Goal: Transaction & Acquisition: Purchase product/service

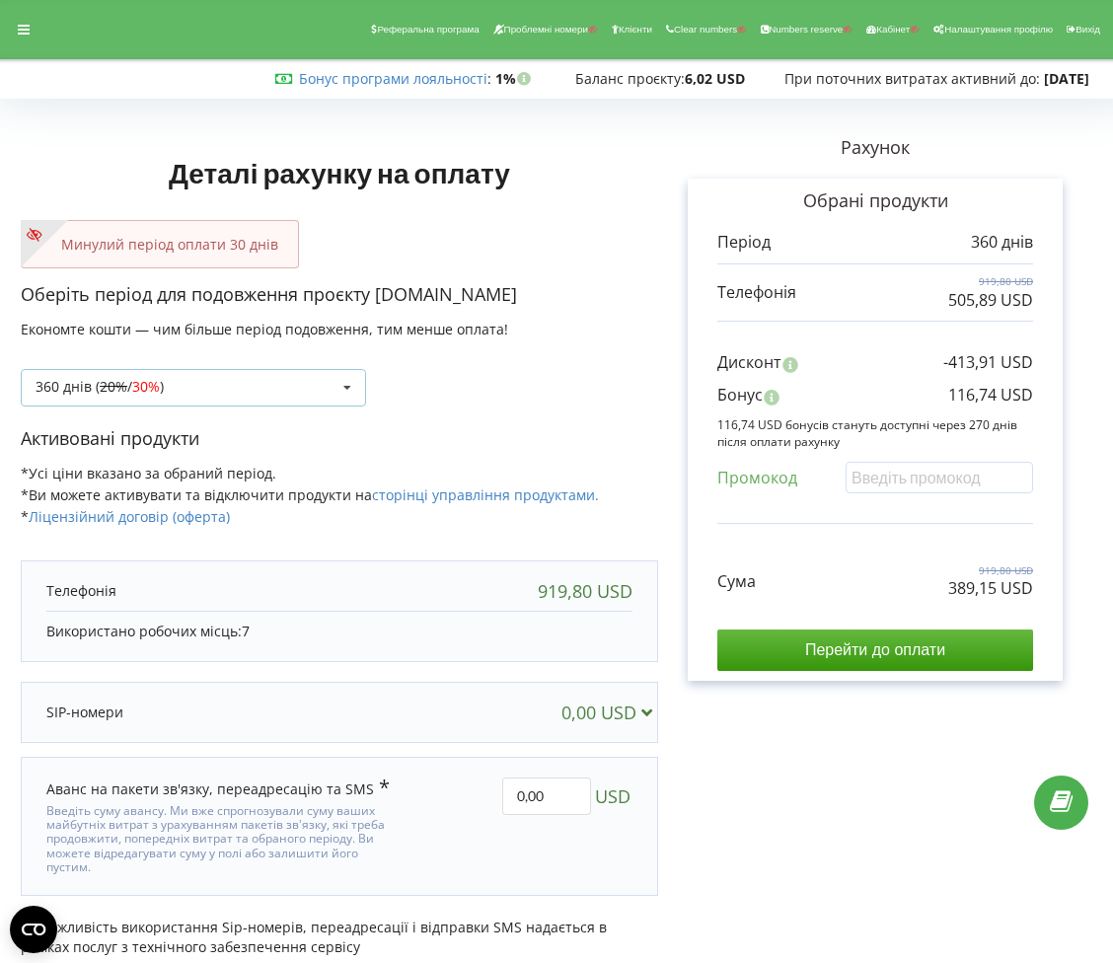
click at [334, 384] on icon at bounding box center [348, 388] width 30 height 37
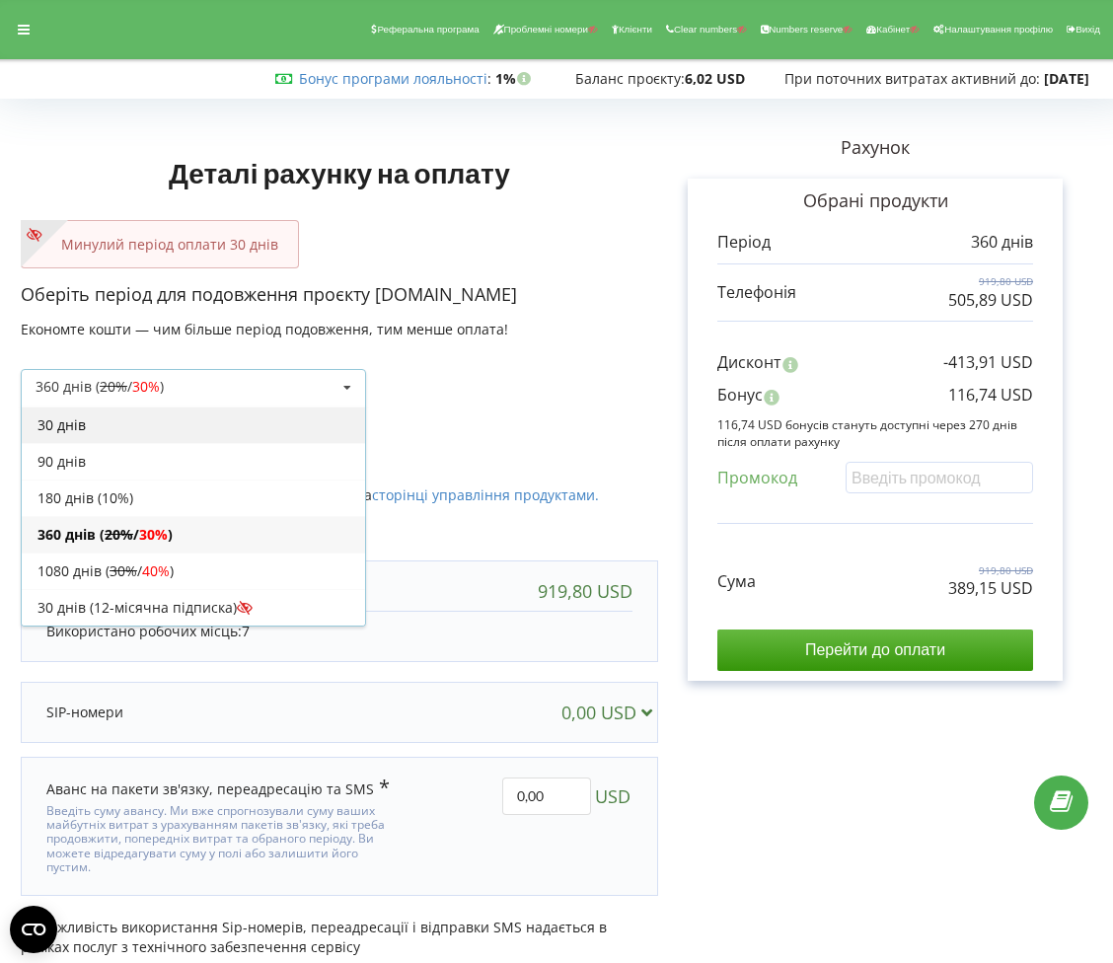
click at [248, 429] on div "30 днів" at bounding box center [193, 425] width 343 height 37
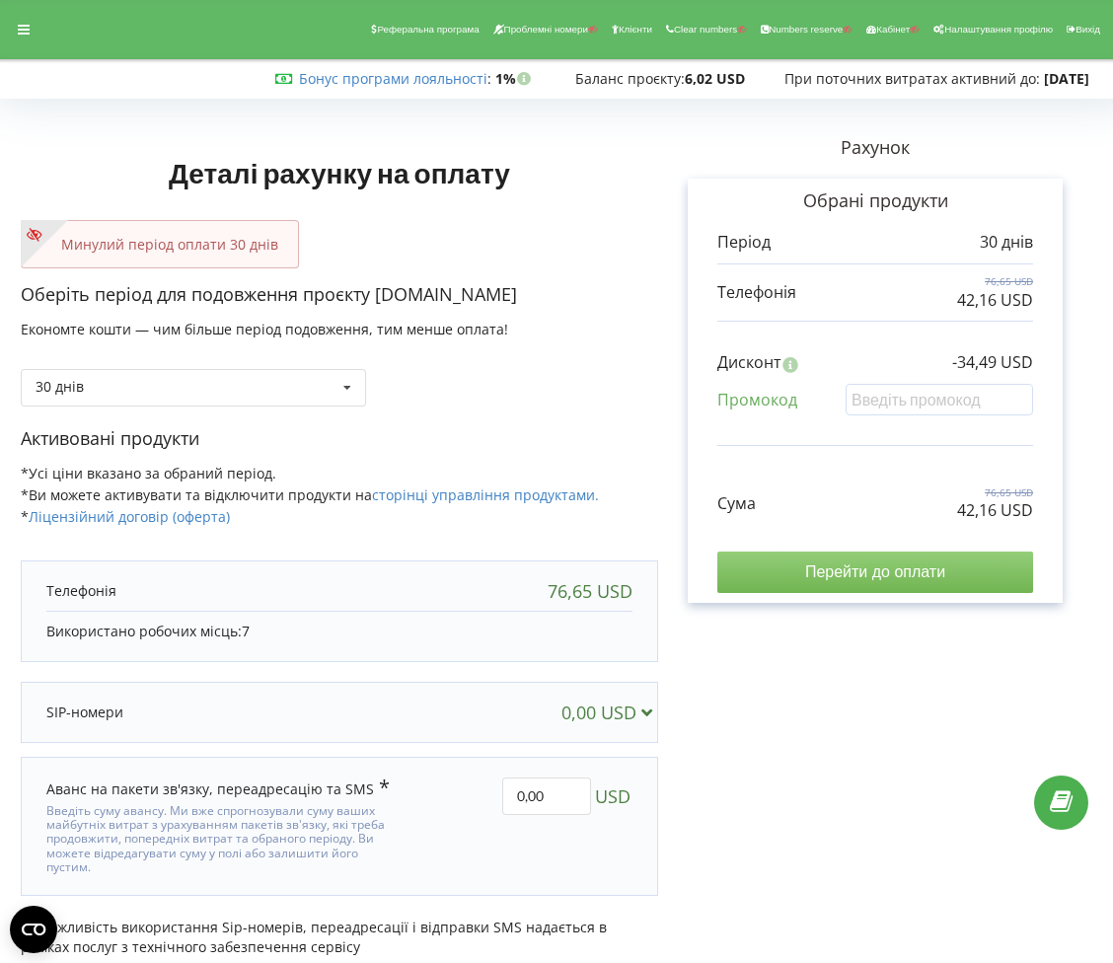
click at [789, 564] on input "Перейти до оплати" at bounding box center [875, 572] width 316 height 41
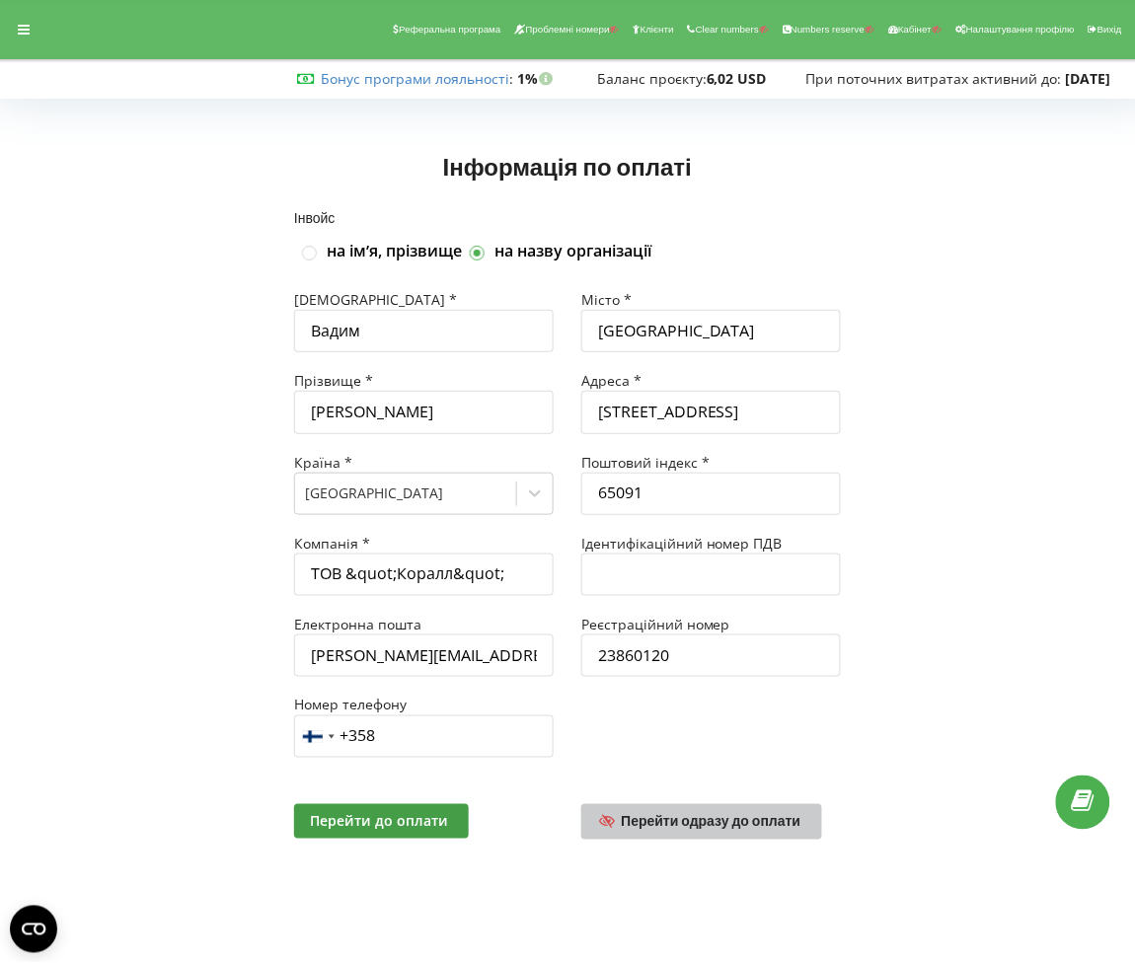
click at [713, 807] on link "Перейти одразу до оплати" at bounding box center [701, 822] width 241 height 36
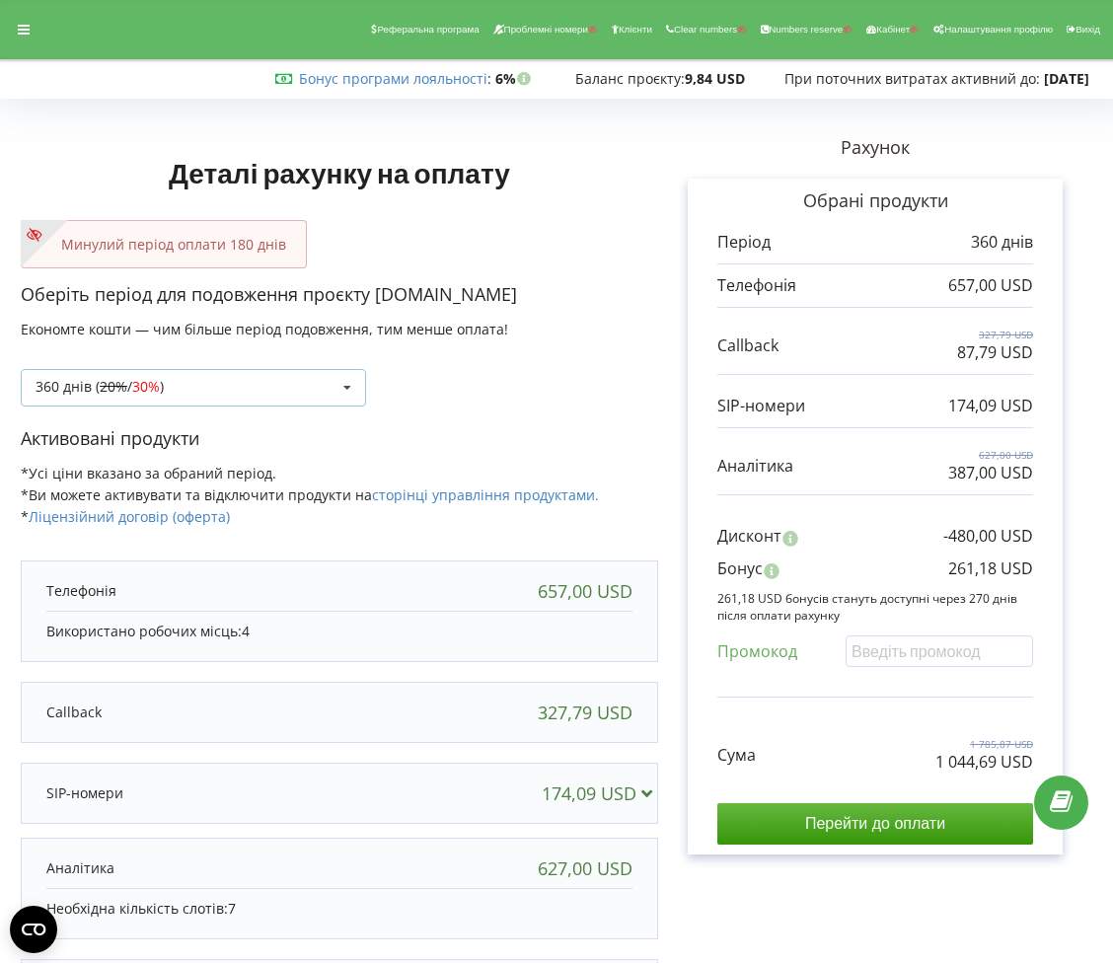
click at [294, 397] on div "360 днів ( 20% / 30% ) Поповнити баланс без подовження 20%" at bounding box center [193, 387] width 345 height 37
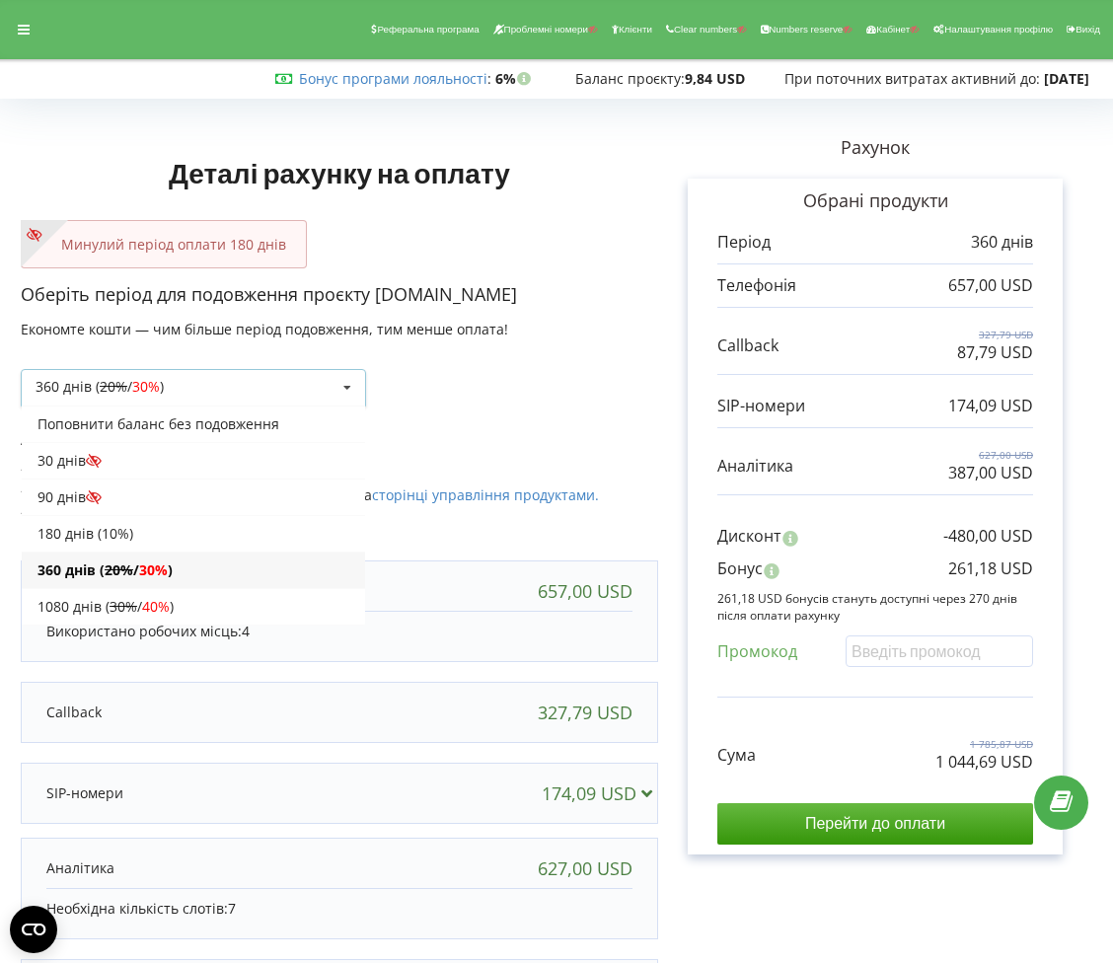
scroll to position [39, 0]
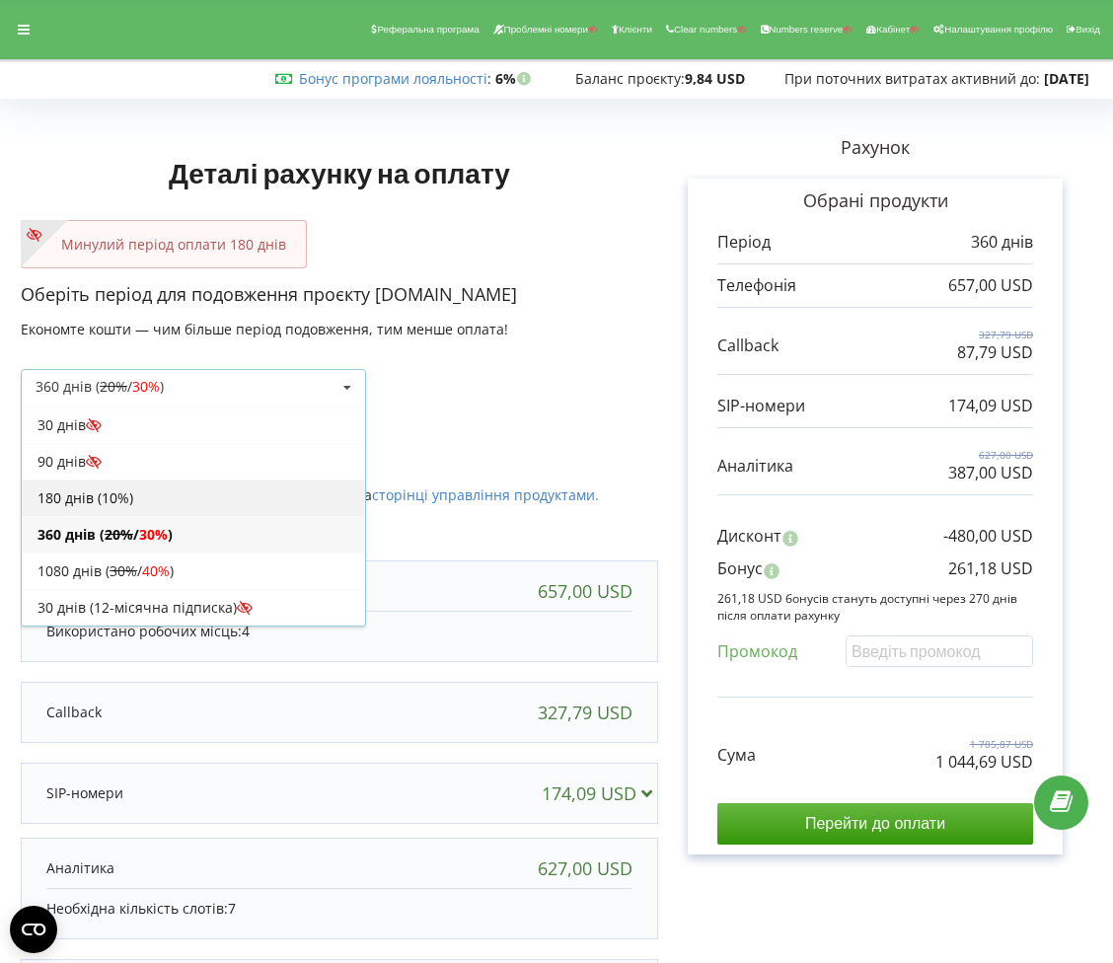
click at [217, 497] on div "180 днів (10%)" at bounding box center [193, 498] width 343 height 37
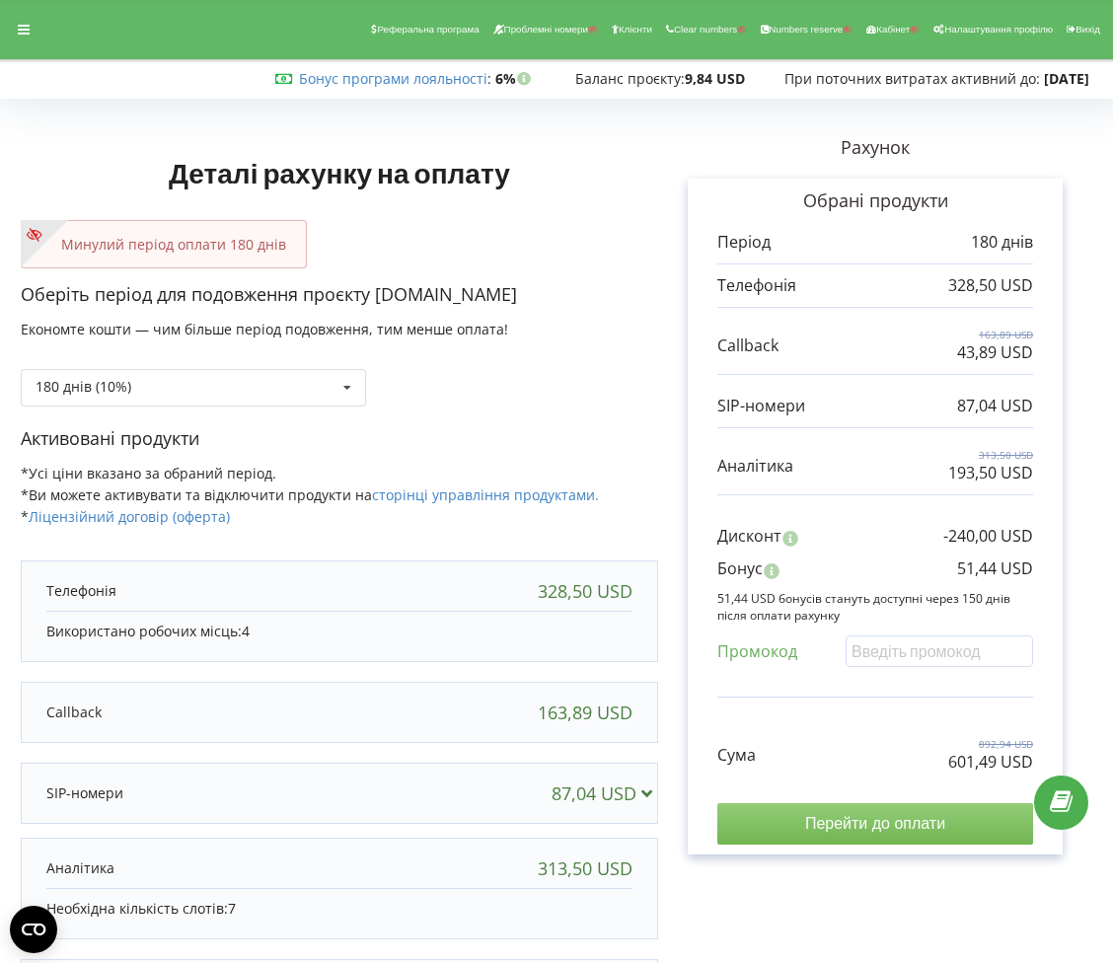
click at [834, 828] on input "Перейти до оплати" at bounding box center [875, 823] width 316 height 41
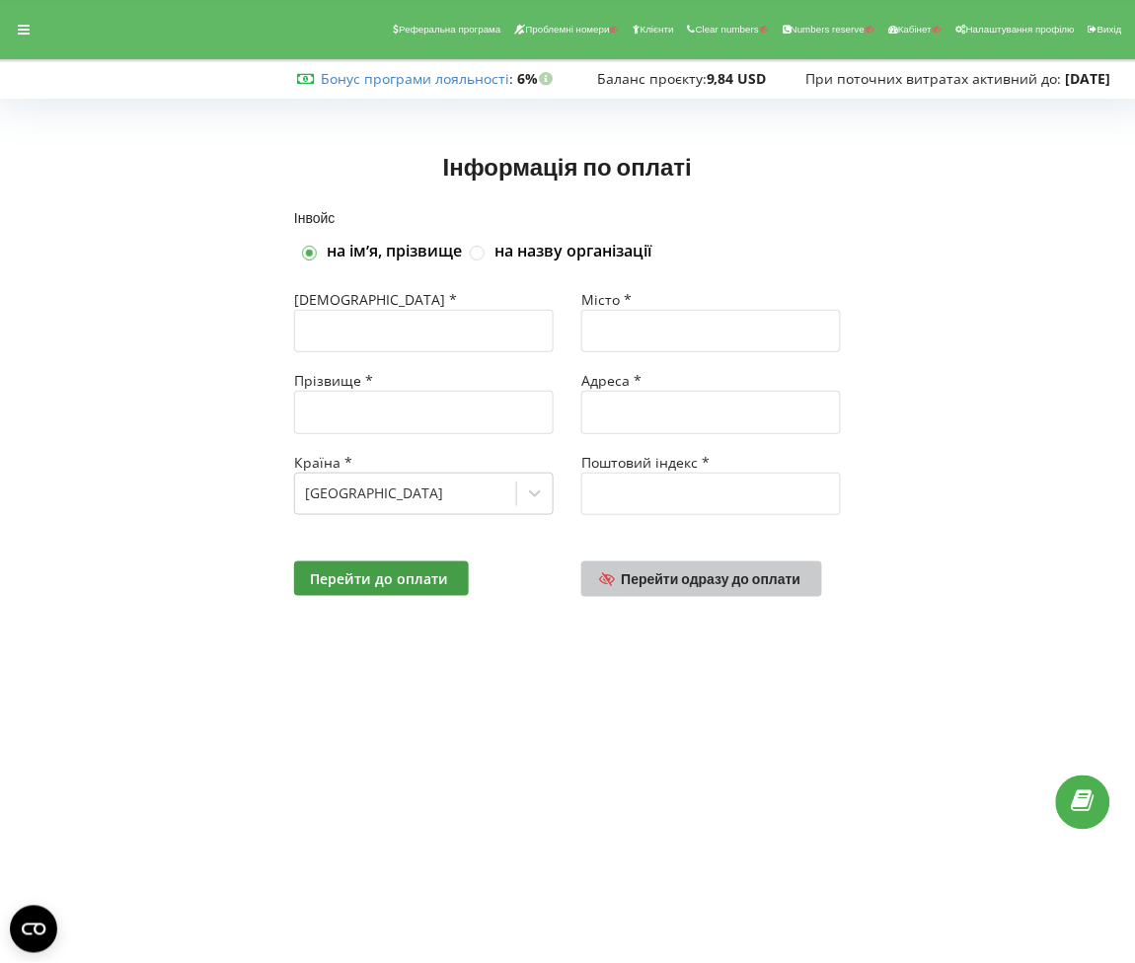
click at [686, 590] on link "Перейти одразу до оплати" at bounding box center [701, 579] width 241 height 36
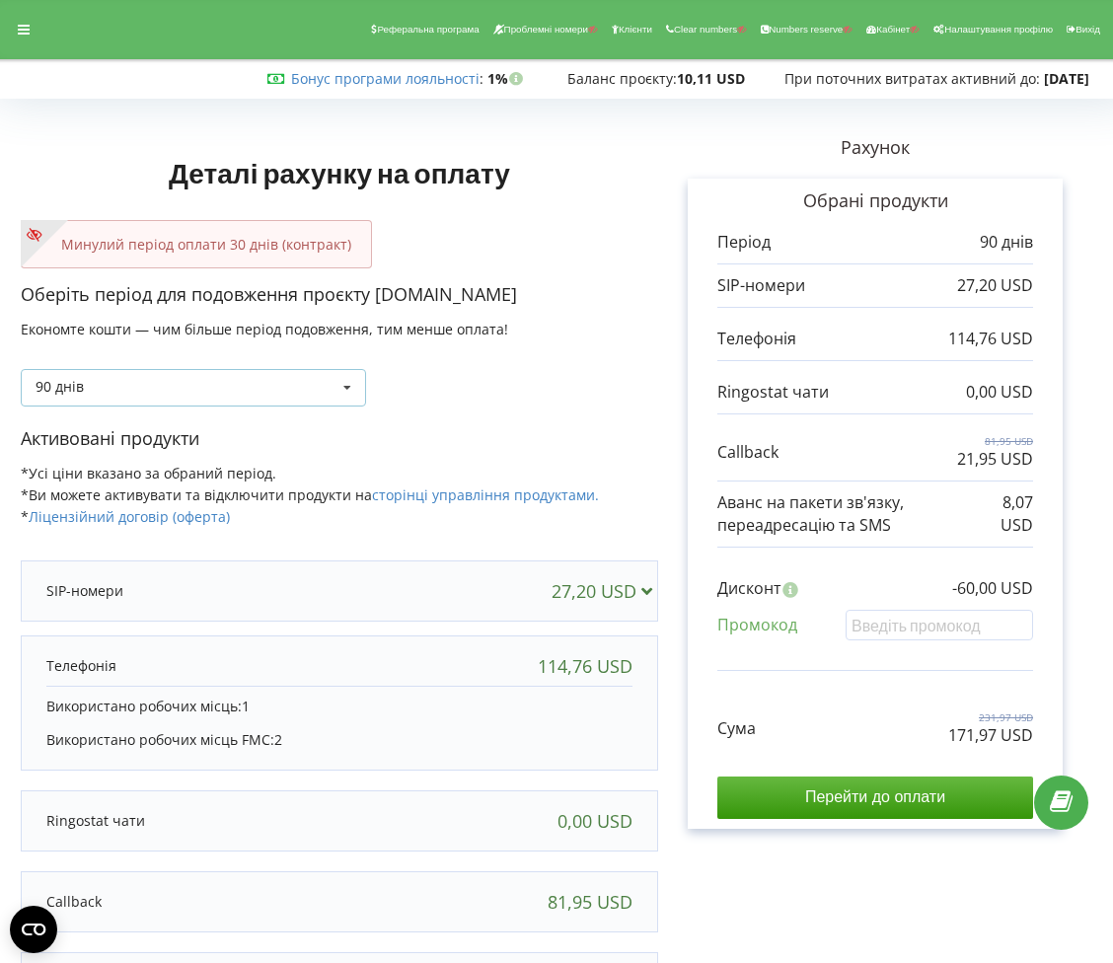
click at [325, 403] on div "90 днів Поповнити баланс без подовження 30 днів 20% / 30% 30% / 40%" at bounding box center [193, 387] width 345 height 37
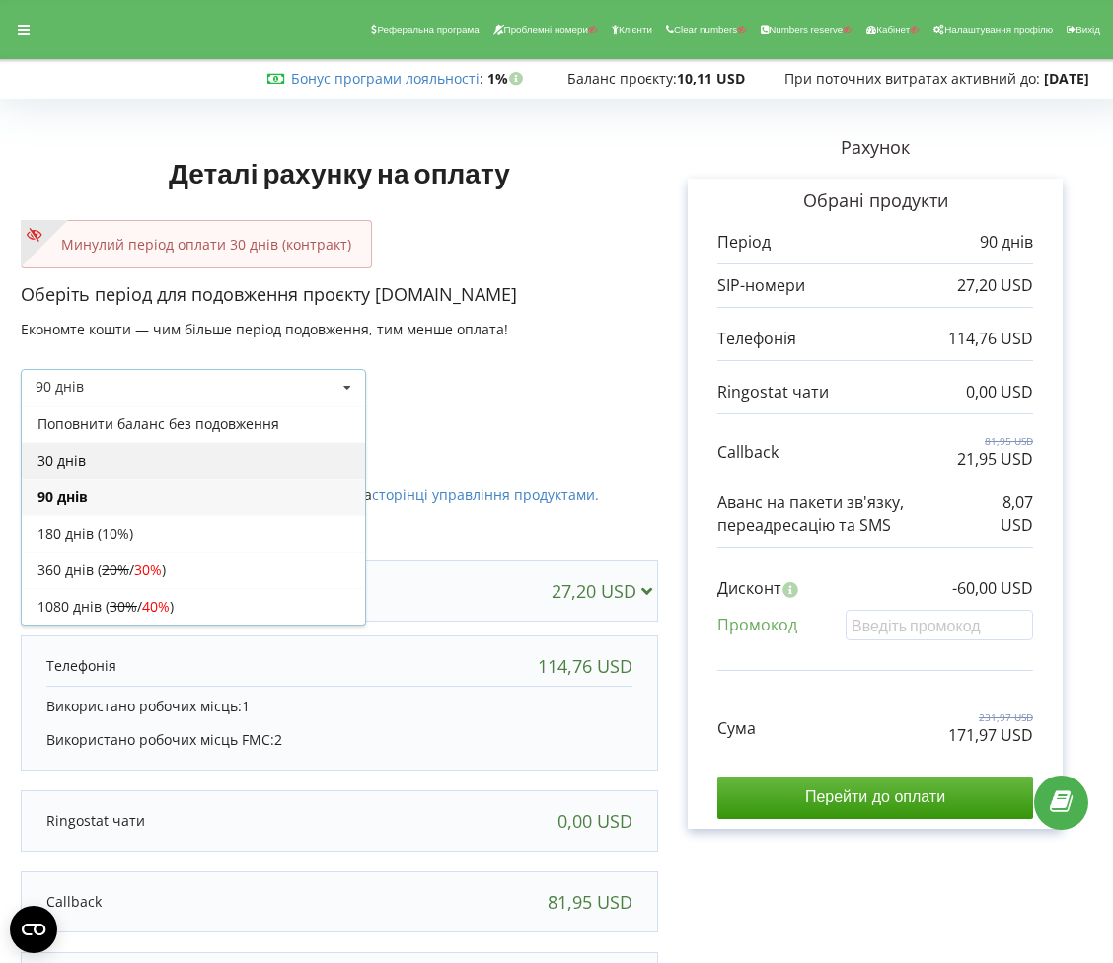
click at [162, 471] on div "30 днів" at bounding box center [193, 460] width 343 height 37
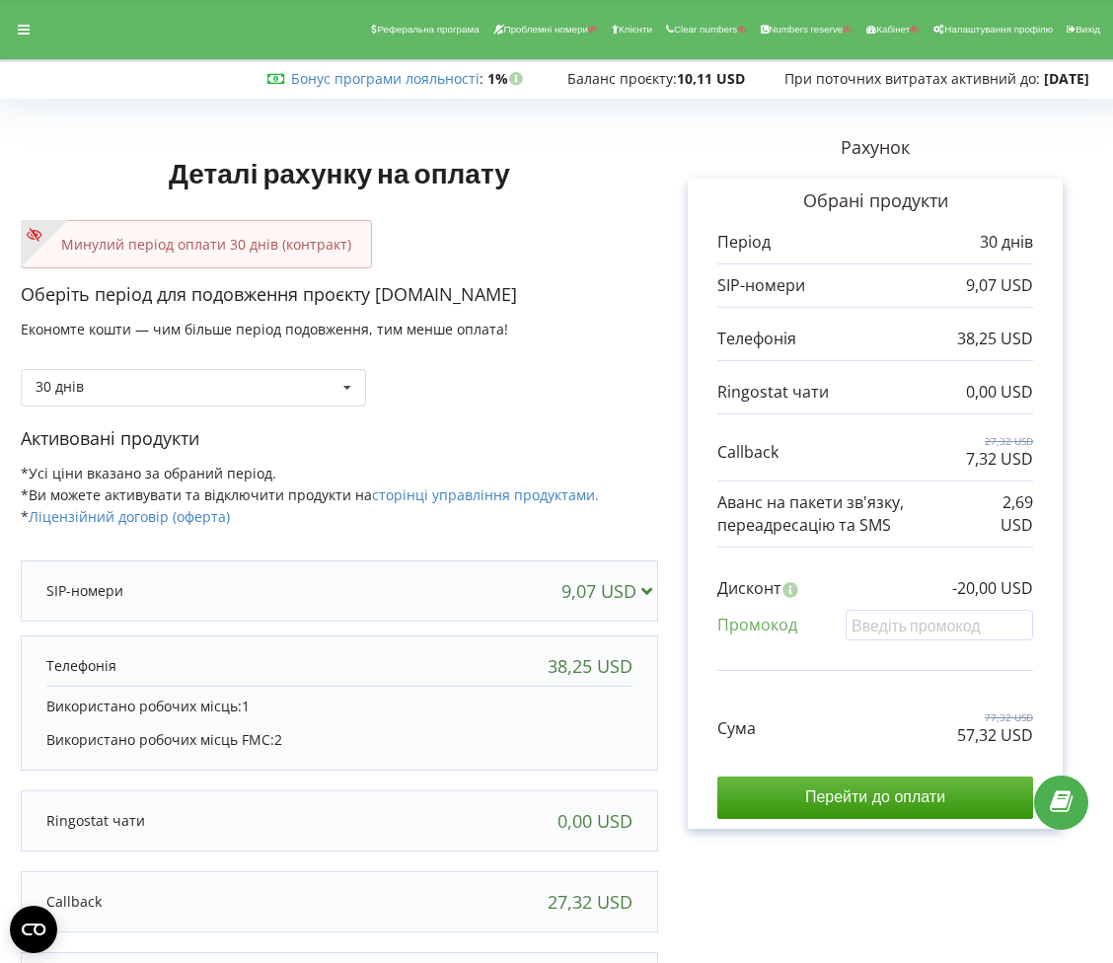
click at [809, 816] on input "Перейти до оплати" at bounding box center [875, 797] width 316 height 41
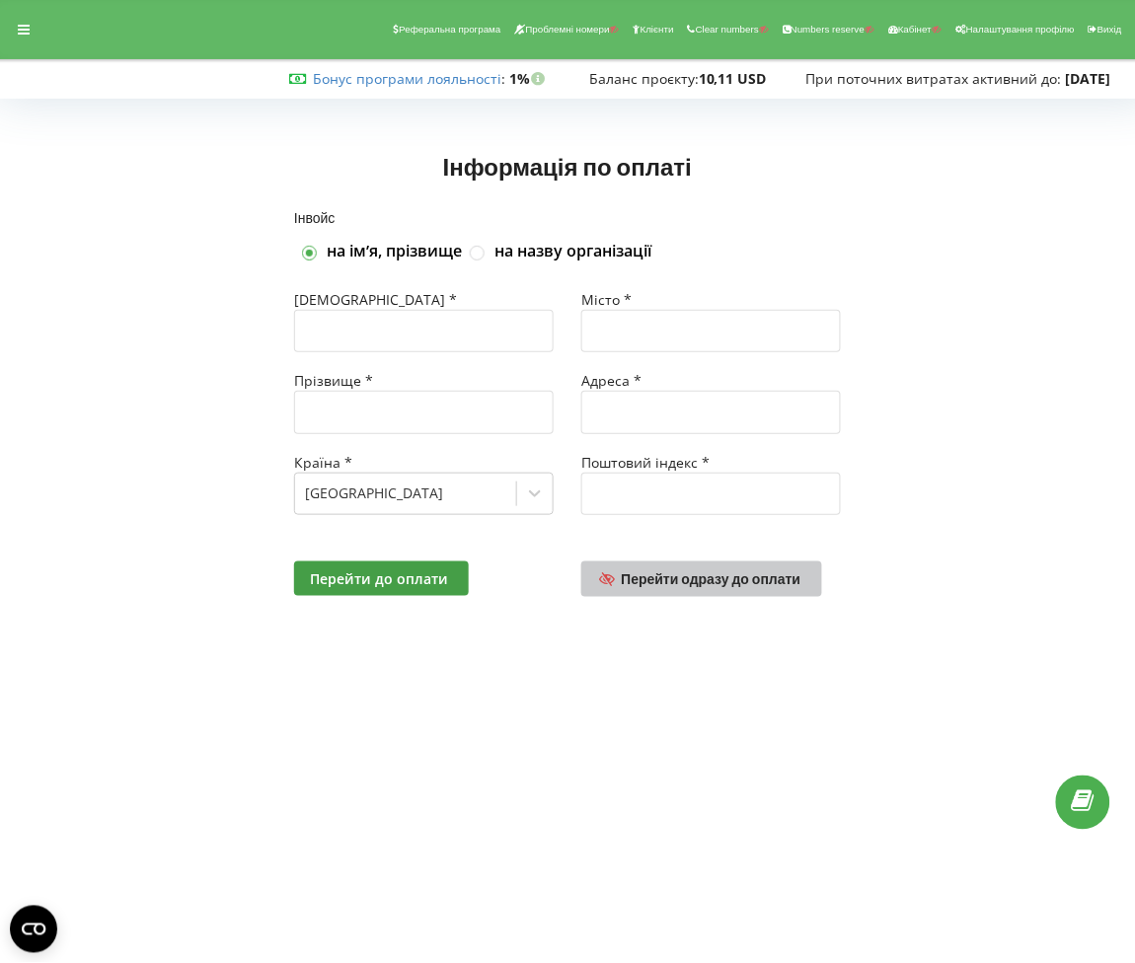
click at [711, 585] on span "Перейти одразу до оплати" at bounding box center [712, 578] width 180 height 17
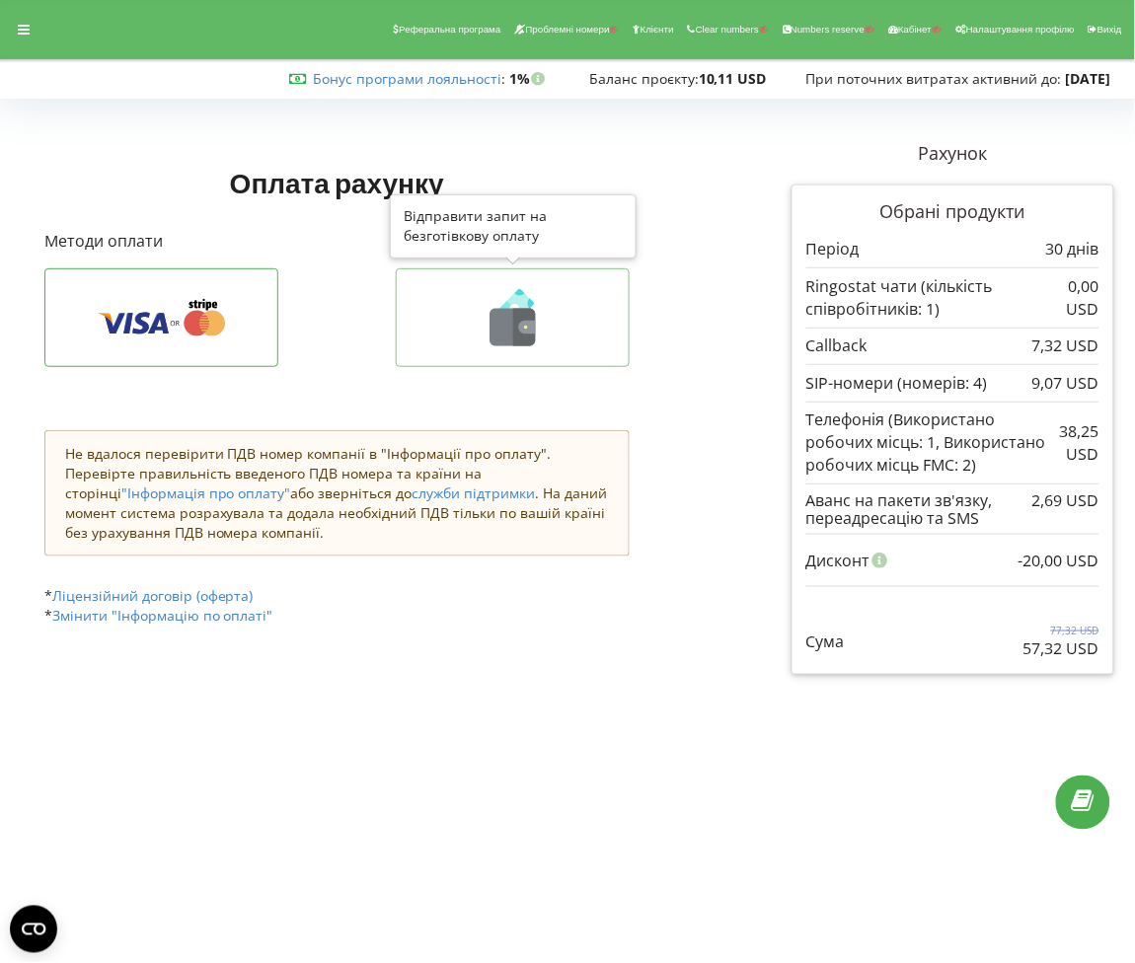
click at [595, 301] on icon at bounding box center [512, 317] width 192 height 57
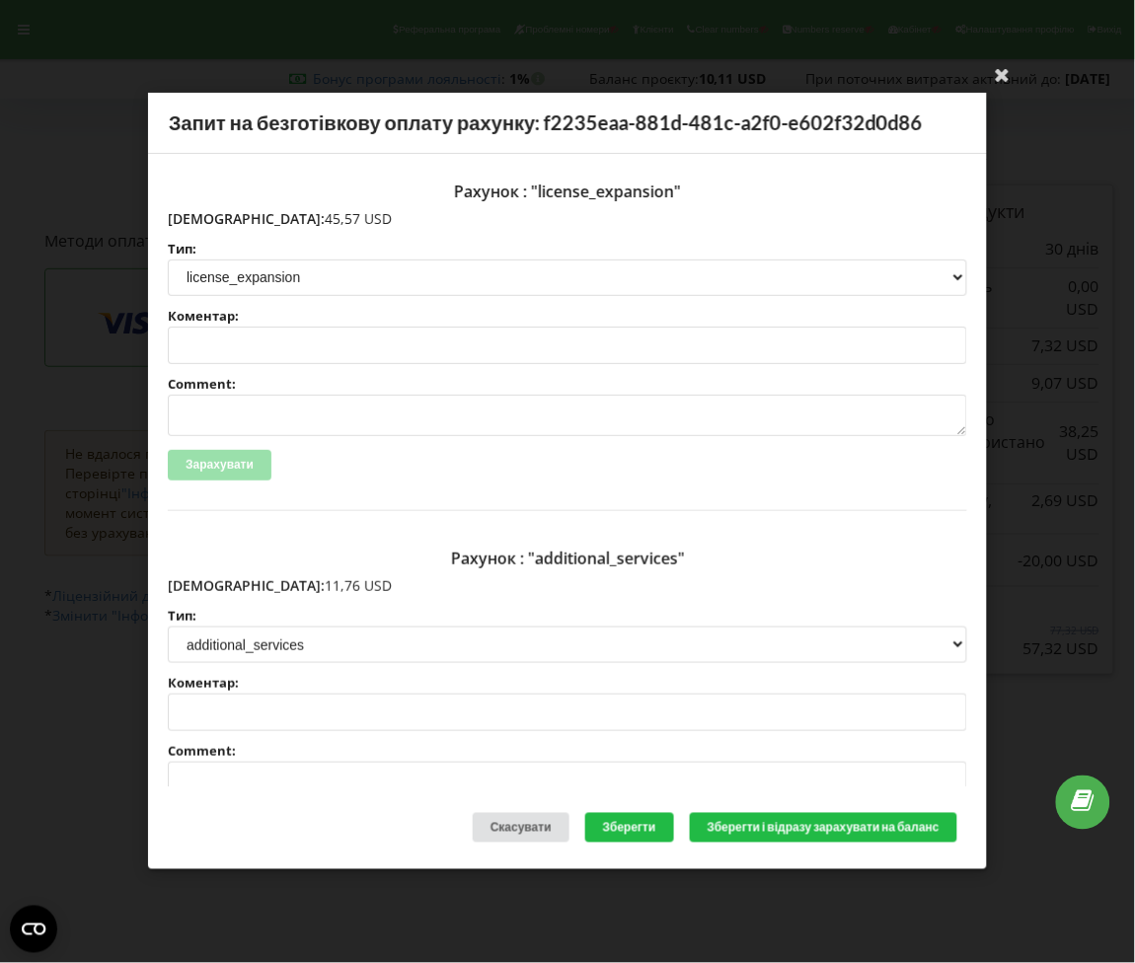
drag, startPoint x: 288, startPoint y: 212, endPoint x: 211, endPoint y: 222, distance: 77.6
click at [211, 222] on p "Сума: 45,57 USD" at bounding box center [567, 219] width 799 height 20
copy p "45,57 USD"
drag, startPoint x: 285, startPoint y: 588, endPoint x: 210, endPoint y: 583, distance: 75.2
click at [210, 583] on p "Сума: 11,76 USD" at bounding box center [567, 586] width 799 height 20
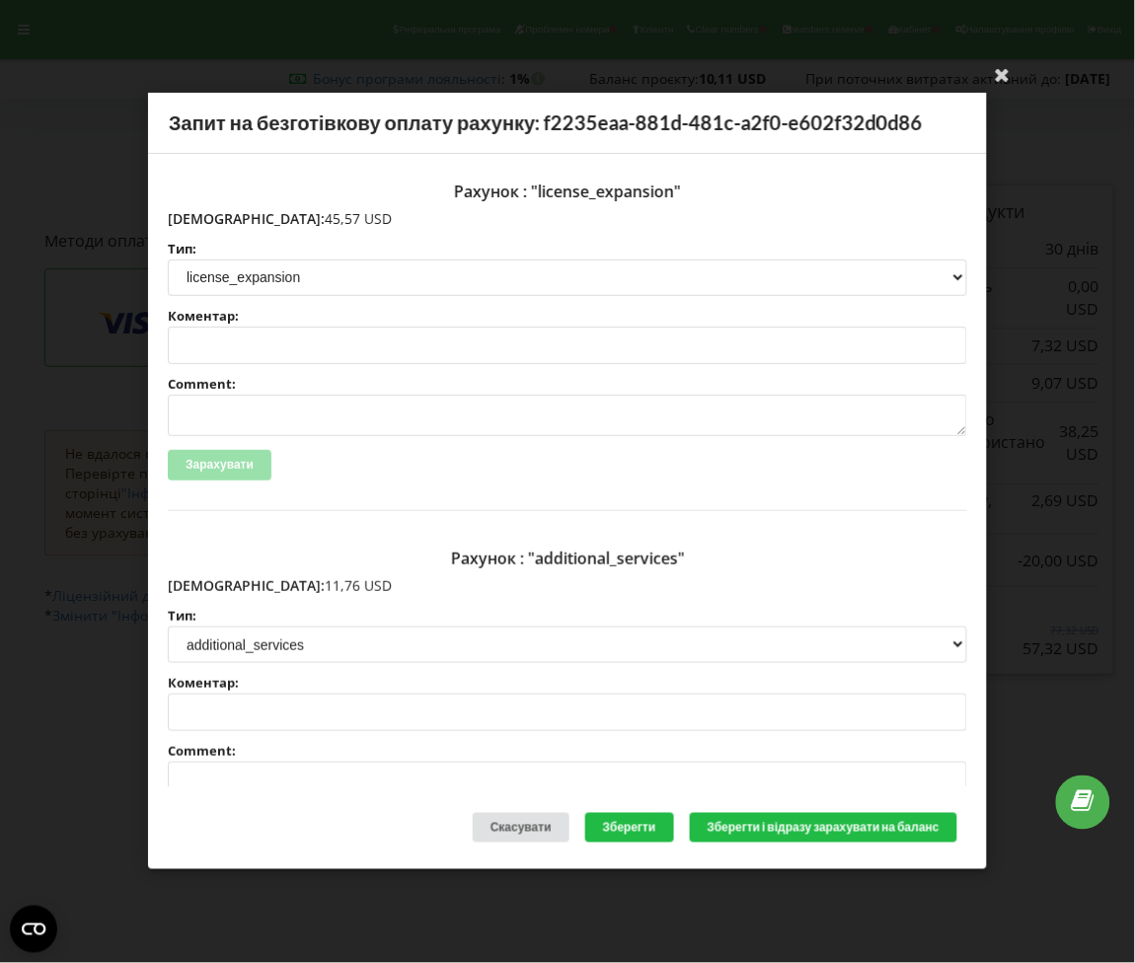
copy p "11,76 USD"
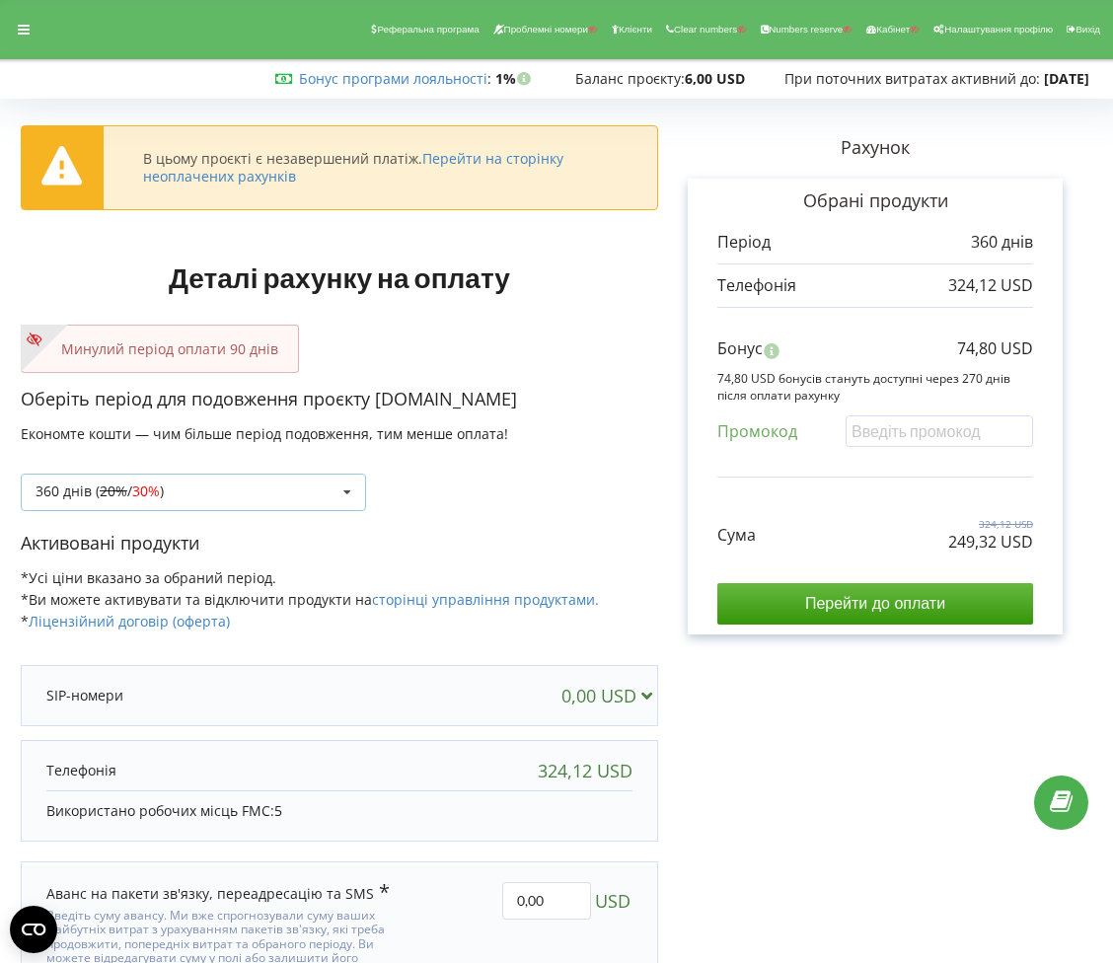
click at [324, 483] on div "360 днів ( 20% / 30% ) Поповнити баланс без подовження 20% / 30% 30% / 40%" at bounding box center [193, 492] width 345 height 37
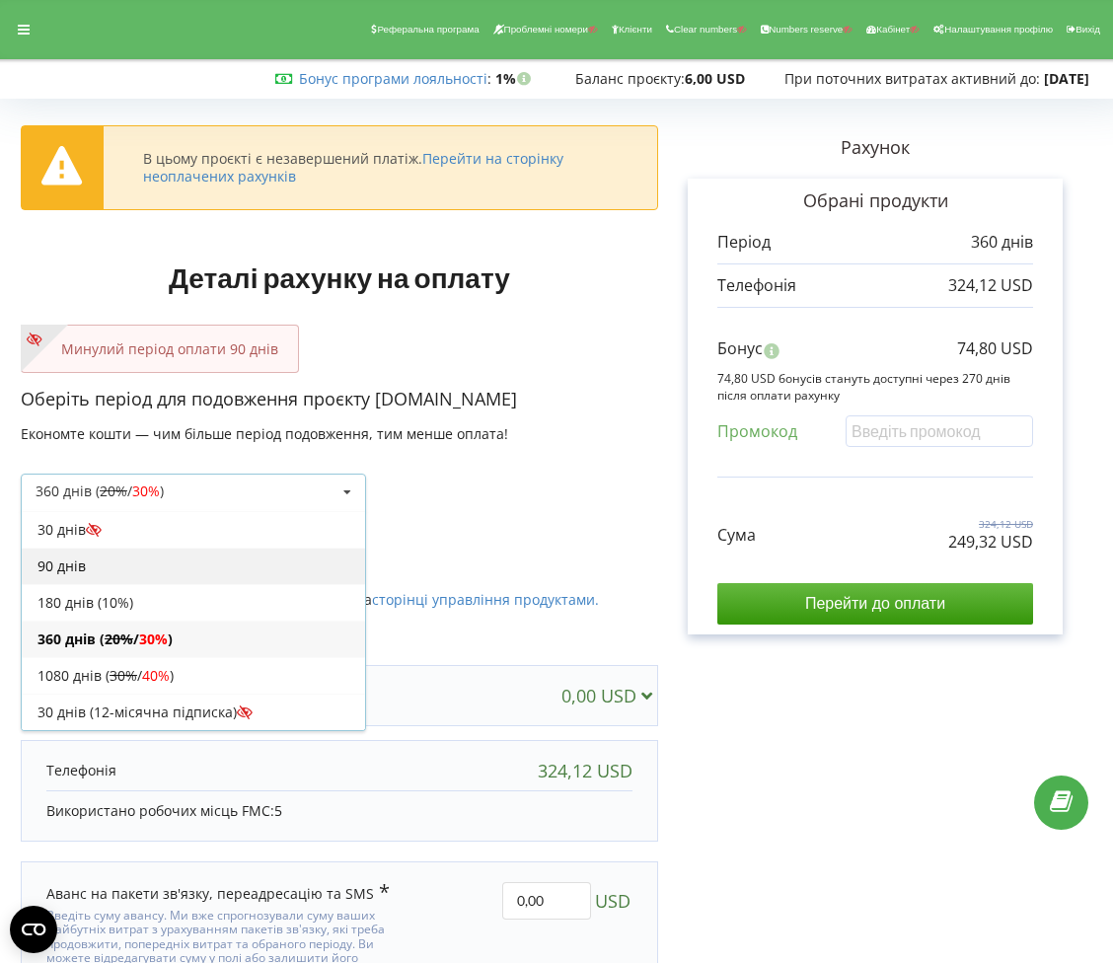
click at [226, 571] on div "90 днів" at bounding box center [193, 566] width 343 height 37
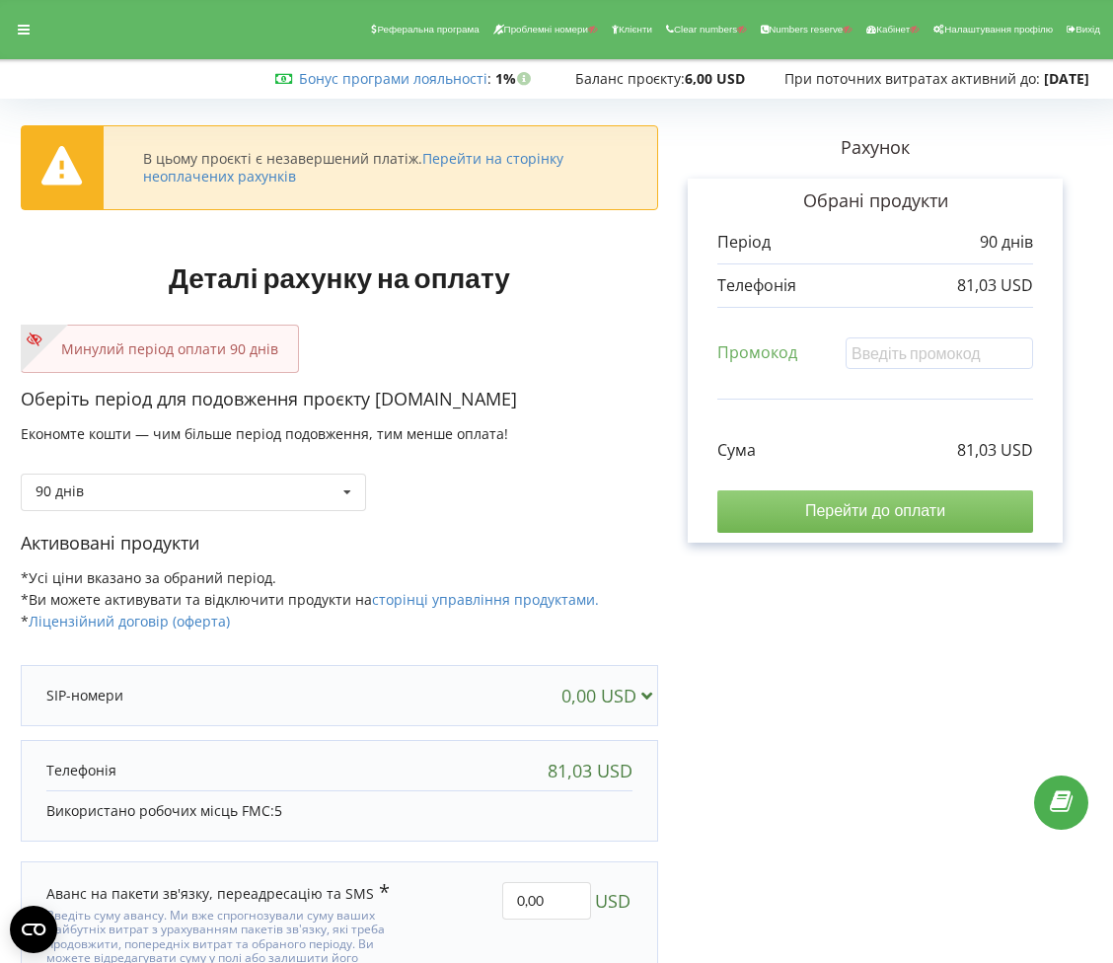
click at [887, 513] on input "Перейти до оплати" at bounding box center [875, 510] width 316 height 41
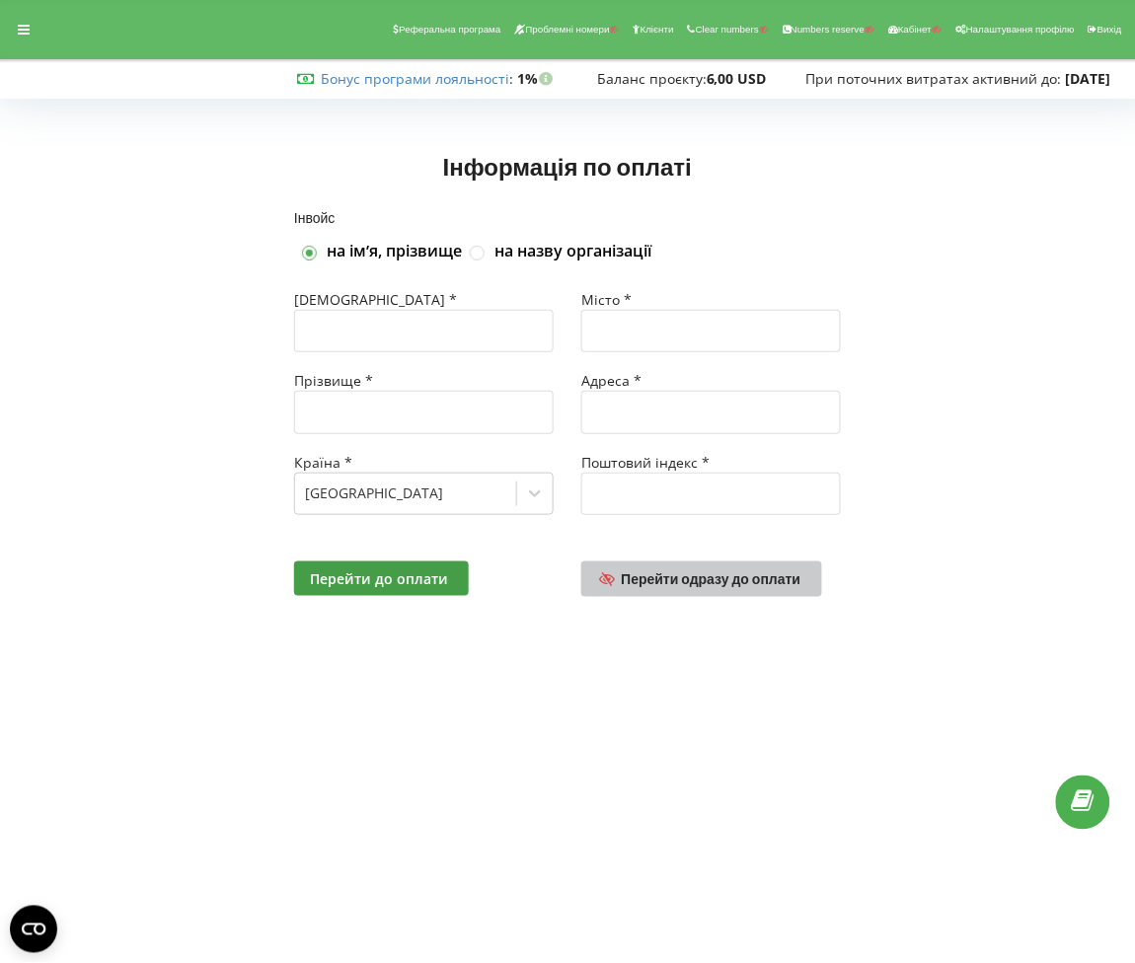
click at [711, 564] on link "Перейти одразу до оплати" at bounding box center [701, 579] width 241 height 36
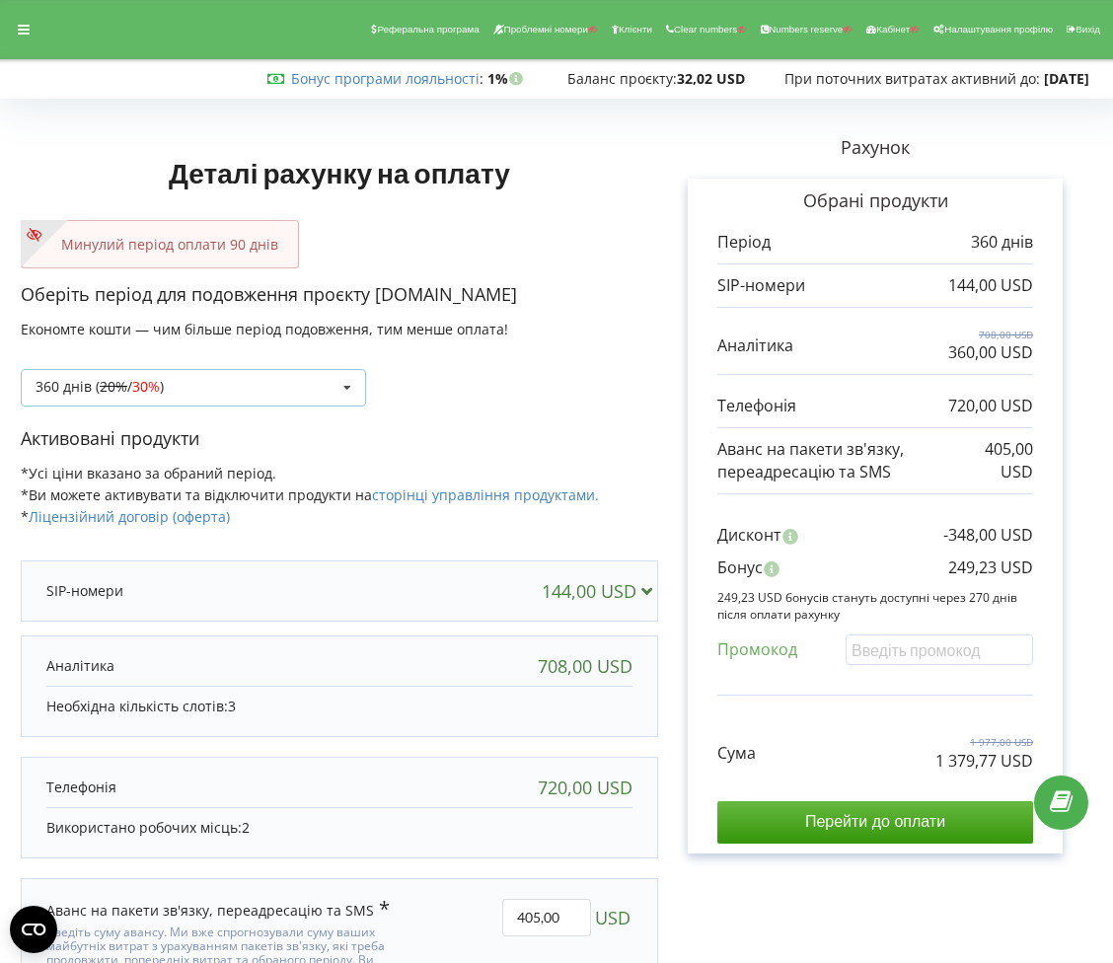
click at [330, 400] on div "360 днів ( 20% / 30% ) Поповнити баланс без подовження 20% / 30% 30% / 40%" at bounding box center [193, 387] width 345 height 37
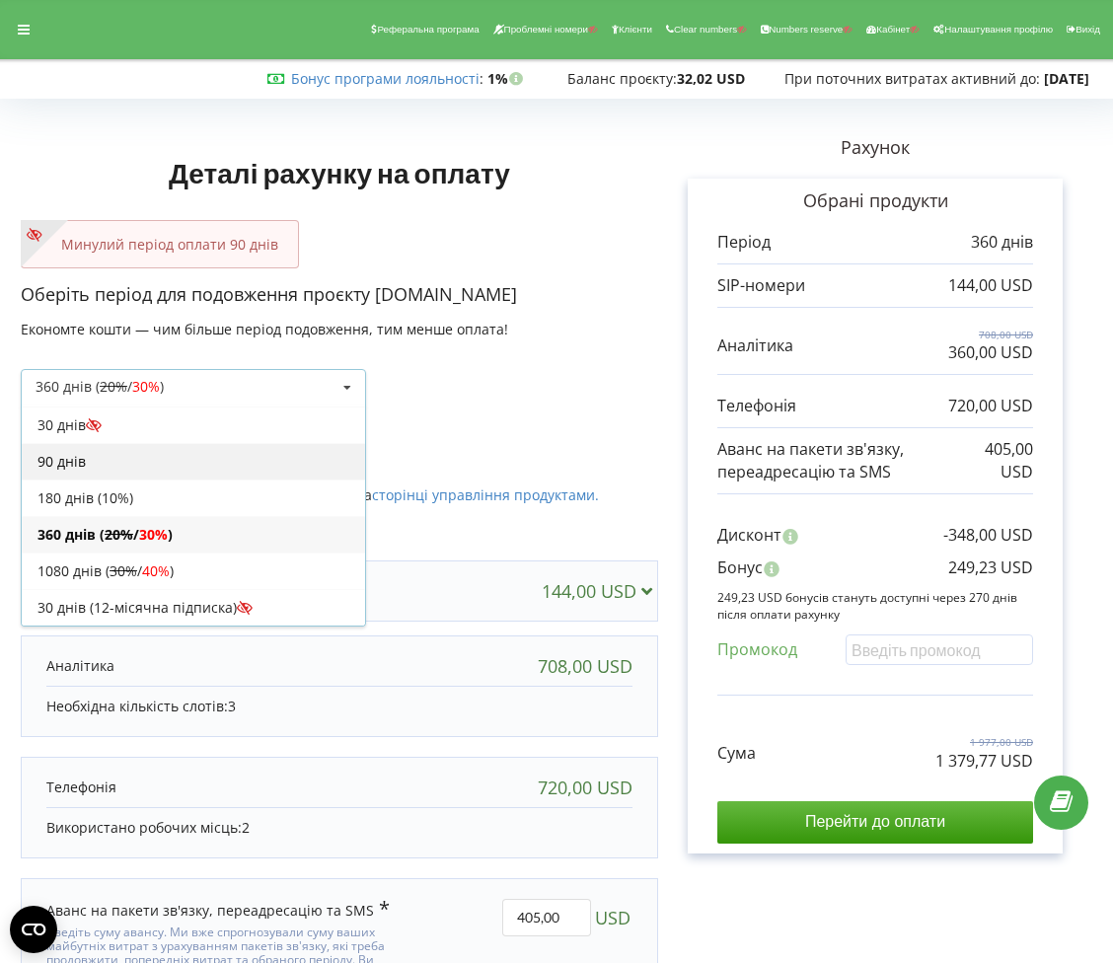
click at [259, 467] on div "90 днів" at bounding box center [193, 461] width 343 height 37
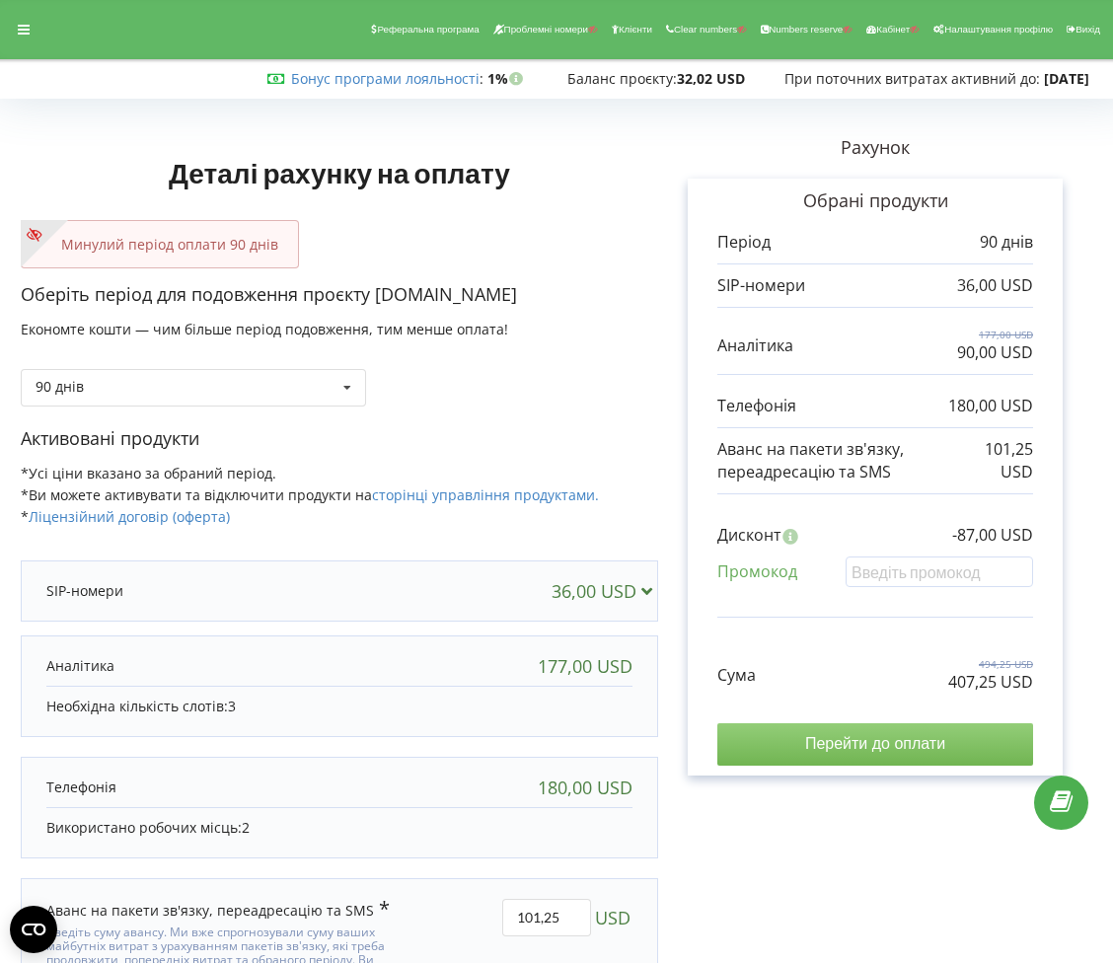
click at [769, 738] on input "Перейти до оплати" at bounding box center [875, 743] width 316 height 41
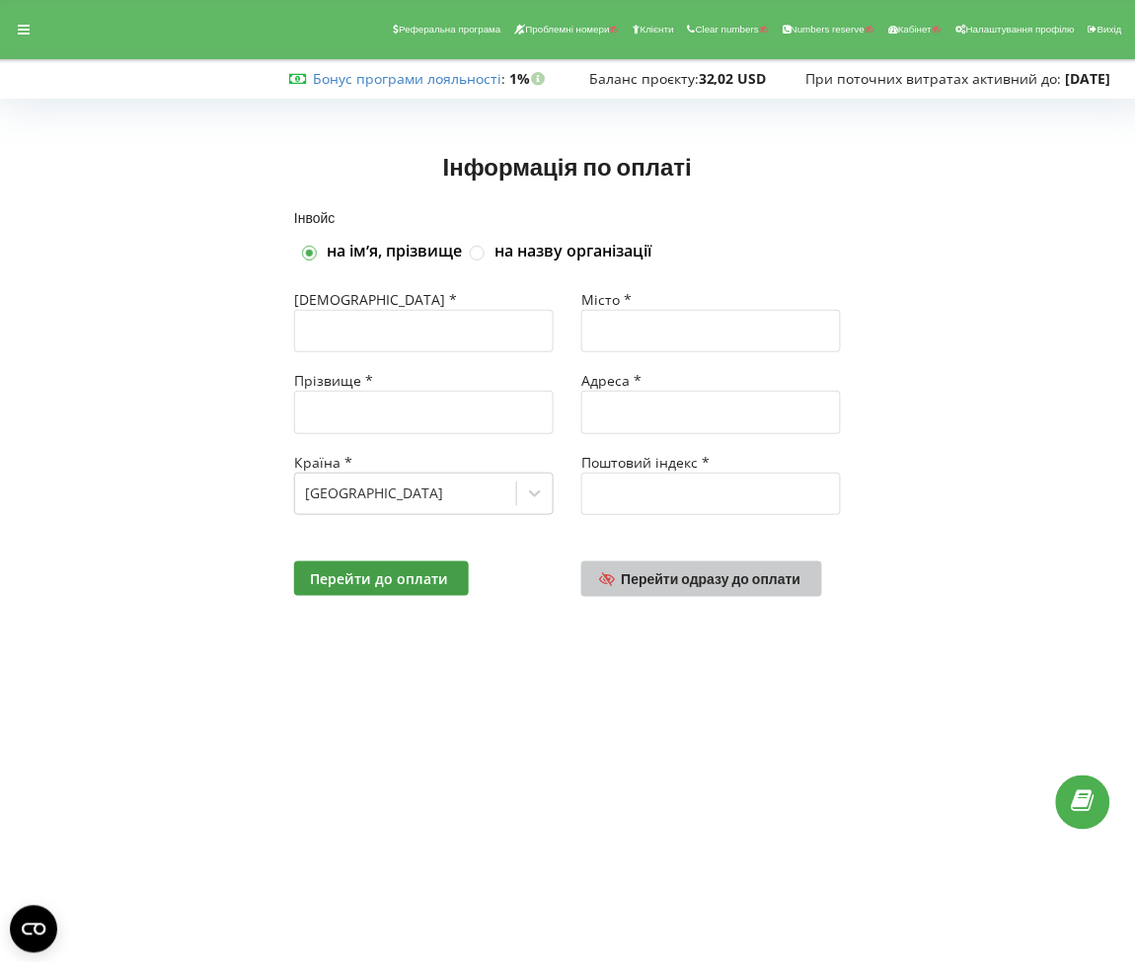
click at [664, 572] on span "Перейти одразу до оплати" at bounding box center [712, 578] width 180 height 17
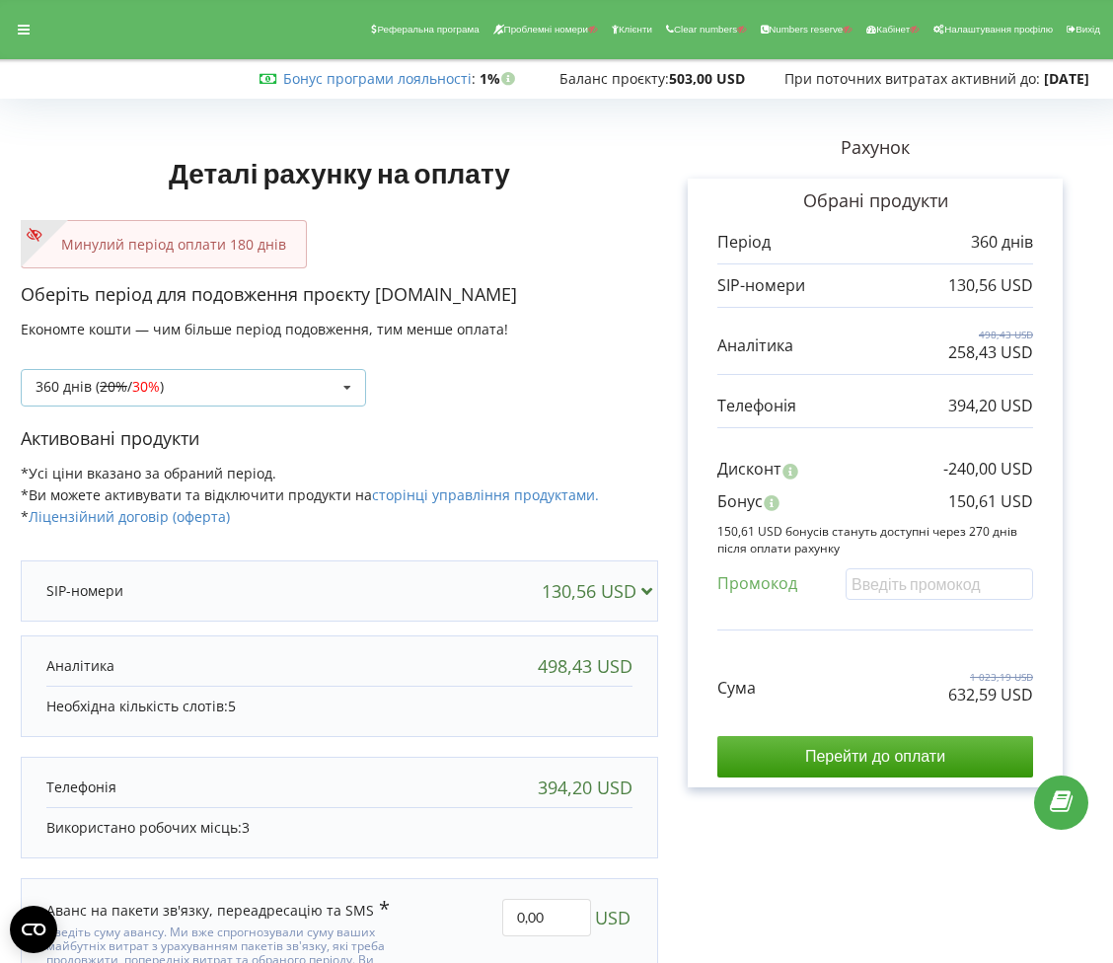
click at [323, 385] on div "360 днів ( 20% / 30% ) Поповнити баланс без подовження 20%" at bounding box center [193, 387] width 345 height 37
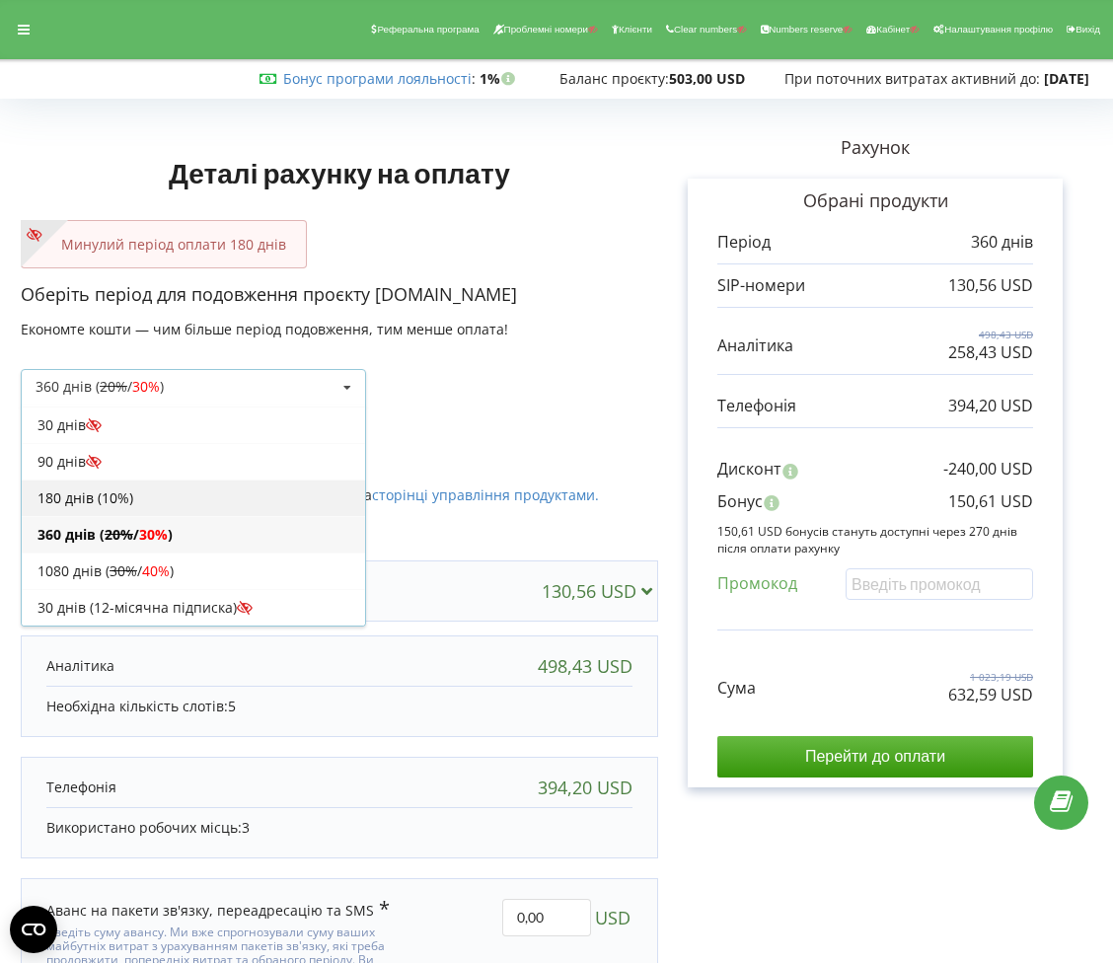
click at [206, 491] on div "180 днів (10%)" at bounding box center [193, 498] width 343 height 37
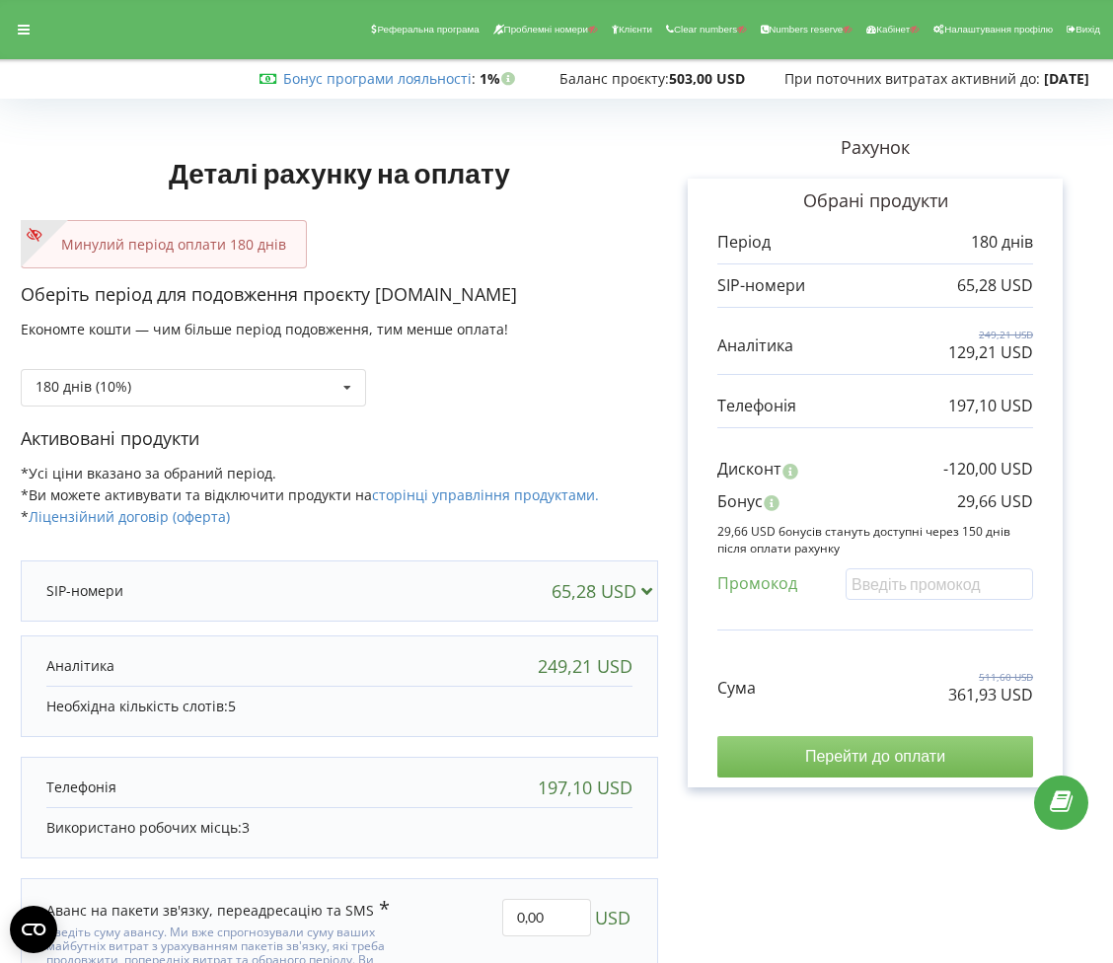
click at [949, 745] on input "Перейти до оплати" at bounding box center [875, 756] width 316 height 41
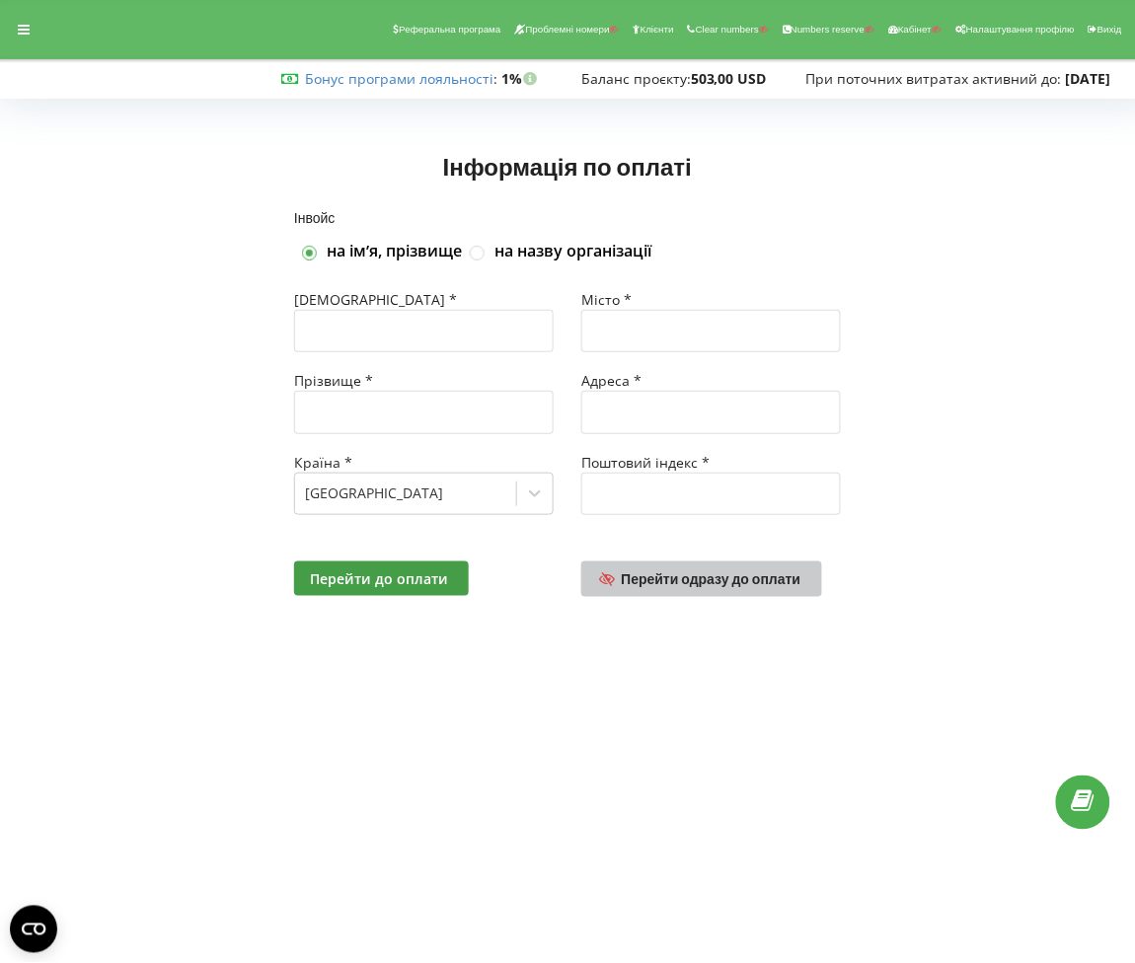
click at [661, 576] on span "Перейти одразу до оплати" at bounding box center [712, 578] width 180 height 17
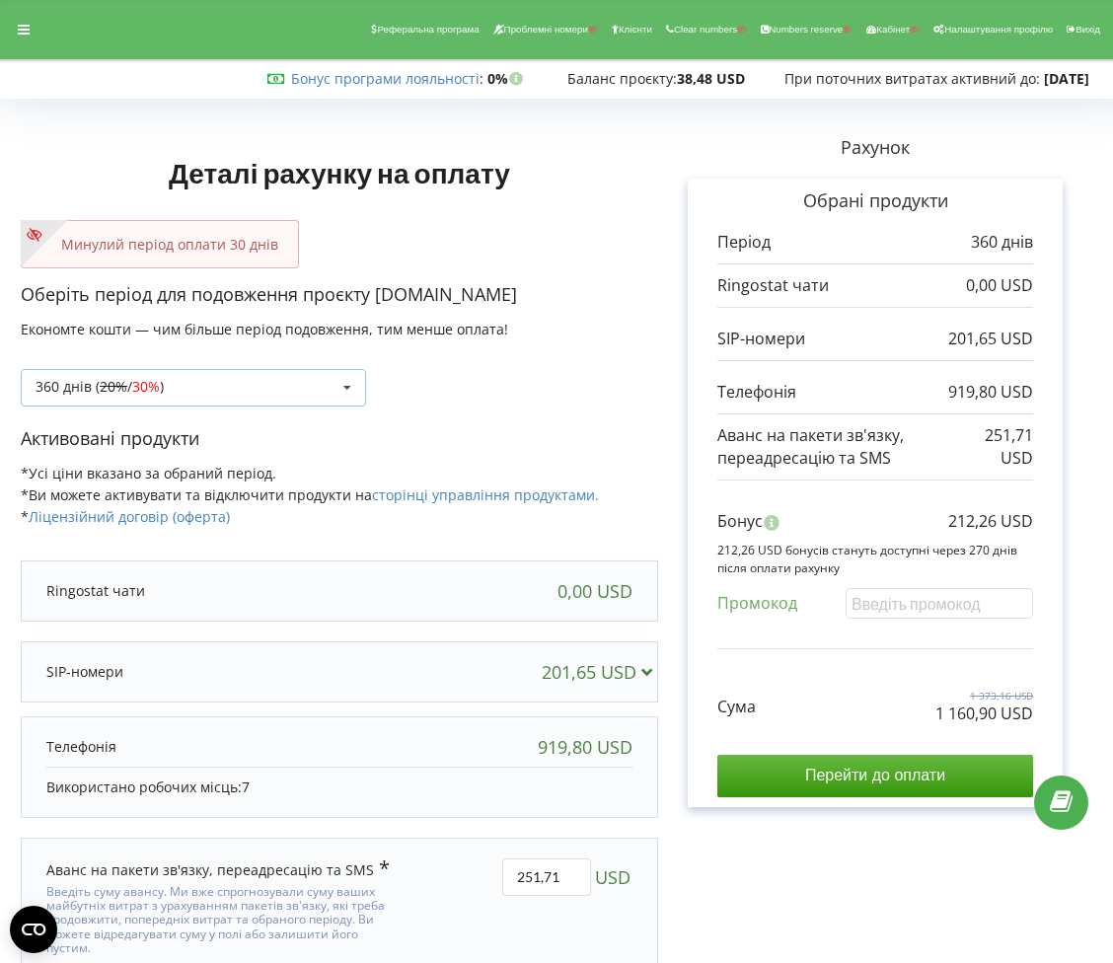
click at [283, 388] on div "360 днів ( 20% / 30% ) Поповнити баланс без подовження 20% / 30% 30% /" at bounding box center [193, 387] width 345 height 37
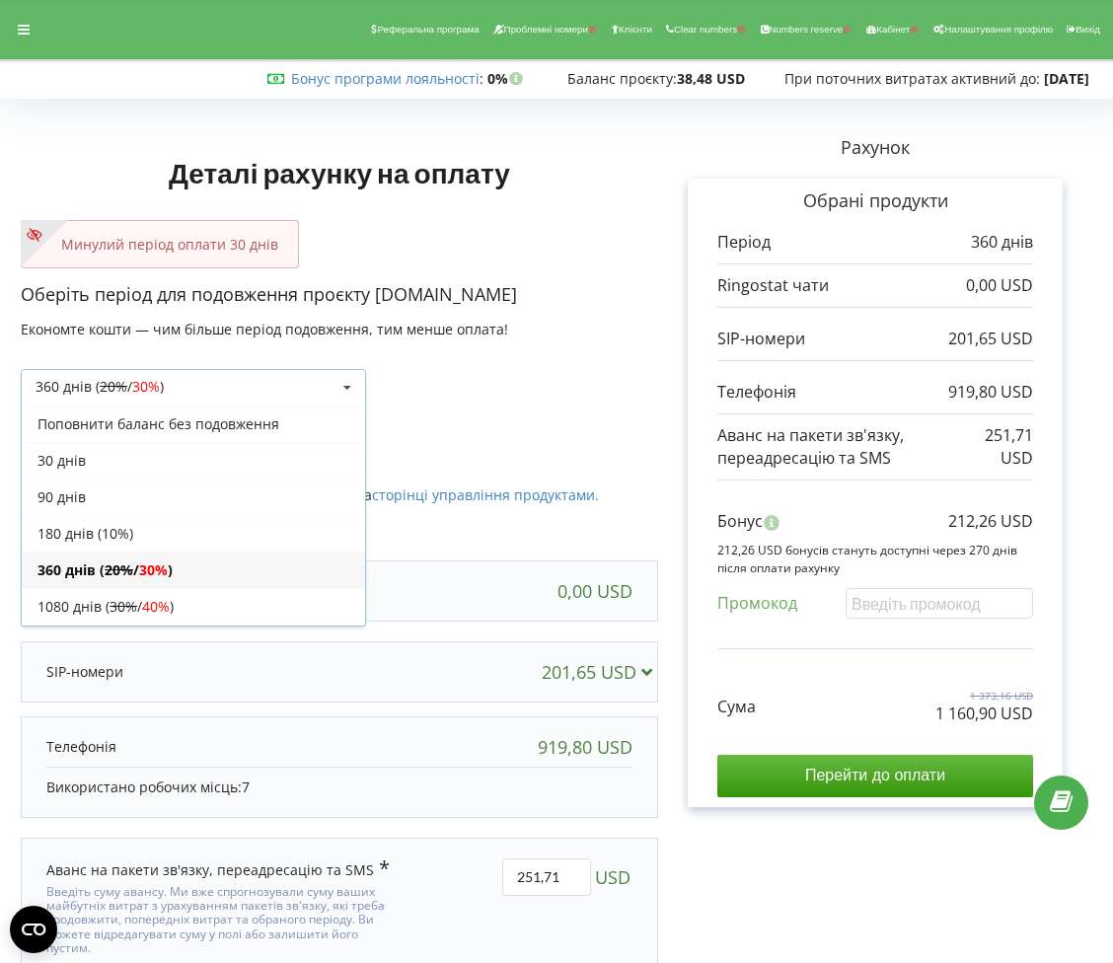
scroll to position [37, 0]
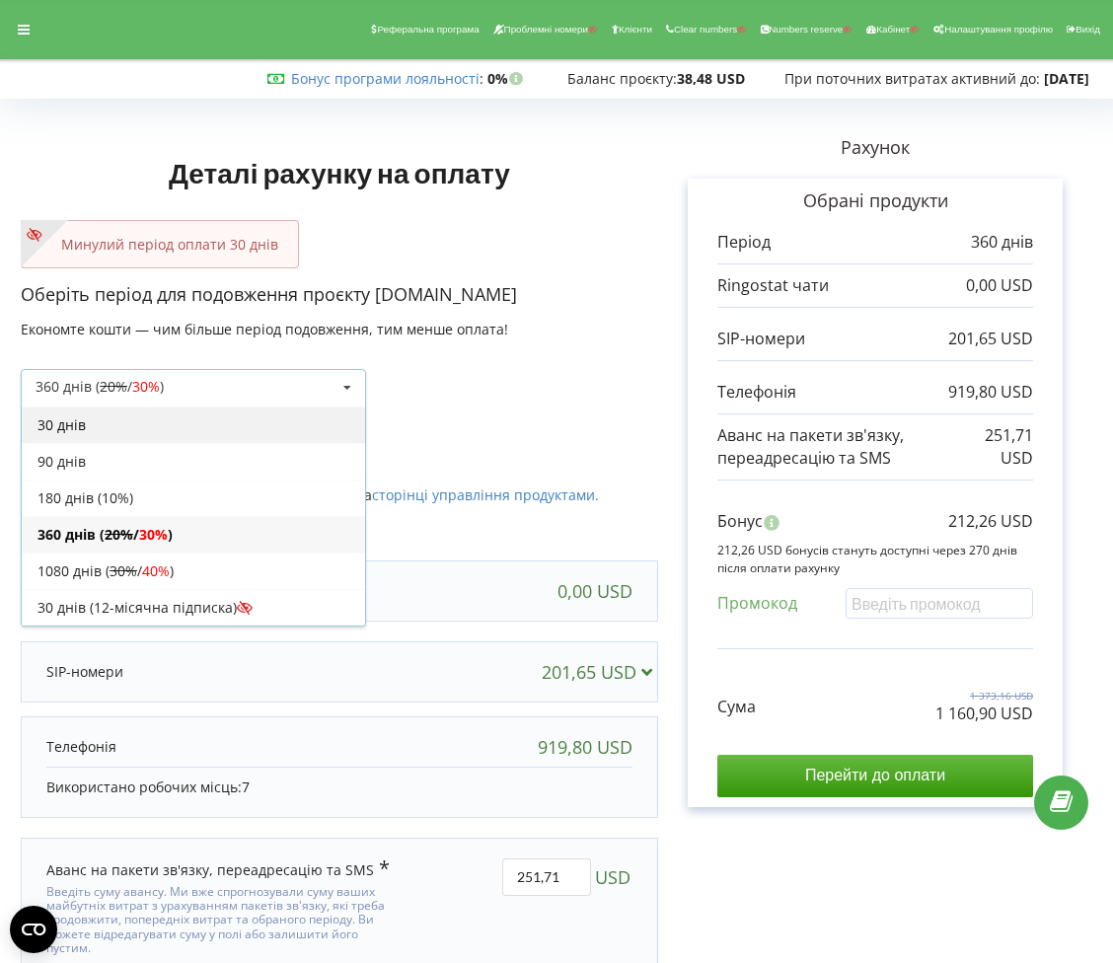
click at [145, 431] on div "30 днів" at bounding box center [193, 425] width 343 height 37
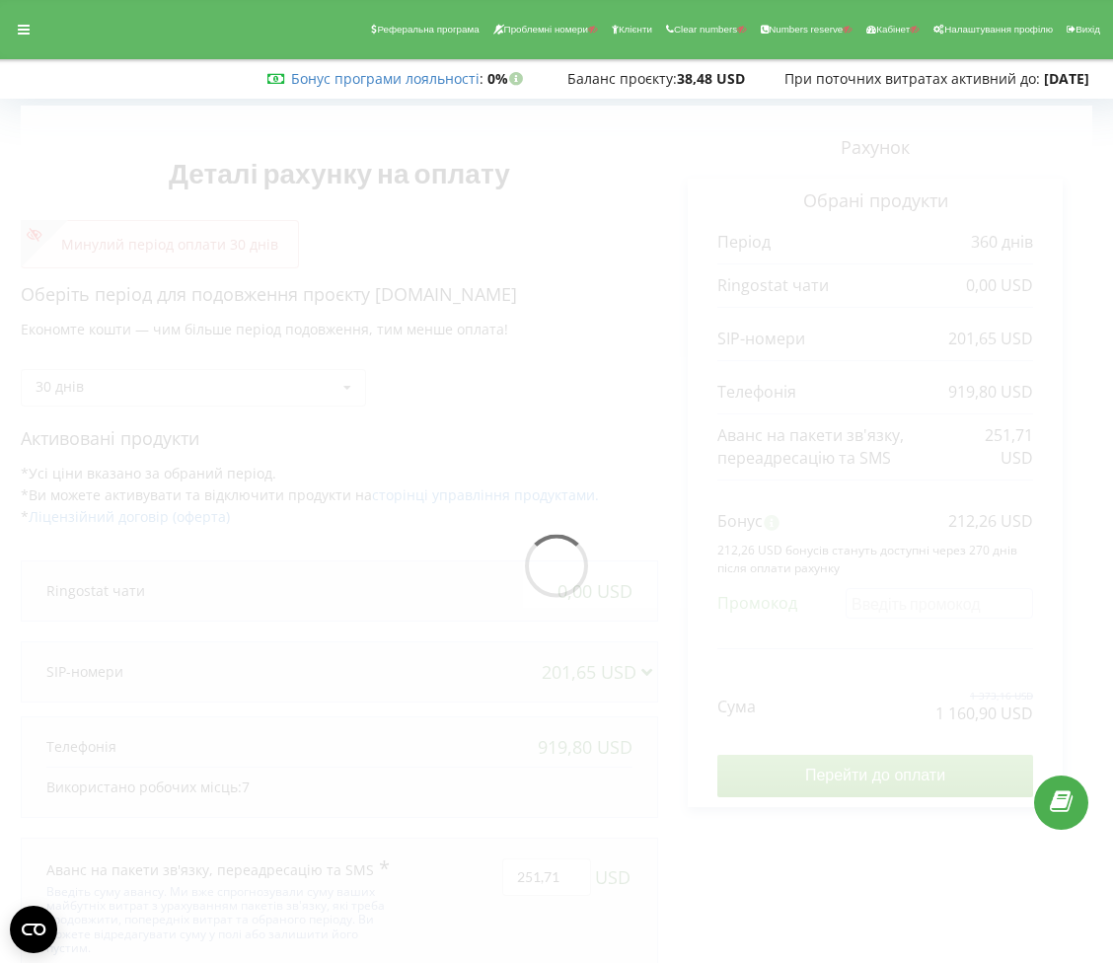
click at [938, 783] on div at bounding box center [557, 572] width 1072 height 932
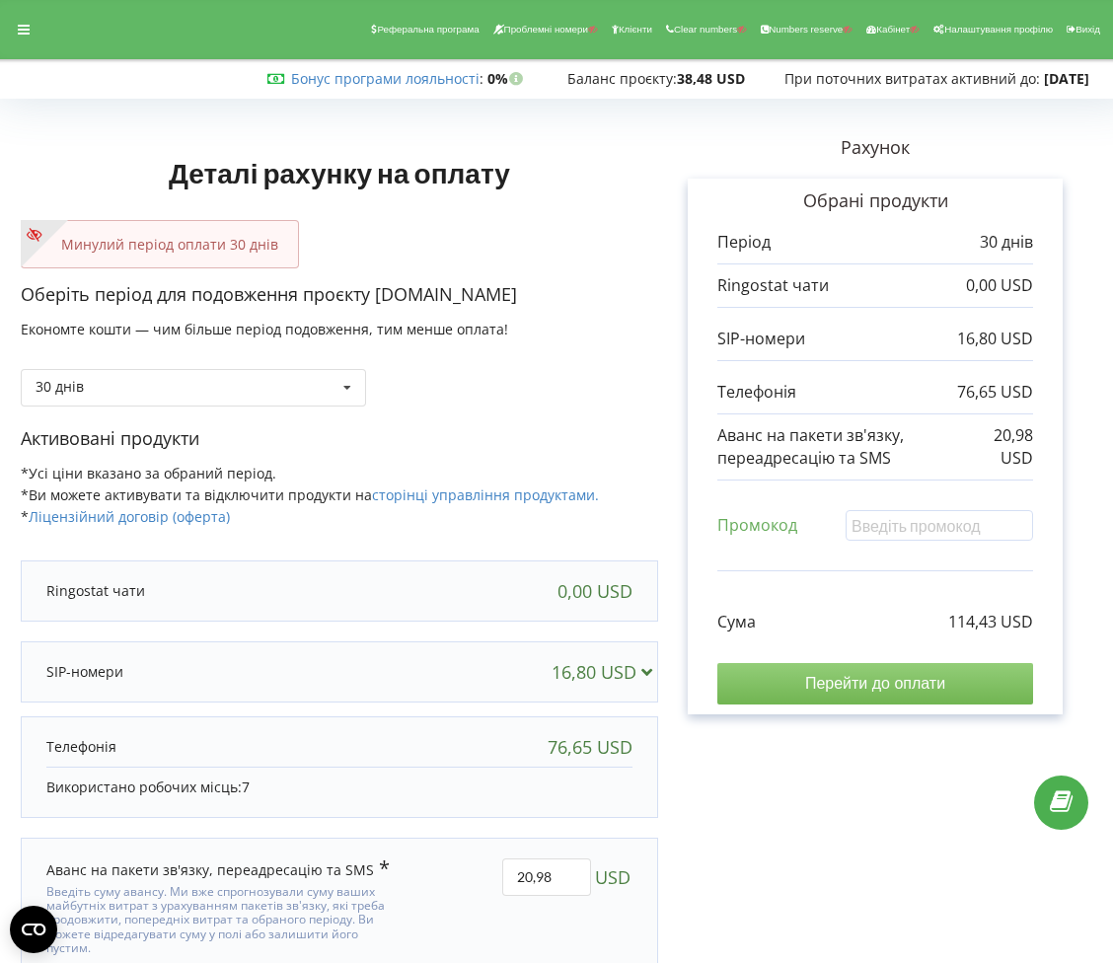
click at [911, 669] on input "Перейти до оплати" at bounding box center [875, 683] width 316 height 41
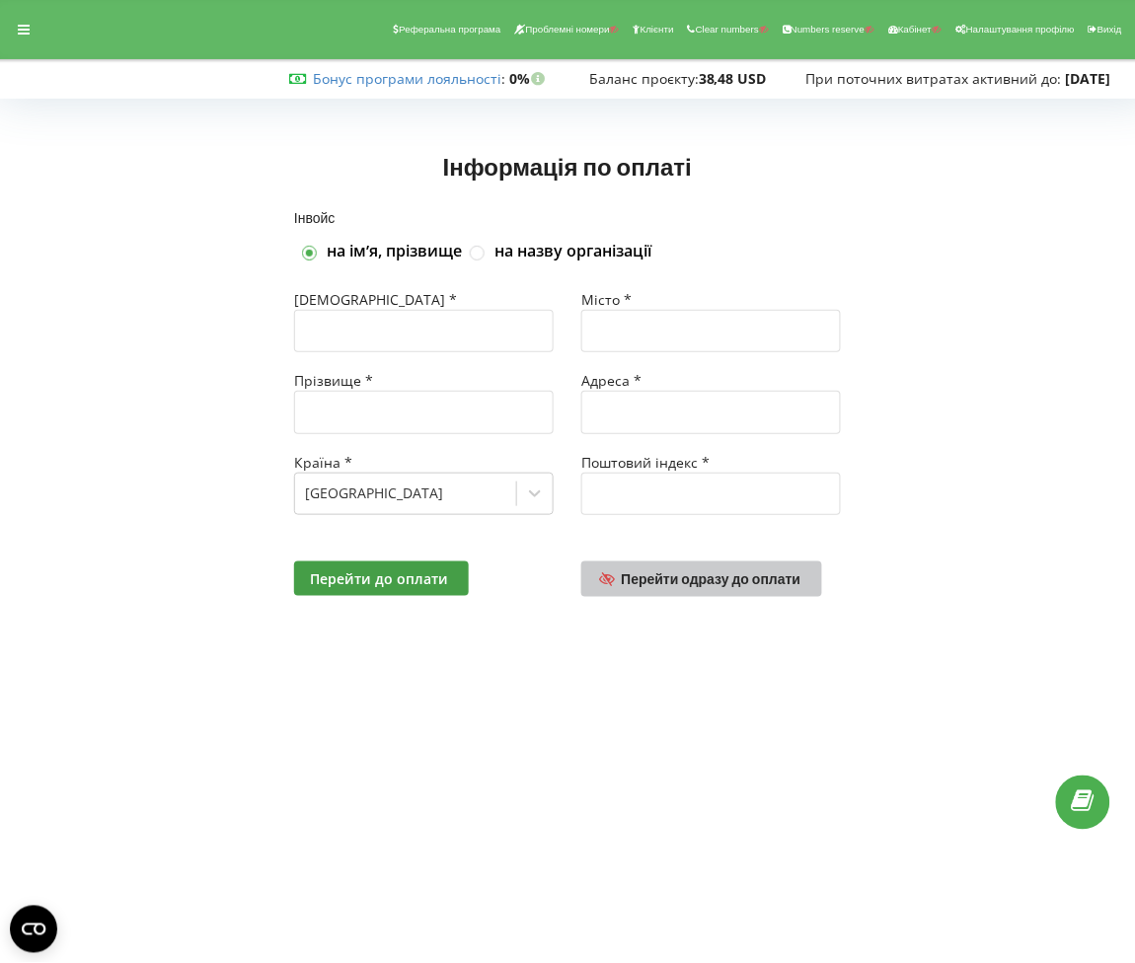
click at [773, 571] on span "Перейти одразу до оплати" at bounding box center [712, 578] width 180 height 17
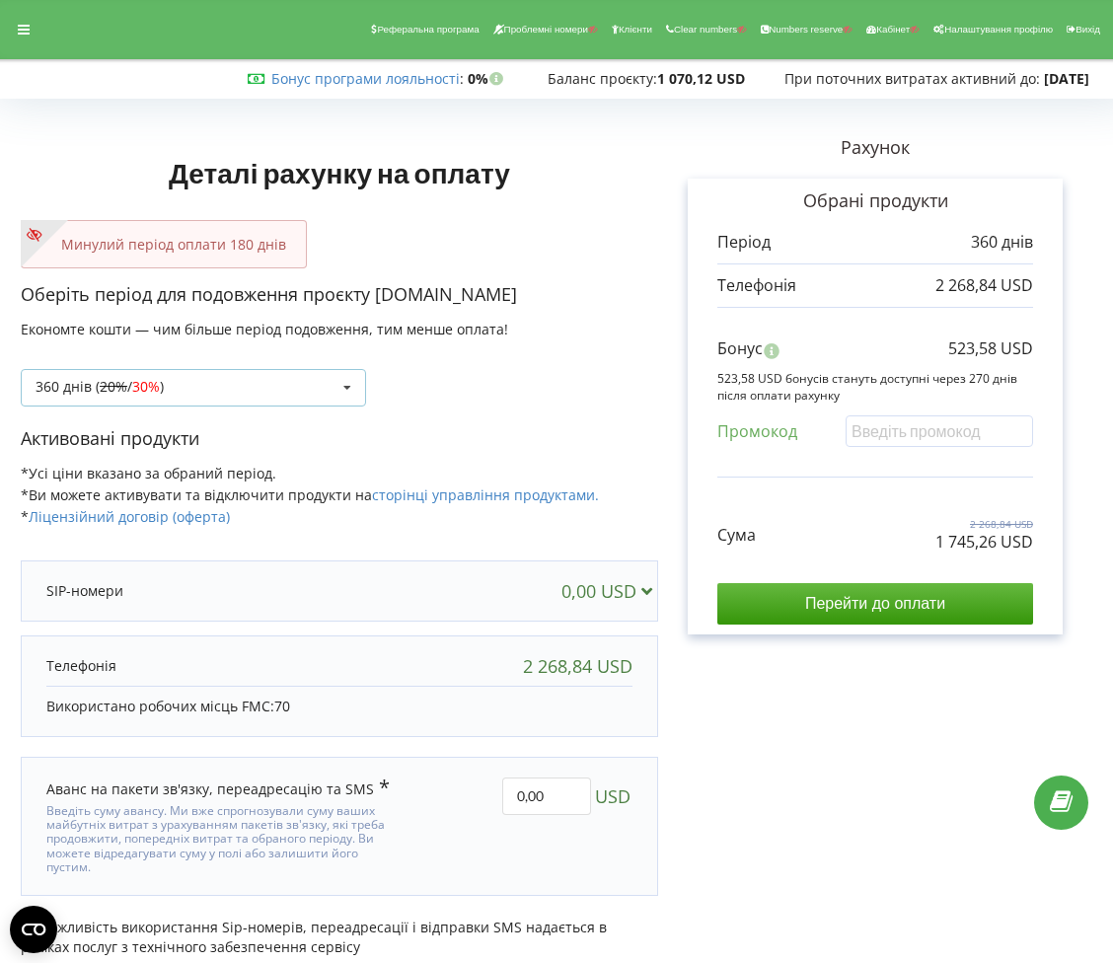
click at [329, 393] on div "360 днів ( 20% / 30% ) Поповнити баланс без подовження 20%" at bounding box center [193, 387] width 345 height 37
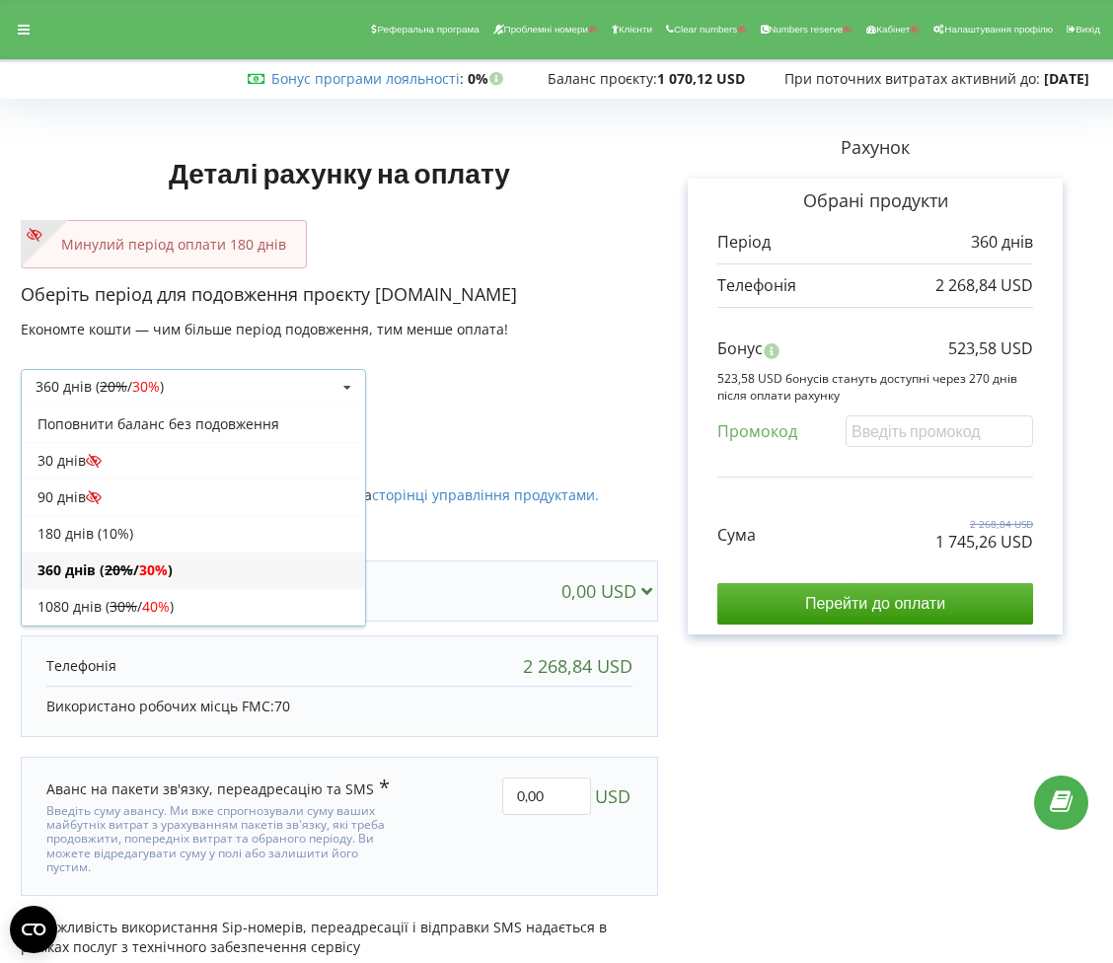
scroll to position [39, 0]
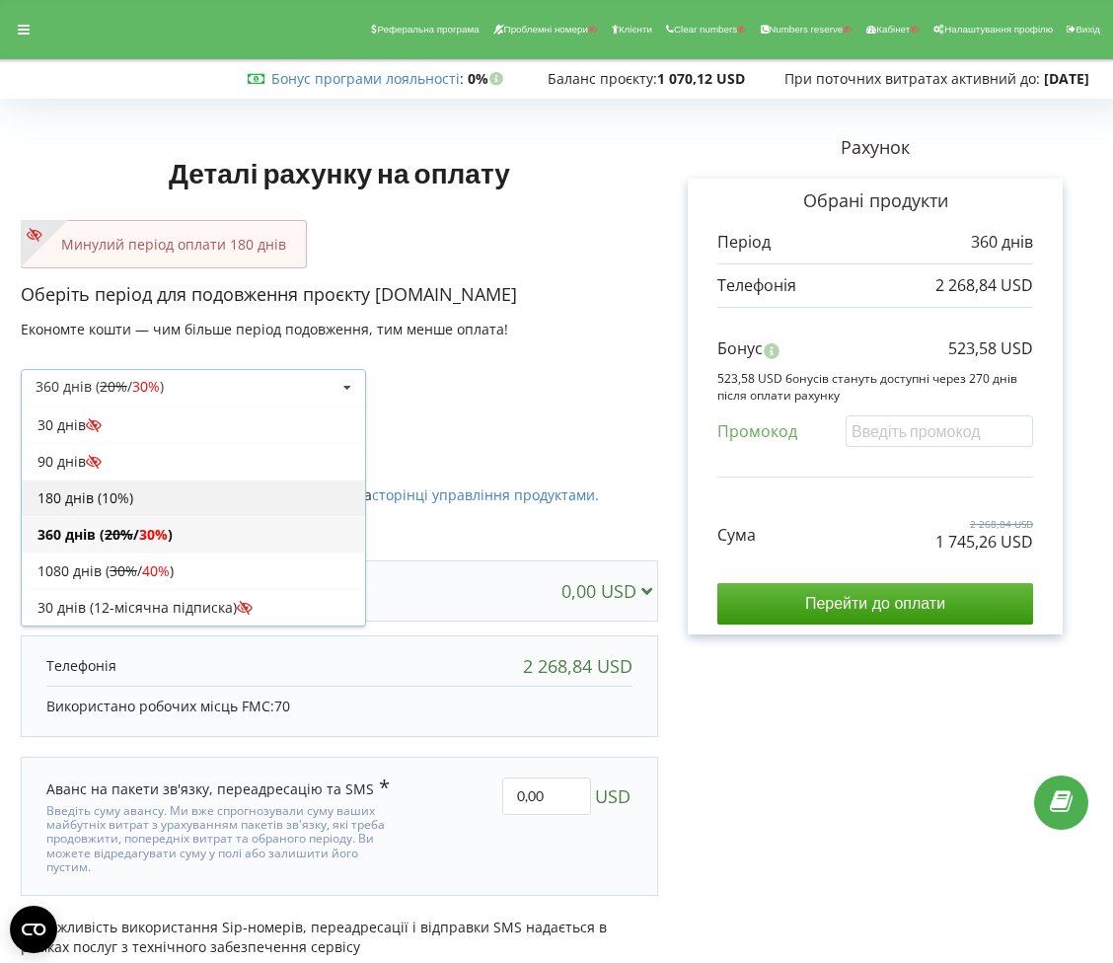
click at [242, 490] on div "180 днів (10%)" at bounding box center [193, 498] width 343 height 37
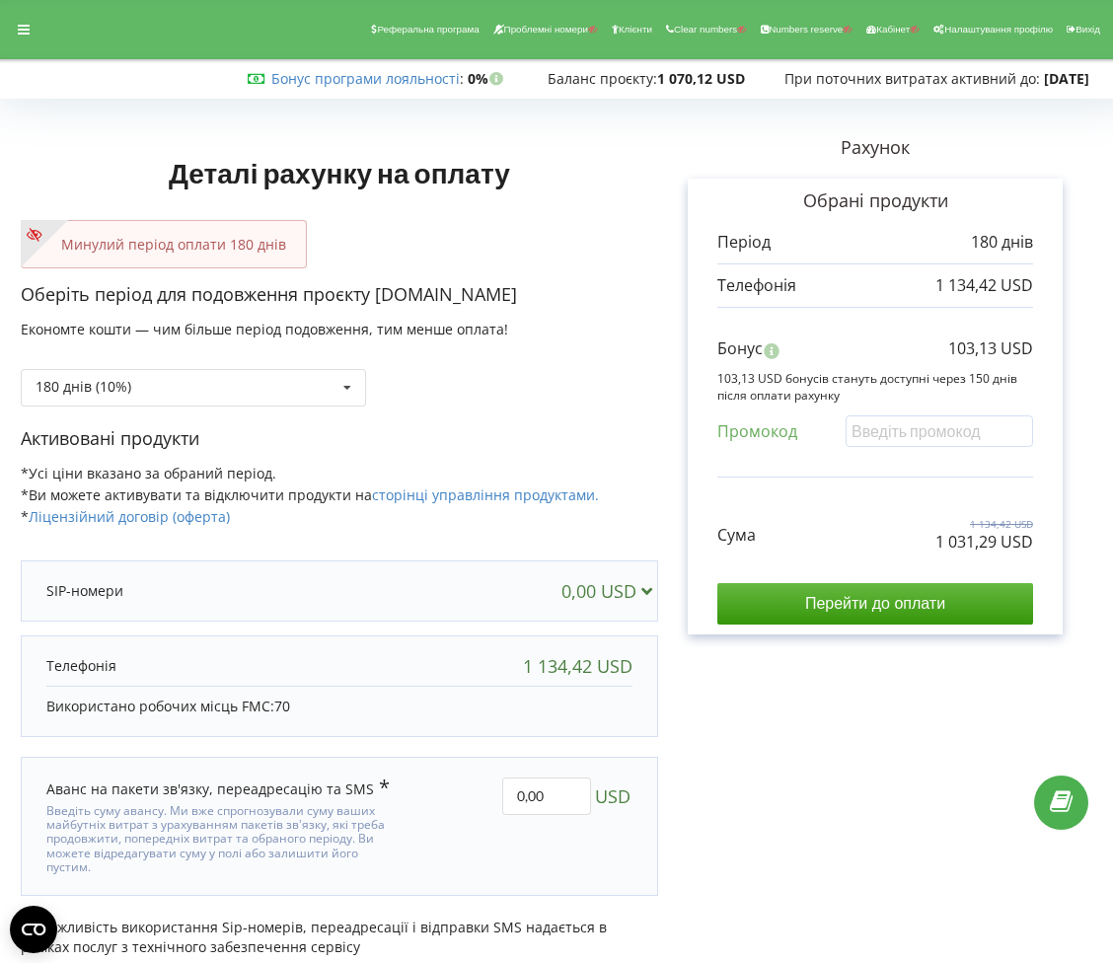
click at [800, 598] on input "Перейти до оплати" at bounding box center [875, 603] width 316 height 41
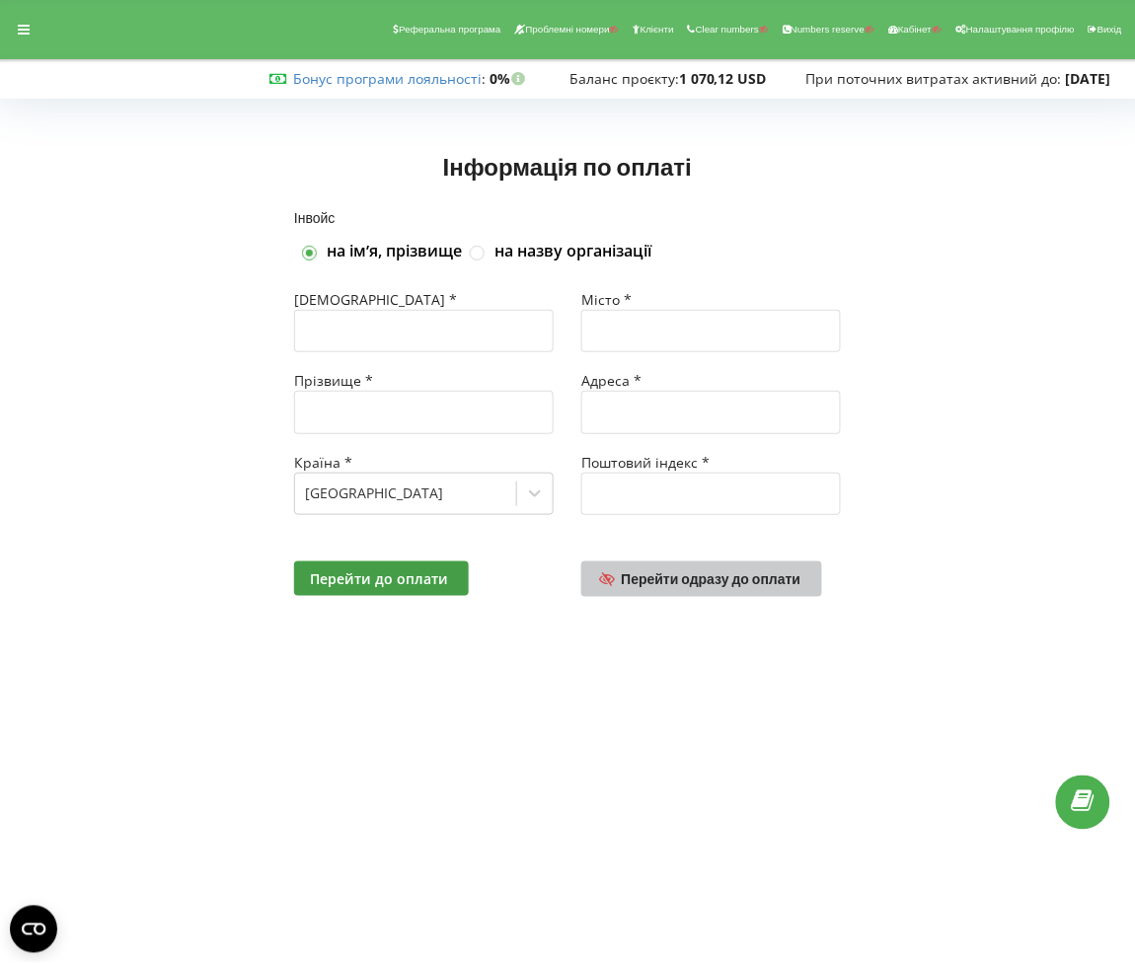
click at [692, 574] on span "Перейти одразу до оплати" at bounding box center [712, 578] width 180 height 17
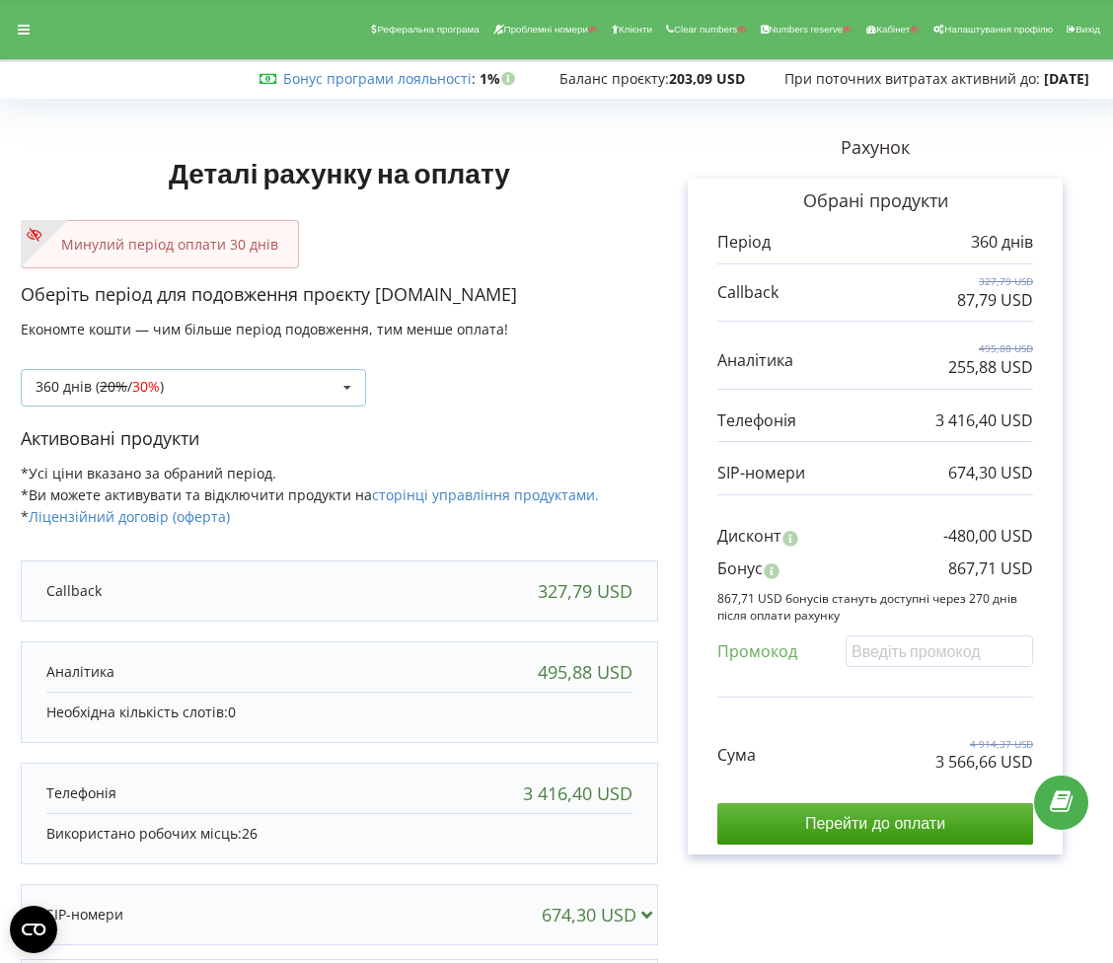
click at [305, 388] on div "360 днів ( 20% / 30% ) Поповнити баланс без подовження 20% / 30% 30% /" at bounding box center [193, 387] width 345 height 37
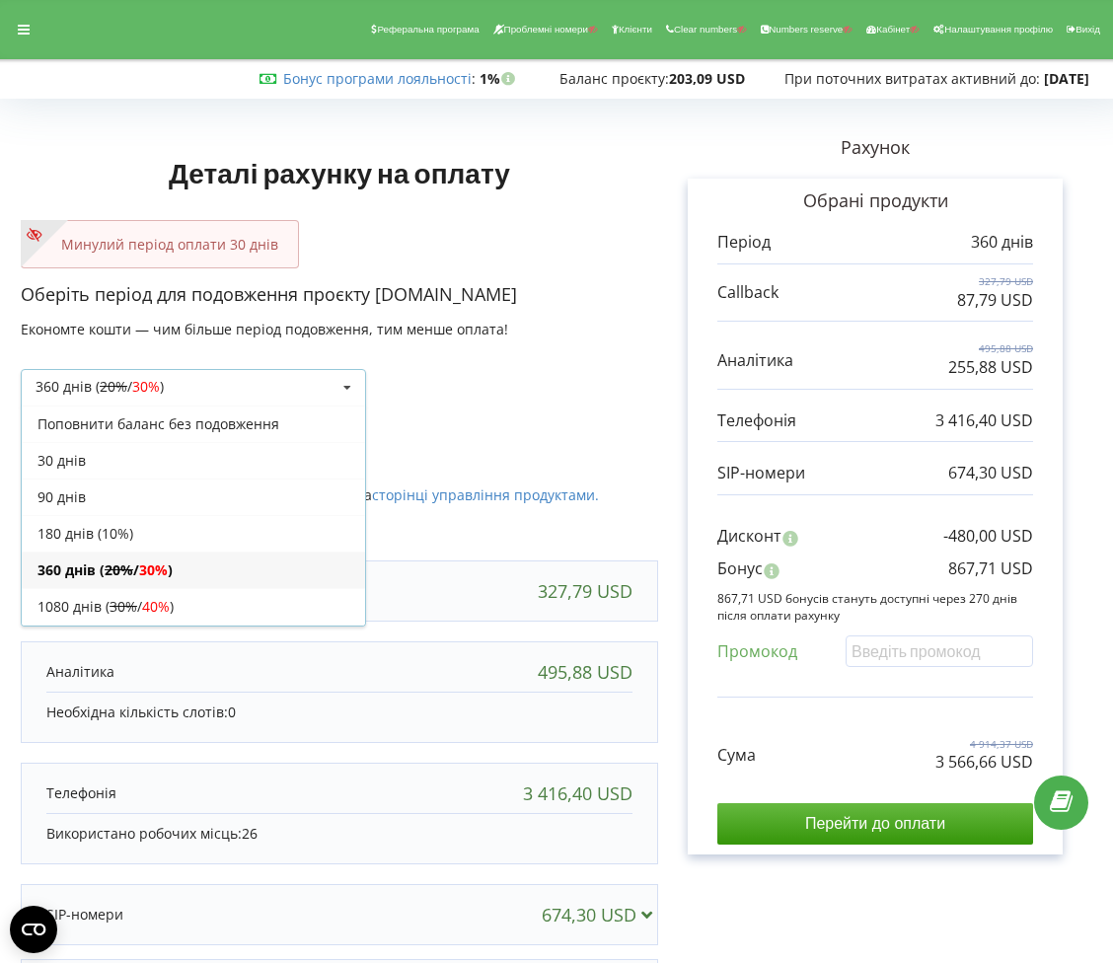
scroll to position [37, 0]
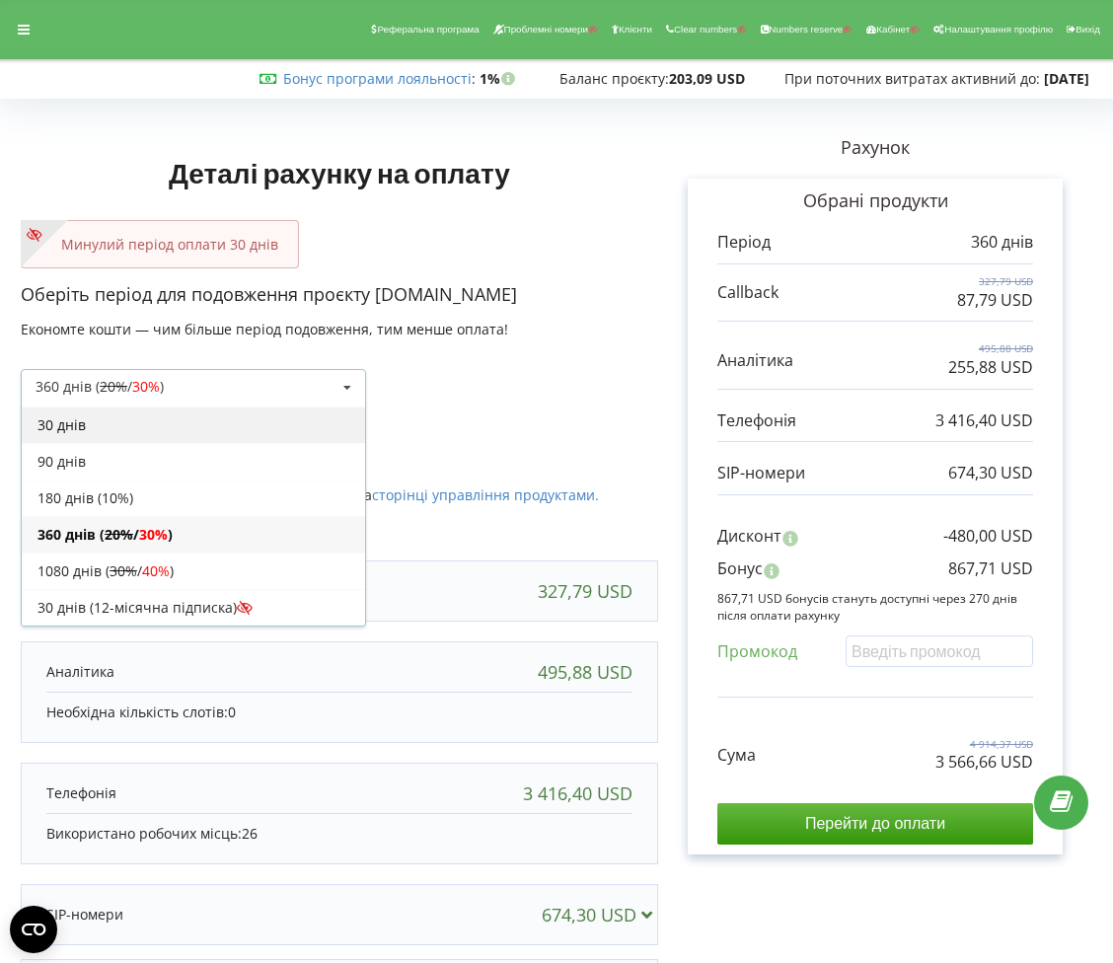
click at [112, 431] on div "30 днів" at bounding box center [193, 425] width 343 height 37
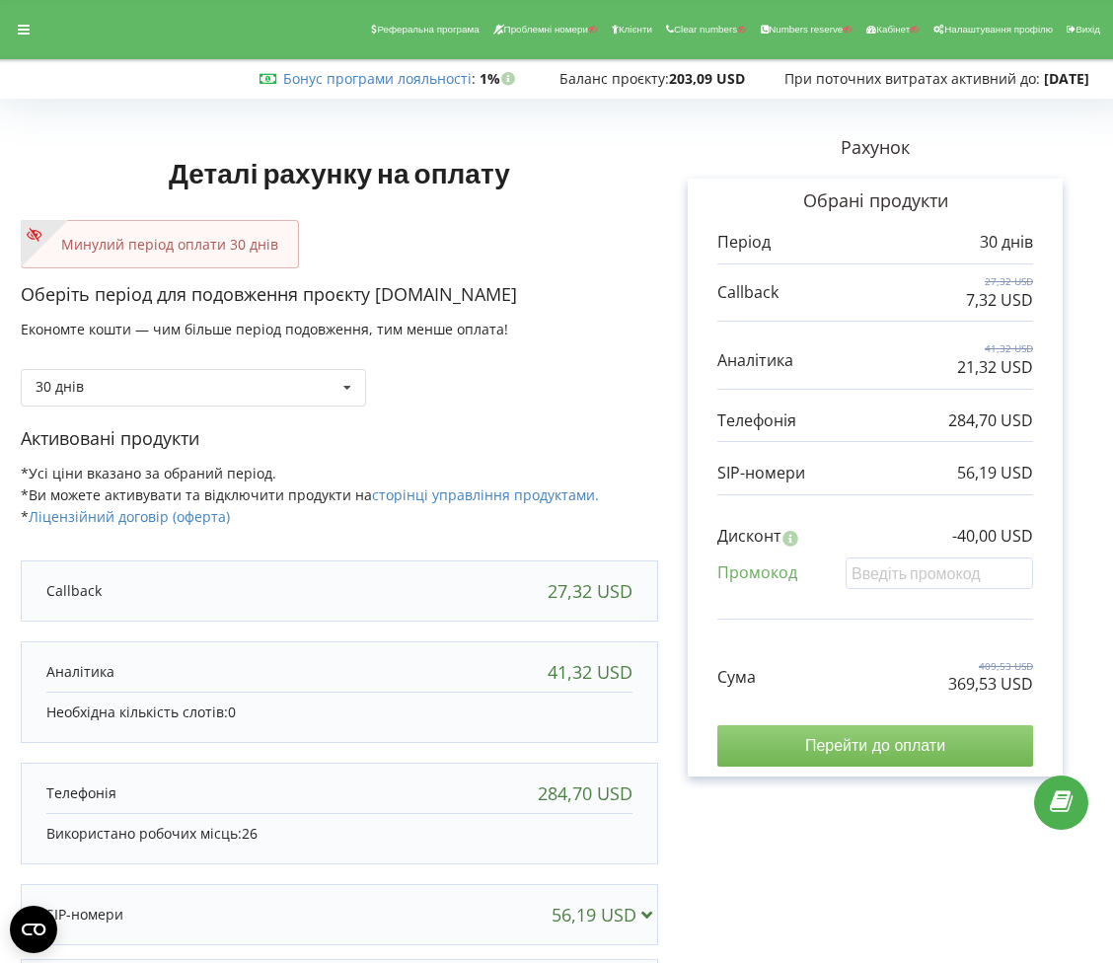
click at [892, 761] on input "Перейти до оплати" at bounding box center [875, 745] width 316 height 41
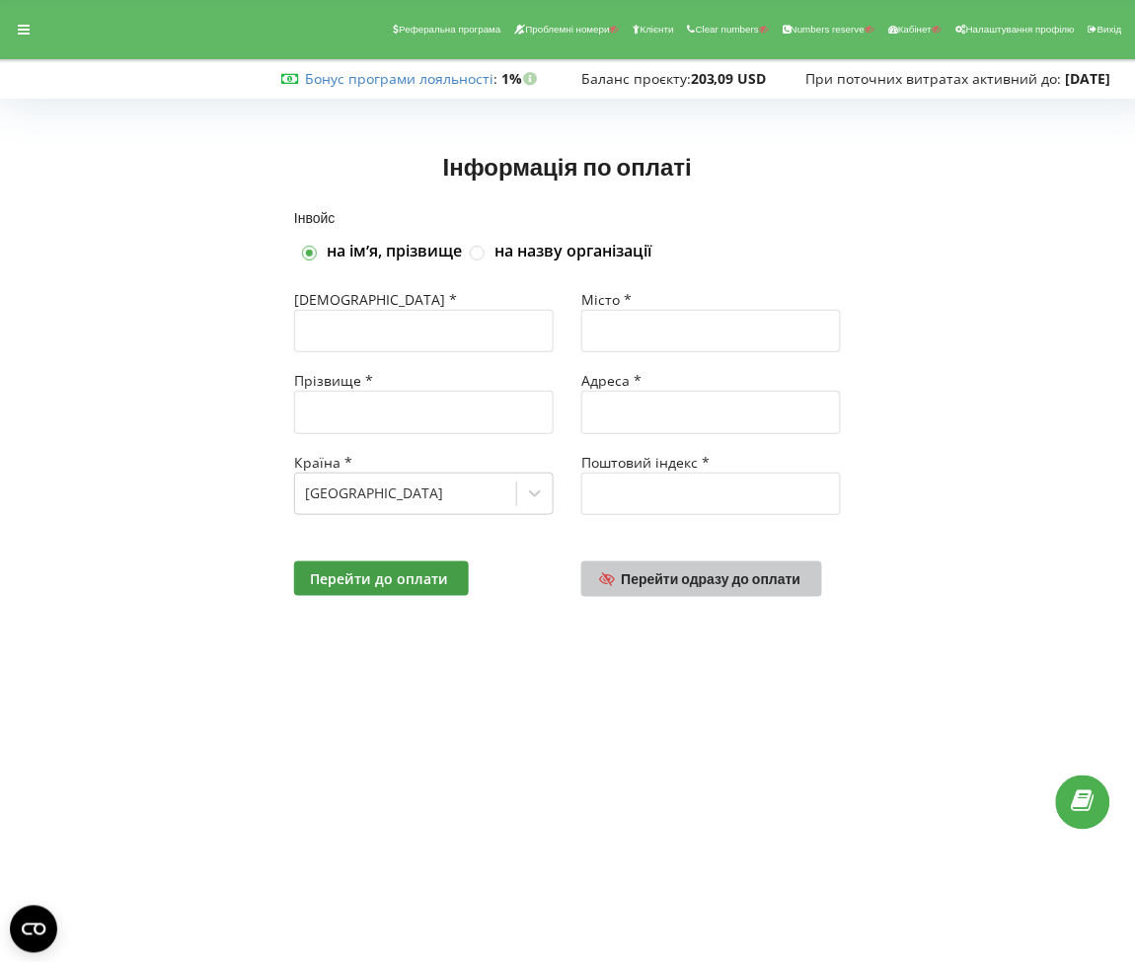
click at [800, 578] on link "Перейти одразу до оплати" at bounding box center [701, 579] width 241 height 36
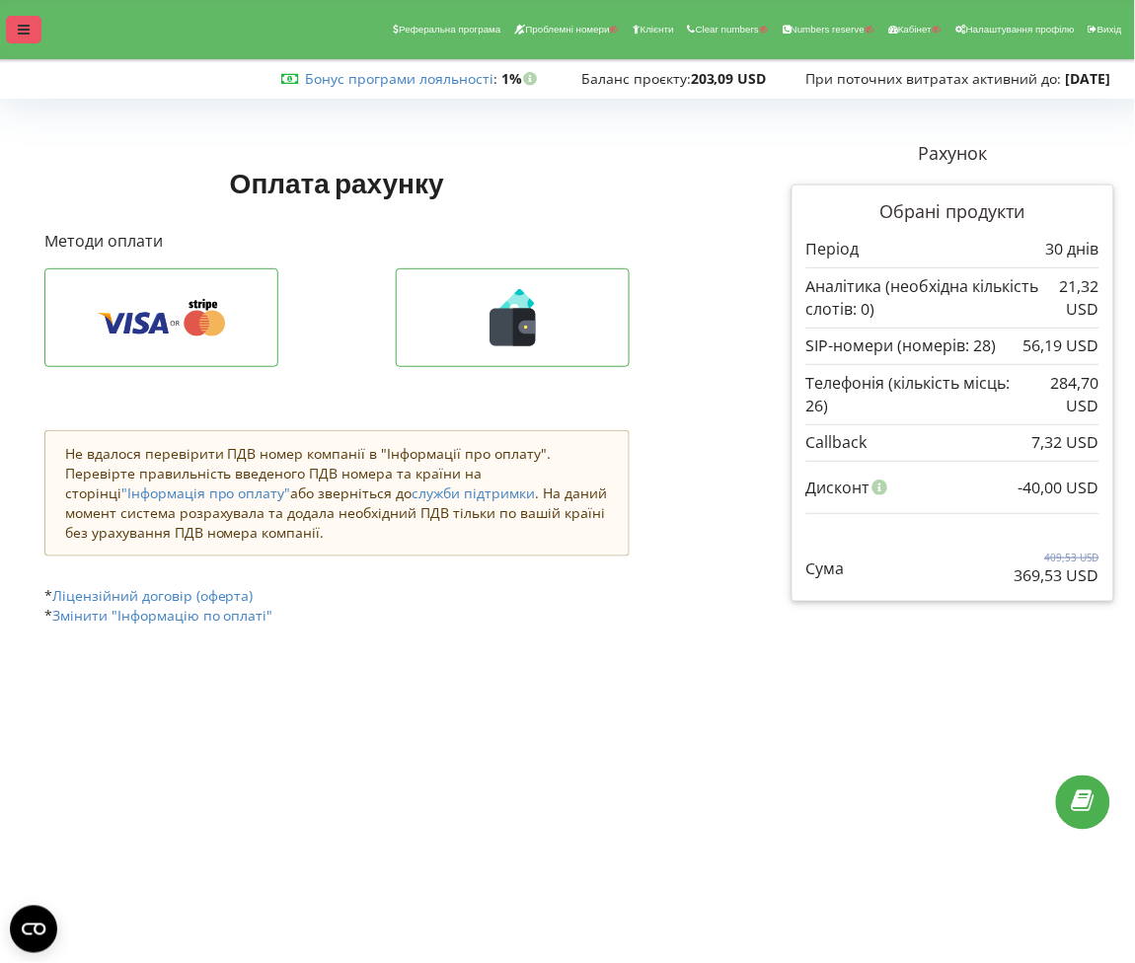
click at [11, 36] on div at bounding box center [24, 30] width 36 height 28
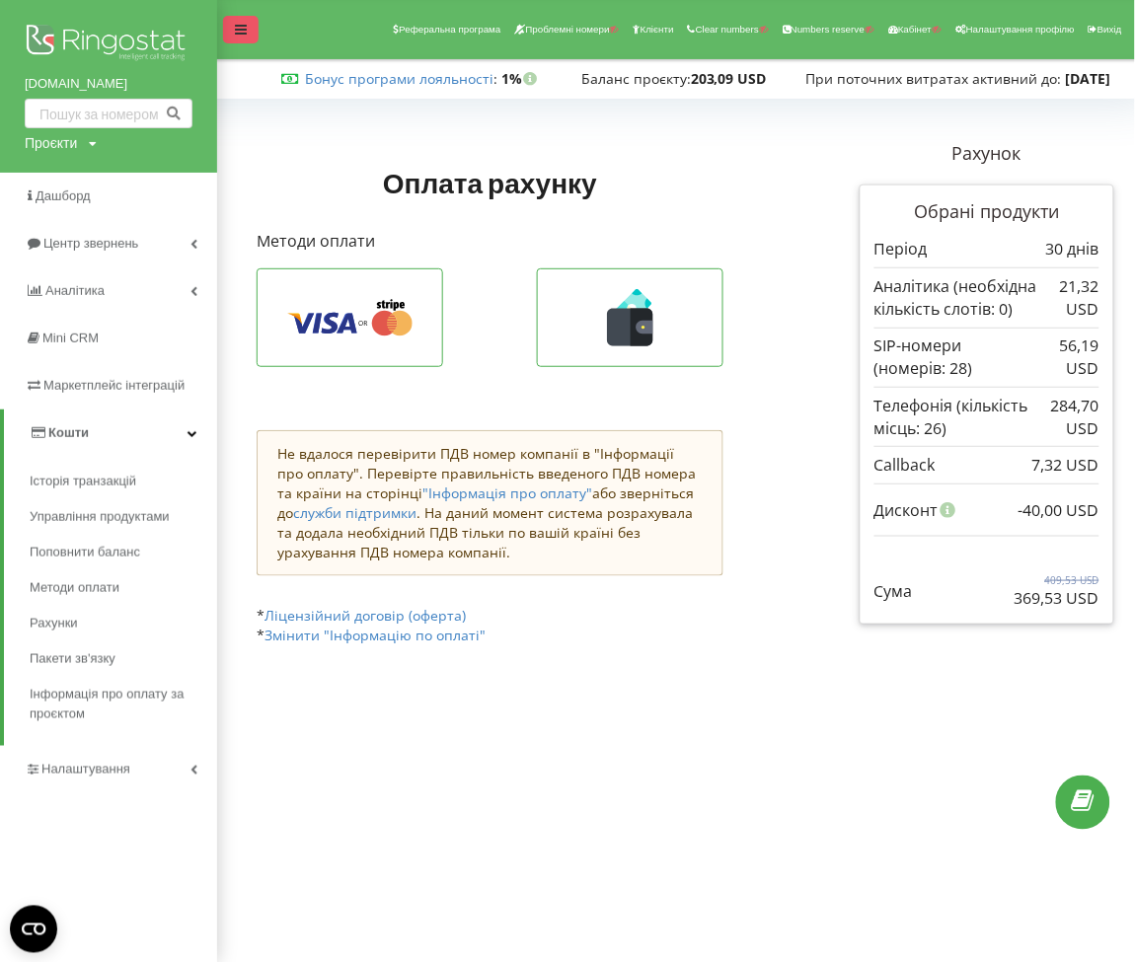
click at [253, 17] on div at bounding box center [241, 30] width 36 height 28
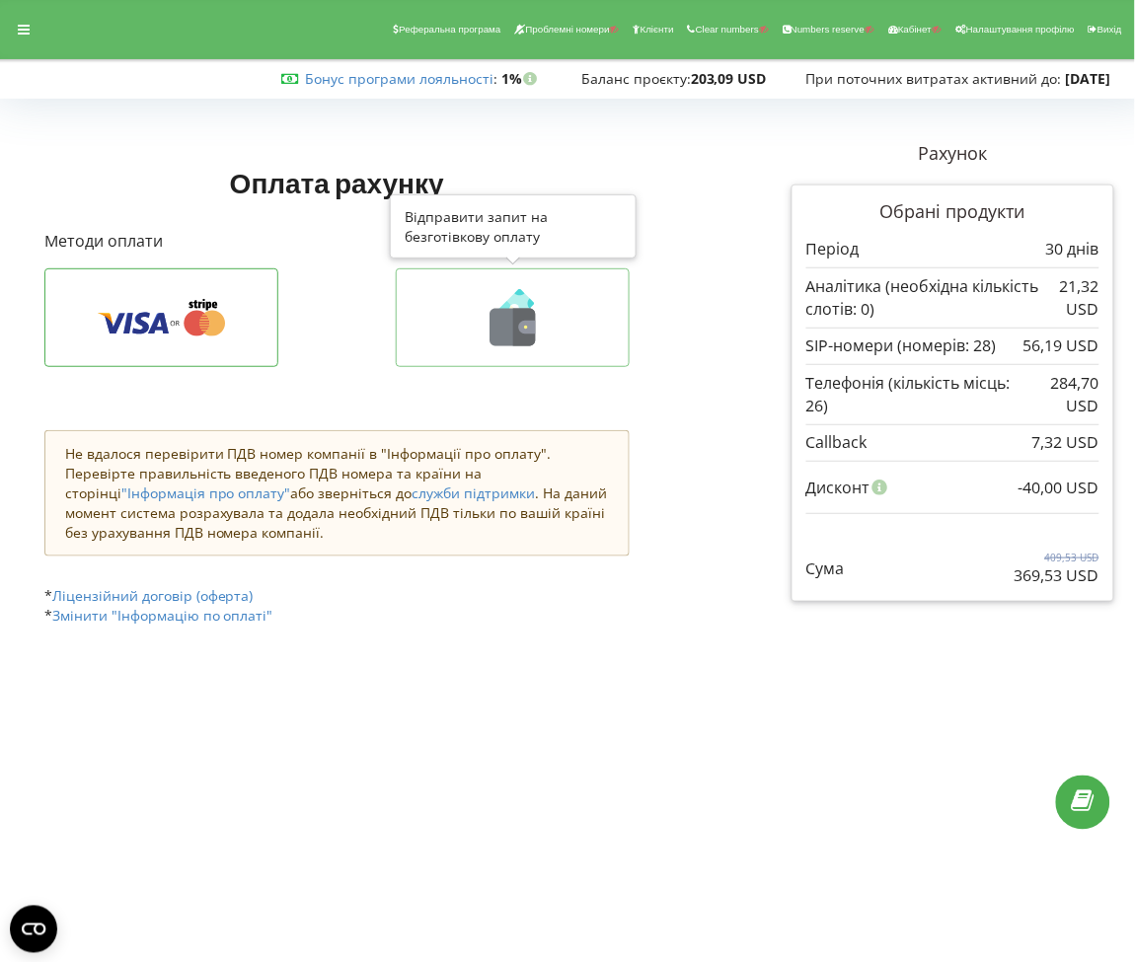
click at [481, 301] on icon at bounding box center [512, 317] width 192 height 57
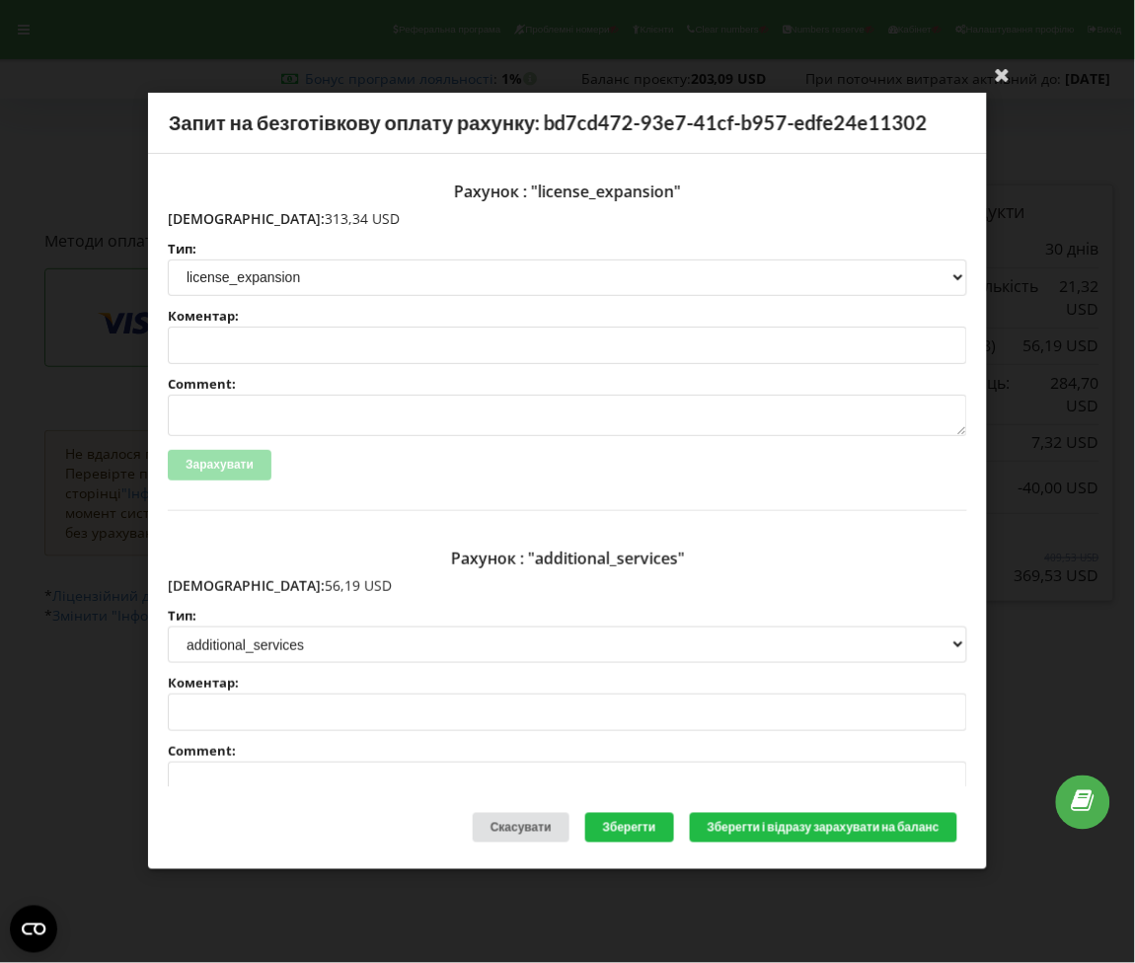
drag, startPoint x: 303, startPoint y: 213, endPoint x: 211, endPoint y: 217, distance: 91.9
click at [211, 217] on p "Сума: 313,34 USD" at bounding box center [567, 219] width 799 height 20
copy p "313,34 USD"
drag, startPoint x: 269, startPoint y: 579, endPoint x: 204, endPoint y: 572, distance: 65.5
click at [204, 572] on div "Рахунок : "additional_services" Сума: 56,19 USD Тип: license license_expansion …" at bounding box center [567, 709] width 799 height 337
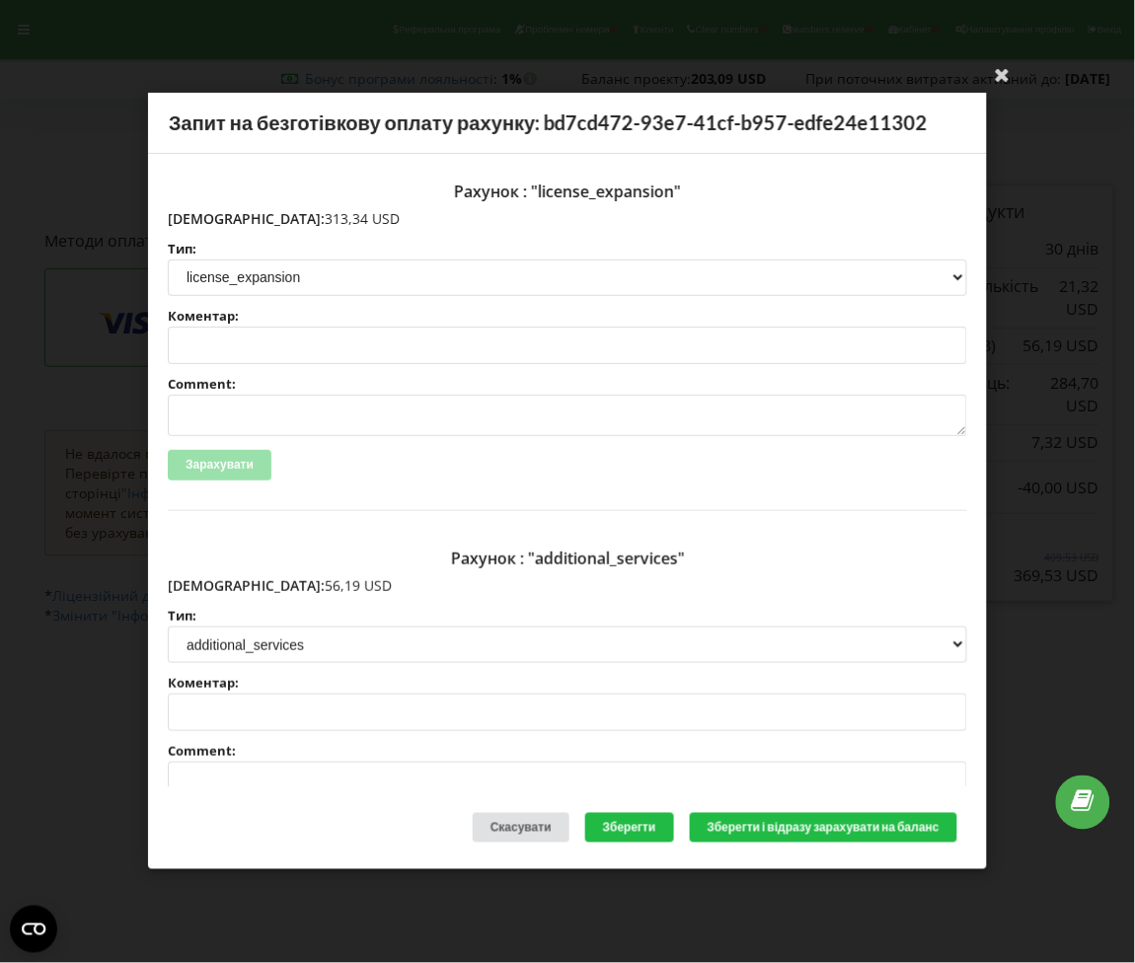
click at [275, 582] on p "Сума: 56,19 USD" at bounding box center [567, 586] width 799 height 20
drag, startPoint x: 275, startPoint y: 582, endPoint x: 210, endPoint y: 582, distance: 65.1
click at [210, 582] on p "Сума: 56,19 USD" at bounding box center [567, 586] width 799 height 20
copy div "56,19 USD"
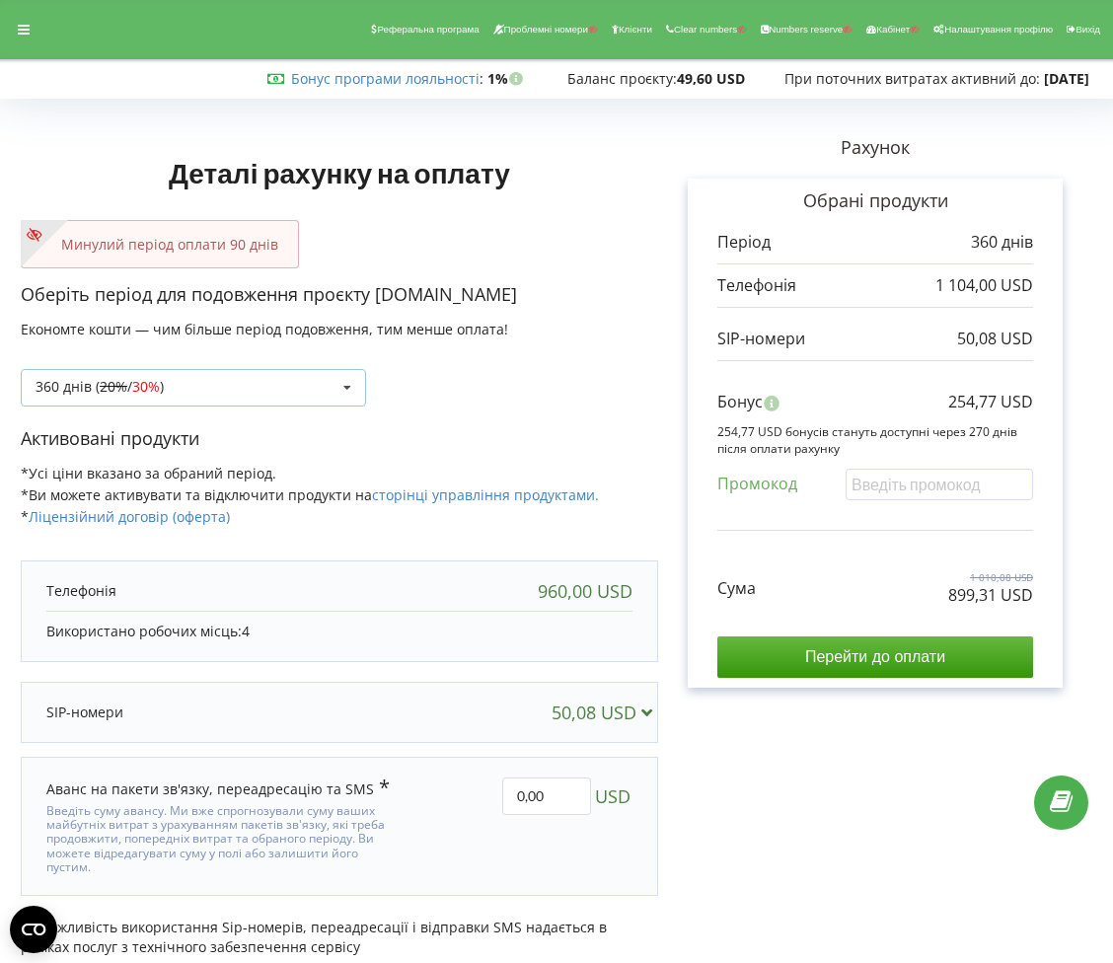
click at [334, 373] on icon at bounding box center [348, 388] width 30 height 37
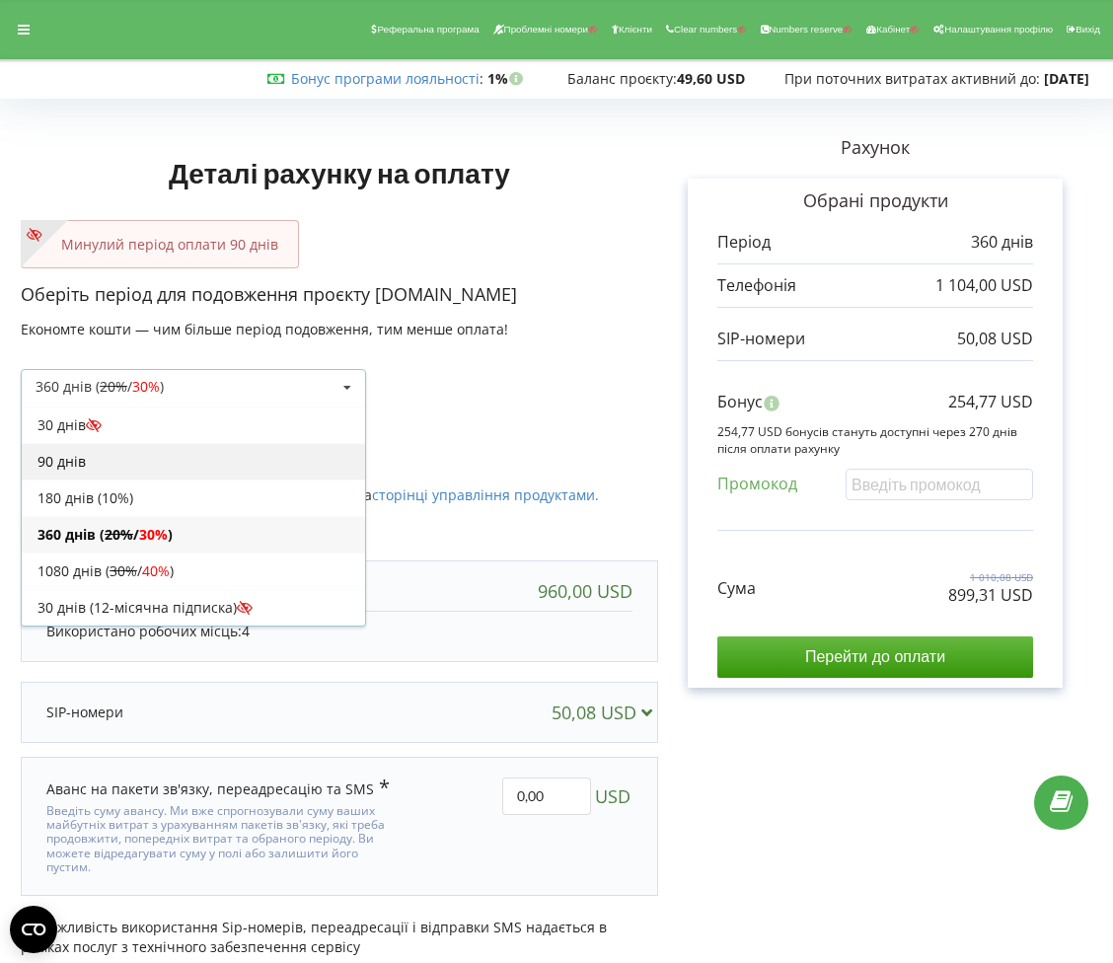
click at [159, 471] on div "90 днів" at bounding box center [193, 461] width 343 height 37
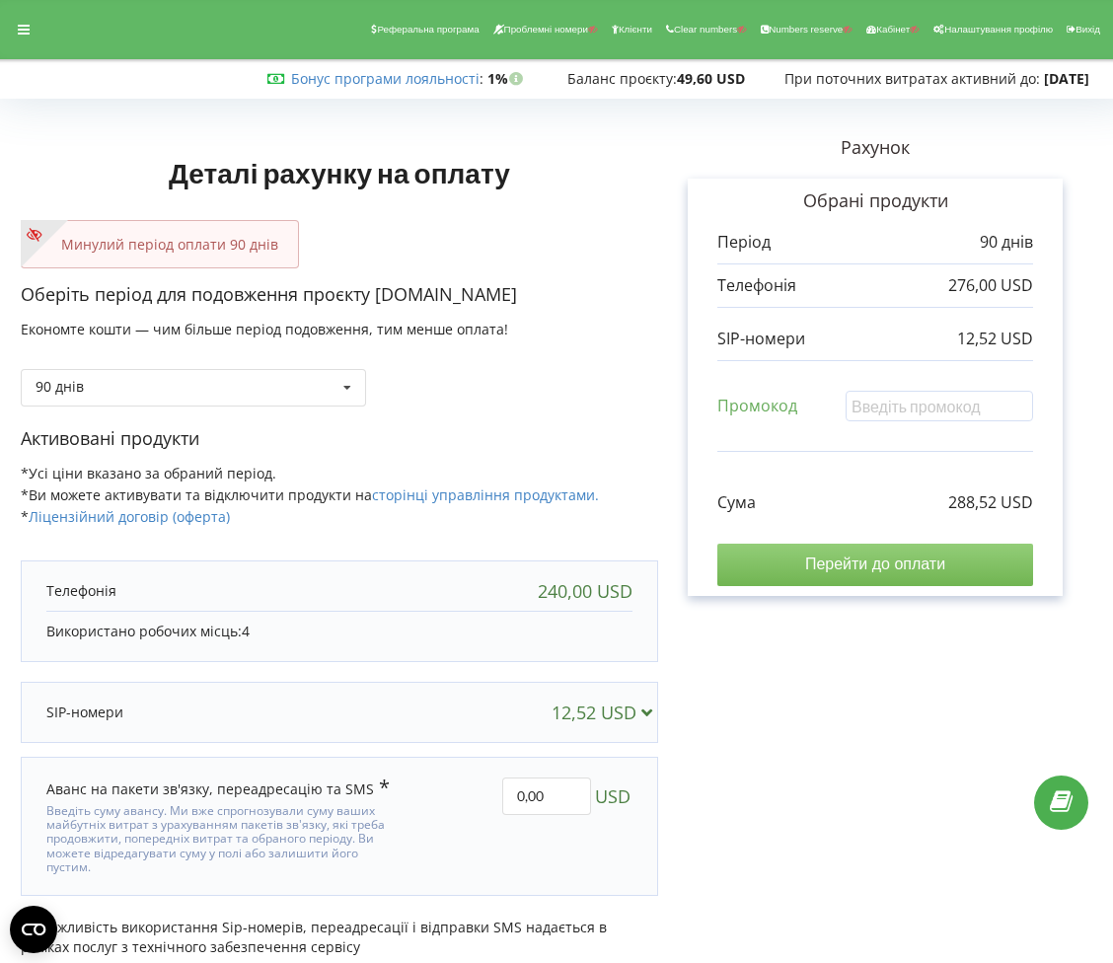
click at [742, 551] on input "Перейти до оплати" at bounding box center [875, 564] width 316 height 41
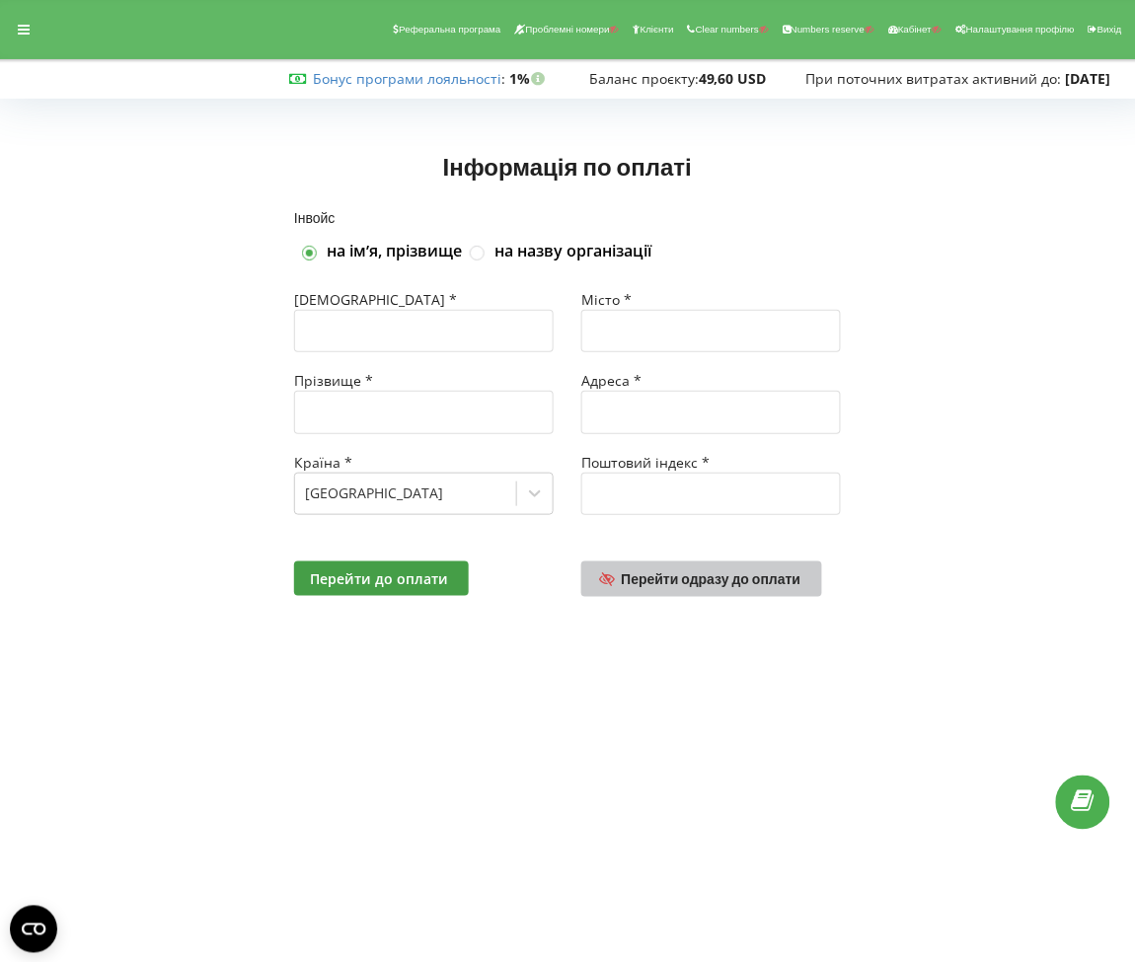
click at [739, 567] on link "Перейти одразу до оплати" at bounding box center [701, 579] width 241 height 36
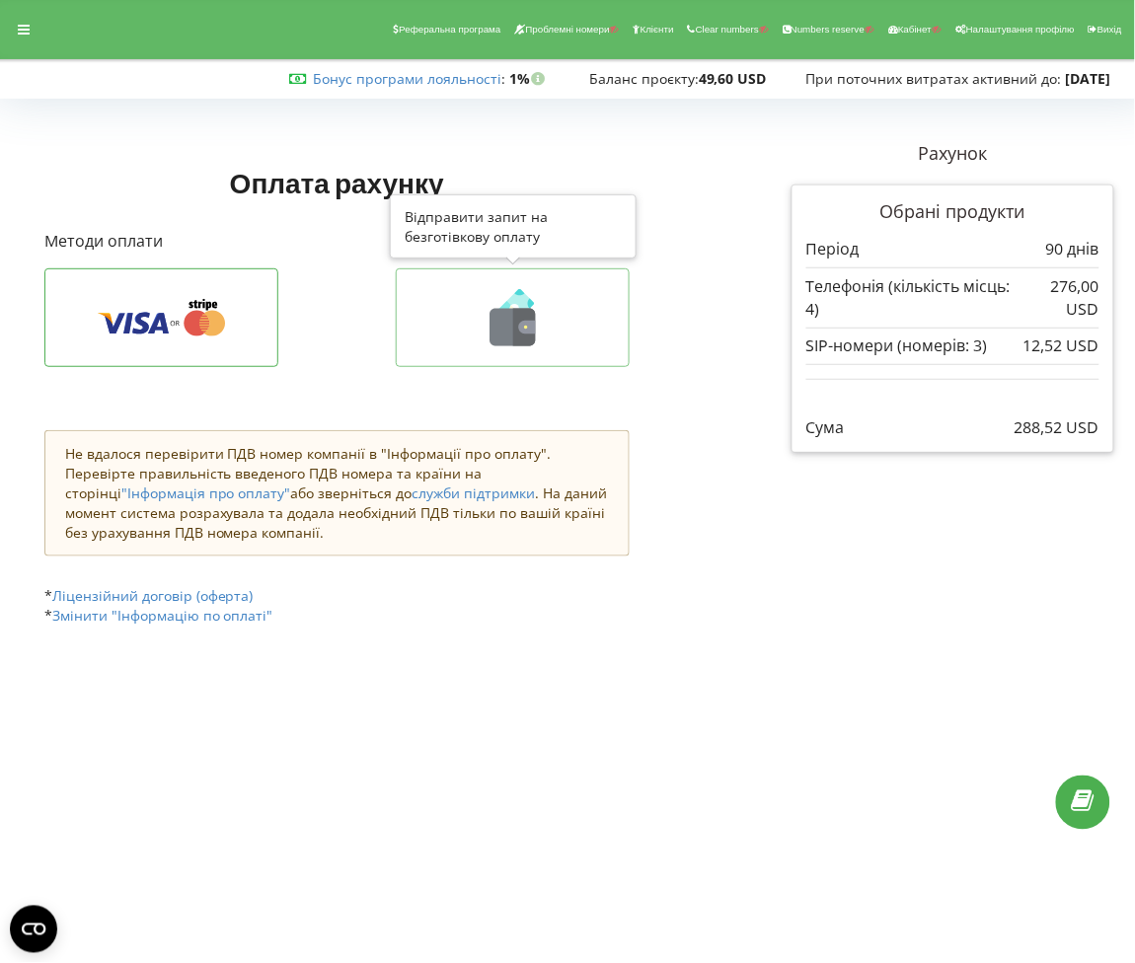
click at [529, 337] on icon at bounding box center [524, 327] width 23 height 37
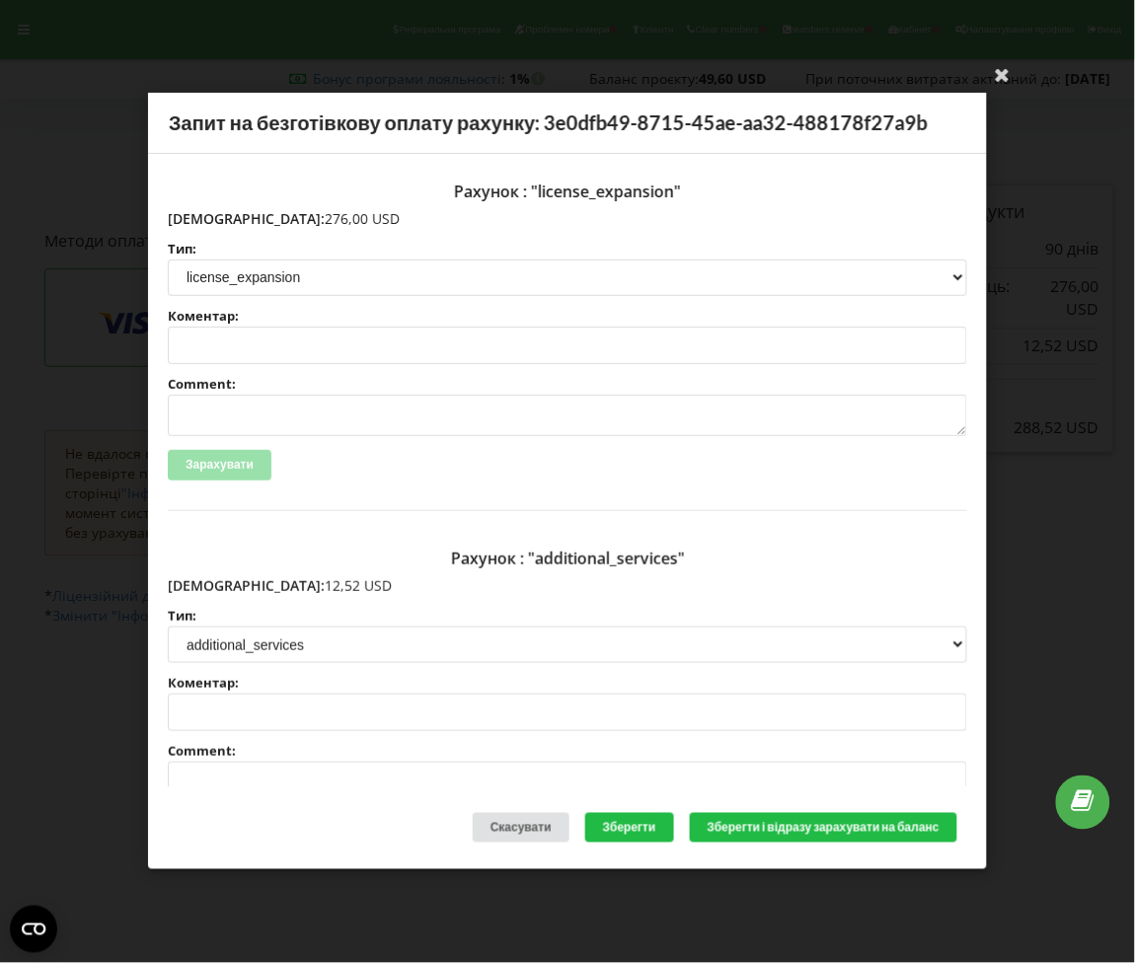
drag, startPoint x: 300, startPoint y: 221, endPoint x: 206, endPoint y: 222, distance: 93.7
click at [206, 222] on p "[DEMOGRAPHIC_DATA]: 276,00 USD" at bounding box center [567, 219] width 799 height 20
copy p "276,00 USD"
drag, startPoint x: 268, startPoint y: 584, endPoint x: 235, endPoint y: 584, distance: 33.6
click at [235, 584] on p "Сума: 12,52 USD" at bounding box center [567, 586] width 799 height 20
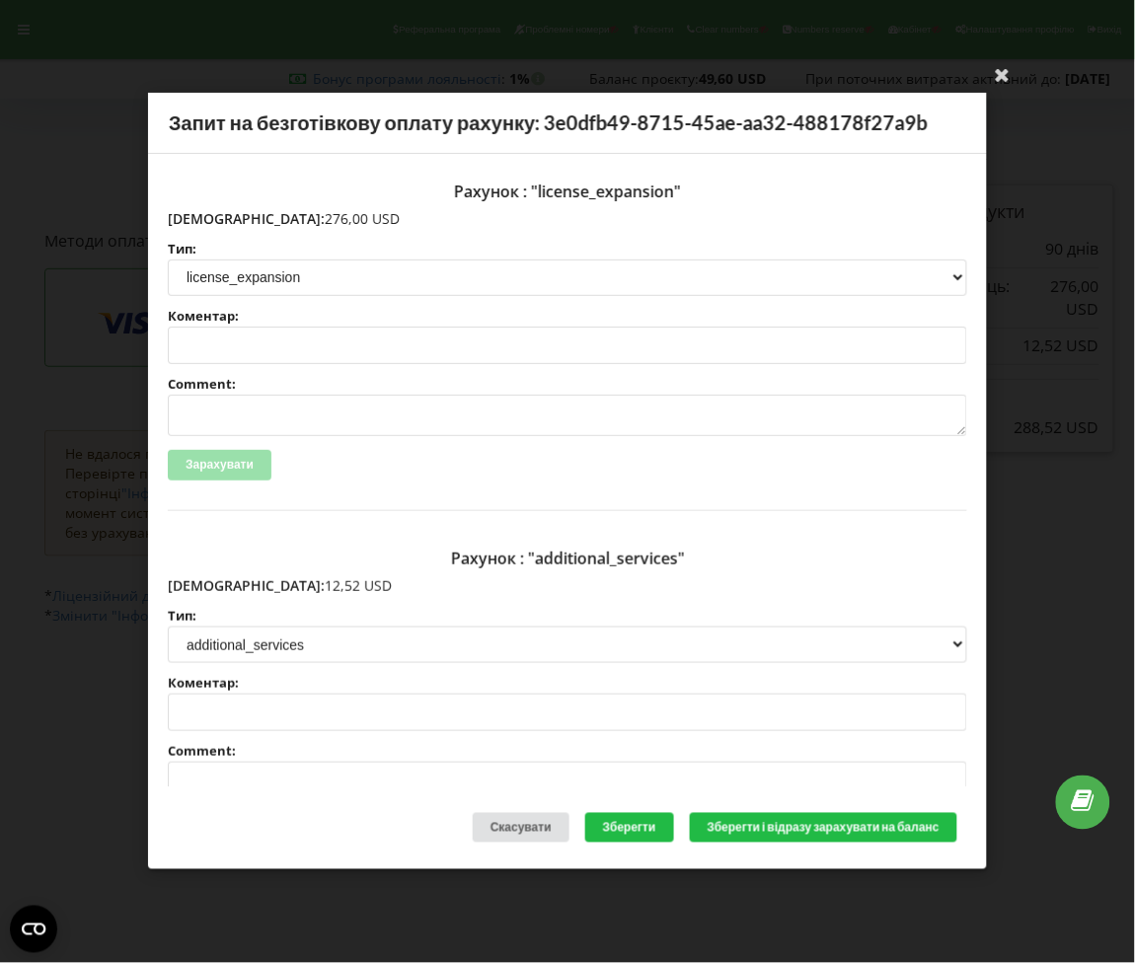
drag, startPoint x: 283, startPoint y: 588, endPoint x: 210, endPoint y: 586, distance: 73.0
click at [210, 586] on p "Сума: 12,52 USD" at bounding box center [567, 586] width 799 height 20
copy p "12,52 USD"
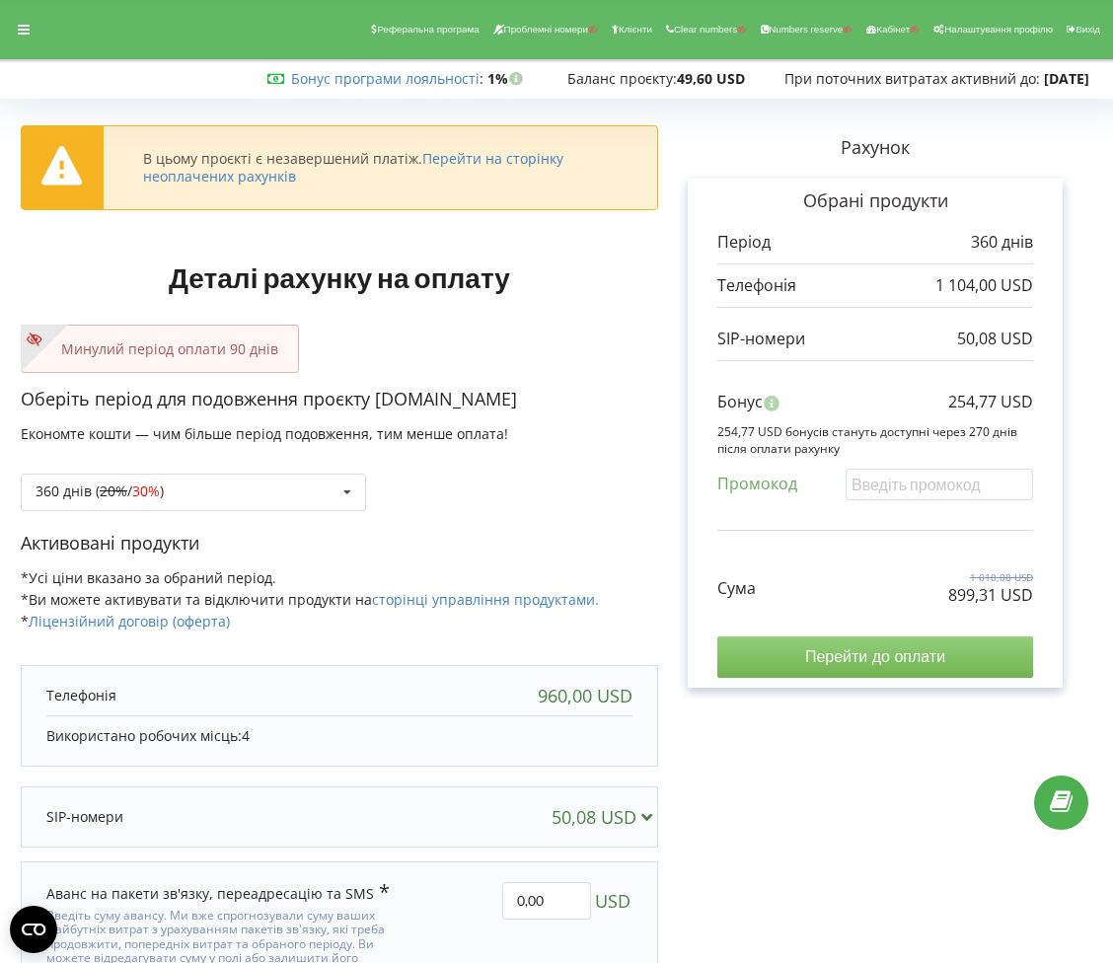
click at [972, 663] on input "Перейти до оплати" at bounding box center [875, 656] width 316 height 41
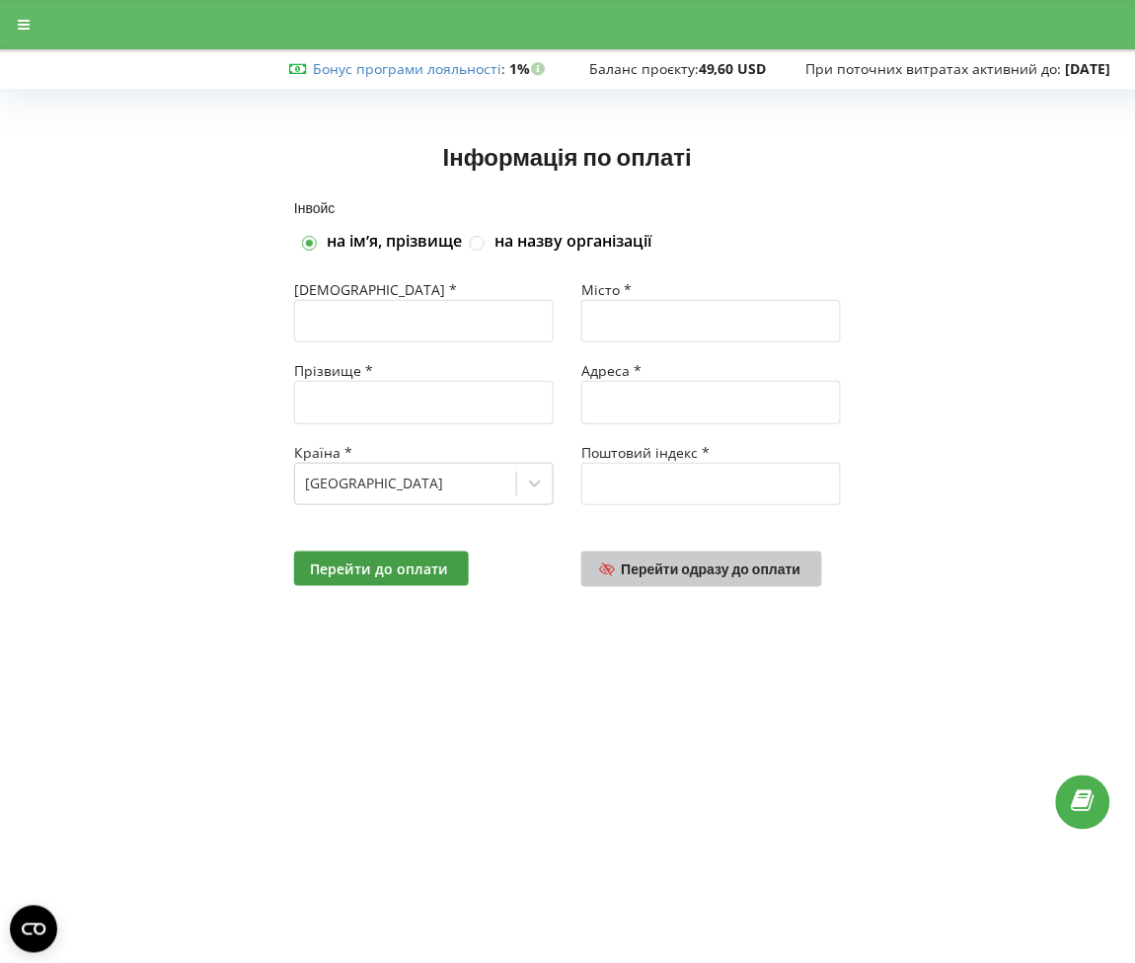
click at [760, 560] on div "Перейти до оплати Перейти одразу до оплати" at bounding box center [567, 569] width 574 height 63
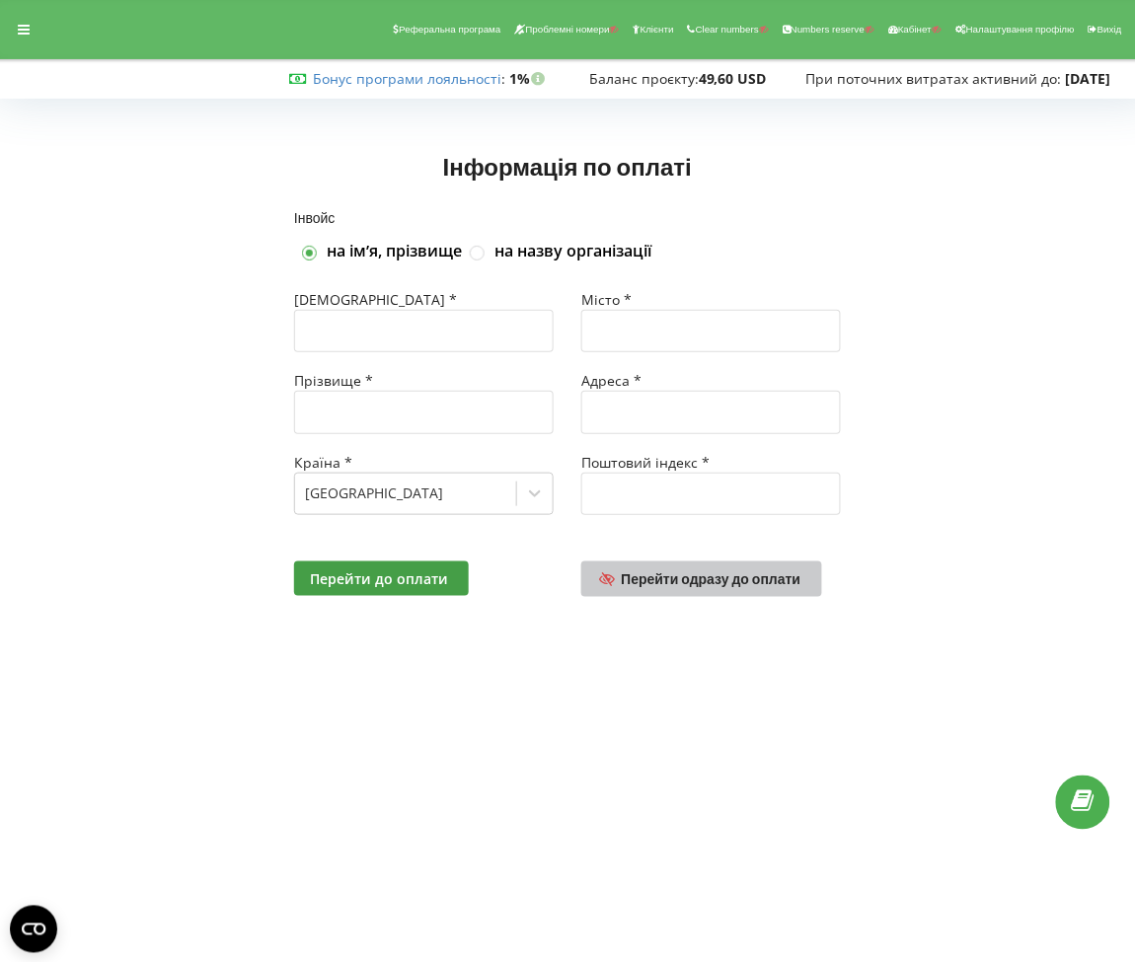
click at [660, 594] on link "Перейти одразу до оплати" at bounding box center [701, 579] width 241 height 36
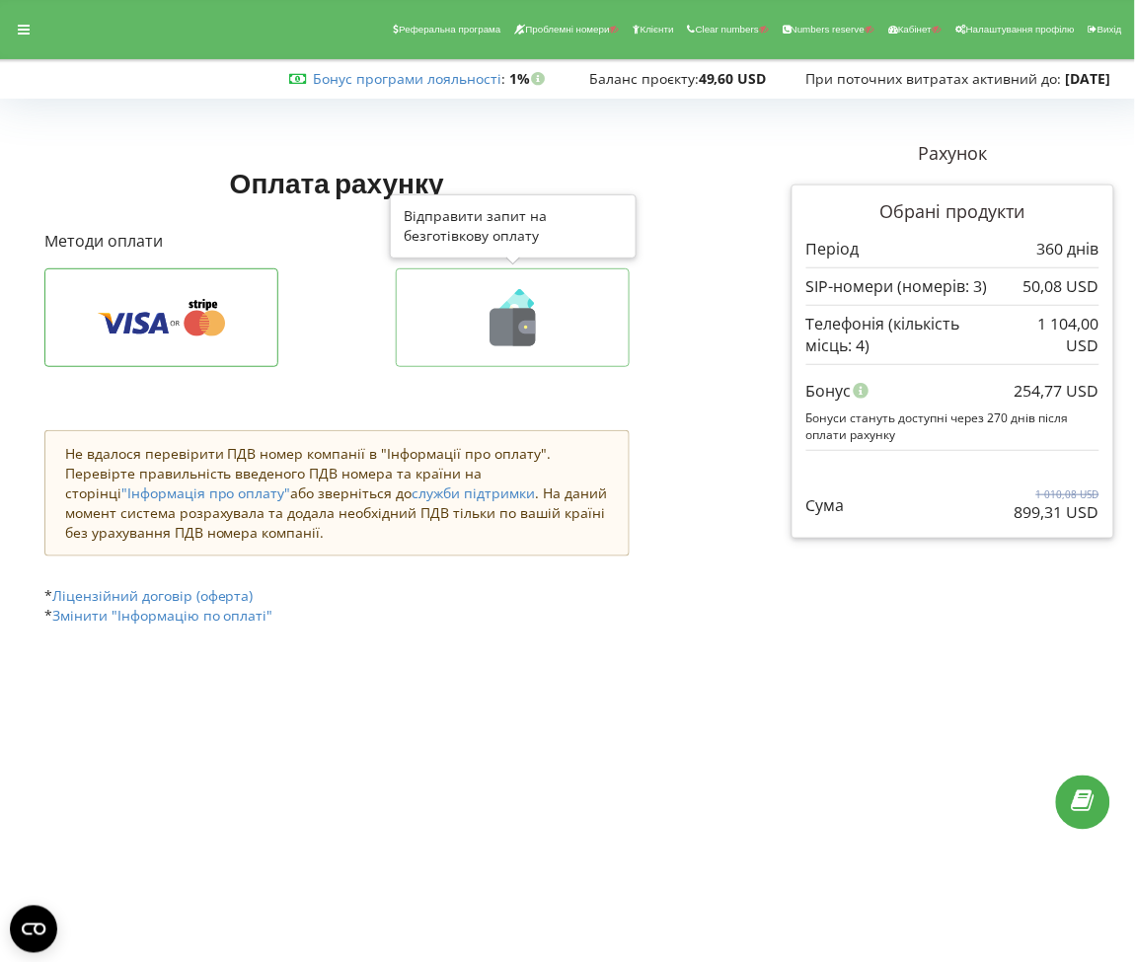
click at [585, 340] on icon at bounding box center [512, 317] width 192 height 57
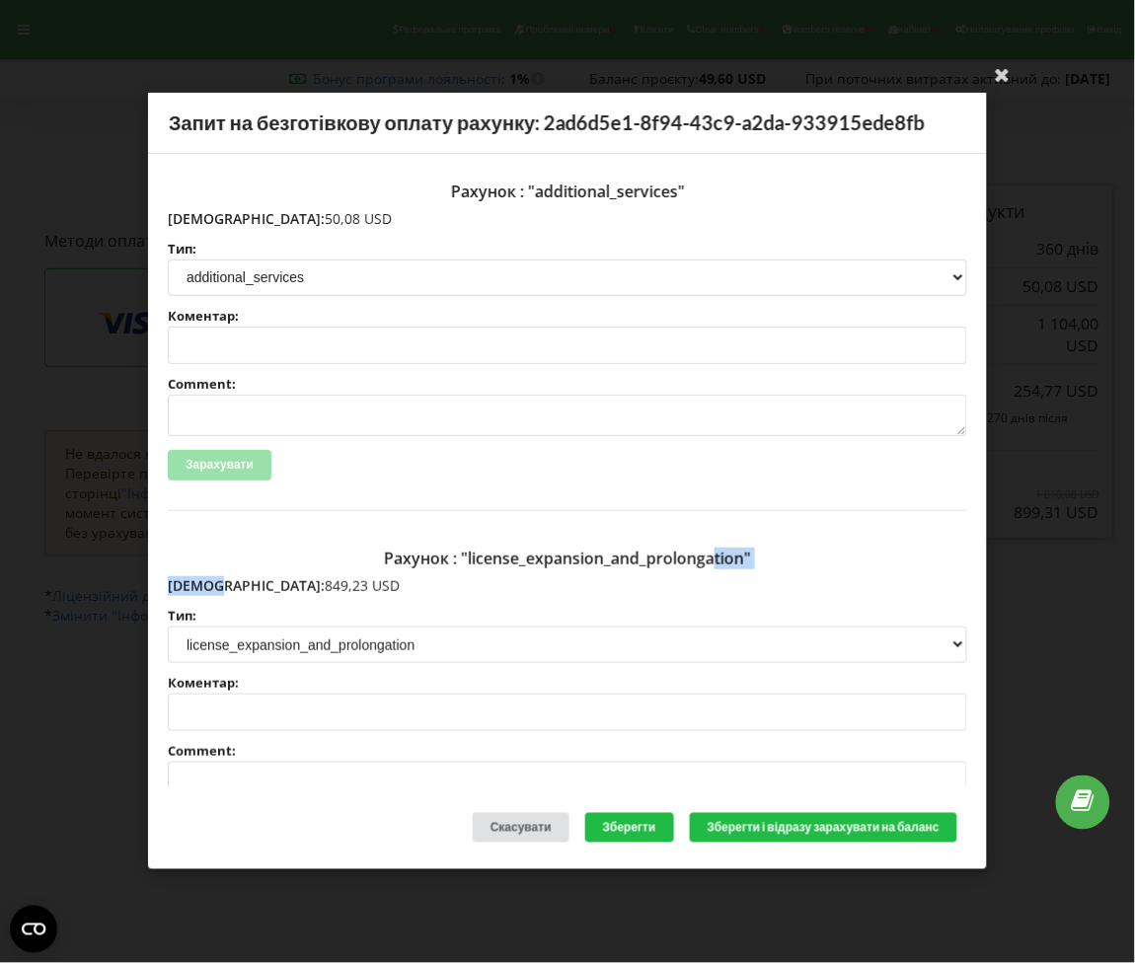
drag, startPoint x: 293, startPoint y: 573, endPoint x: 210, endPoint y: 585, distance: 83.7
click at [210, 585] on div "Рахунок : "license_expansion_and_prolongation" Сума: 849,23 USD Тип: license li…" at bounding box center [567, 709] width 799 height 337
click at [210, 585] on p "Сума: 849,23 USD" at bounding box center [567, 586] width 799 height 20
drag, startPoint x: 210, startPoint y: 585, endPoint x: 312, endPoint y: 585, distance: 101.6
click at [312, 585] on p "Сума: 849,23 USD" at bounding box center [567, 586] width 799 height 20
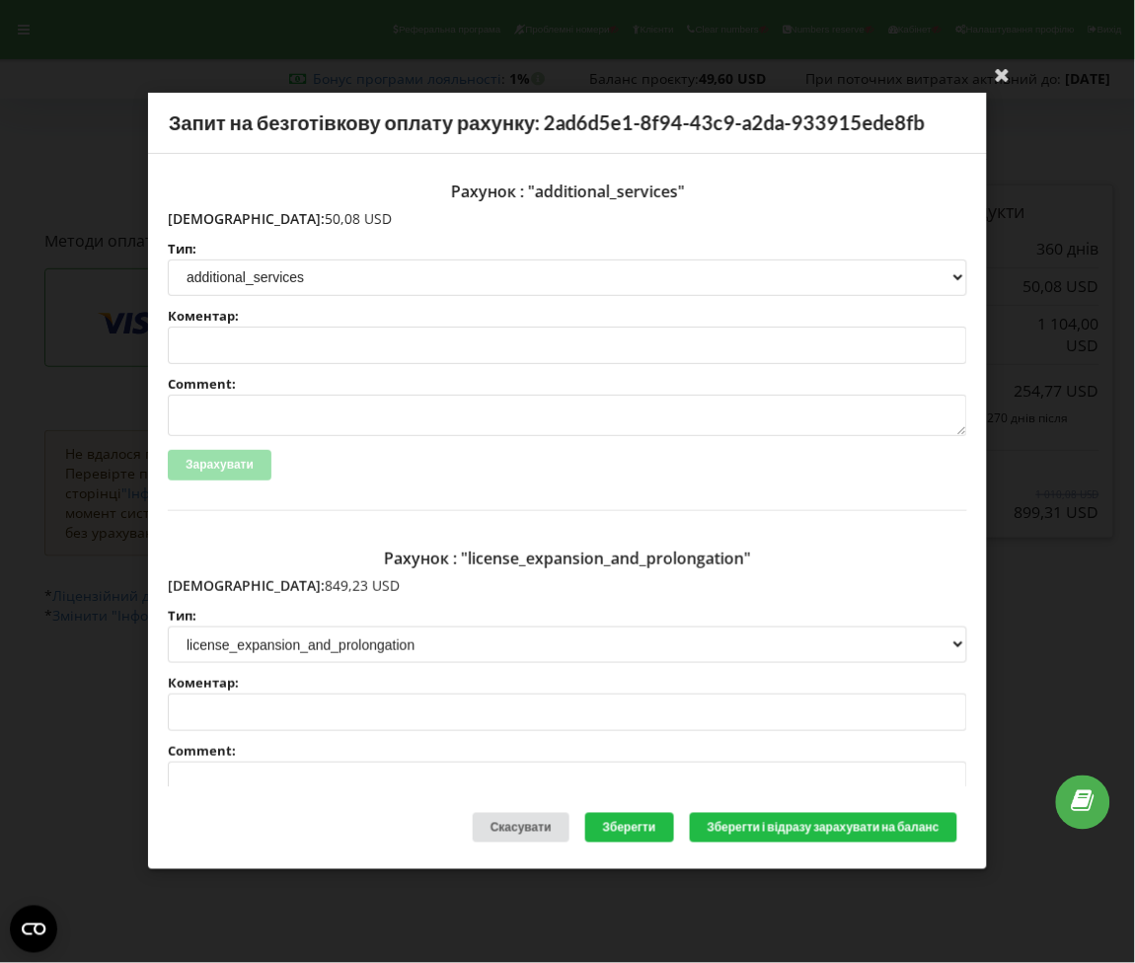
copy p "849,23 USD"
drag, startPoint x: 288, startPoint y: 215, endPoint x: 210, endPoint y: 216, distance: 78.0
click at [210, 216] on p "Сума: 50,08 USD" at bounding box center [567, 219] width 799 height 20
copy p "50,08 USD"
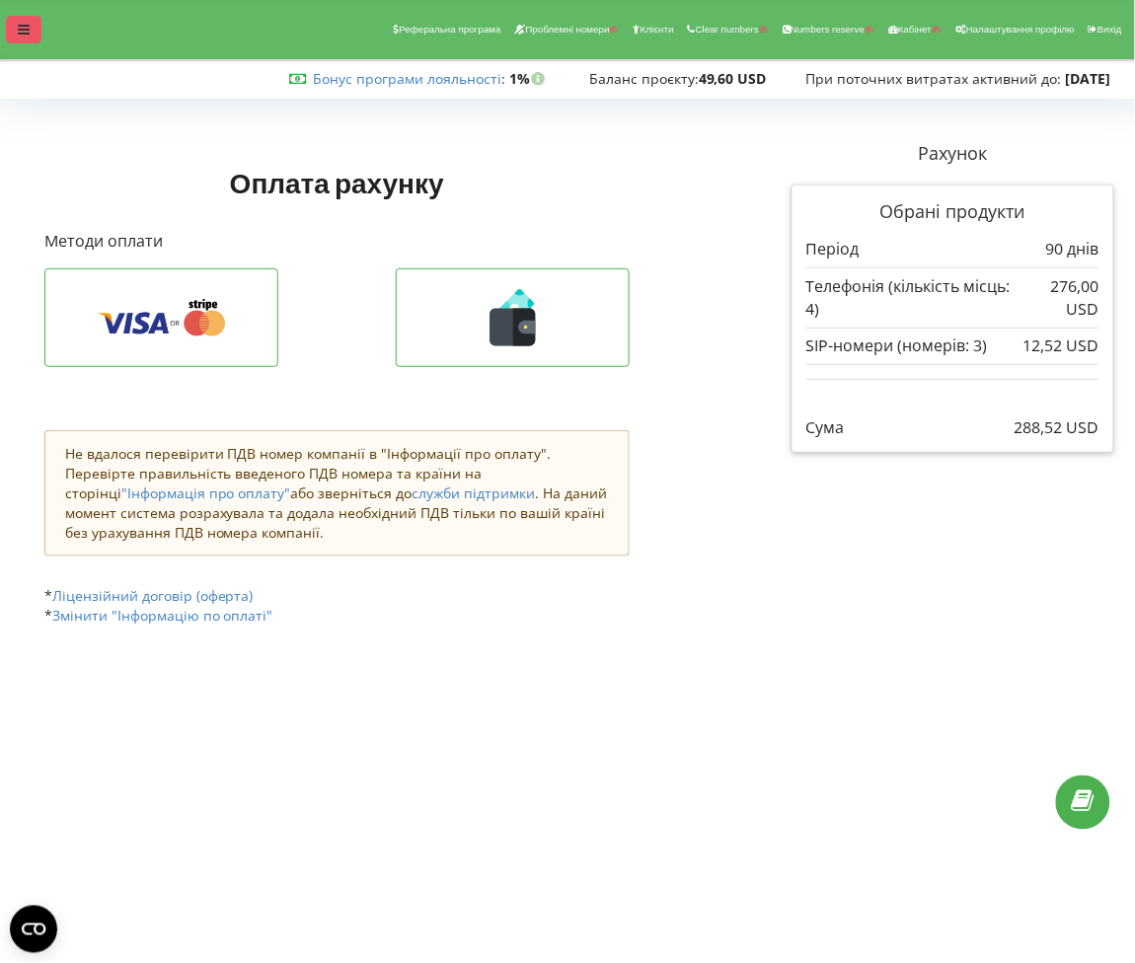
click at [8, 34] on div at bounding box center [24, 30] width 36 height 28
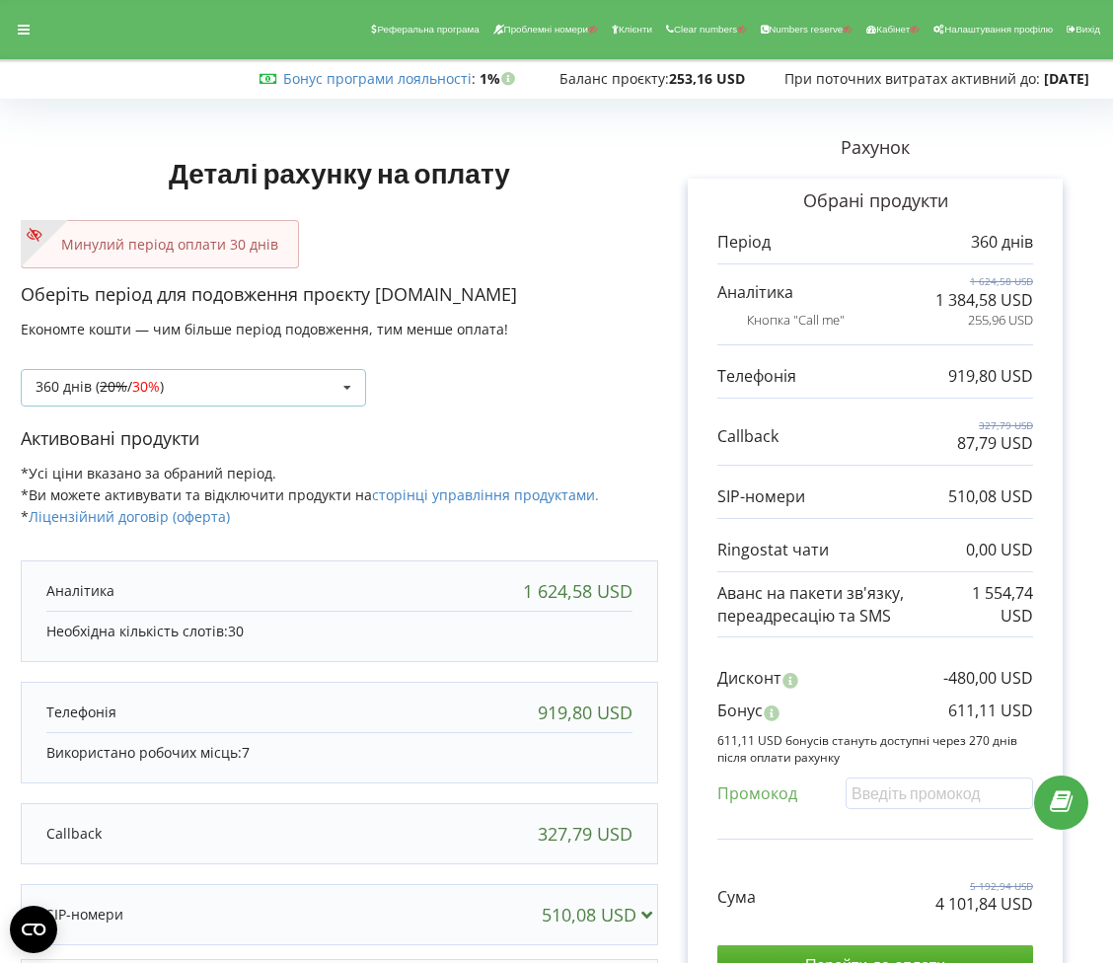
click at [273, 393] on div "360 днів ( 20% / 30% ) Поповнити баланс без подовження 20% / 30% 30% /" at bounding box center [193, 387] width 345 height 37
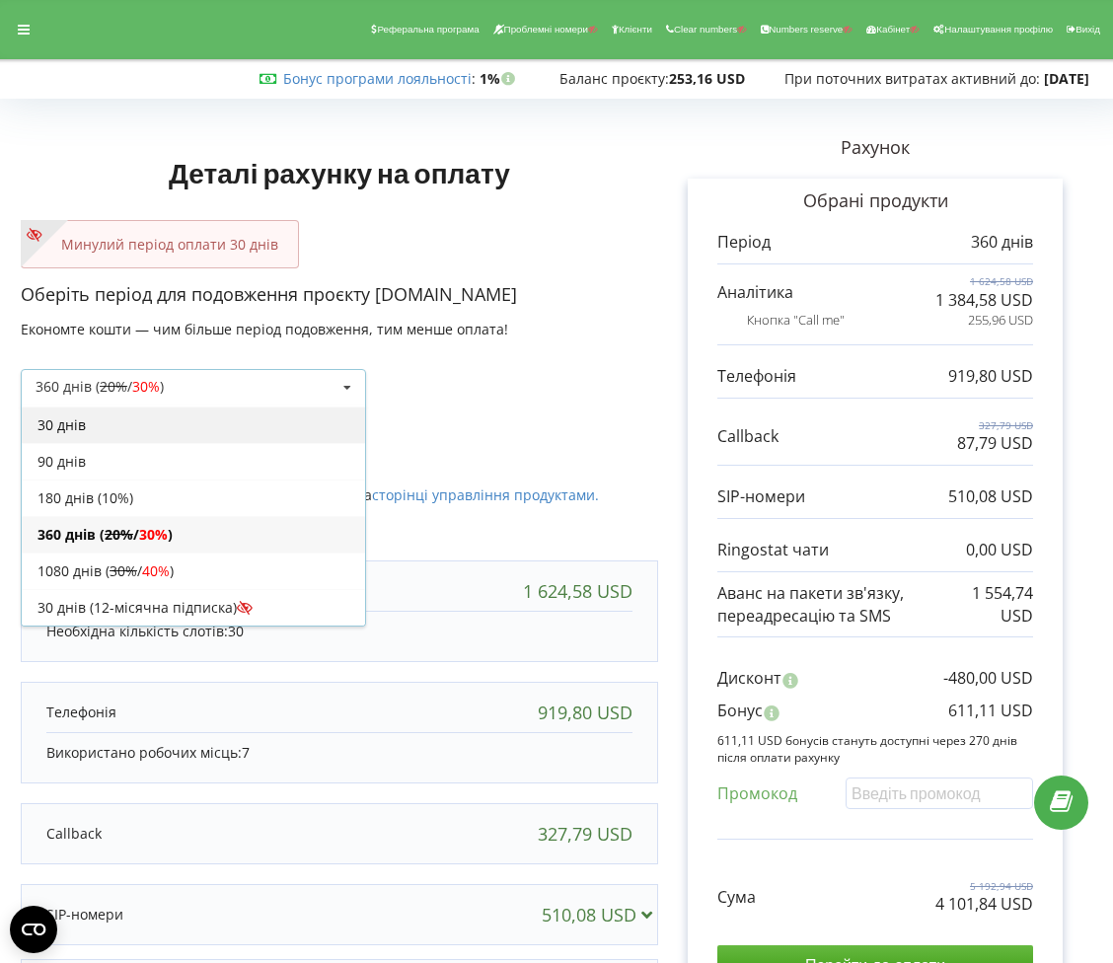
click at [104, 432] on div "30 днів" at bounding box center [193, 425] width 343 height 37
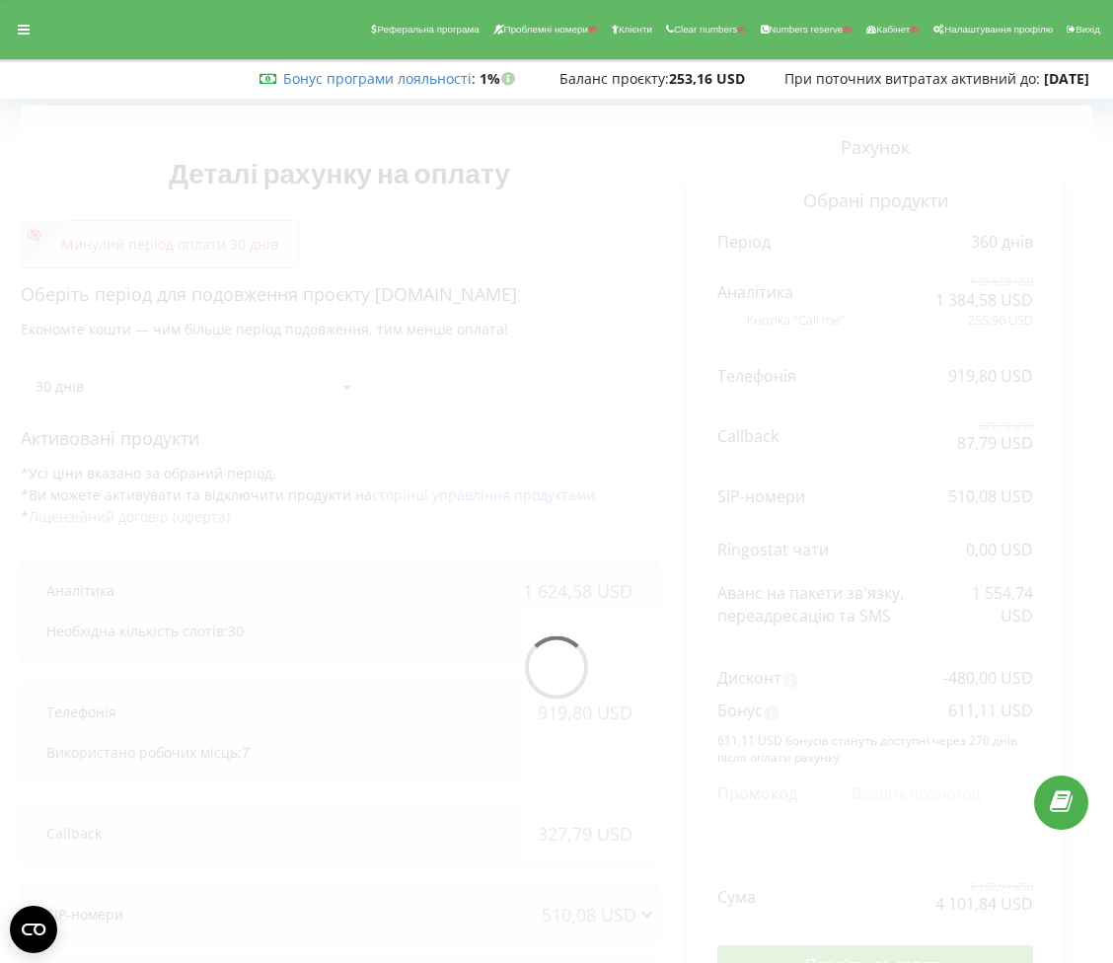
scroll to position [287, 0]
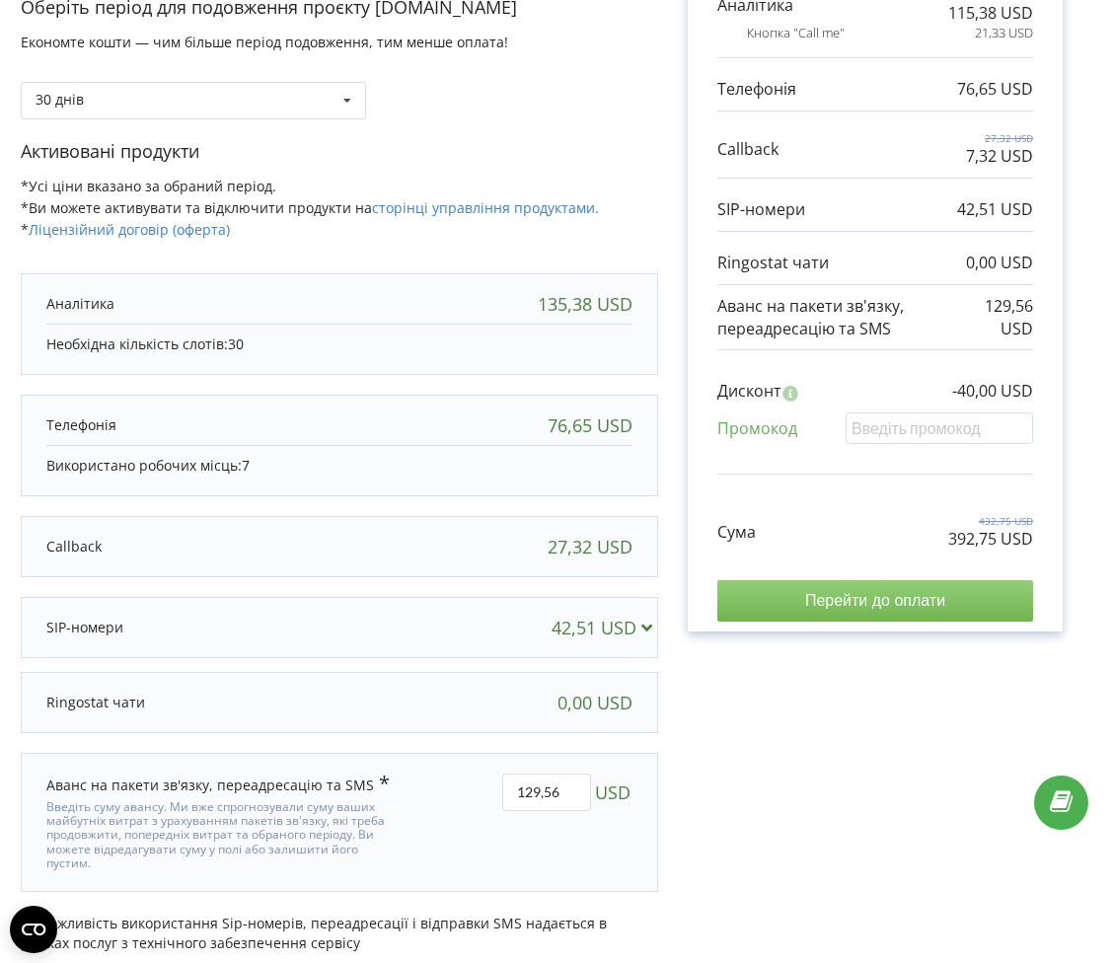
click at [896, 604] on input "Перейти до оплати" at bounding box center [875, 600] width 316 height 41
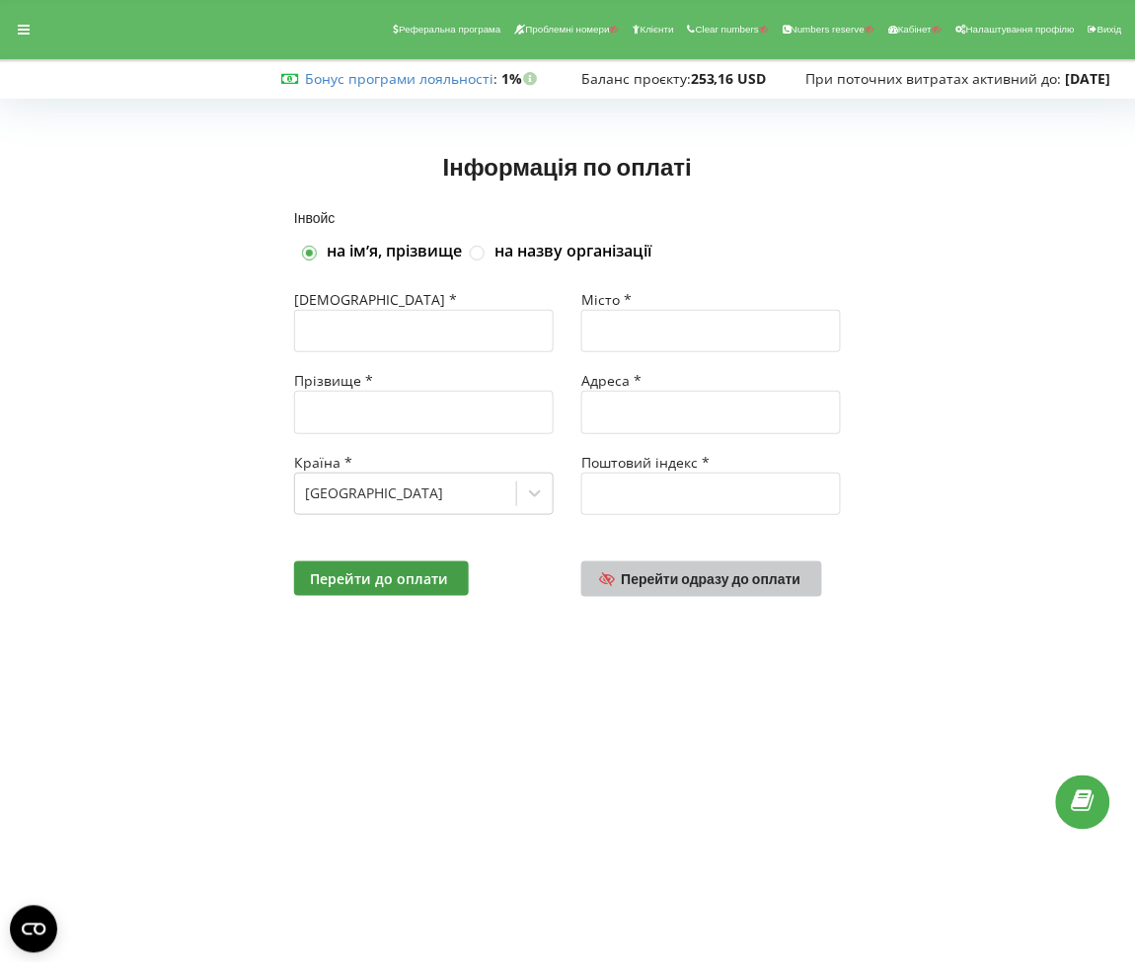
click at [737, 582] on span "Перейти одразу до оплати" at bounding box center [712, 578] width 180 height 17
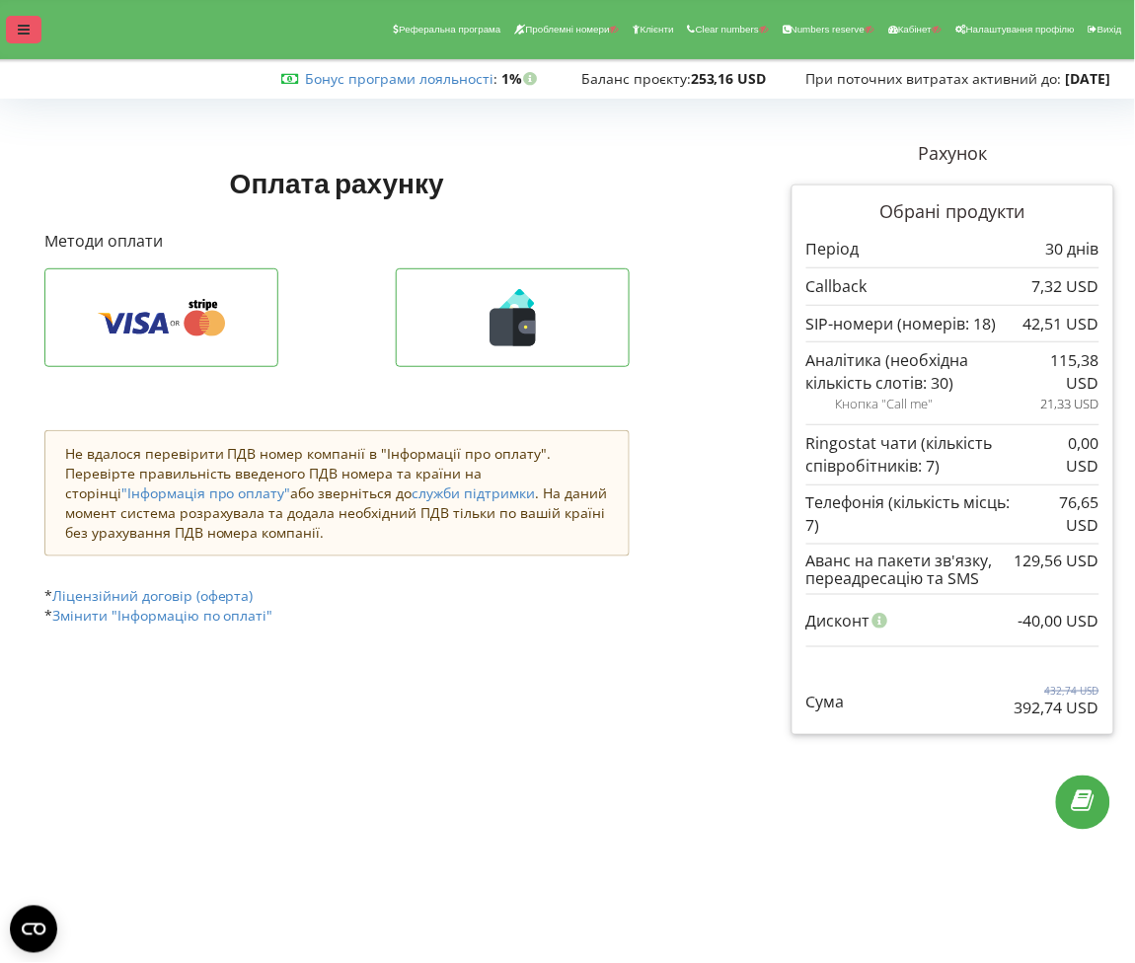
click at [25, 39] on div at bounding box center [24, 30] width 36 height 28
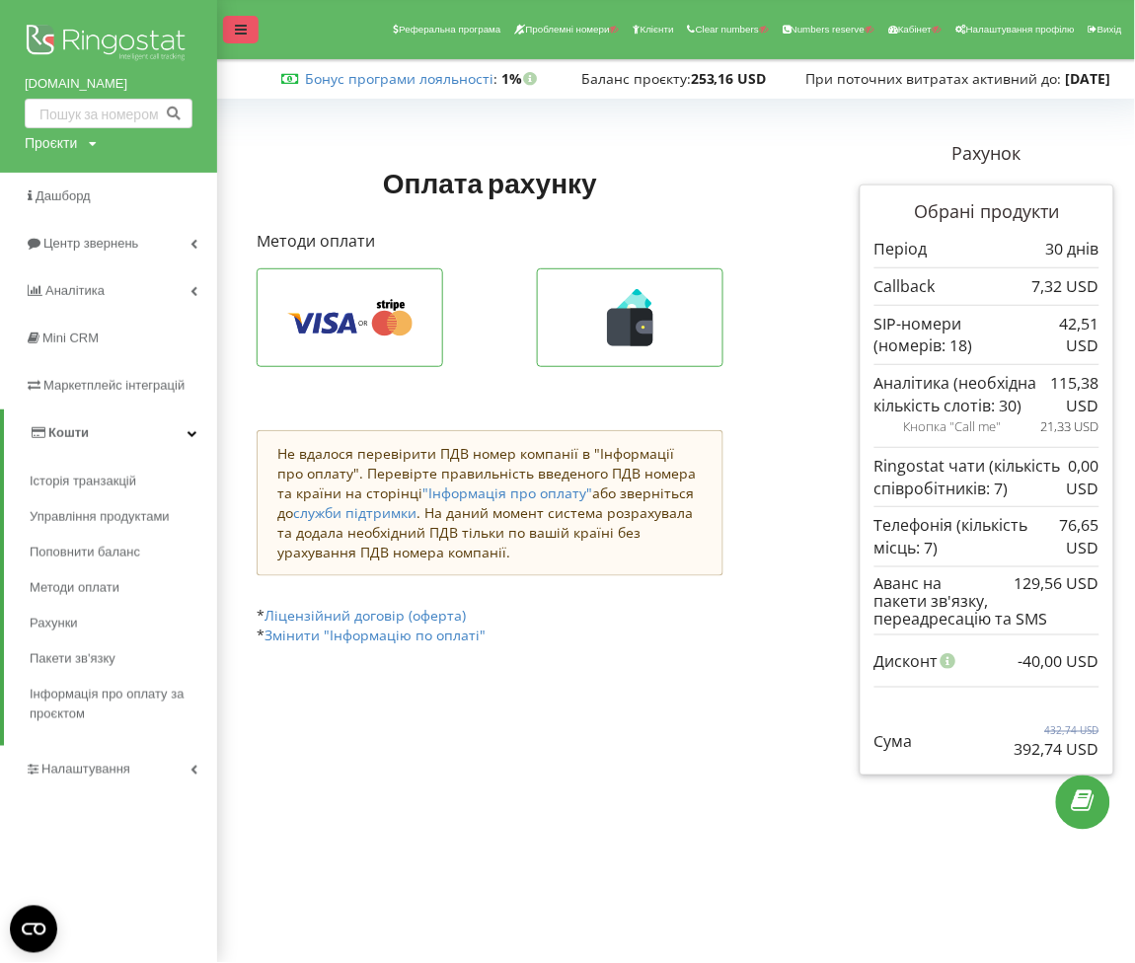
click at [251, 21] on div at bounding box center [241, 30] width 36 height 28
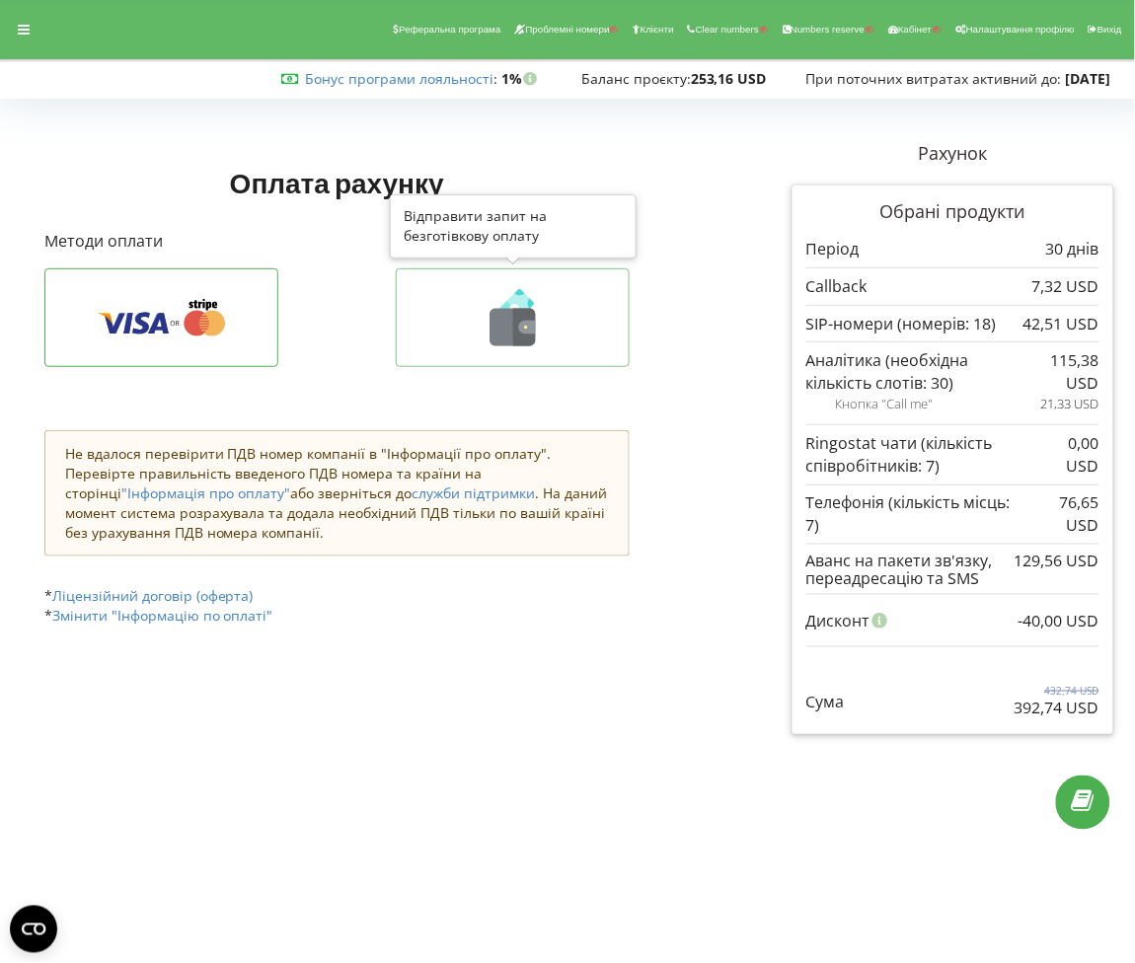
click at [520, 341] on icon at bounding box center [524, 327] width 23 height 37
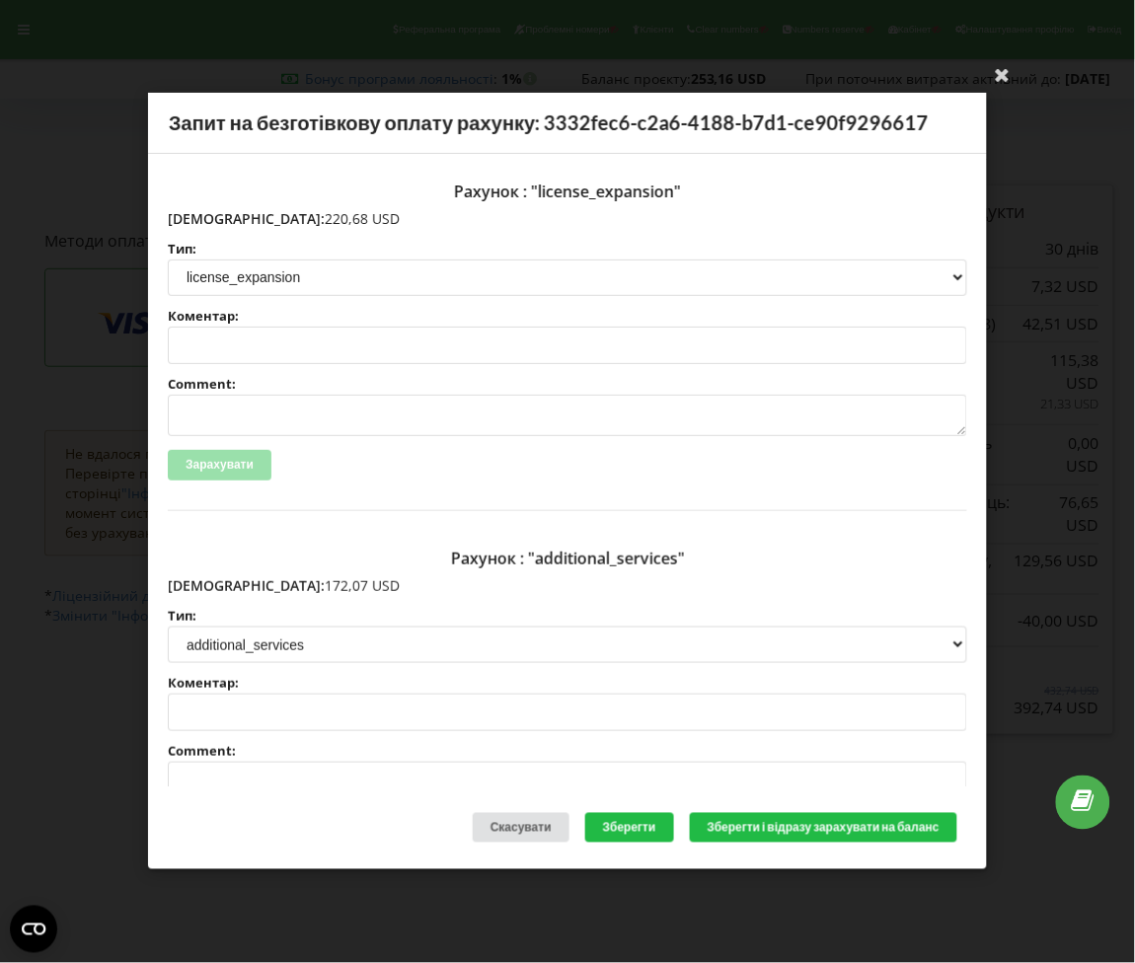
drag, startPoint x: 298, startPoint y: 225, endPoint x: 214, endPoint y: 219, distance: 84.1
click at [214, 219] on p "Сума: 220,68 USD" at bounding box center [567, 219] width 799 height 20
copy p "20,68 USD"
click at [285, 217] on p "Сума: 220,68 USD" at bounding box center [567, 219] width 799 height 20
drag, startPoint x: 285, startPoint y: 217, endPoint x: 212, endPoint y: 219, distance: 73.0
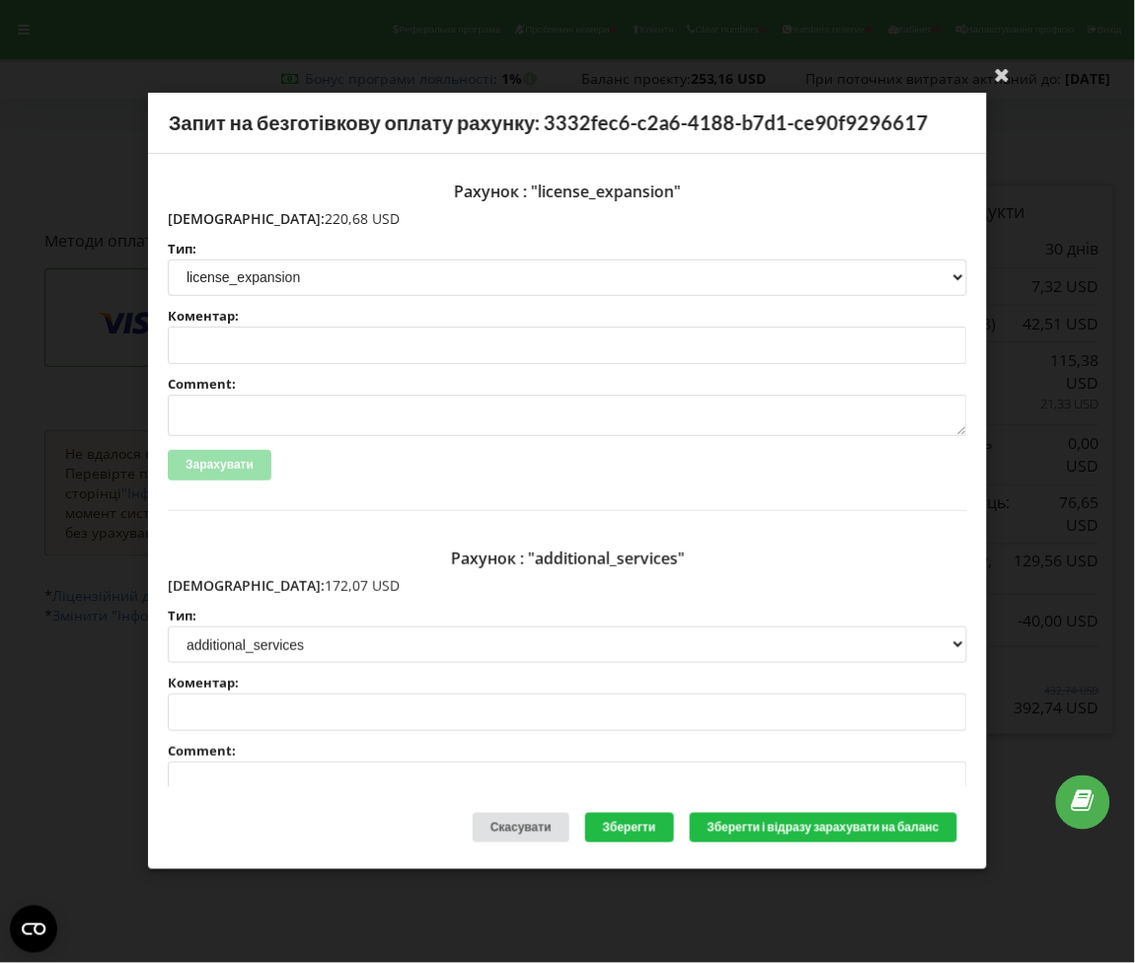
click at [212, 219] on p "Сума: 220,68 USD" at bounding box center [567, 219] width 799 height 20
copy p "220,68 USD"
drag, startPoint x: 292, startPoint y: 577, endPoint x: 210, endPoint y: 582, distance: 82.1
click at [210, 582] on p "Сума: 172,07 USD" at bounding box center [567, 586] width 799 height 20
copy p "172,07 USD"
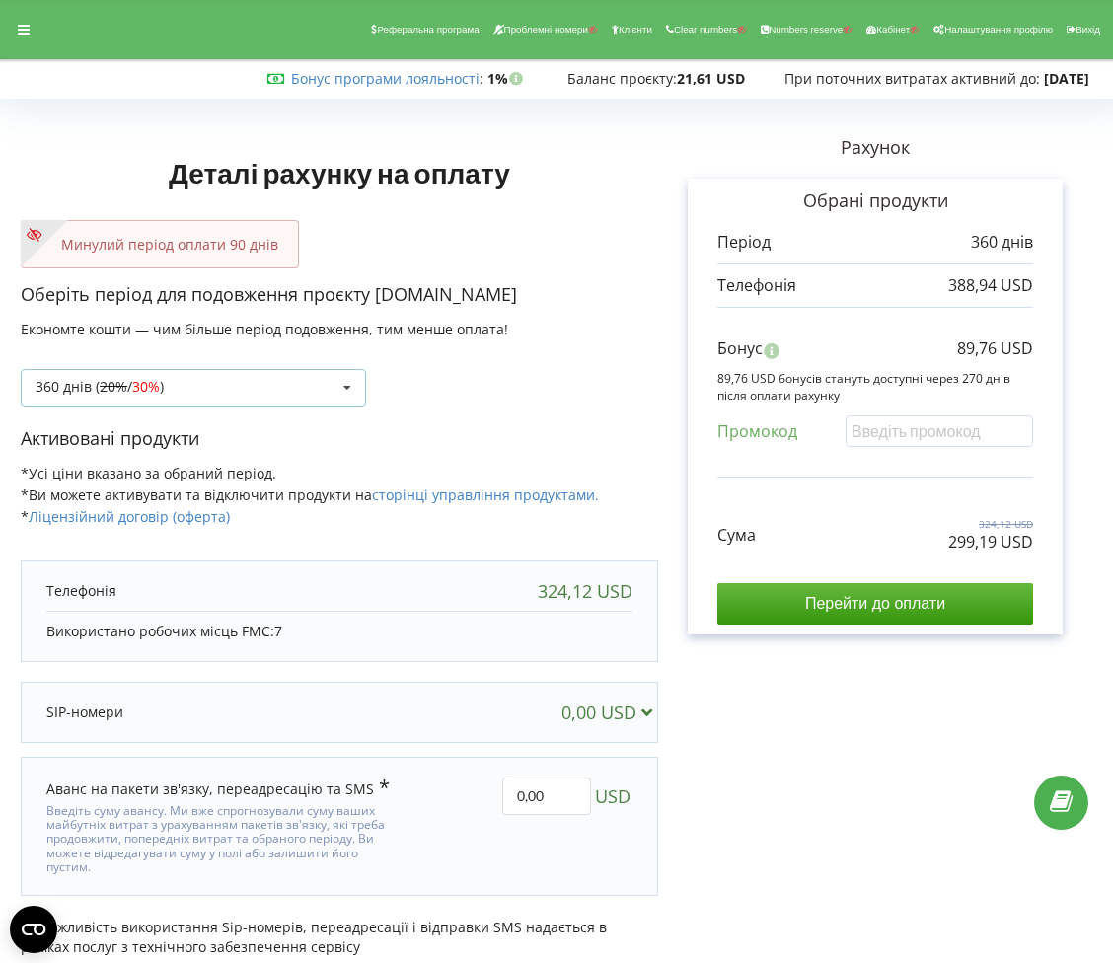
click at [344, 390] on icon at bounding box center [348, 388] width 30 height 37
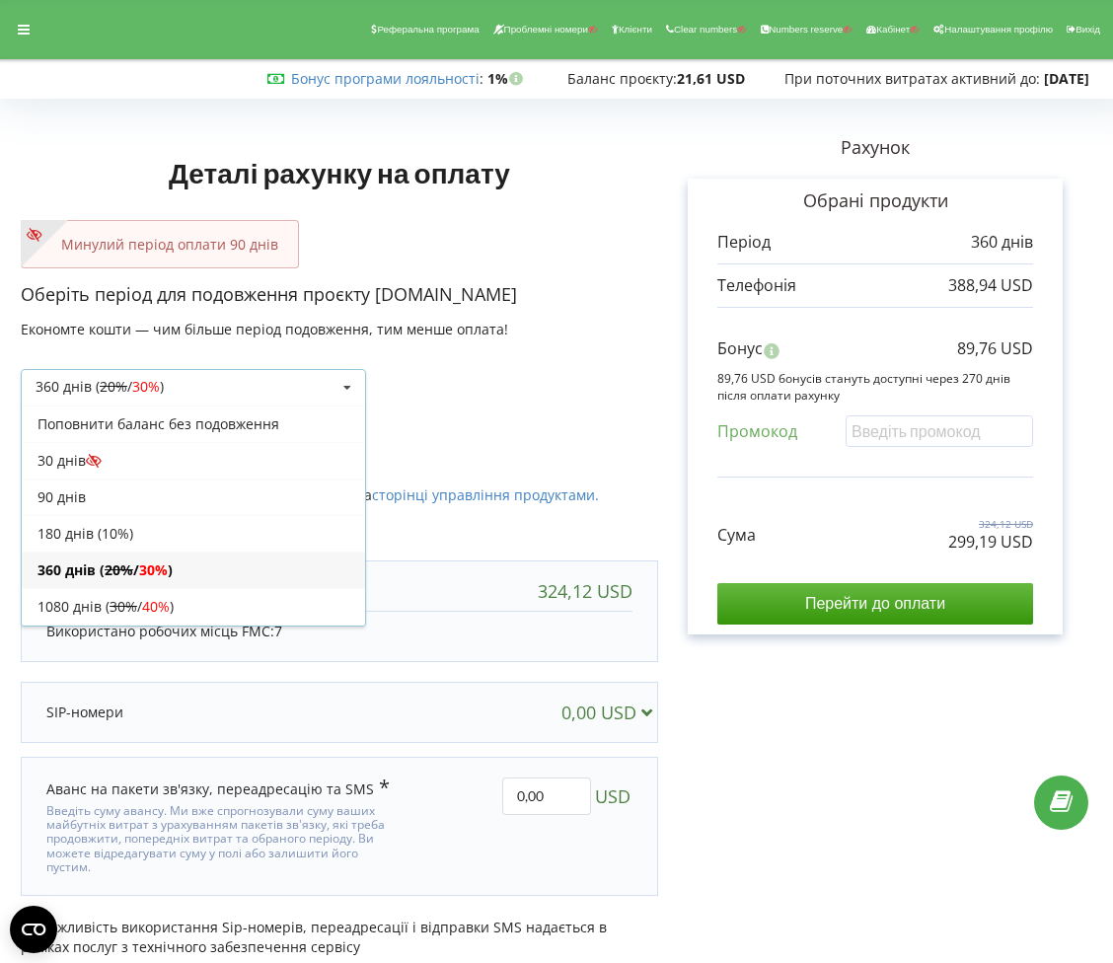
scroll to position [38, 0]
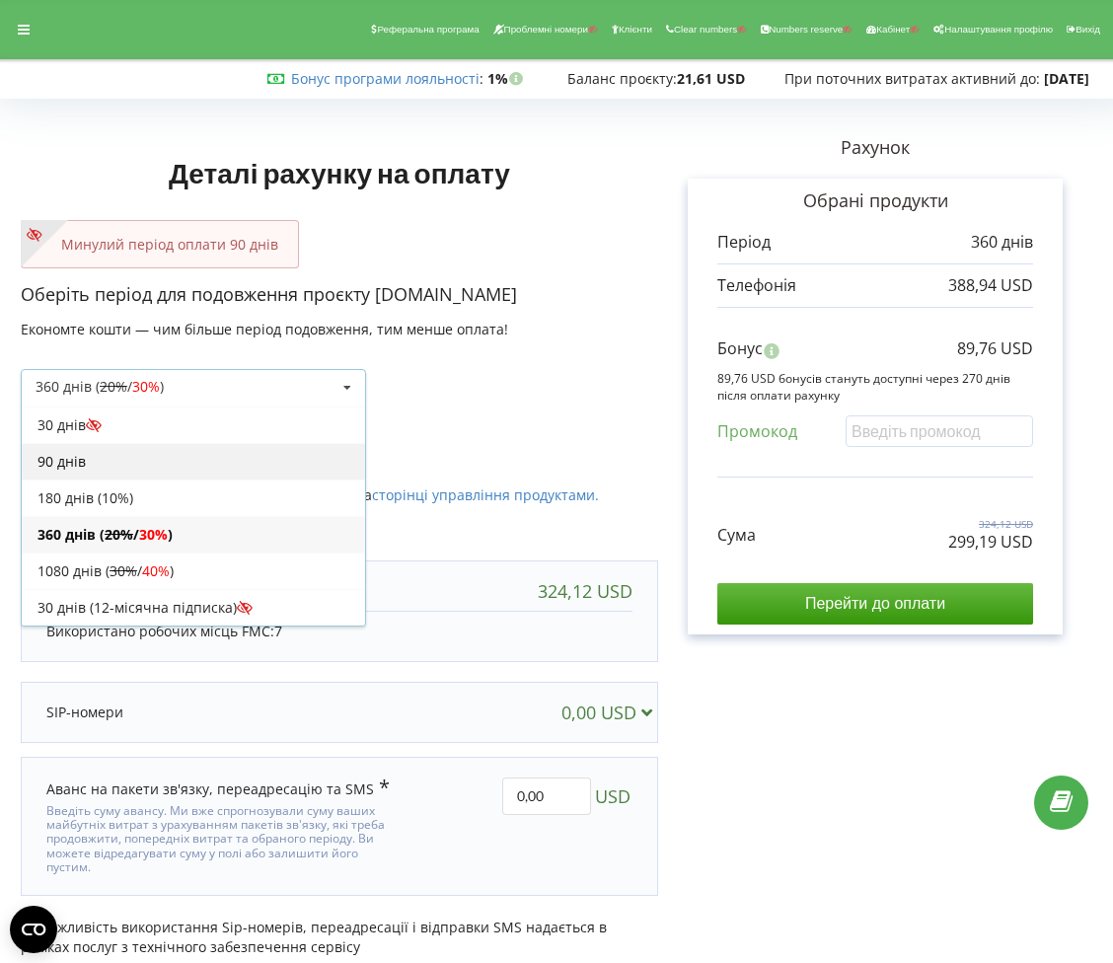
click at [159, 465] on div "90 днів" at bounding box center [193, 461] width 343 height 37
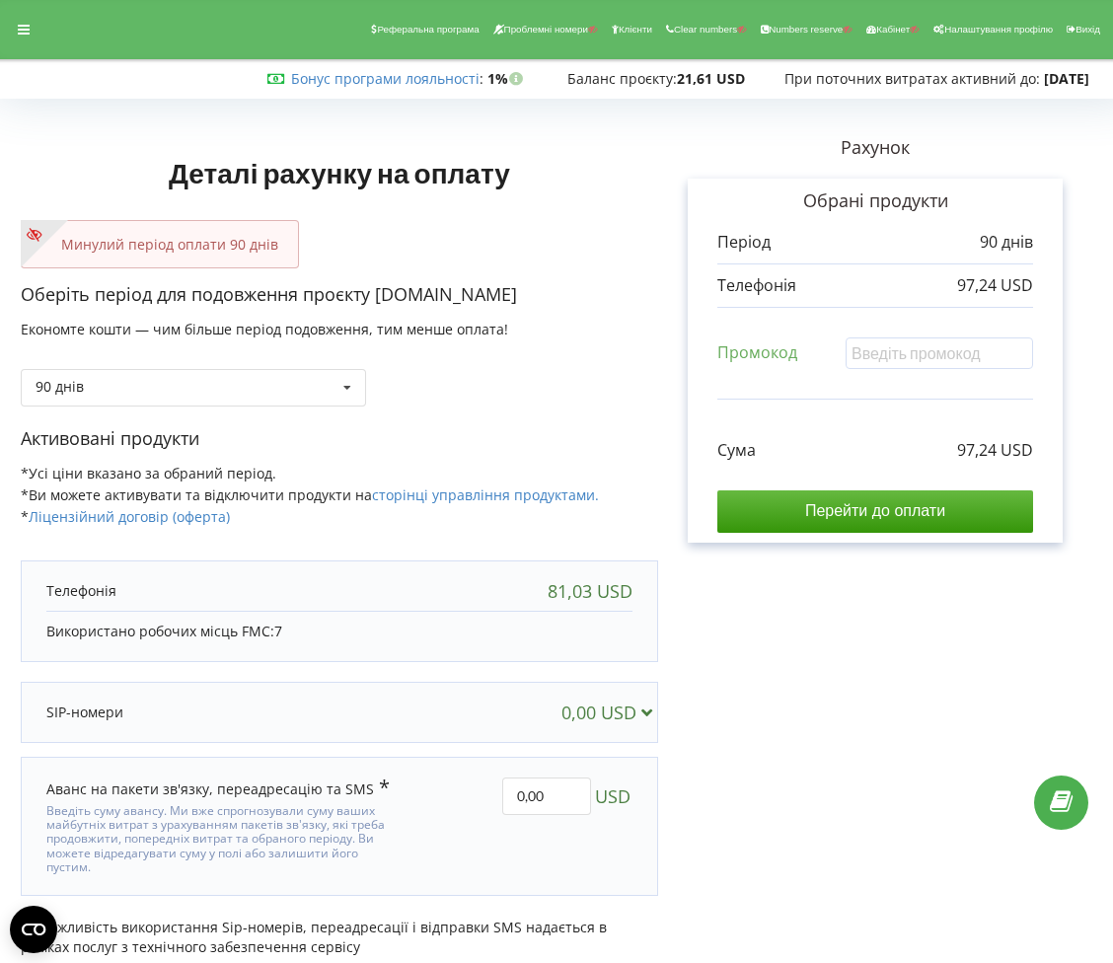
click at [867, 488] on div "Сума 97,24 USD Перейти до оплати" at bounding box center [875, 471] width 316 height 123
click at [883, 507] on input "Перейти до оплати" at bounding box center [875, 510] width 316 height 41
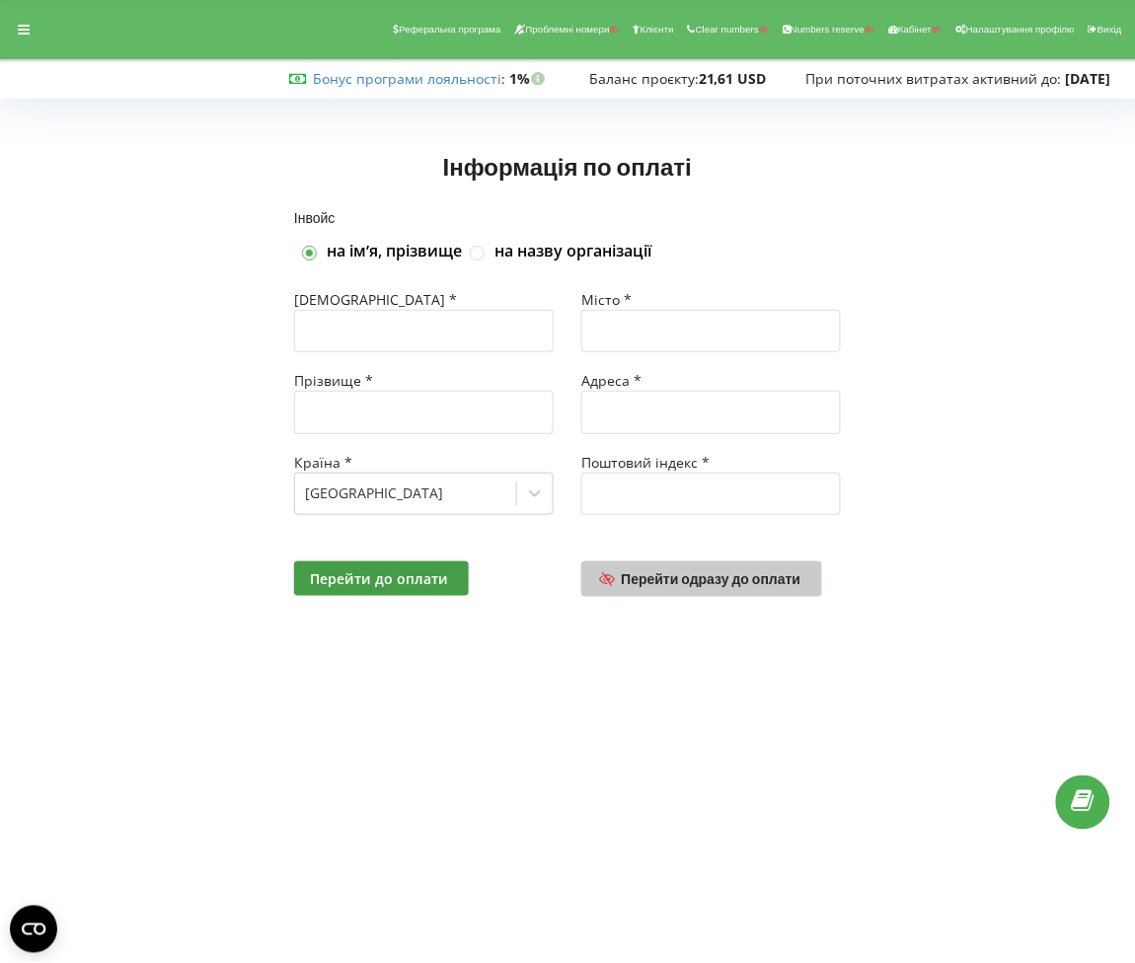
click at [698, 566] on link "Перейти одразу до оплати" at bounding box center [701, 579] width 241 height 36
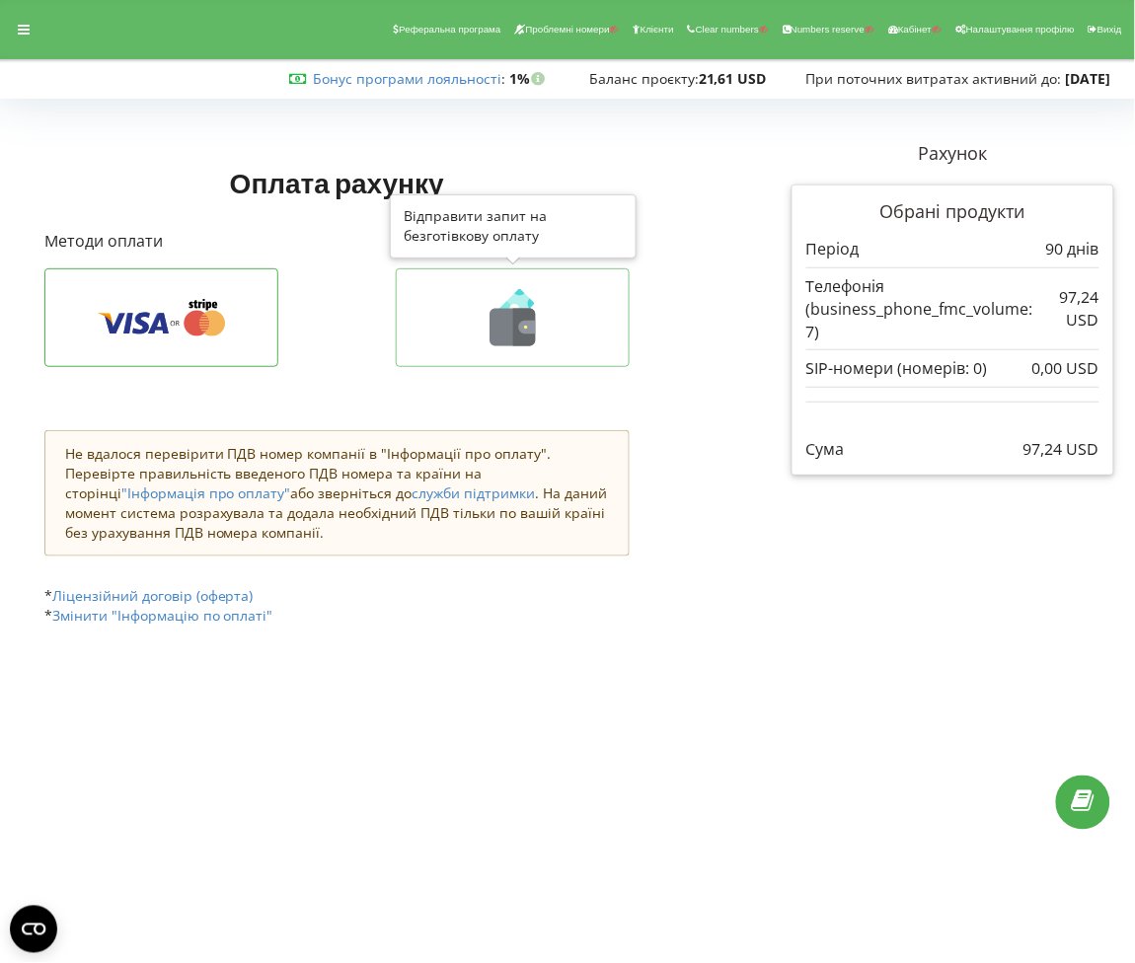
click at [602, 354] on button at bounding box center [513, 317] width 234 height 99
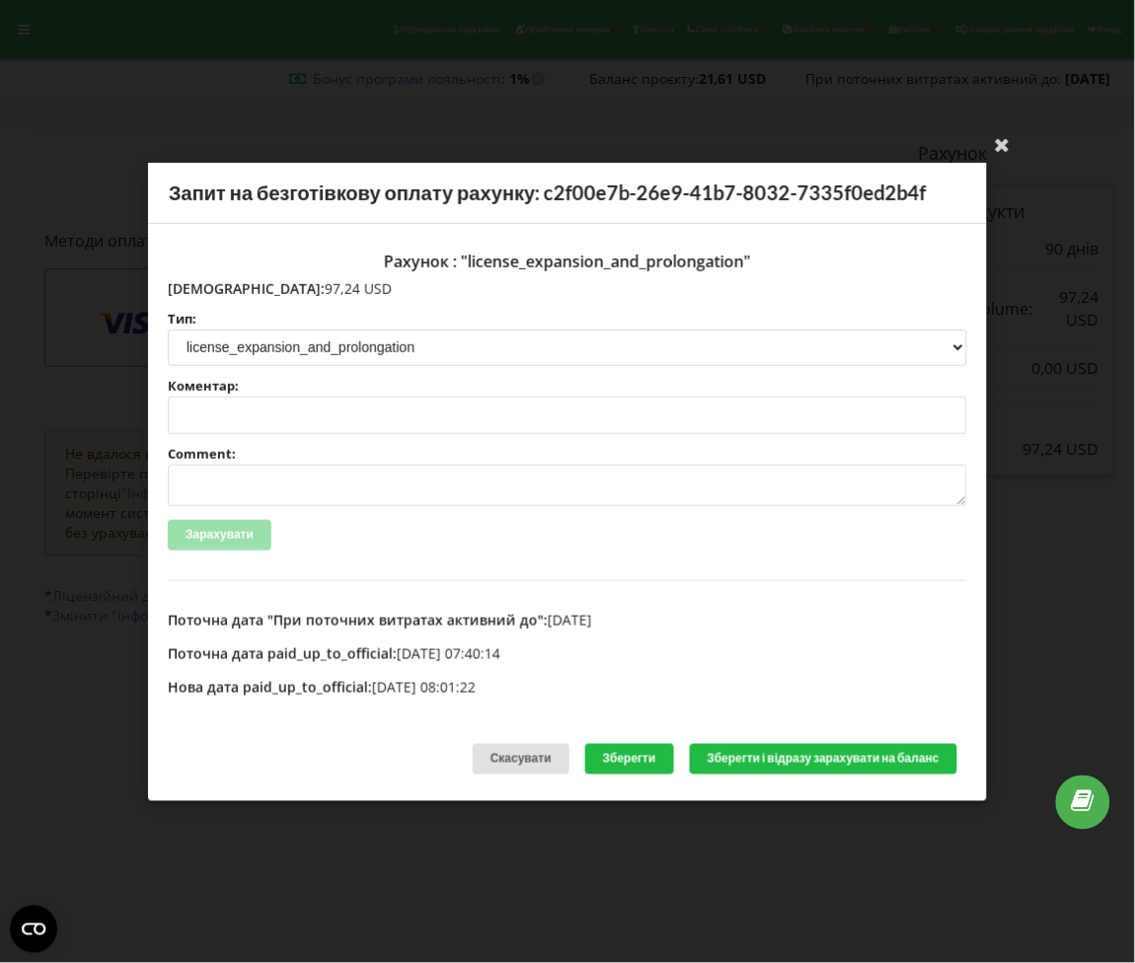
drag, startPoint x: 277, startPoint y: 287, endPoint x: 208, endPoint y: 287, distance: 69.1
click at [208, 287] on p "Сума: 97,24 USD" at bounding box center [567, 288] width 799 height 20
copy p "97,24 USD"
click at [395, 86] on div "Ваша електронна адреса успішно підтверджена Запит на безготівкову оплату рахунк…" at bounding box center [567, 481] width 1135 height 963
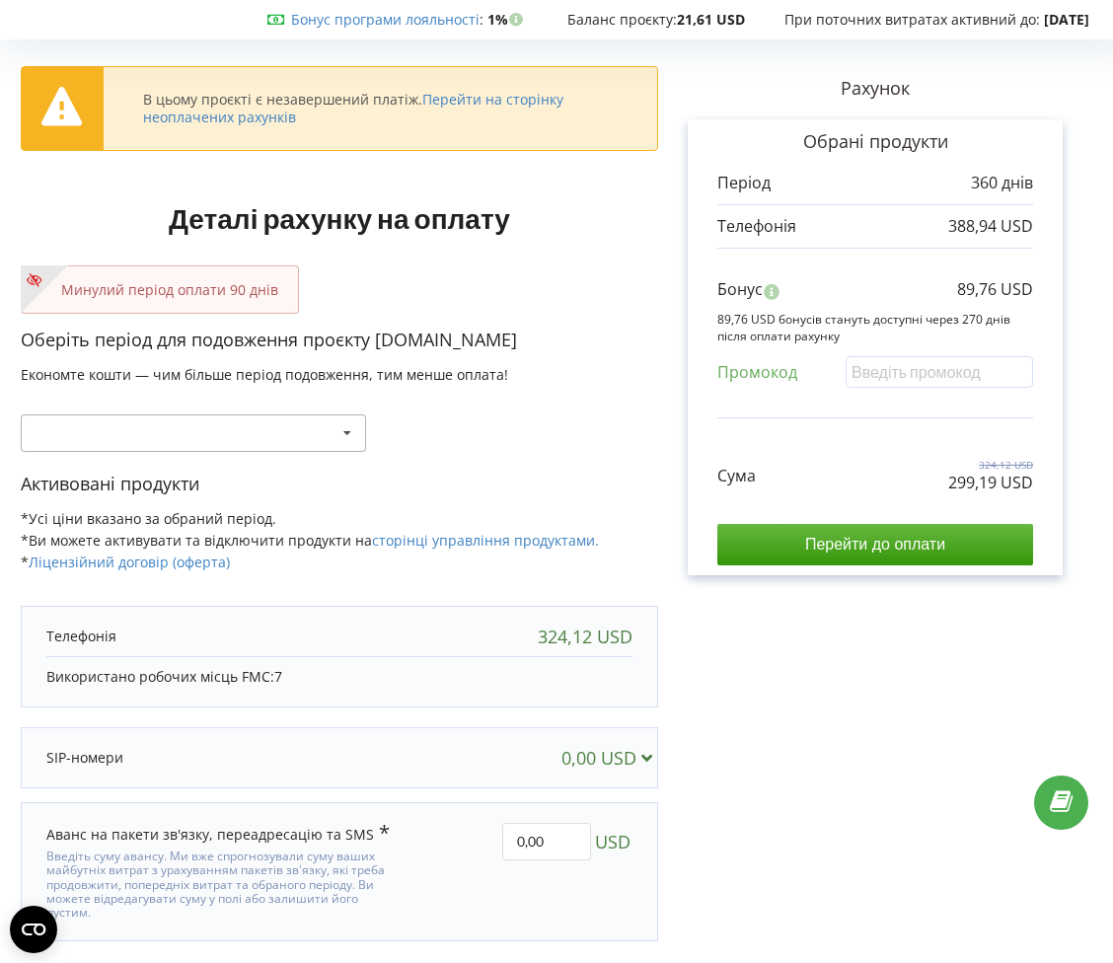
click at [250, 418] on div "Поповнити баланс без подовження 30 днів 20% / 30% 30% / 40%" at bounding box center [193, 432] width 345 height 37
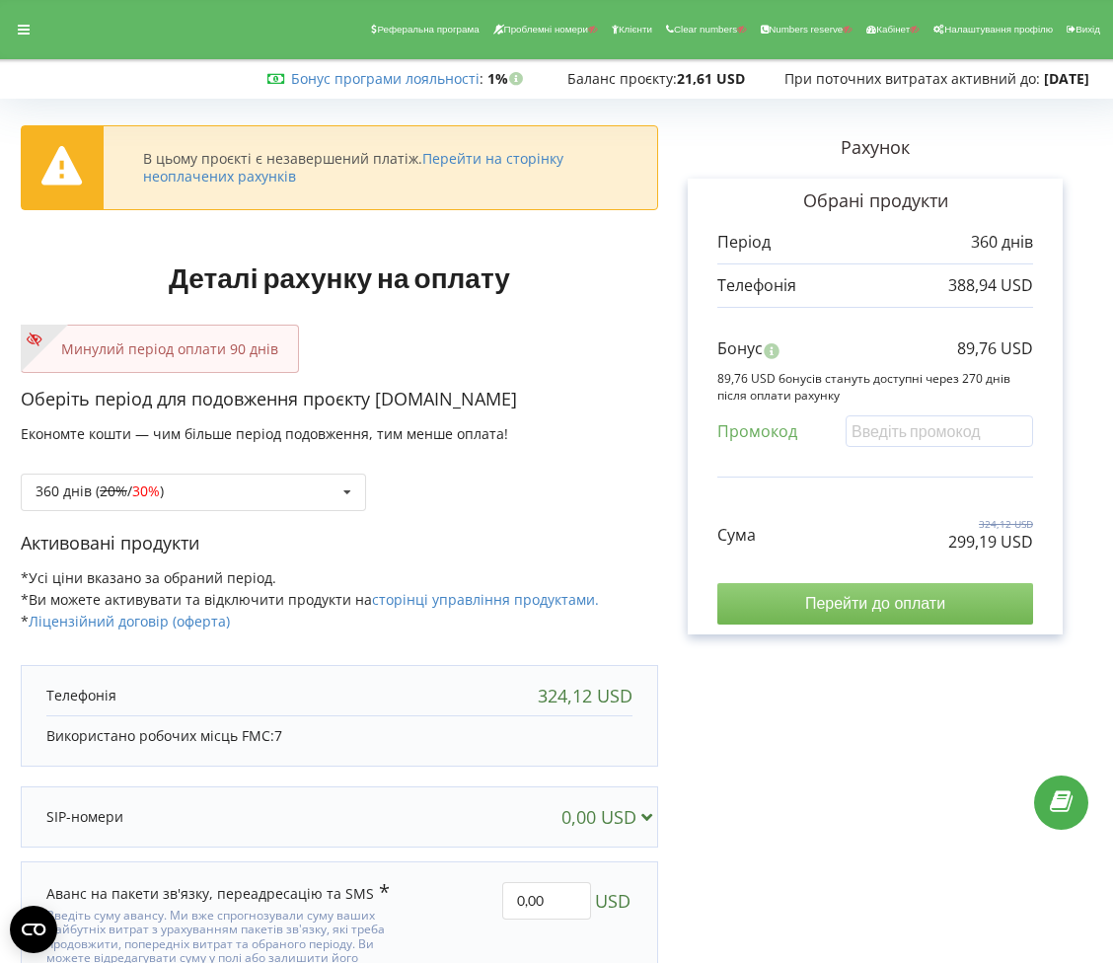
click at [838, 608] on input "Перейти до оплати" at bounding box center [875, 603] width 316 height 41
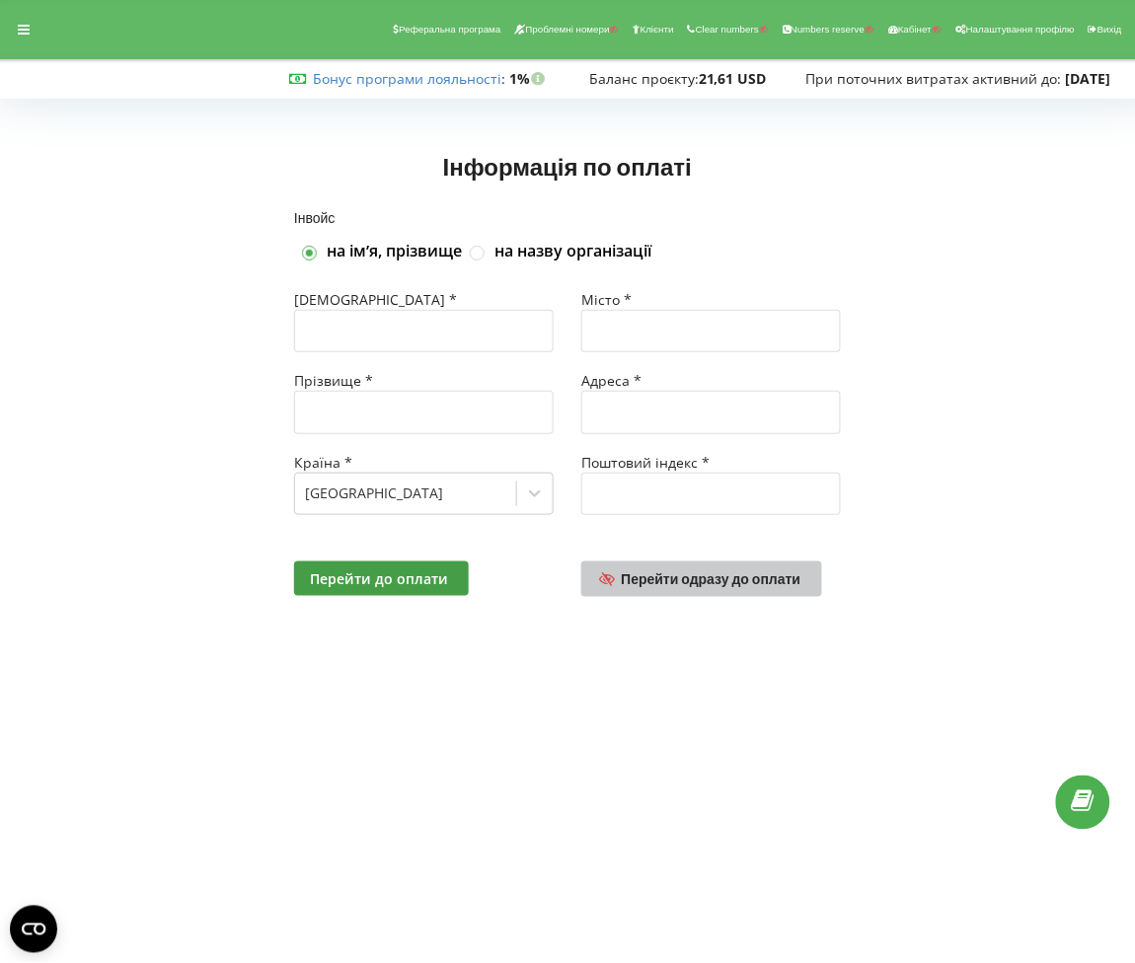
click at [781, 583] on span "Перейти одразу до оплати" at bounding box center [712, 578] width 180 height 17
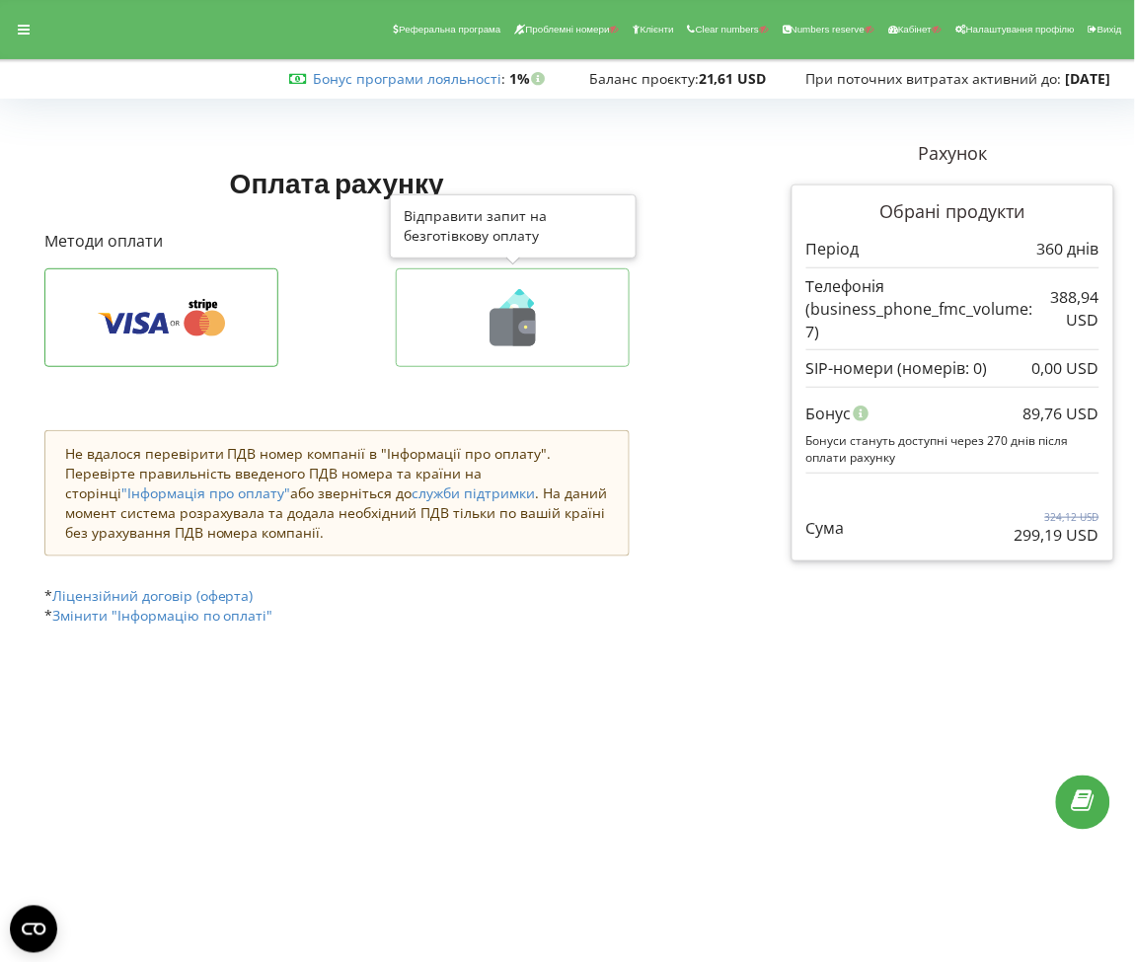
click at [486, 319] on icon at bounding box center [512, 317] width 192 height 57
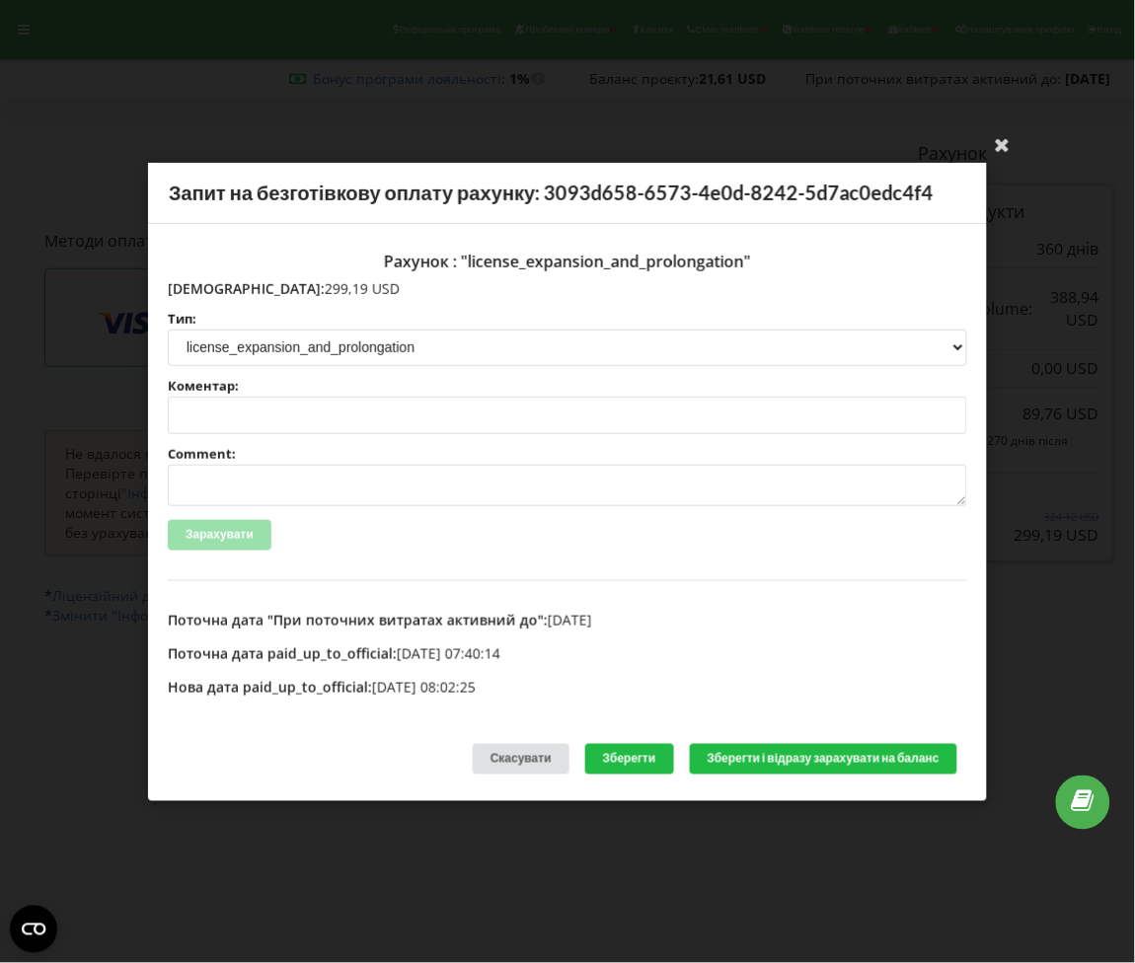
drag, startPoint x: 297, startPoint y: 290, endPoint x: 211, endPoint y: 287, distance: 85.9
click at [211, 287] on p "Сума: 299,19 USD" at bounding box center [567, 288] width 799 height 20
copy p "299,19 USD"
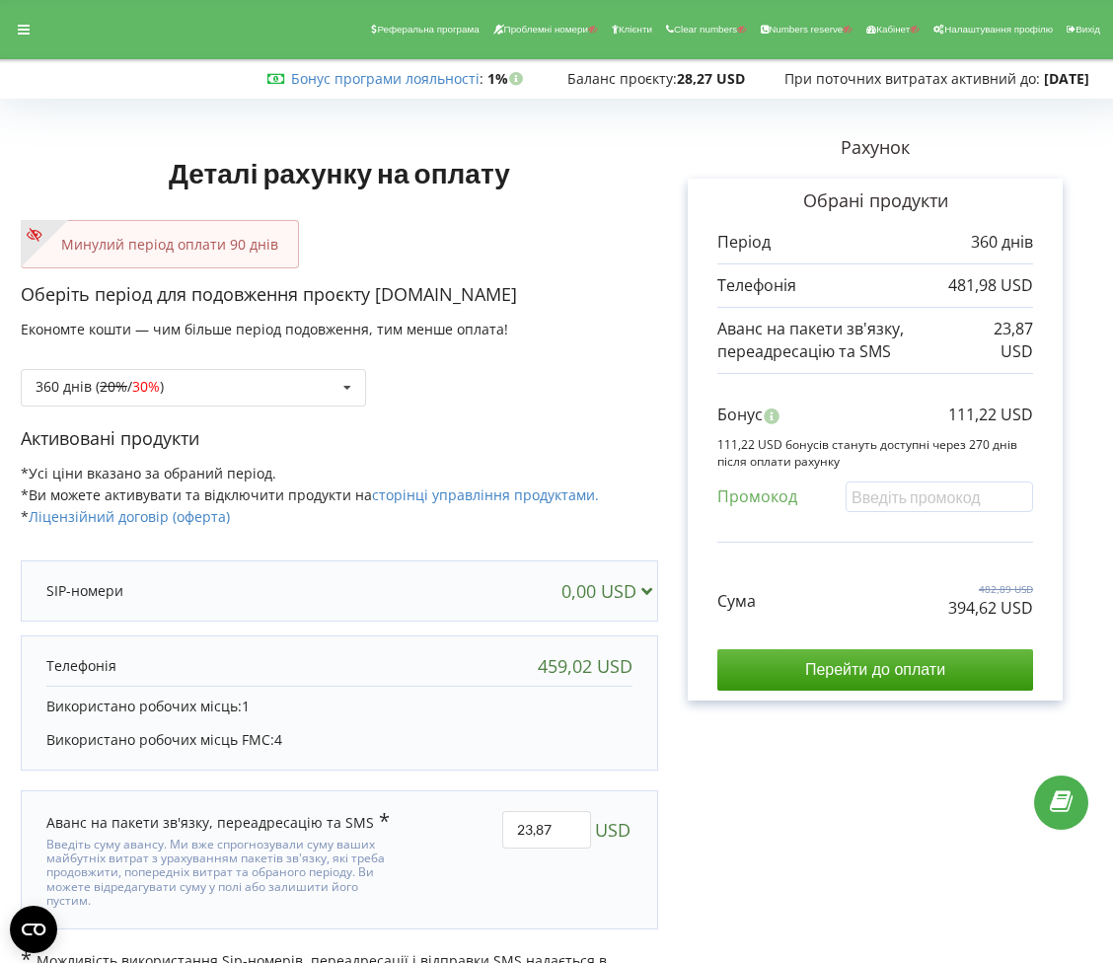
click at [150, 340] on div "360 днів ( 20% / 30% ) Поповнити баланс без подовження 20% / 30% 30% / 40%" at bounding box center [339, 372] width 637 height 67
click at [162, 369] on div "360 днів ( 20% / 30% ) Поповнити баланс без подовження 20% / 30% 30% / 40%" at bounding box center [193, 387] width 345 height 37
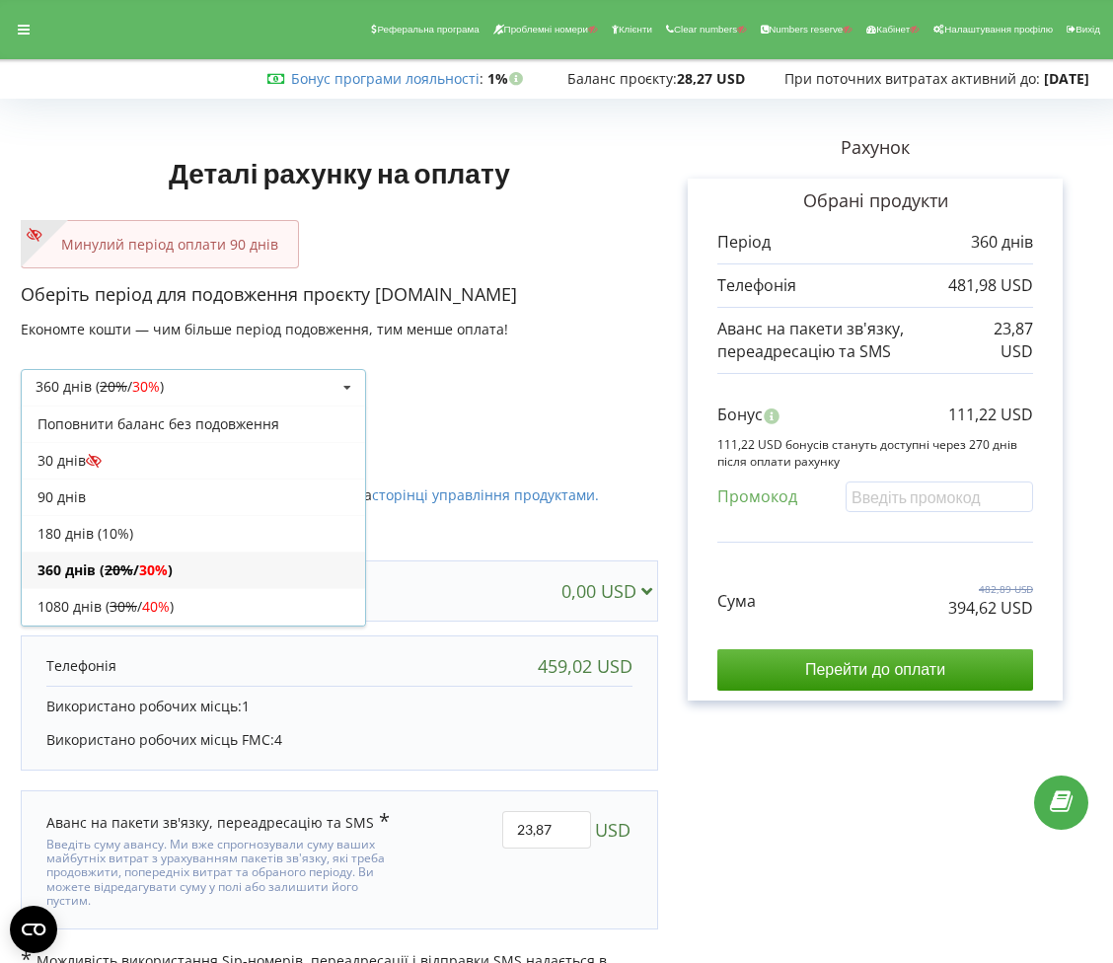
scroll to position [38, 0]
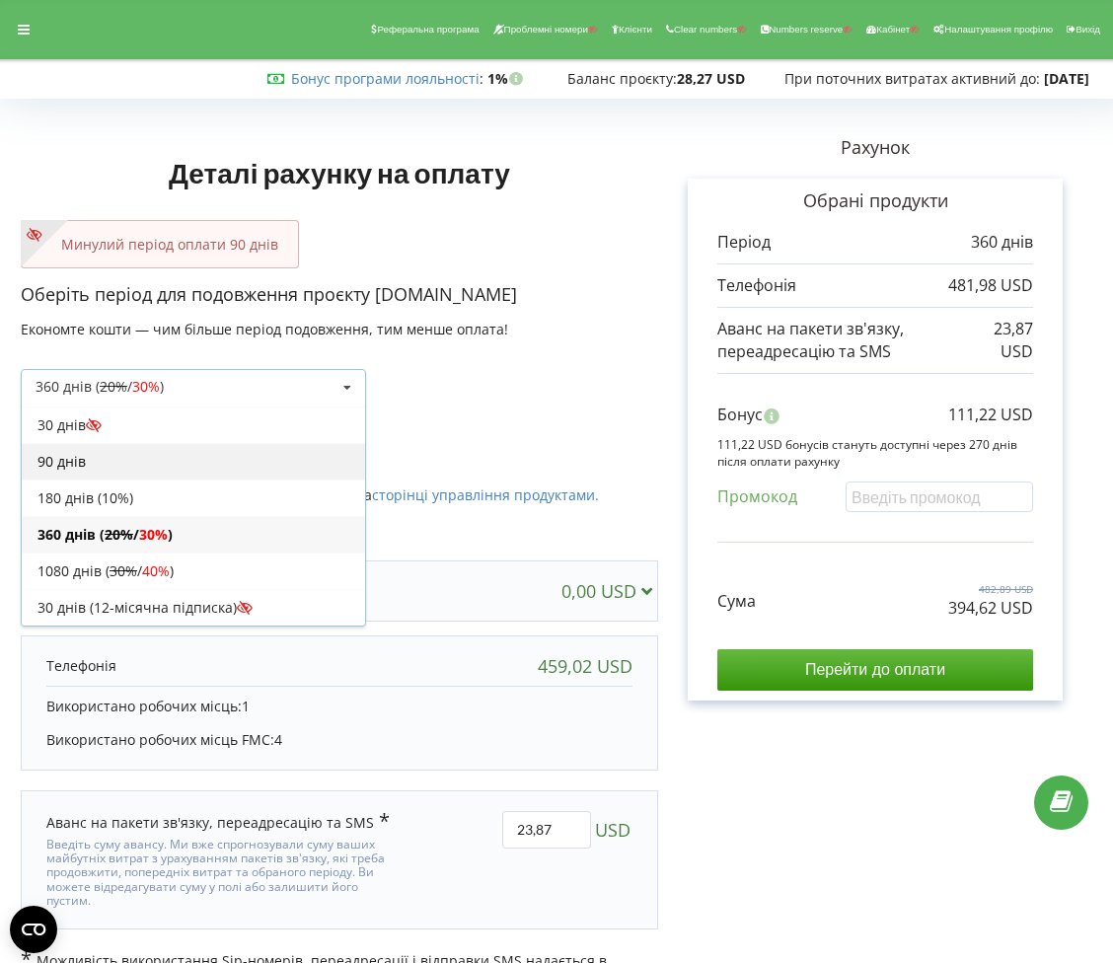
click at [80, 474] on div "90 днів" at bounding box center [193, 461] width 343 height 37
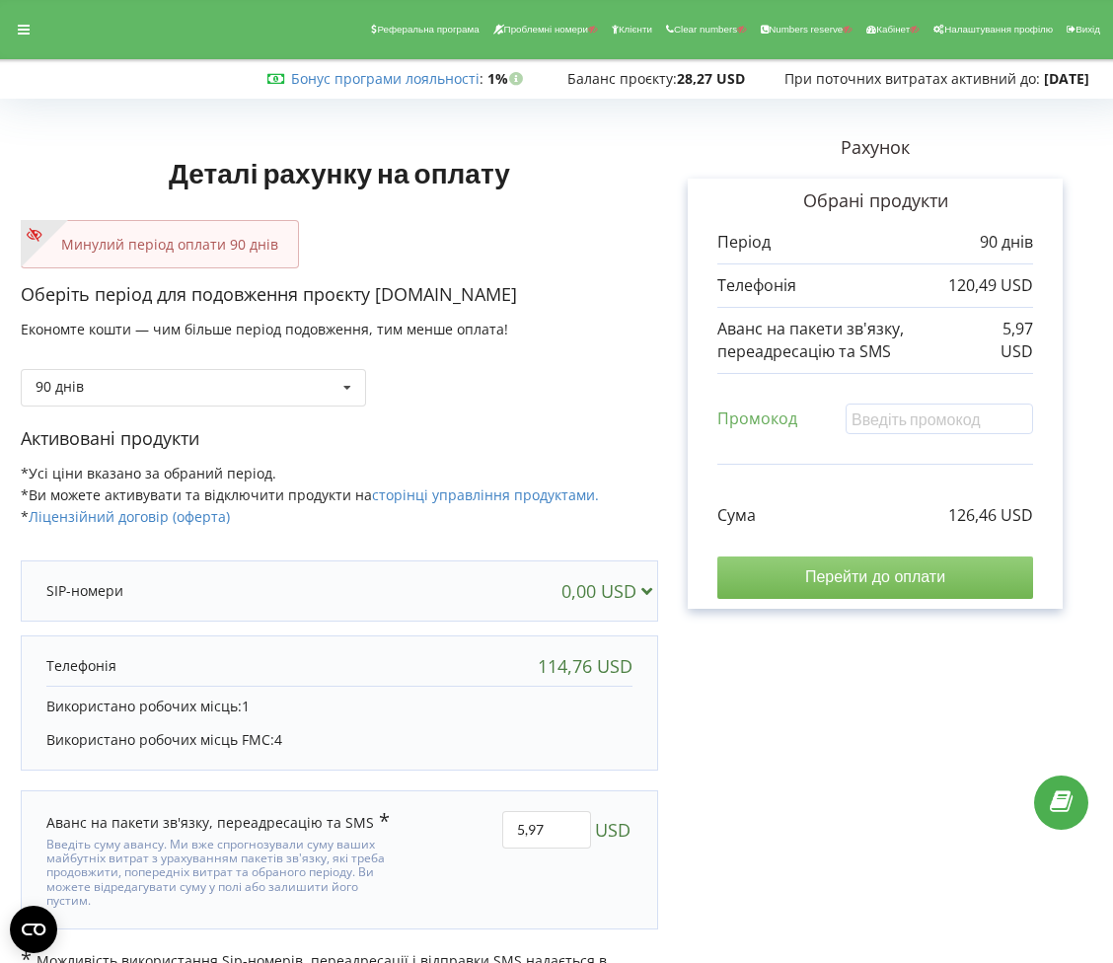
click at [784, 568] on input "Перейти до оплати" at bounding box center [875, 577] width 316 height 41
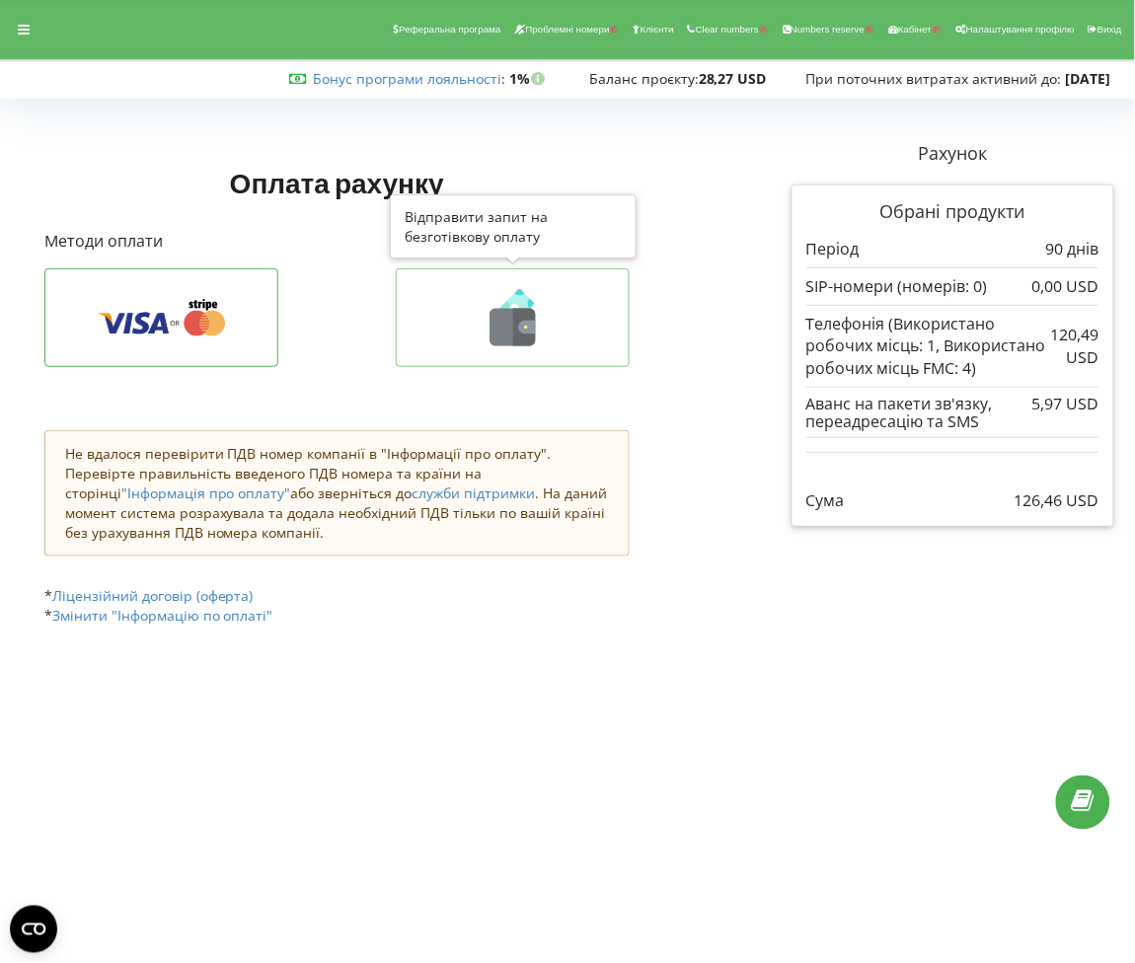
click at [583, 300] on icon at bounding box center [512, 317] width 192 height 57
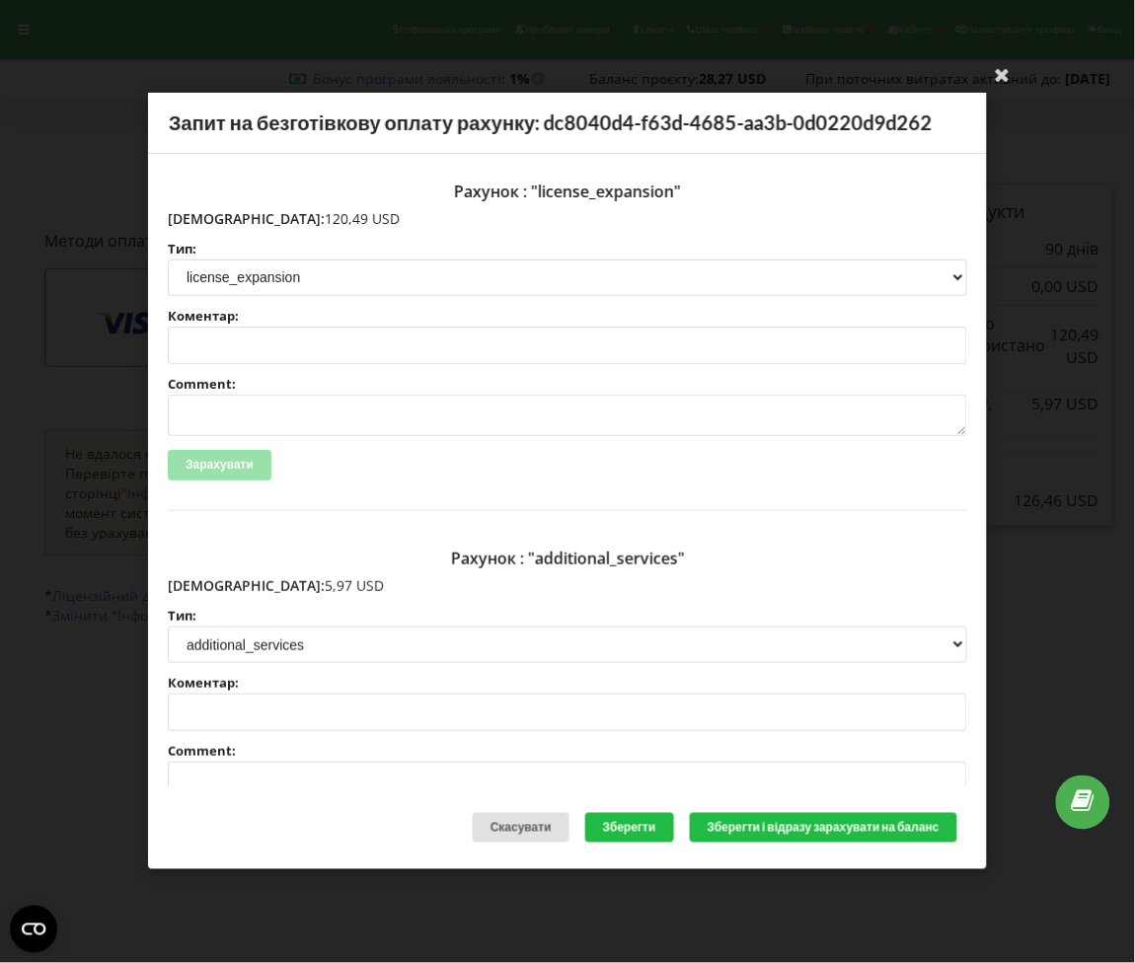
drag, startPoint x: 289, startPoint y: 224, endPoint x: 206, endPoint y: 223, distance: 82.9
click at [206, 223] on p "[DEMOGRAPHIC_DATA]: 120,49 USD" at bounding box center [567, 219] width 799 height 20
copy p "120,49 USD"
drag, startPoint x: 269, startPoint y: 584, endPoint x: 210, endPoint y: 580, distance: 59.3
click at [210, 580] on p "[DEMOGRAPHIC_DATA]: 5,97 USD" at bounding box center [567, 586] width 799 height 20
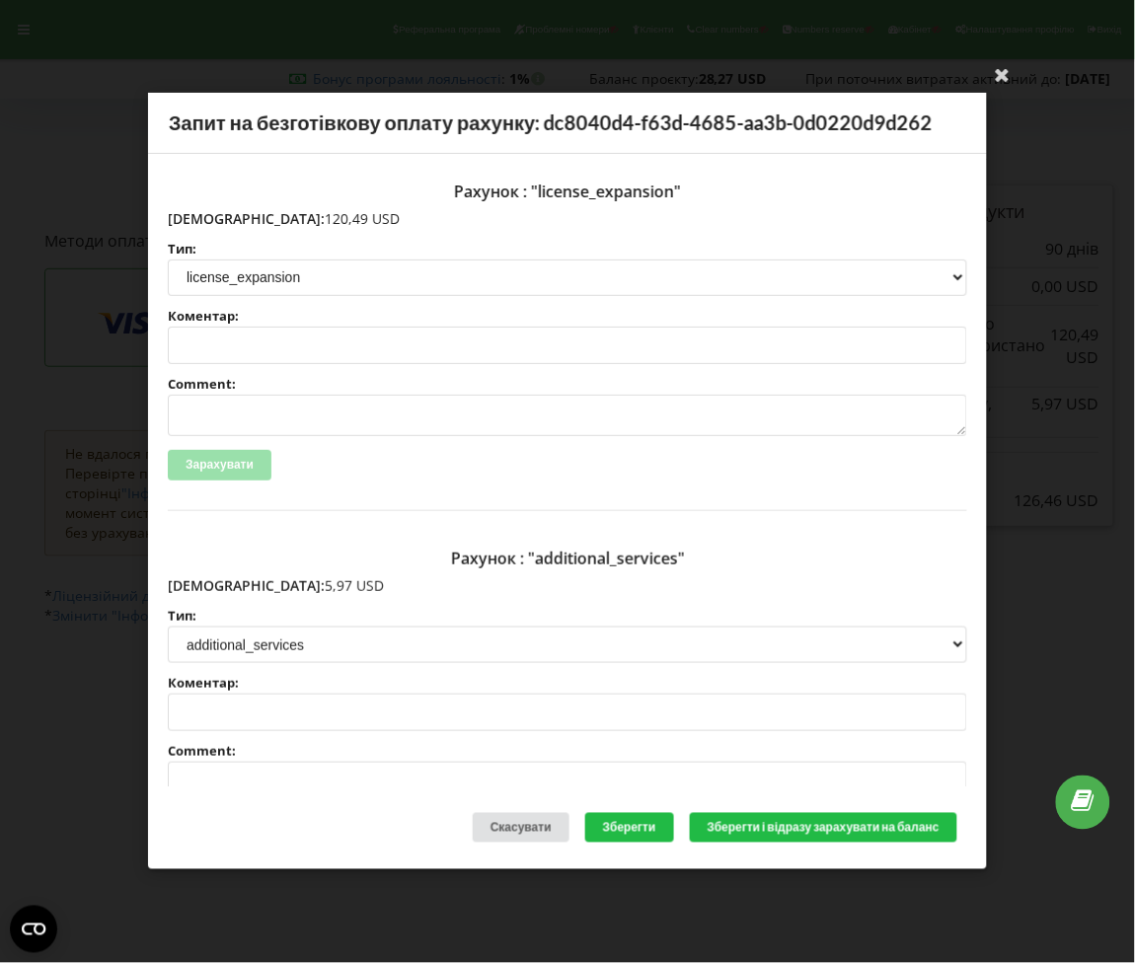
copy p "5,97 USD"
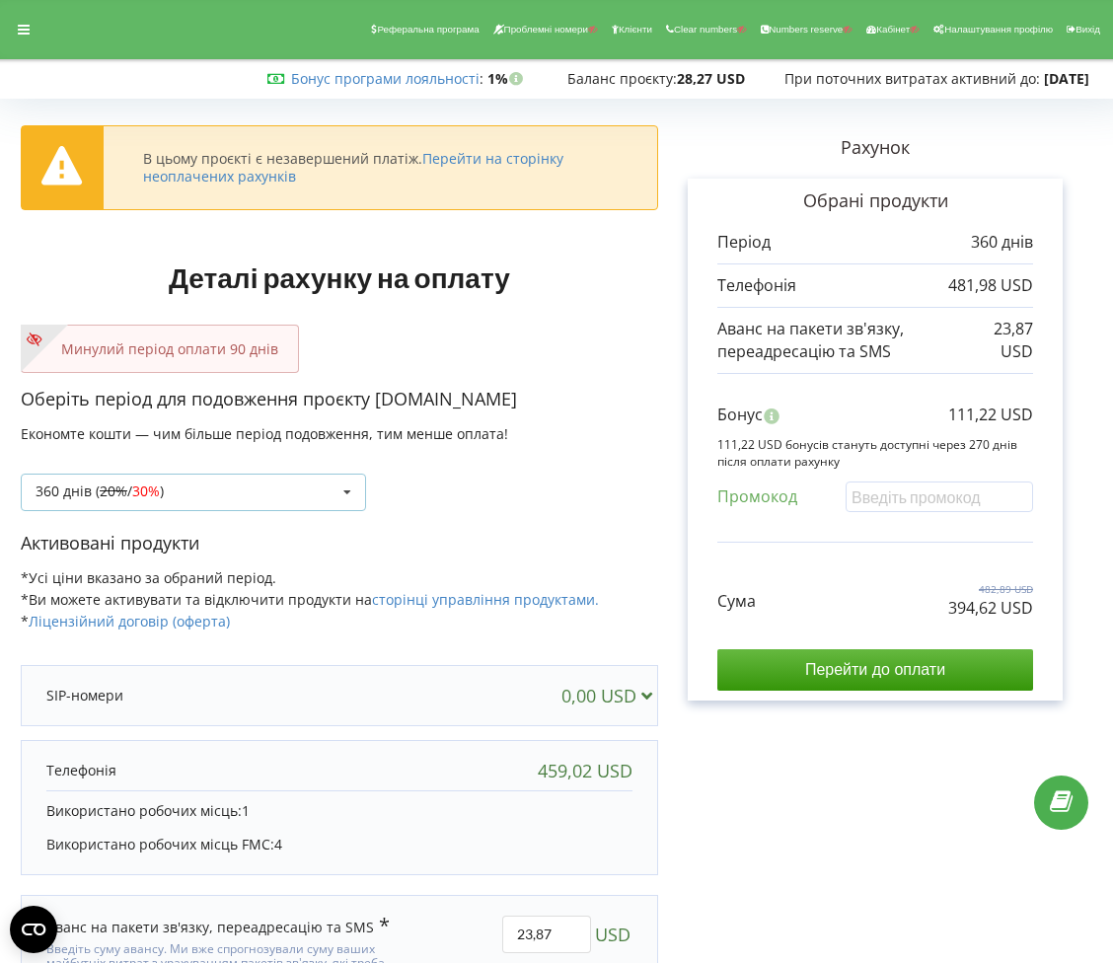
click at [303, 474] on div "360 днів ( 20% / 30% ) Поповнити баланс без подовження 20% / 30% 30% / 40%" at bounding box center [193, 492] width 345 height 37
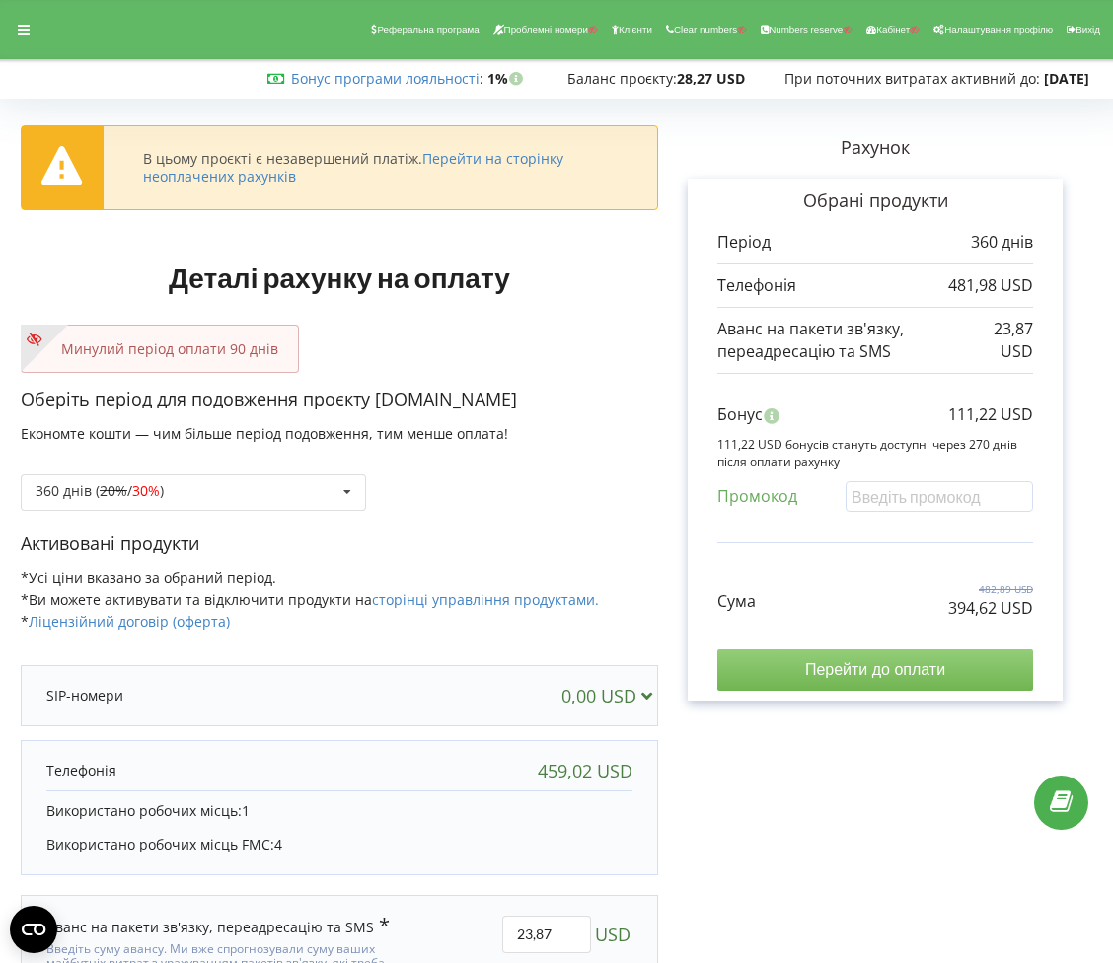
click at [838, 655] on input "Перейти до оплати" at bounding box center [875, 669] width 316 height 41
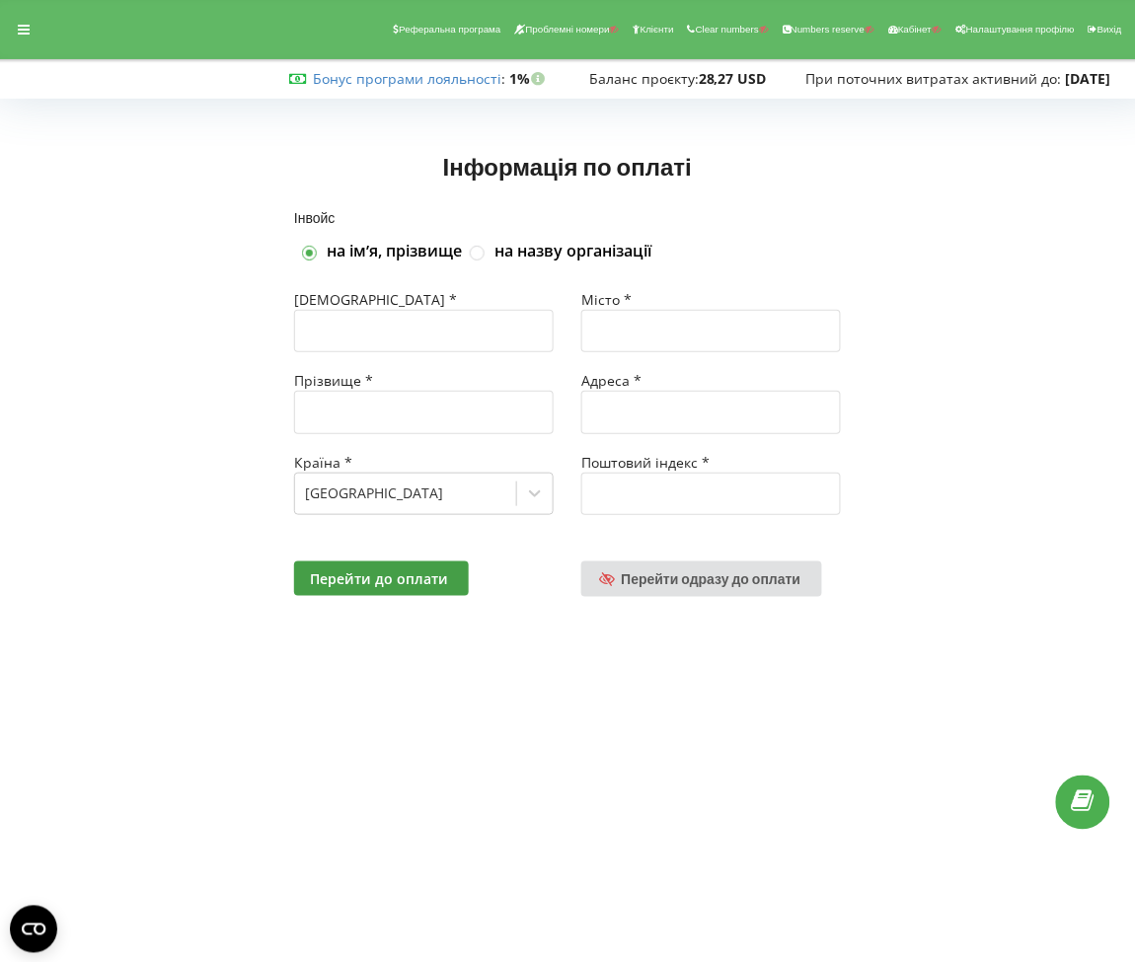
click at [738, 603] on div "Перейти до оплати Перейти одразу до оплати" at bounding box center [567, 579] width 574 height 63
click at [723, 586] on span "Перейти одразу до оплати" at bounding box center [712, 578] width 180 height 17
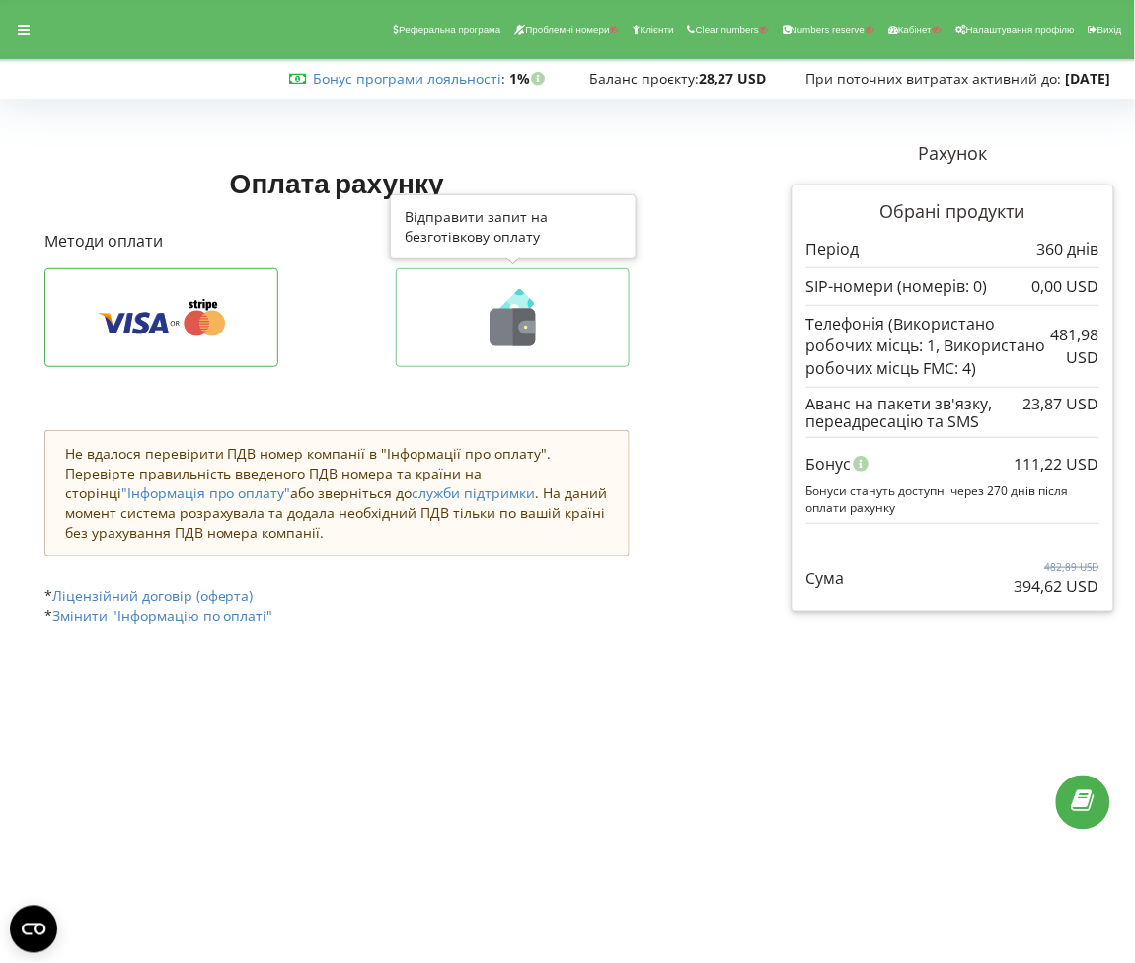
click at [578, 359] on button at bounding box center [513, 317] width 234 height 99
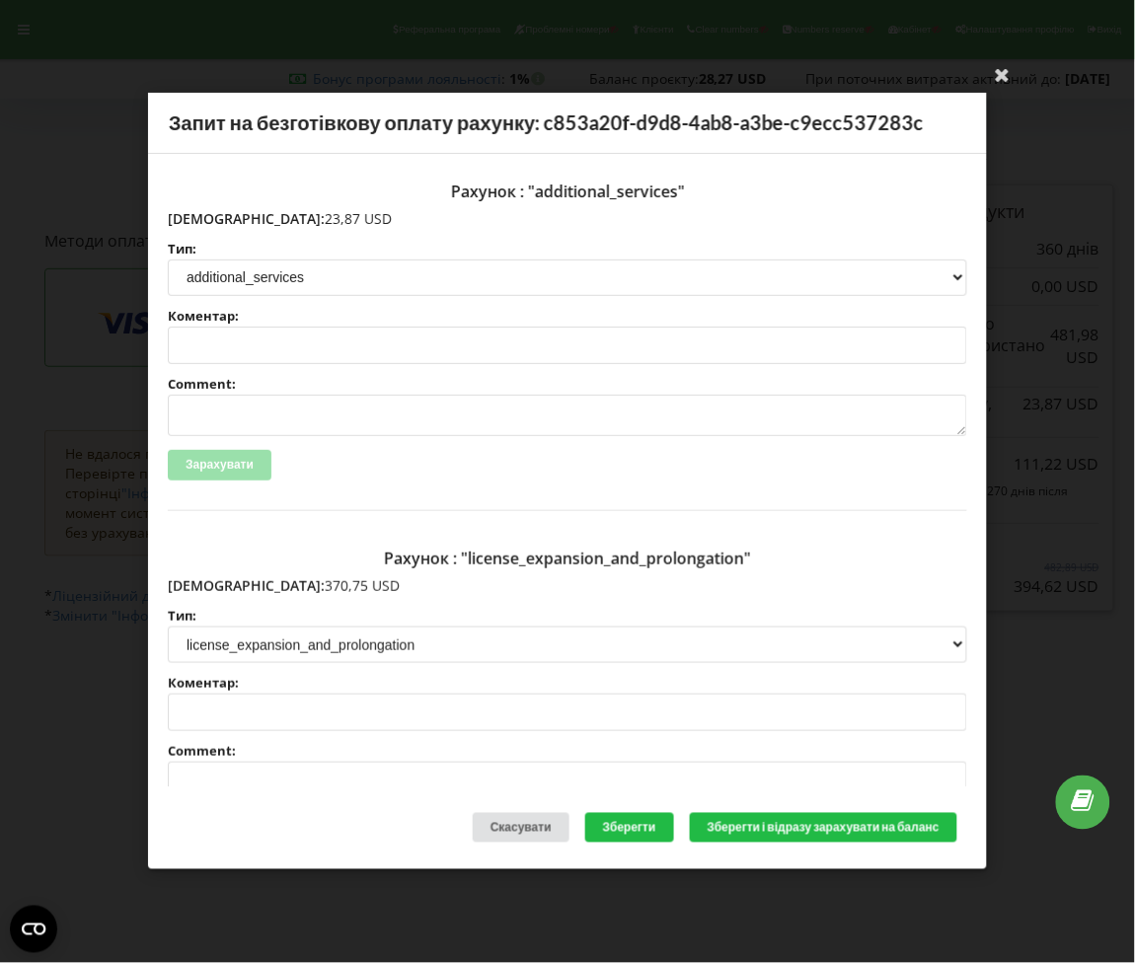
drag, startPoint x: 309, startPoint y: 588, endPoint x: 206, endPoint y: 582, distance: 102.8
click at [206, 582] on p "[DEMOGRAPHIC_DATA]: 370,75 USD" at bounding box center [567, 586] width 799 height 20
copy p "370,75 USD"
drag, startPoint x: 275, startPoint y: 224, endPoint x: 211, endPoint y: 219, distance: 64.3
click at [211, 219] on p "[DEMOGRAPHIC_DATA]: 23,87 USD" at bounding box center [567, 219] width 799 height 20
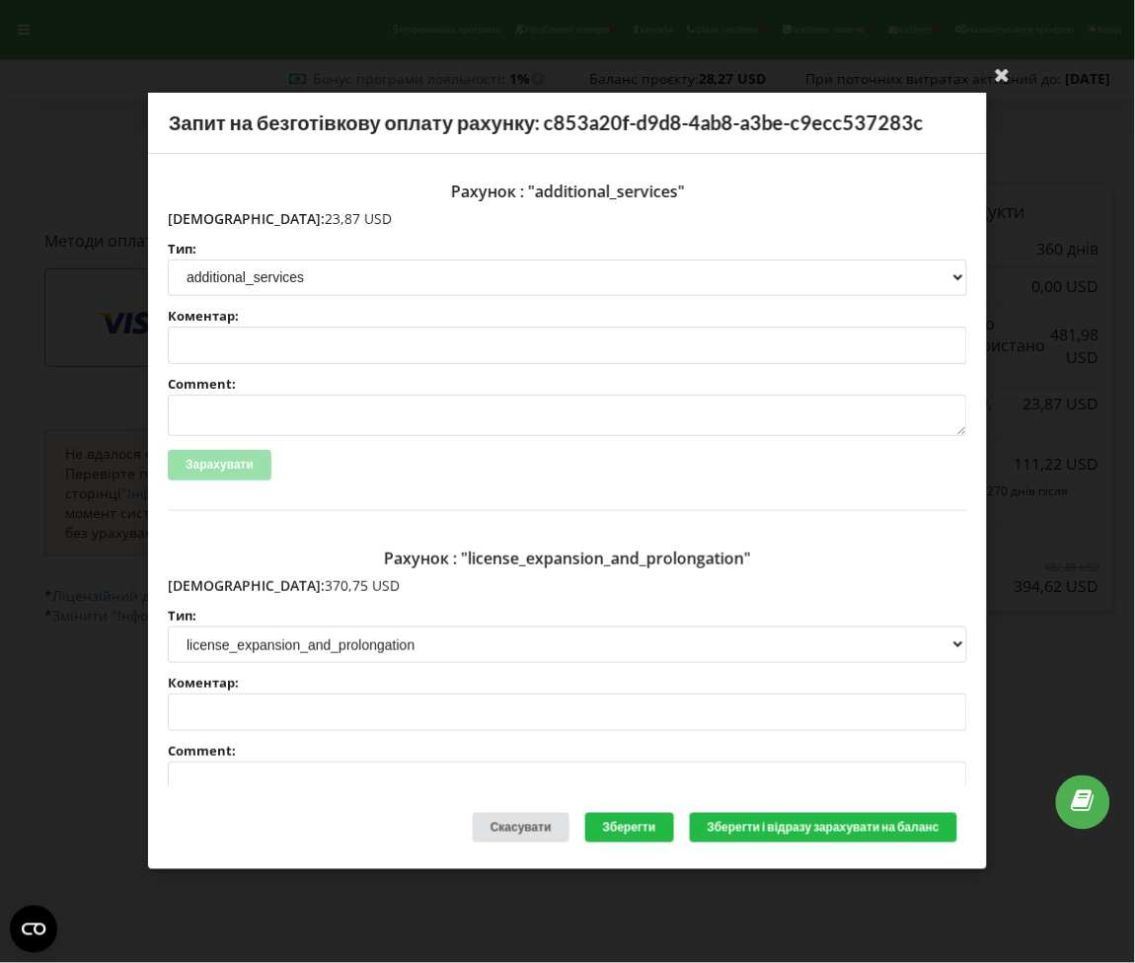
copy p "23,87 USD"
click at [779, 697] on input "Коментар:" at bounding box center [567, 713] width 799 height 37
click at [761, 736] on div "Рахунок : "license_expansion_and_prolongation" Сума: 370,75 USD Тип: license li…" at bounding box center [567, 709] width 799 height 337
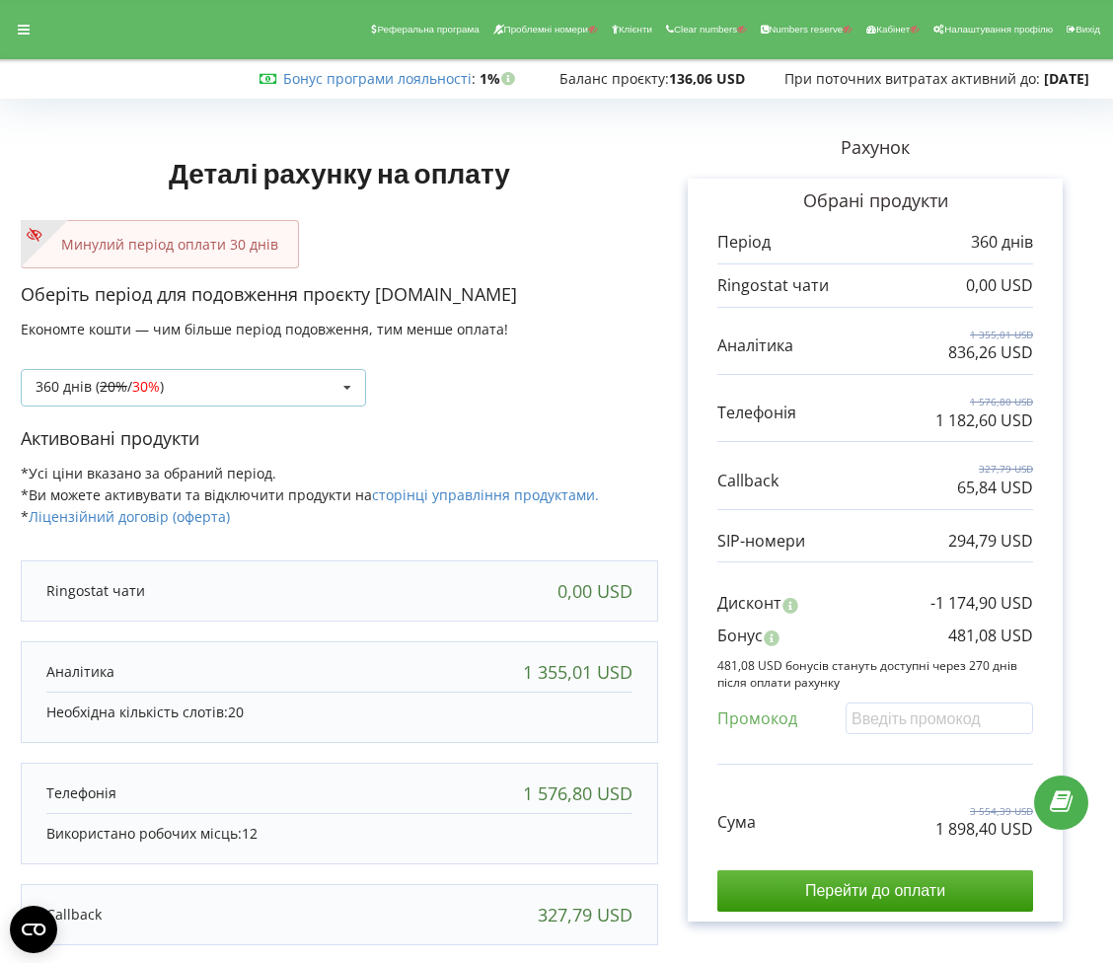
click at [294, 382] on div "360 днів ( 20% / 30% ) Поповнити баланс без подовження 20% / 30% 30% /" at bounding box center [193, 387] width 345 height 37
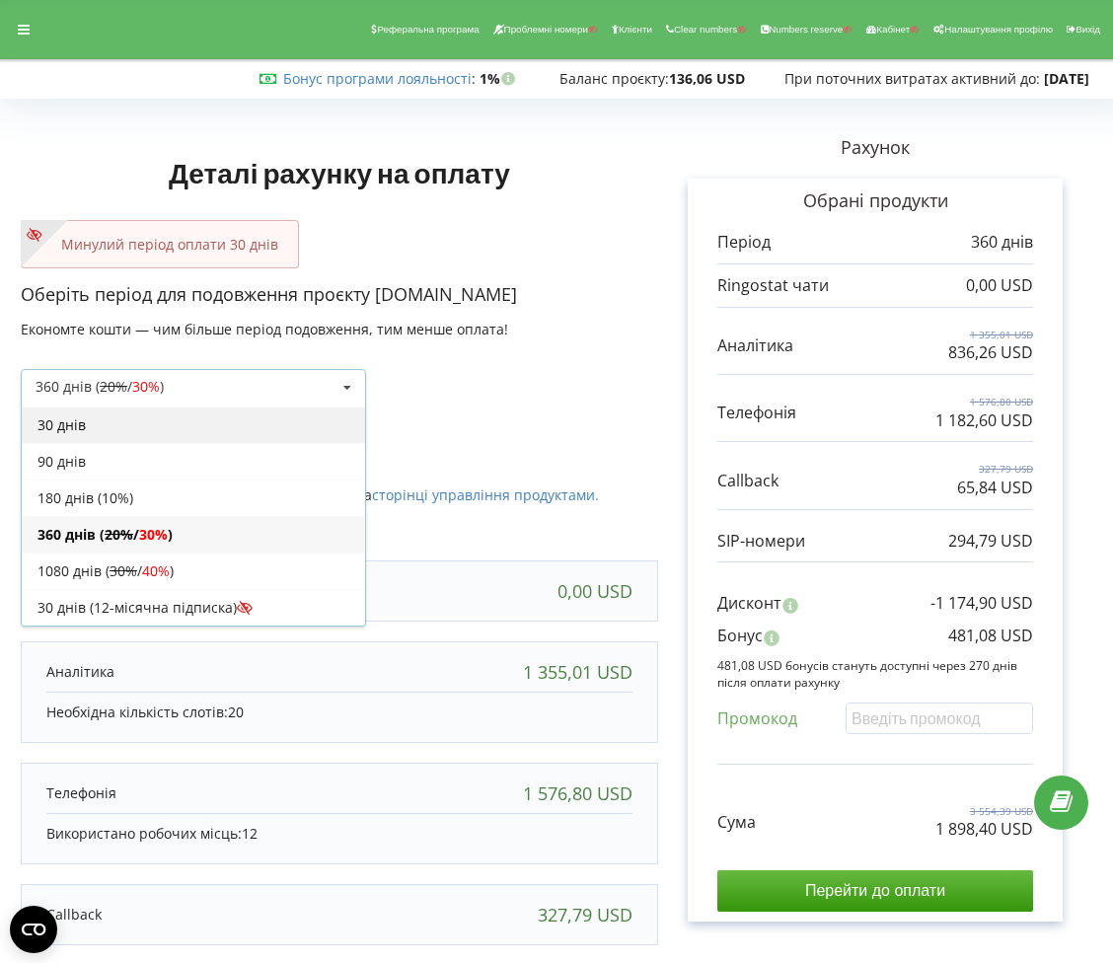
click at [211, 423] on div "30 днів" at bounding box center [193, 425] width 343 height 37
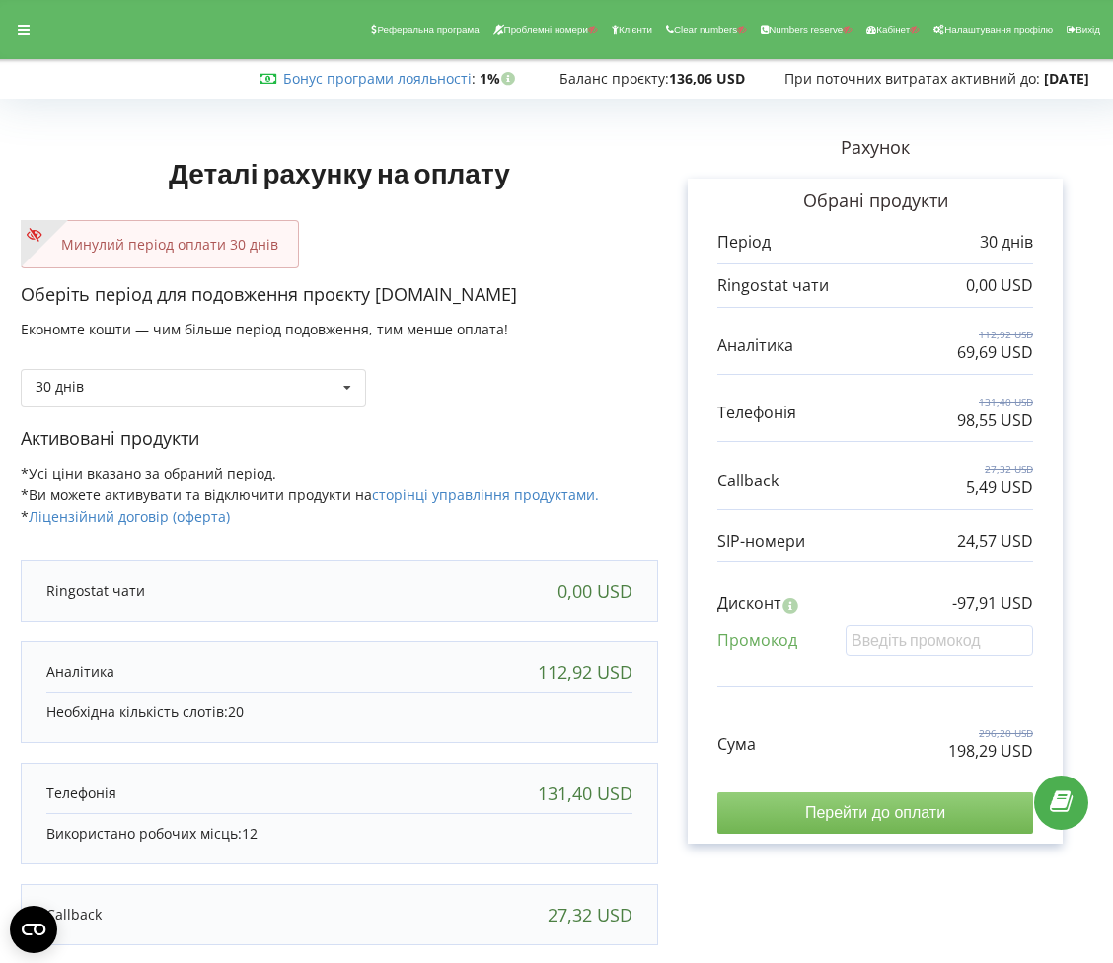
click at [925, 811] on input "Перейти до оплати" at bounding box center [875, 812] width 316 height 41
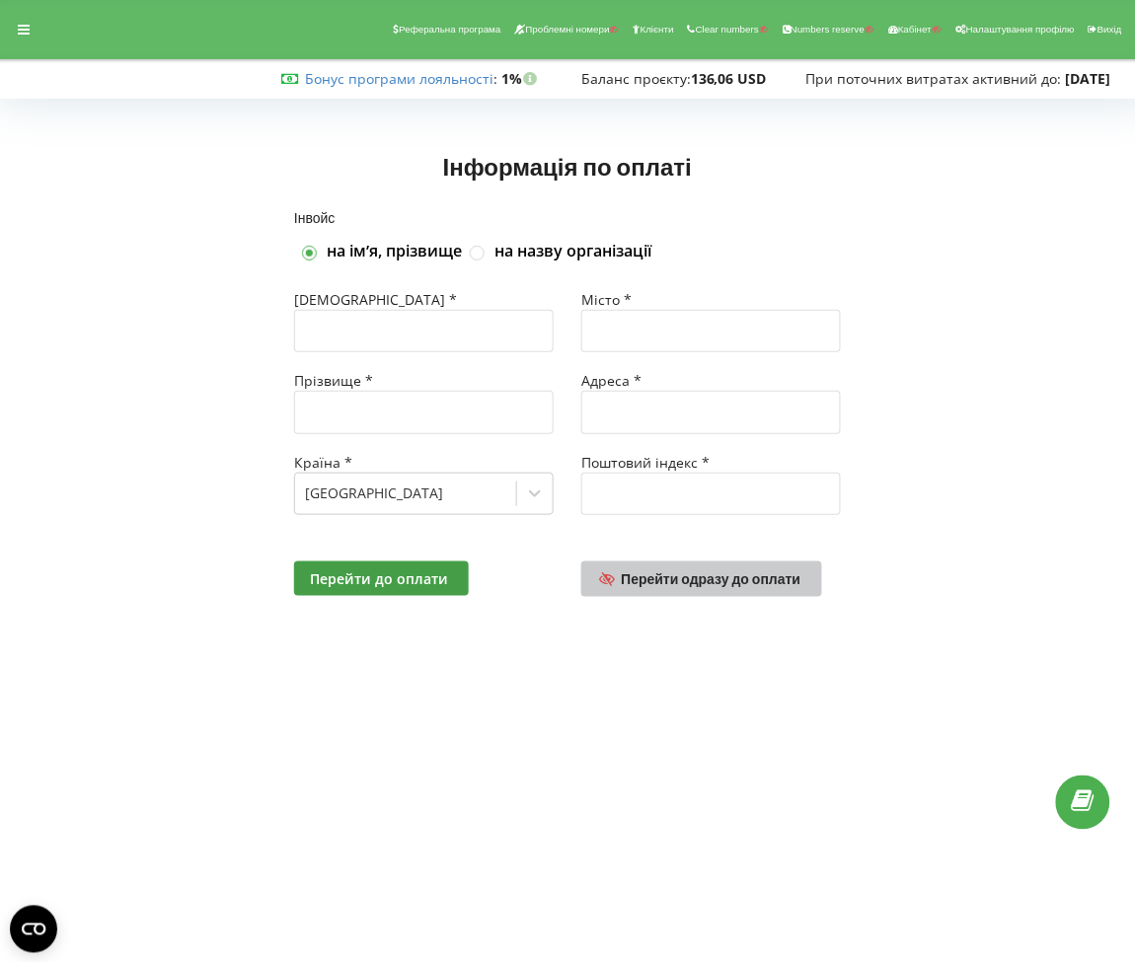
click at [708, 583] on span "Перейти одразу до оплати" at bounding box center [712, 578] width 180 height 17
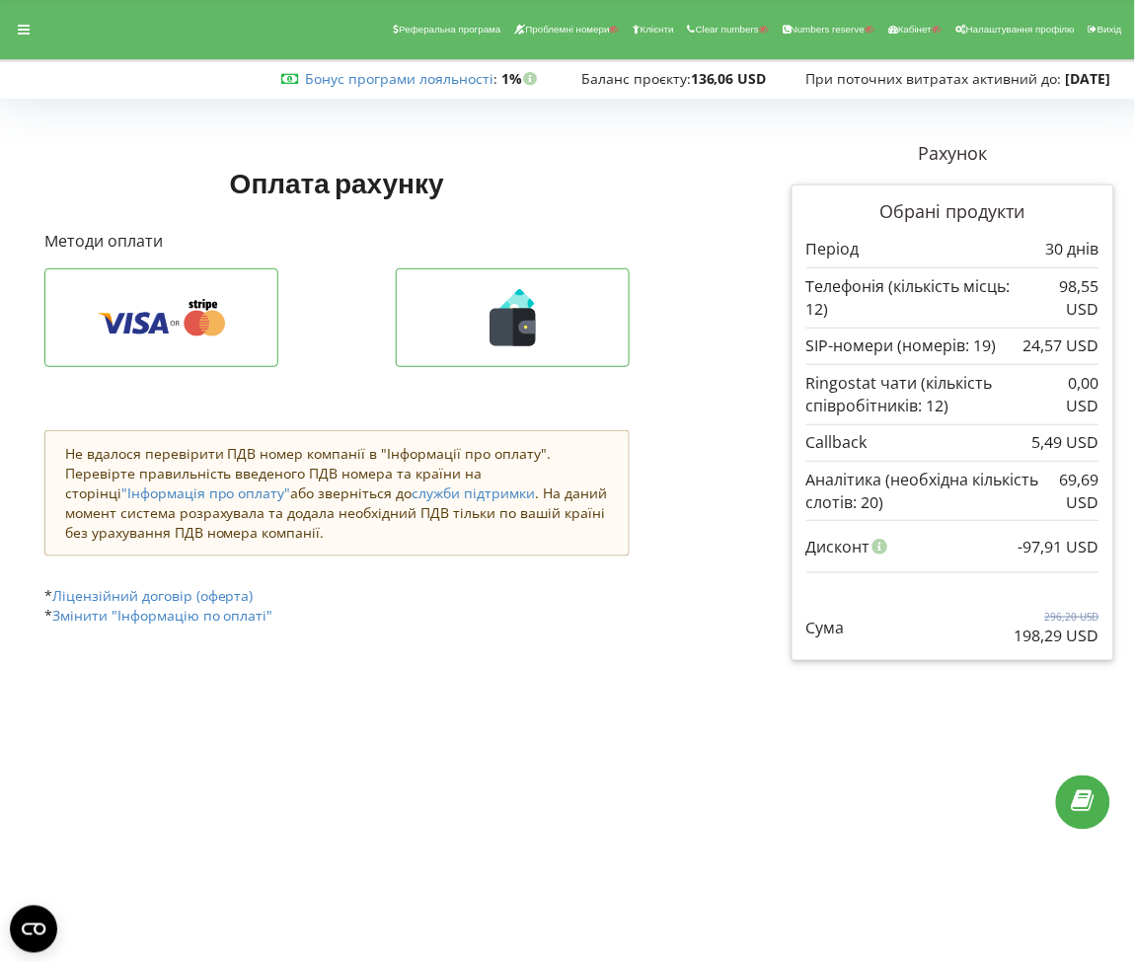
click at [648, 296] on div "Оплата рахунку Рахунок Обрані продукти" at bounding box center [381, 393] width 701 height 532
click at [591, 328] on icon at bounding box center [512, 317] width 192 height 57
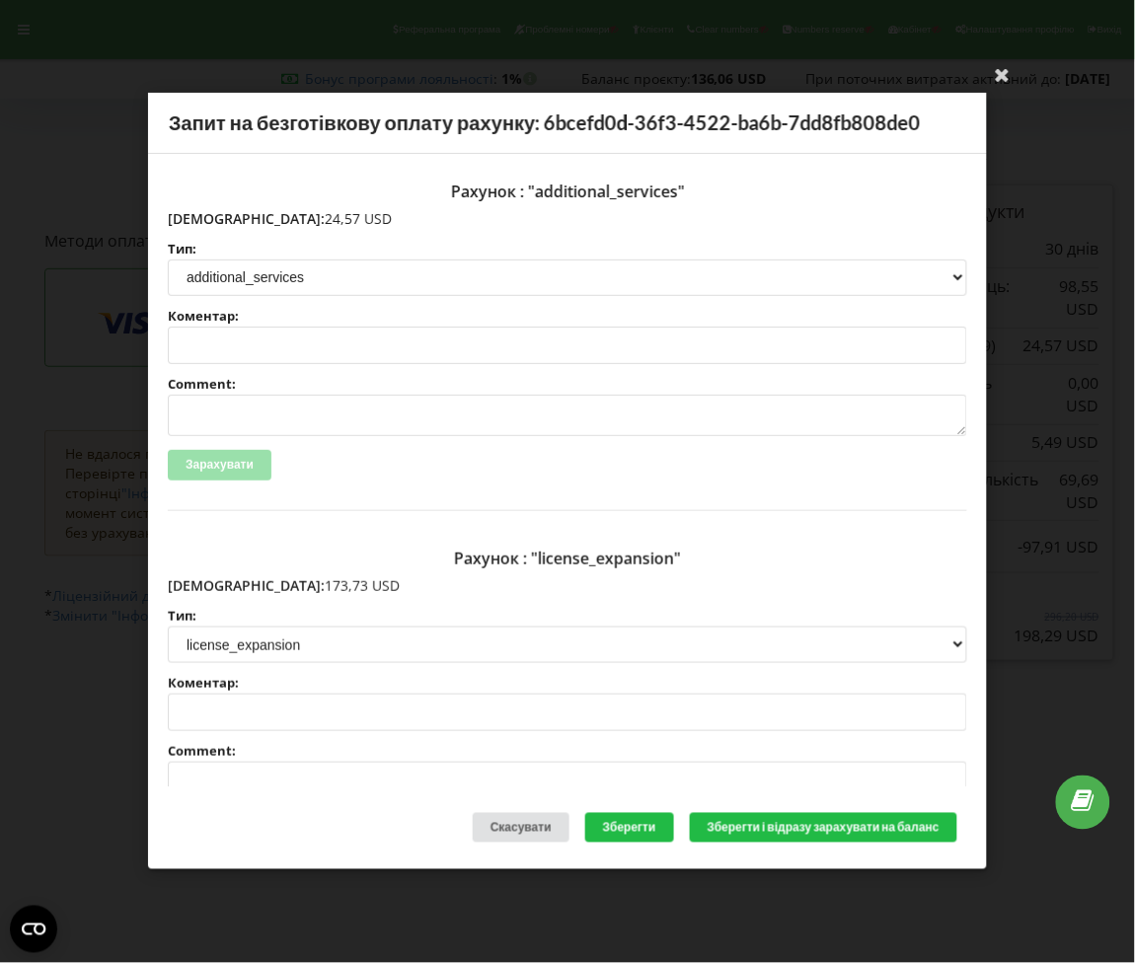
drag, startPoint x: 277, startPoint y: 580, endPoint x: 209, endPoint y: 586, distance: 68.3
click at [209, 586] on p "Сума: 173,73 USD" at bounding box center [567, 586] width 799 height 20
click at [299, 582] on p "Сума: 173,73 USD" at bounding box center [567, 586] width 799 height 20
drag, startPoint x: 299, startPoint y: 582, endPoint x: 216, endPoint y: 579, distance: 82.9
click at [216, 579] on p "Сума: 173,73 USD" at bounding box center [567, 586] width 799 height 20
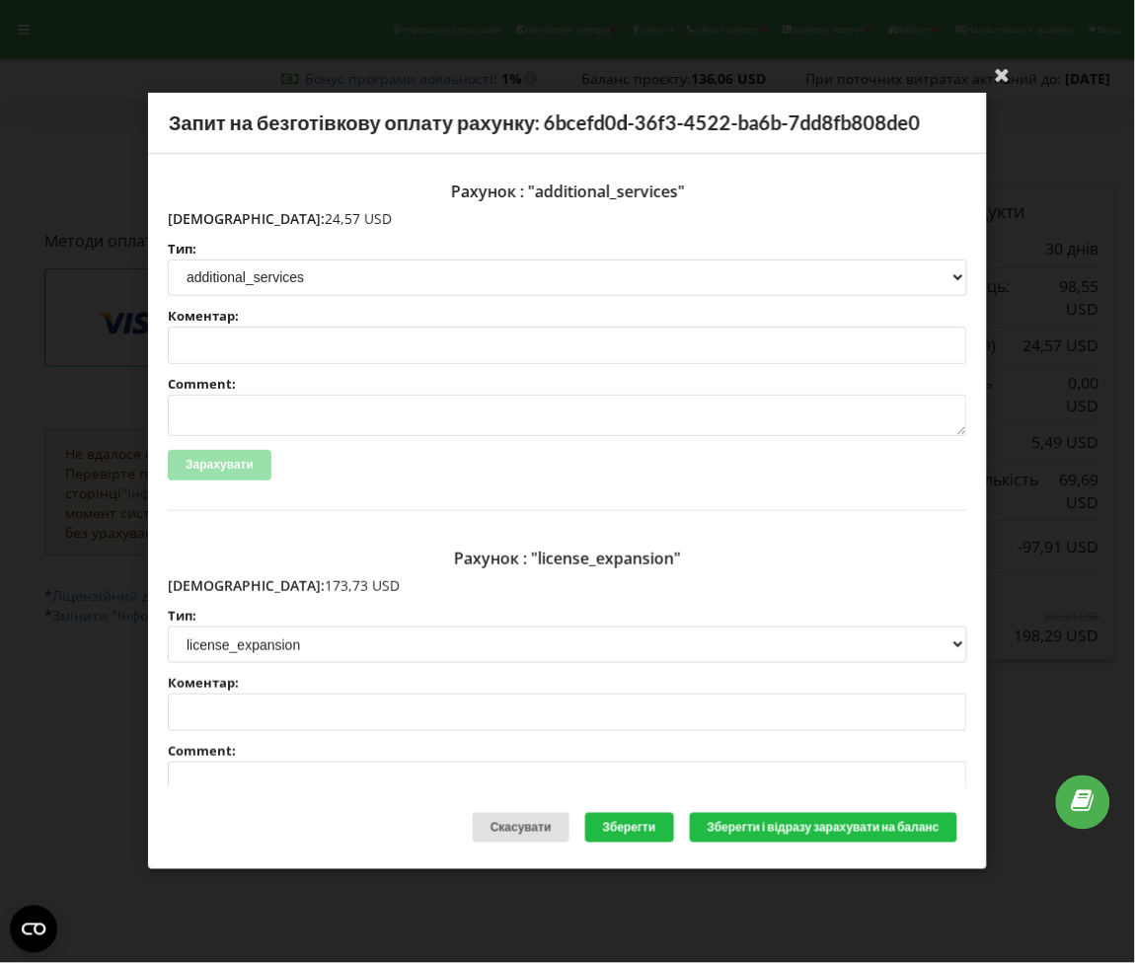
copy div "173,73 USD"
drag, startPoint x: 280, startPoint y: 229, endPoint x: 206, endPoint y: 222, distance: 74.3
click at [206, 222] on p "Сума: 24,57 USD" at bounding box center [567, 219] width 799 height 20
copy p "24,57 USD"
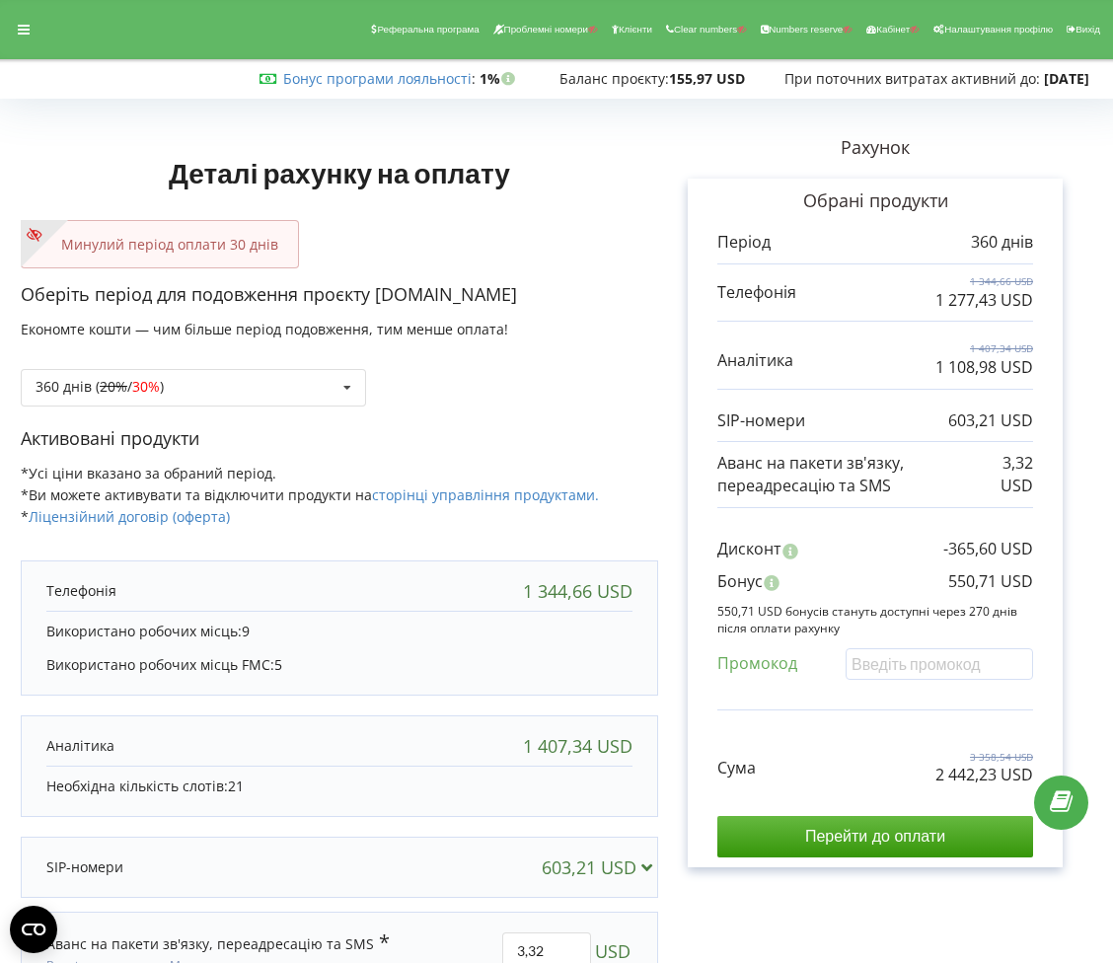
click at [351, 366] on div "360 днів ( 20% / 30% ) Поповнити баланс без подовження 20% / 30% 30% / 40%" at bounding box center [339, 372] width 637 height 67
click at [346, 378] on icon at bounding box center [348, 388] width 30 height 37
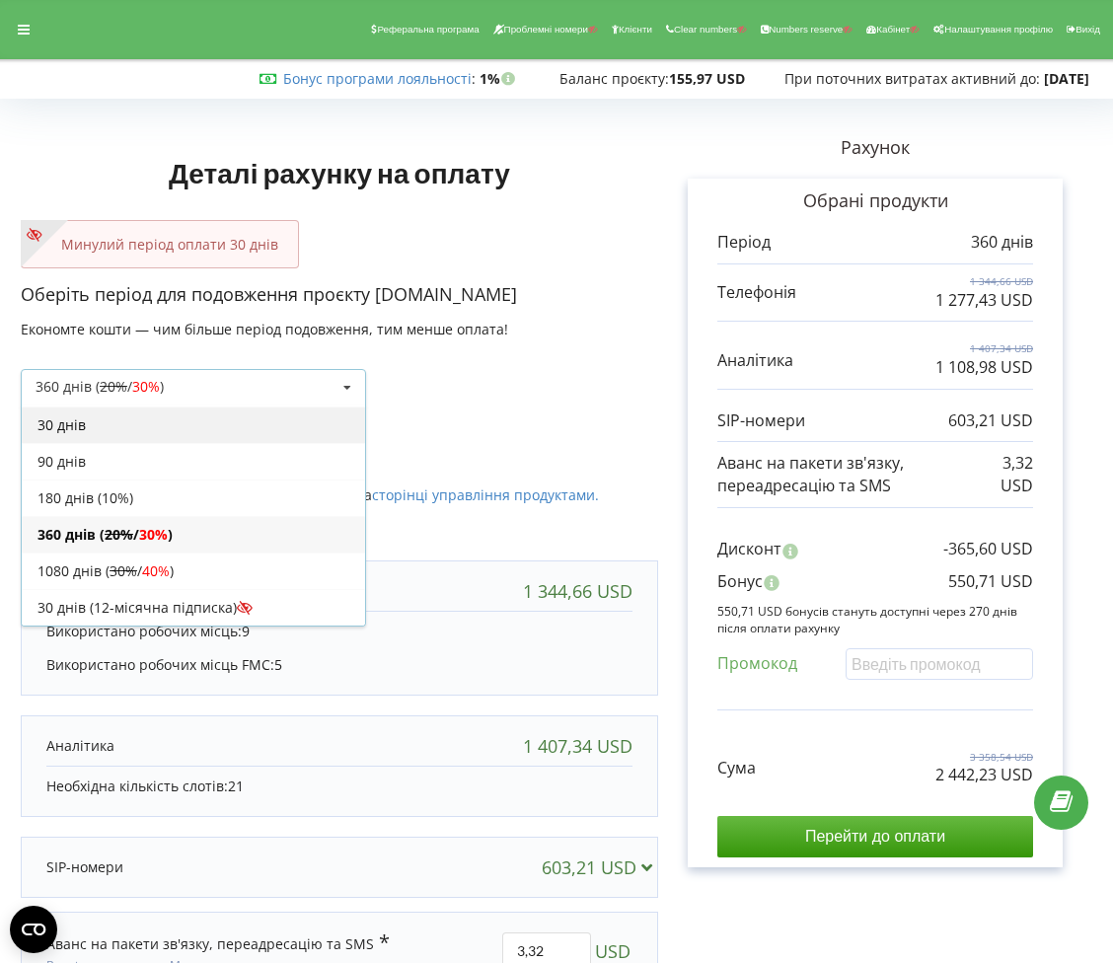
click at [293, 407] on div "30 днів" at bounding box center [193, 425] width 343 height 37
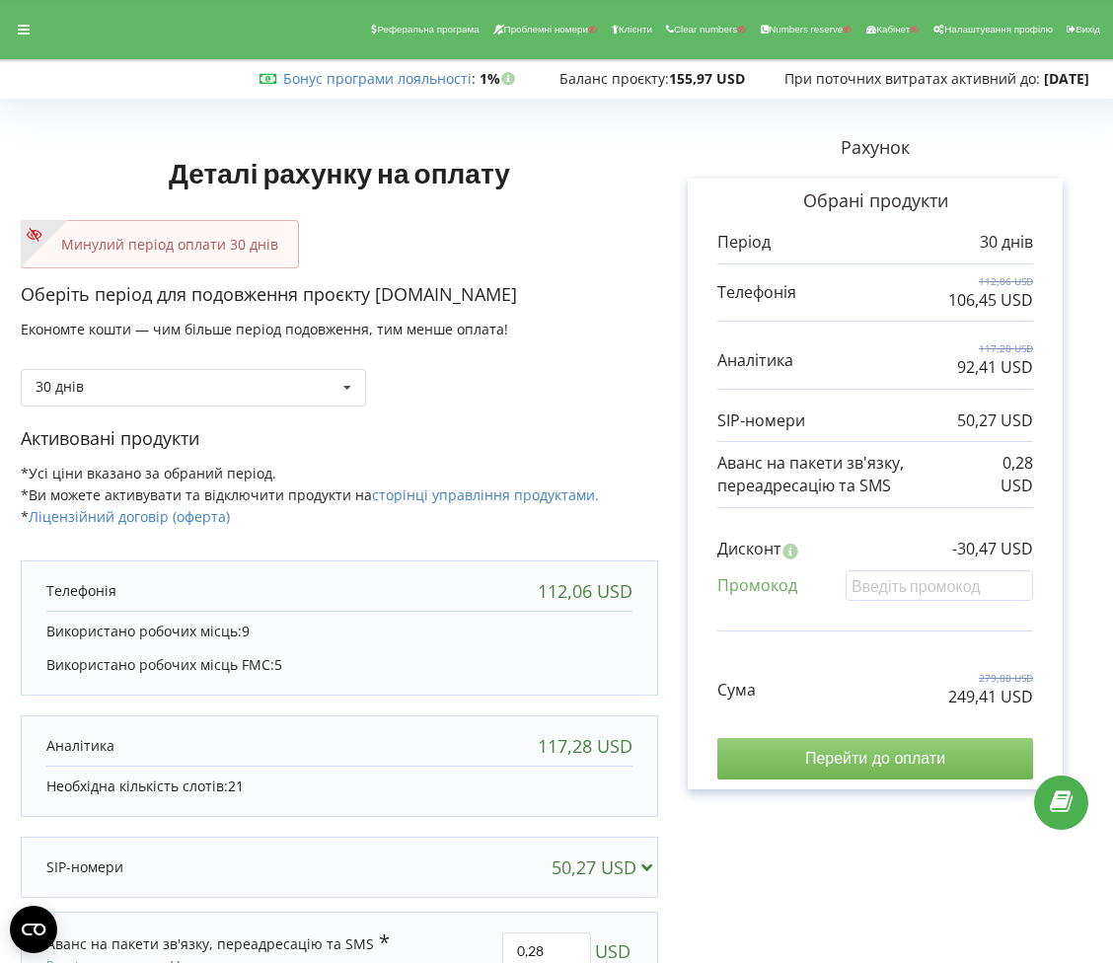
click at [986, 754] on input "Перейти до оплати" at bounding box center [875, 758] width 316 height 41
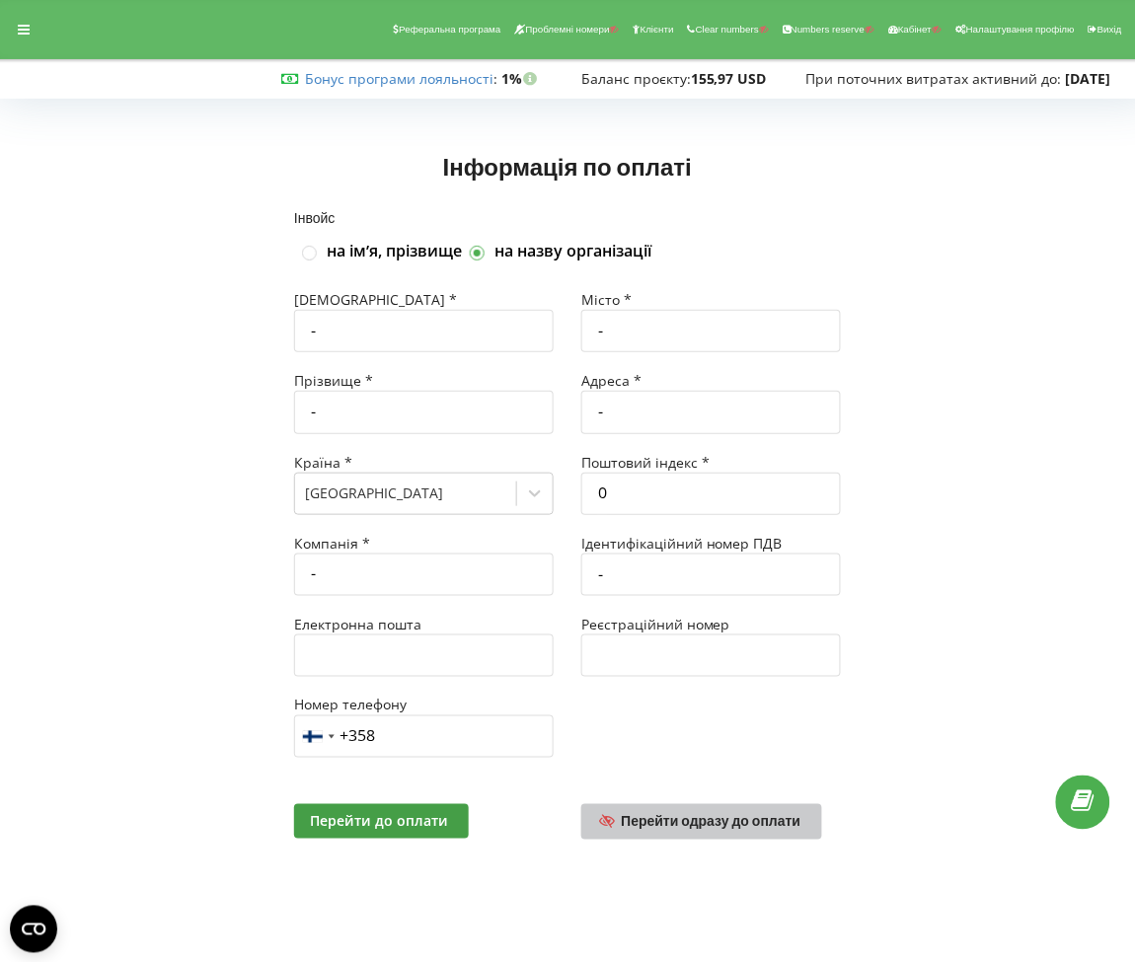
click at [774, 816] on span "Перейти одразу до оплати" at bounding box center [712, 821] width 180 height 17
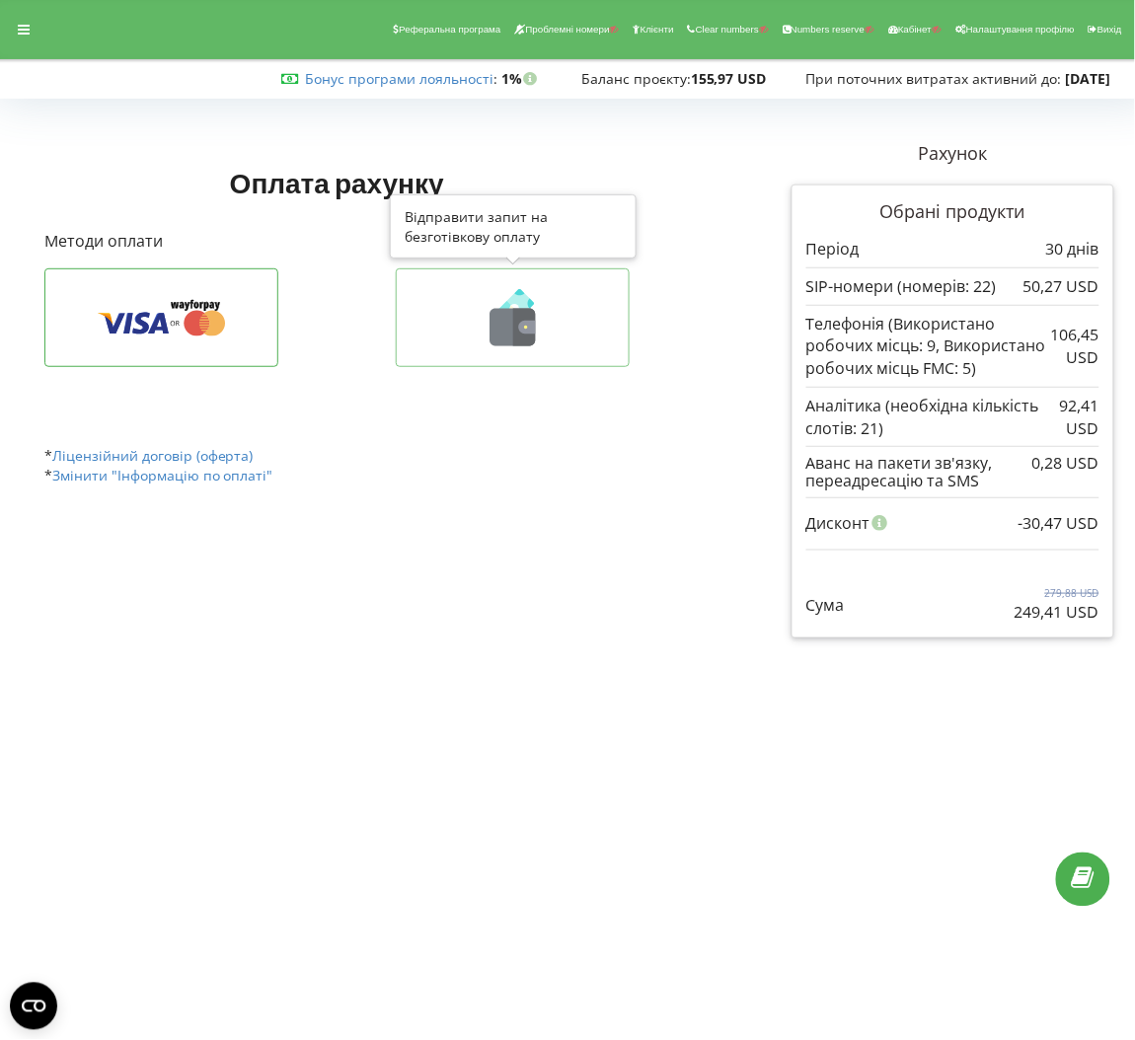
click at [578, 292] on icon at bounding box center [512, 317] width 192 height 57
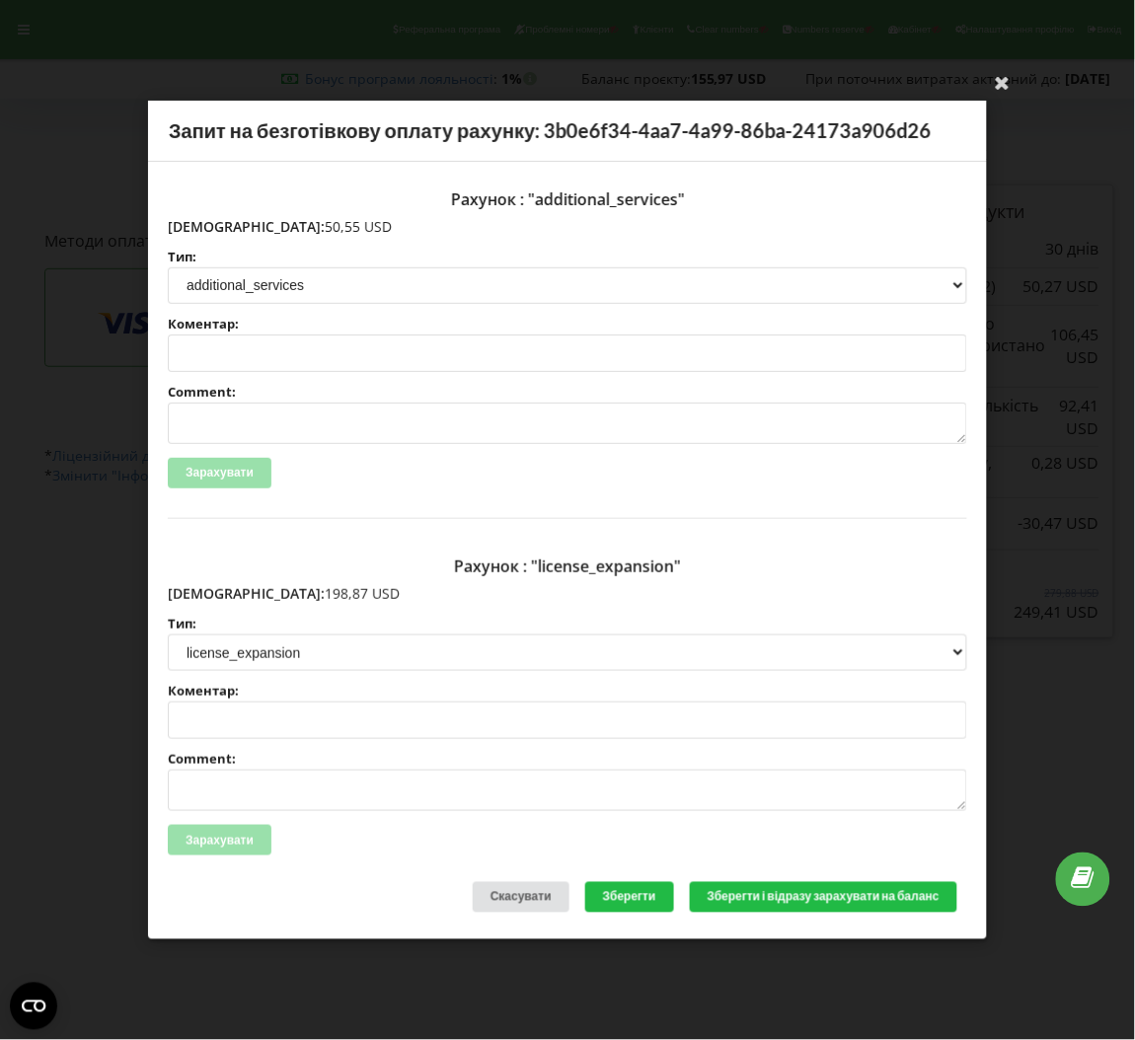
drag, startPoint x: 306, startPoint y: 592, endPoint x: 209, endPoint y: 588, distance: 96.8
click at [209, 588] on p "[DEMOGRAPHIC_DATA]: 198,87 USD" at bounding box center [567, 594] width 799 height 20
copy p "198,87 USD"
drag, startPoint x: 275, startPoint y: 228, endPoint x: 210, endPoint y: 228, distance: 65.1
click at [210, 228] on p "[DEMOGRAPHIC_DATA]: 50,55 USD" at bounding box center [567, 227] width 799 height 20
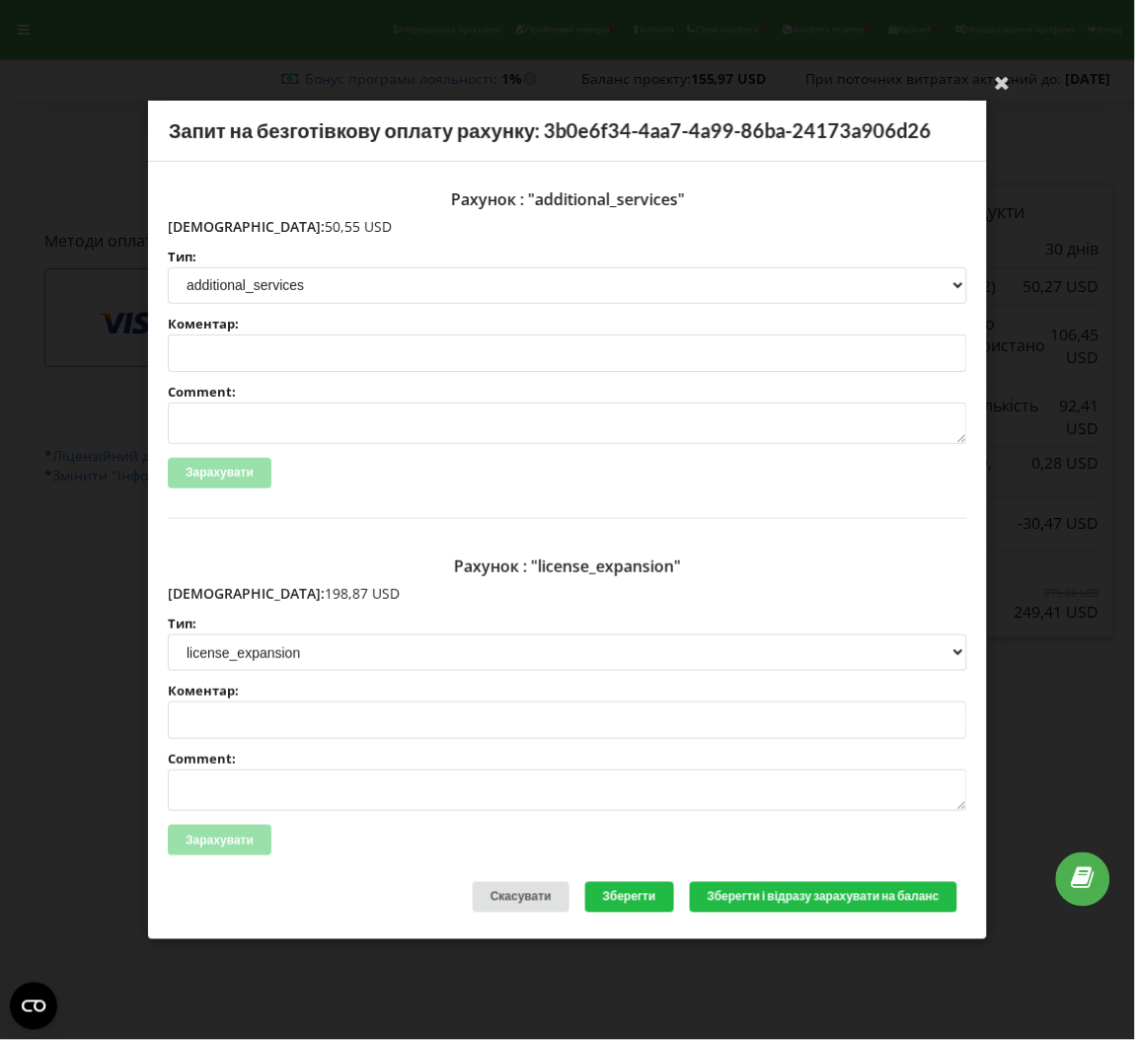
copy p "50,55 USD"
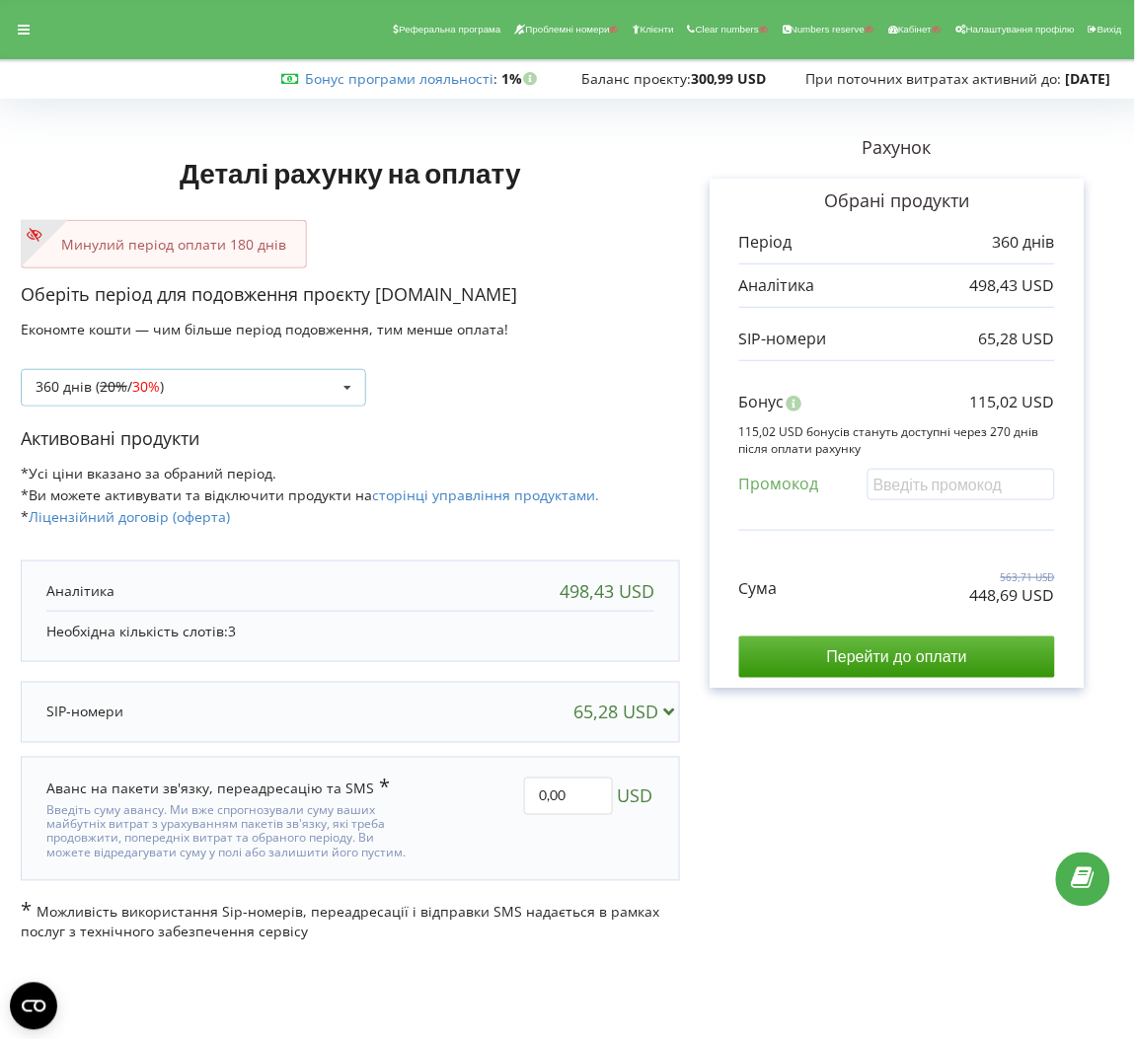
click at [303, 379] on div "360 днів ( 20% / 30% ) Поповнити баланс без подовження 20%" at bounding box center [193, 387] width 345 height 37
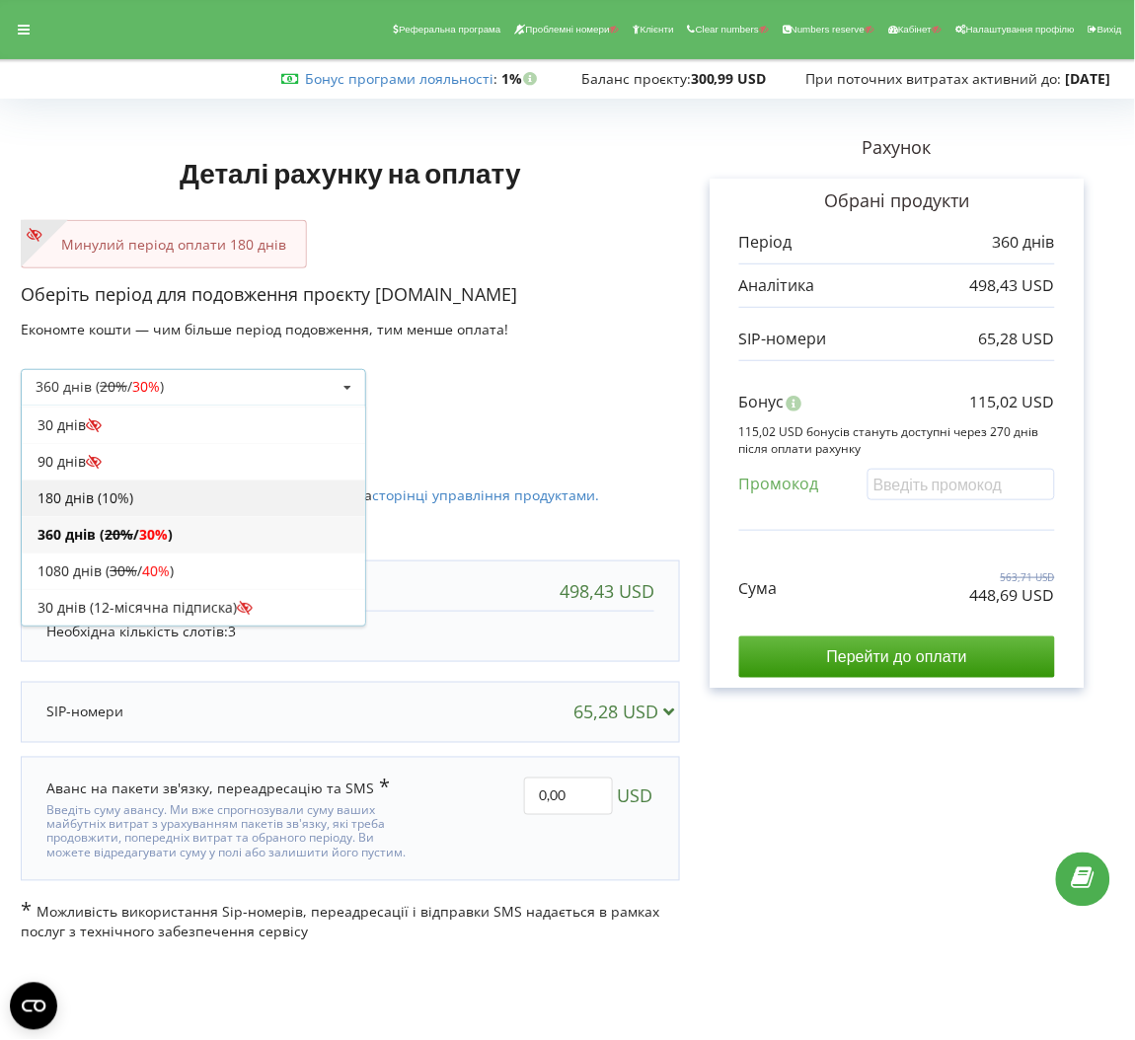
click at [206, 484] on div "180 днів (10%)" at bounding box center [193, 498] width 343 height 37
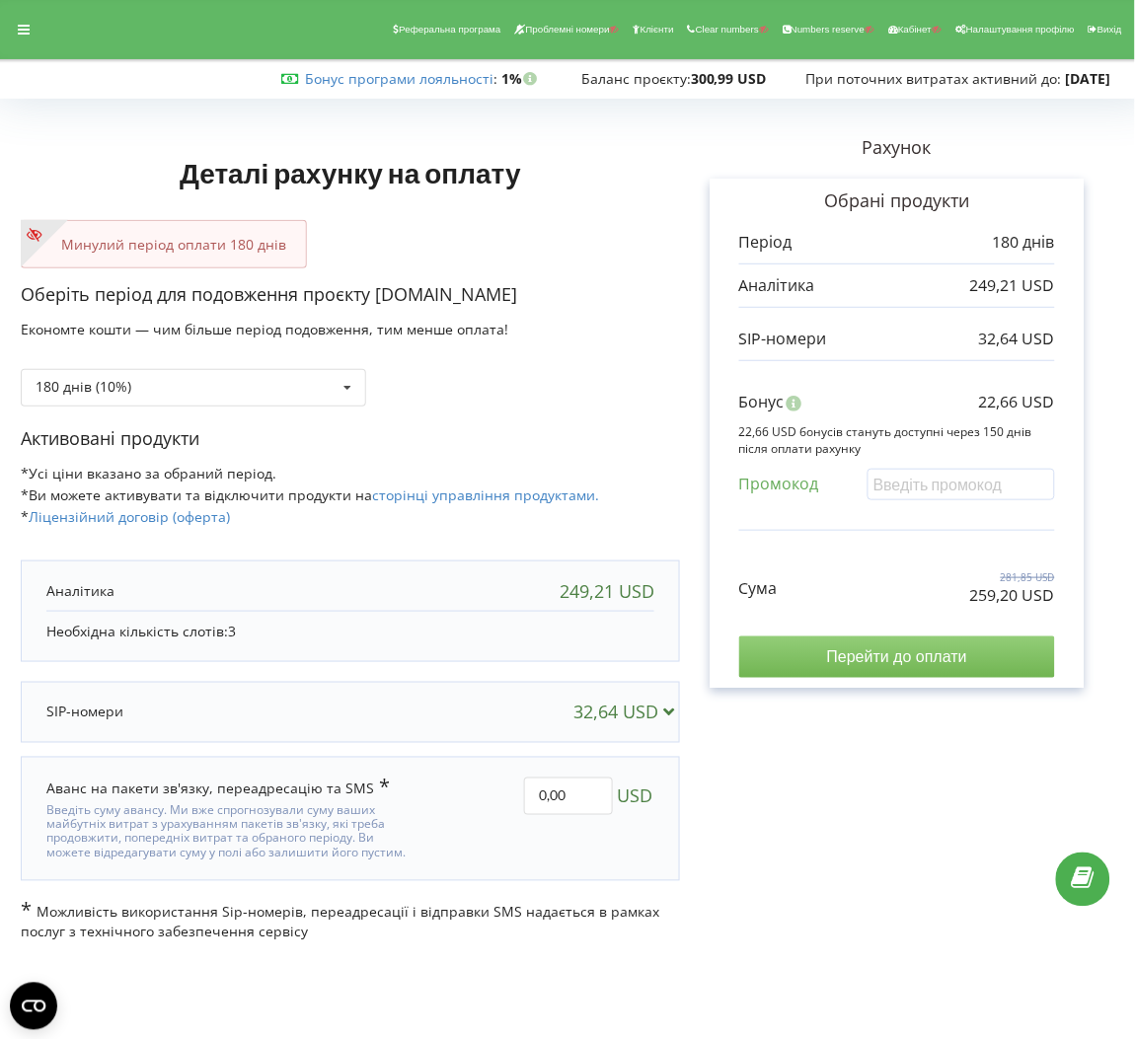
click at [843, 663] on input "Перейти до оплати" at bounding box center [897, 656] width 316 height 41
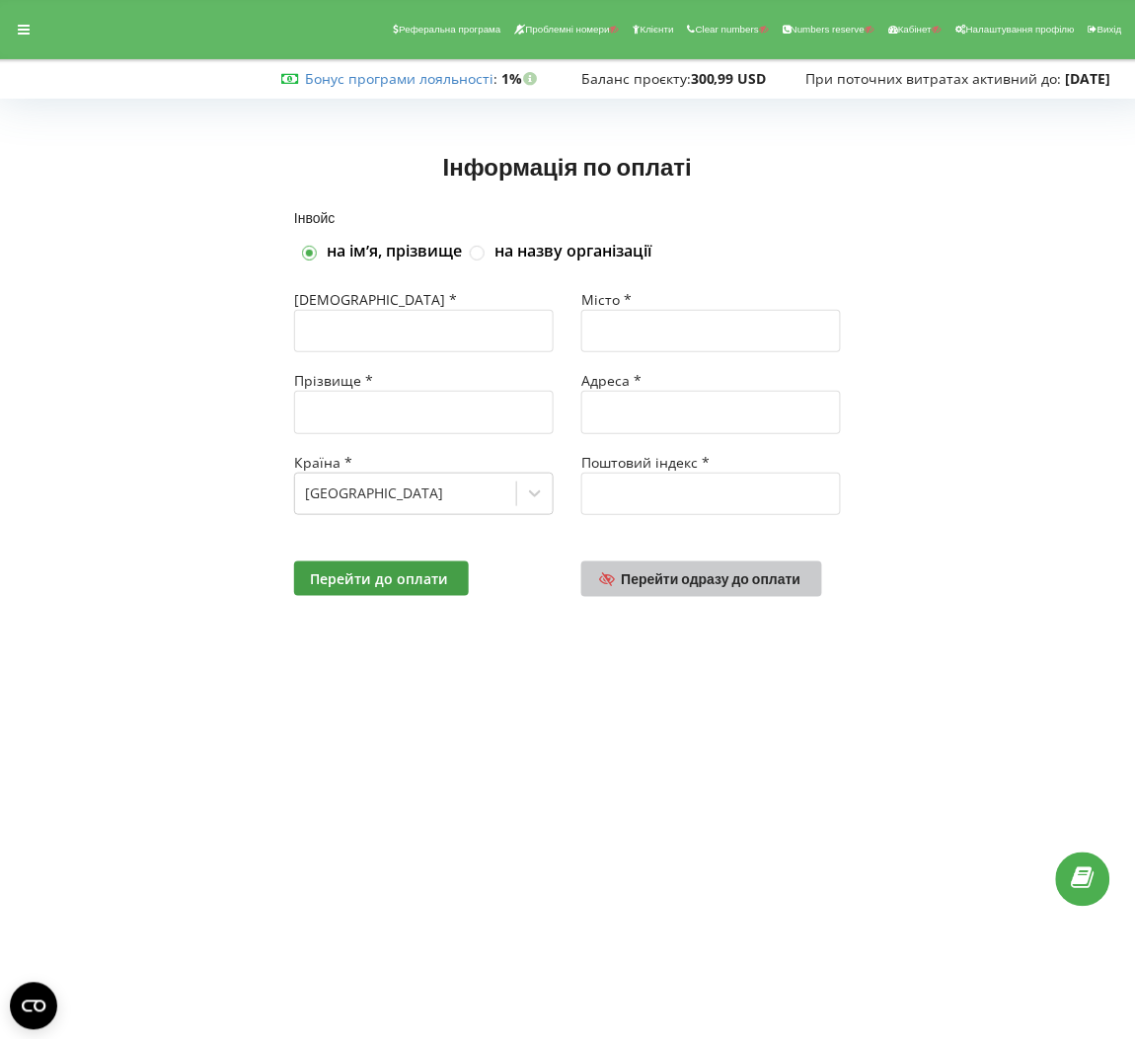
click at [612, 570] on link "Перейти одразу до оплати" at bounding box center [701, 579] width 241 height 36
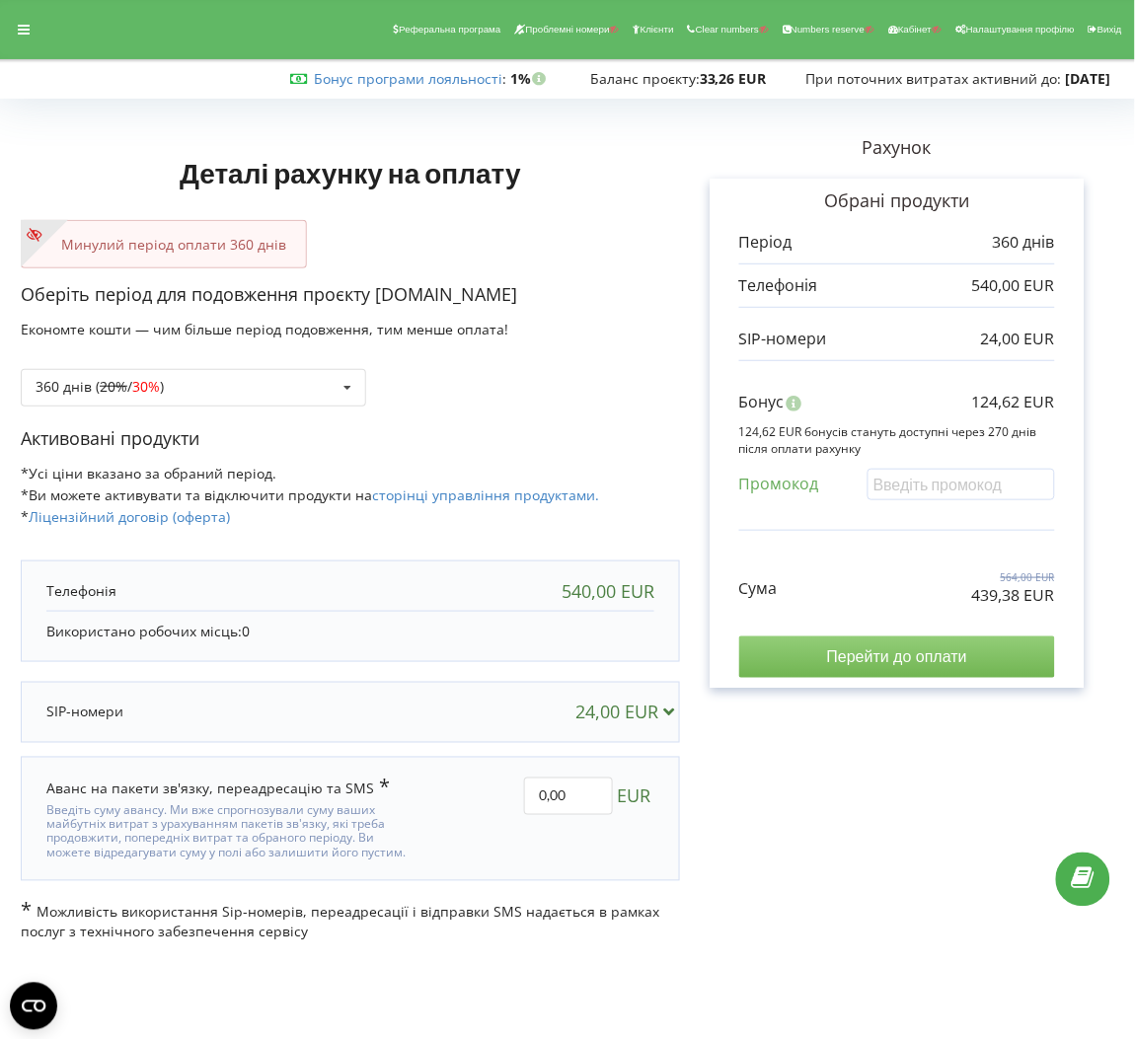
click at [962, 657] on input "Перейти до оплати" at bounding box center [897, 656] width 316 height 41
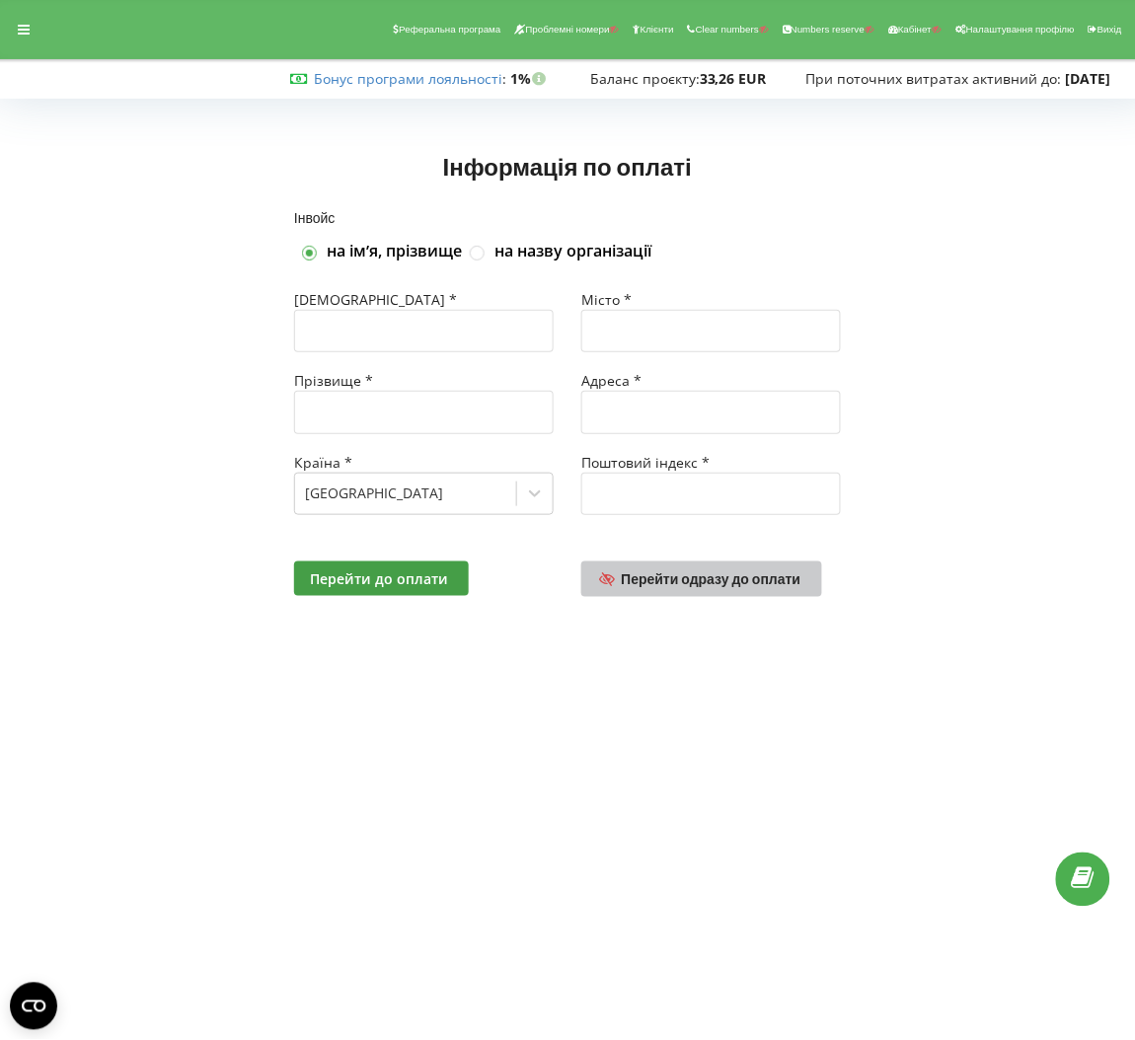
click at [738, 583] on span "Перейти одразу до оплати" at bounding box center [712, 578] width 180 height 17
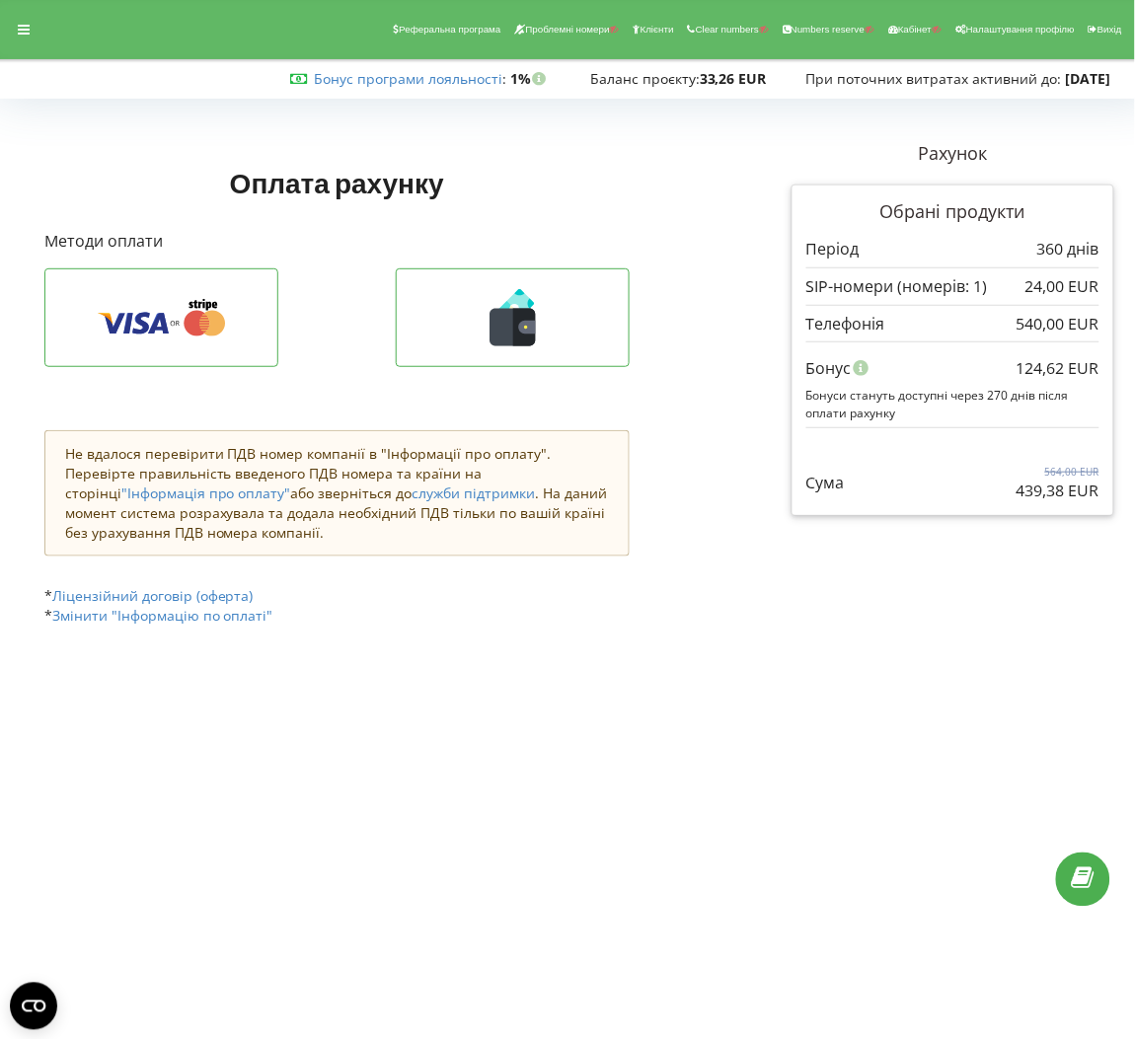
drag, startPoint x: 976, startPoint y: 493, endPoint x: 1099, endPoint y: 497, distance: 123.4
click at [1099, 497] on div "Обрані продукти Період 360 днів 24,00 EUR 540,00 EUR" at bounding box center [952, 351] width 323 height 333
copy p "439,38 EUR"
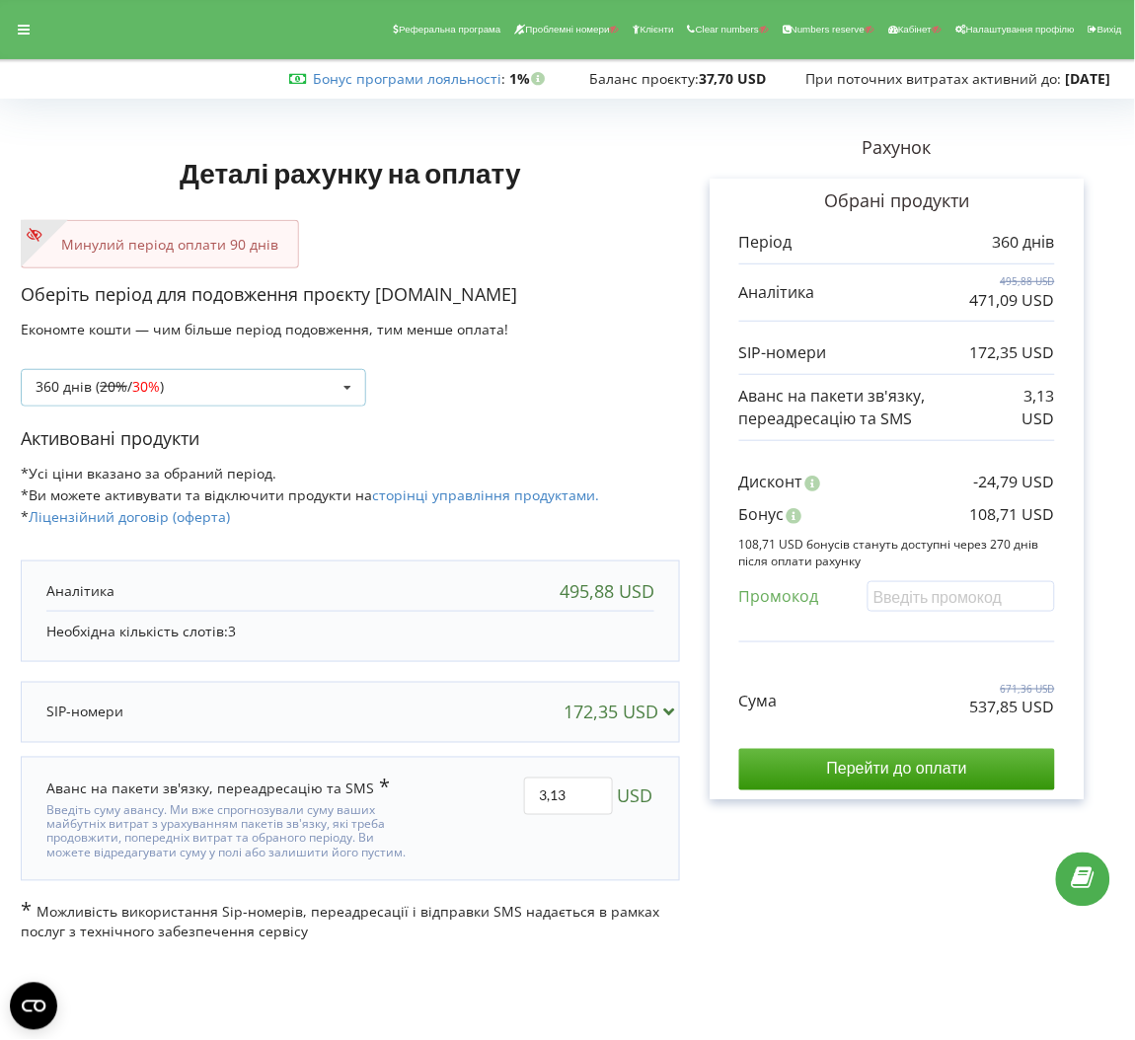
click at [292, 387] on div "360 днів ( 20% / 30% ) Поповнити баланс без подовження 20% / 30% 30% / 40%" at bounding box center [193, 387] width 345 height 37
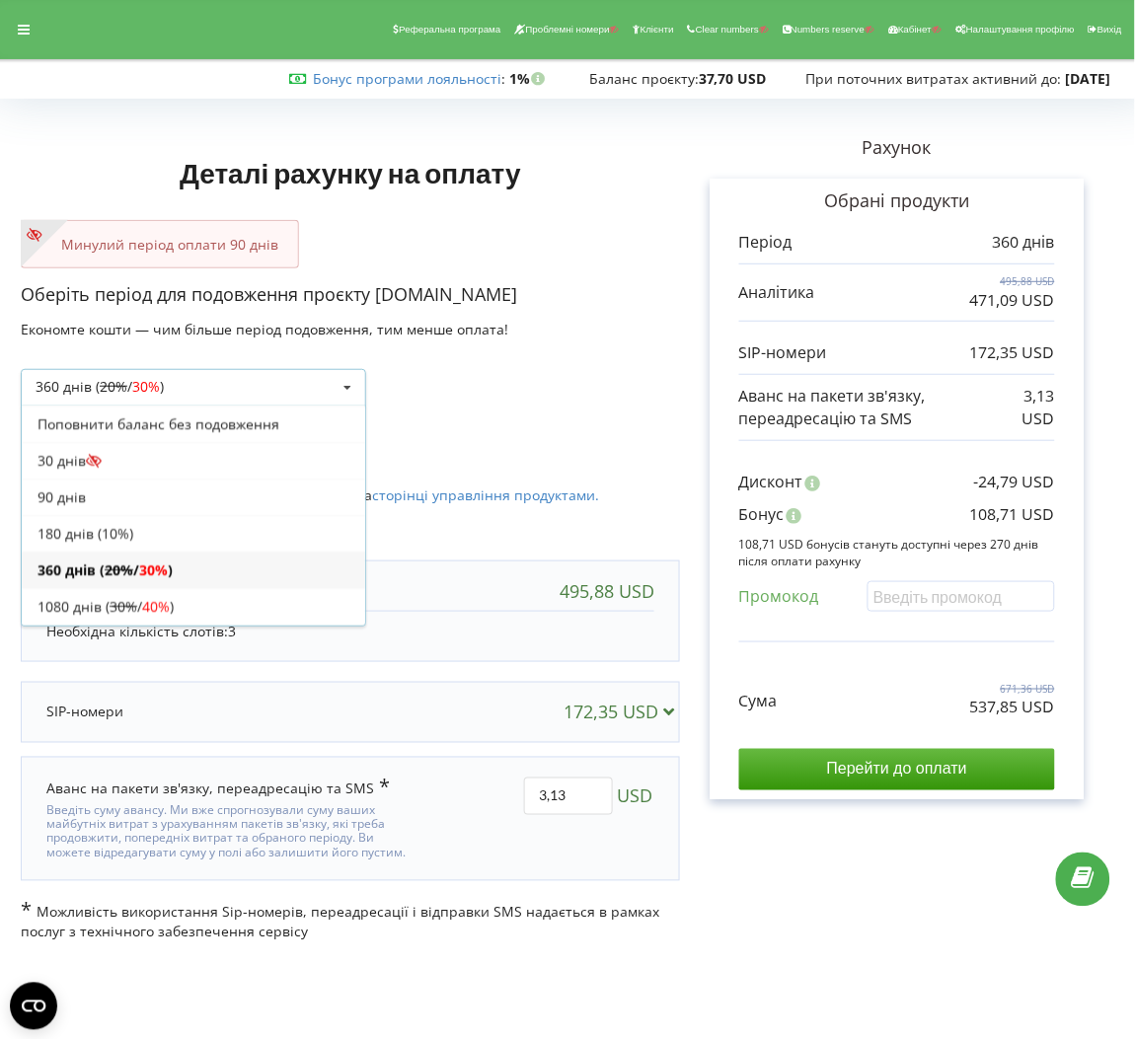
scroll to position [38, 0]
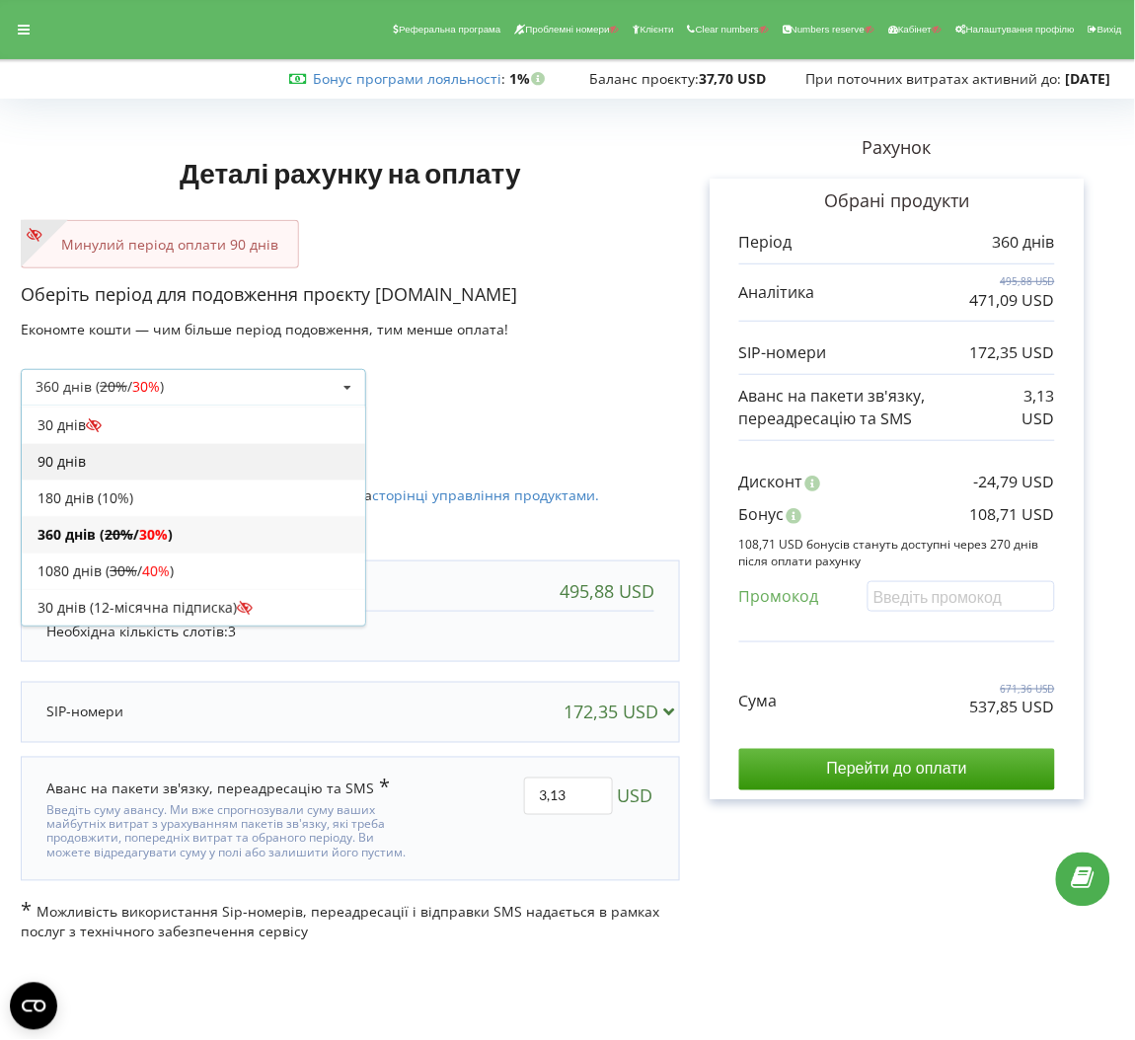
click at [129, 471] on div "90 днів" at bounding box center [193, 461] width 343 height 37
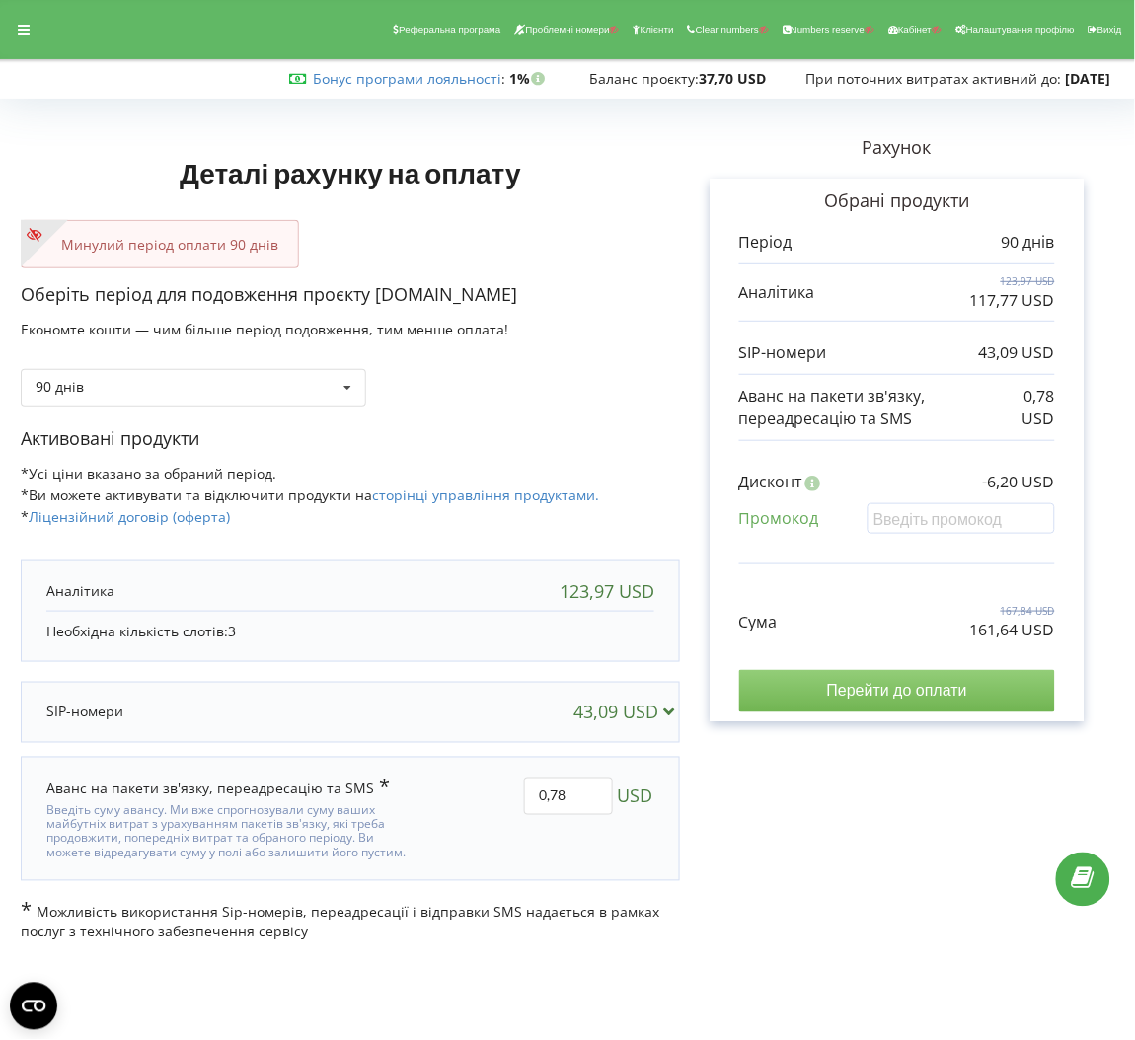
click at [968, 693] on input "Перейти до оплати" at bounding box center [897, 690] width 316 height 41
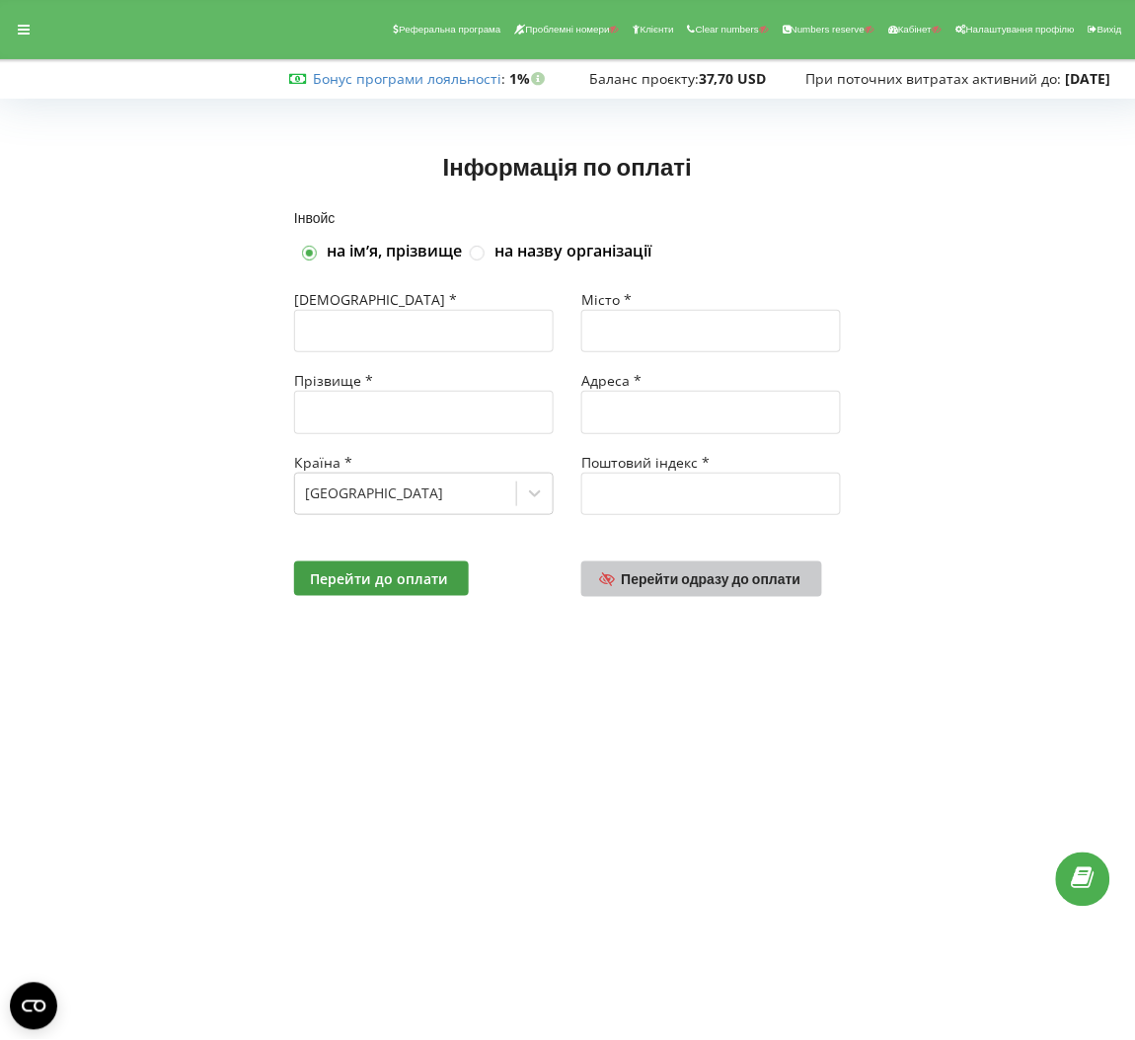
click at [748, 572] on span "Перейти одразу до оплати" at bounding box center [712, 578] width 180 height 17
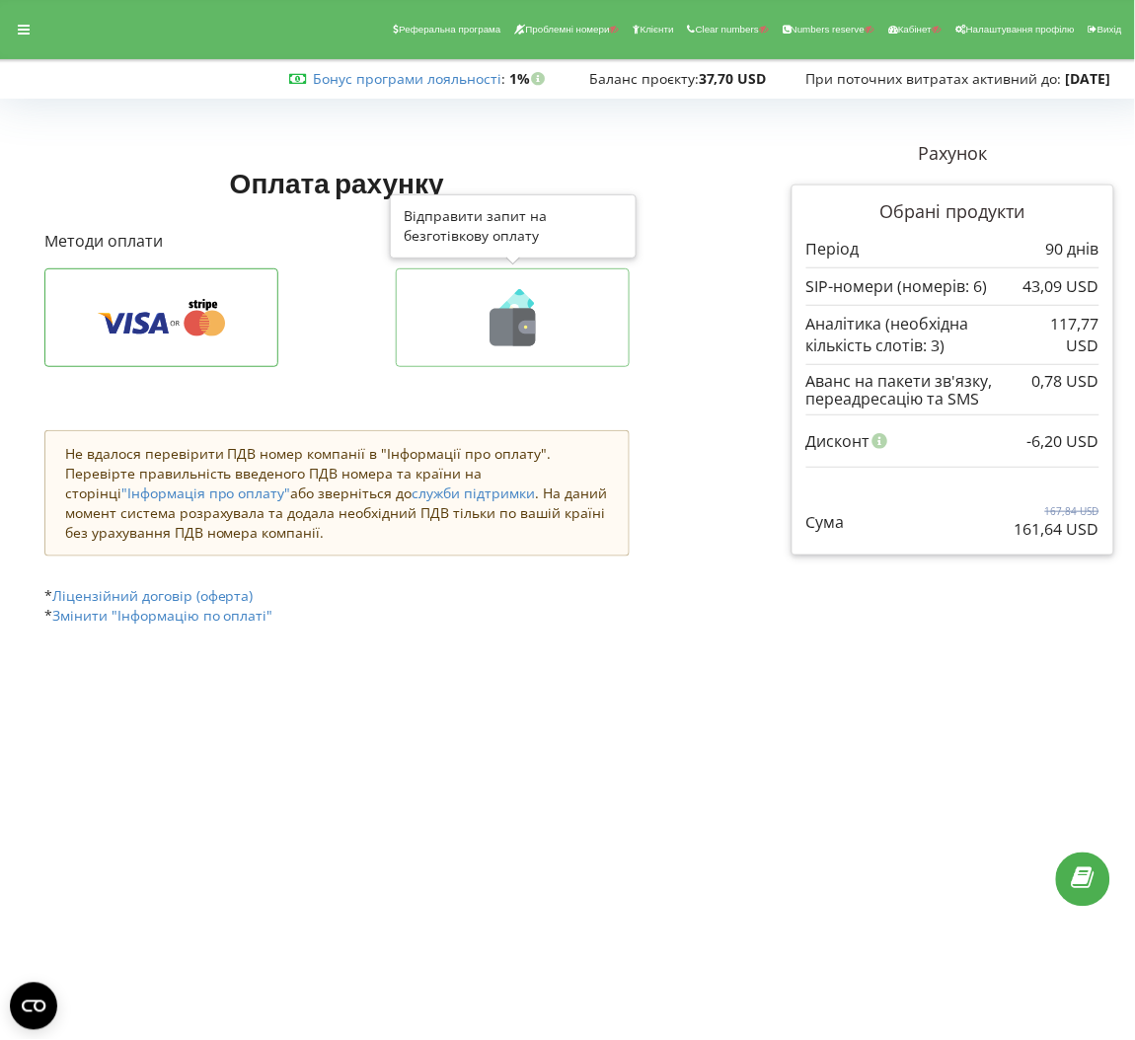
click at [552, 334] on icon at bounding box center [512, 317] width 192 height 57
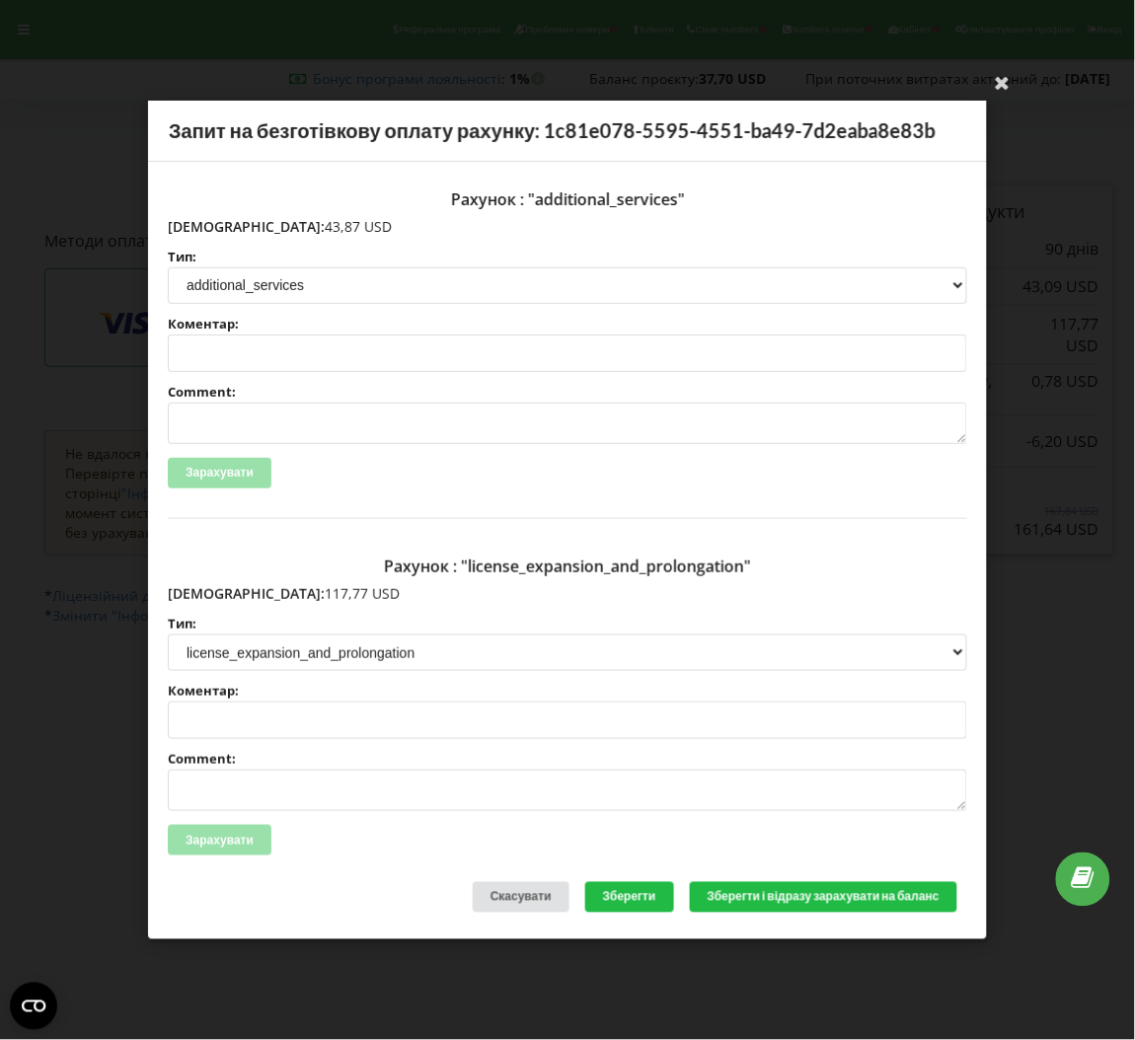
drag, startPoint x: 293, startPoint y: 590, endPoint x: 209, endPoint y: 595, distance: 84.0
click at [209, 595] on p "[DEMOGRAPHIC_DATA]: 117,77 USD" at bounding box center [567, 594] width 799 height 20
copy p "117,77 USD"
drag, startPoint x: 292, startPoint y: 224, endPoint x: 208, endPoint y: 231, distance: 84.2
click at [208, 231] on p "[DEMOGRAPHIC_DATA]: 43,87 USD" at bounding box center [567, 227] width 799 height 20
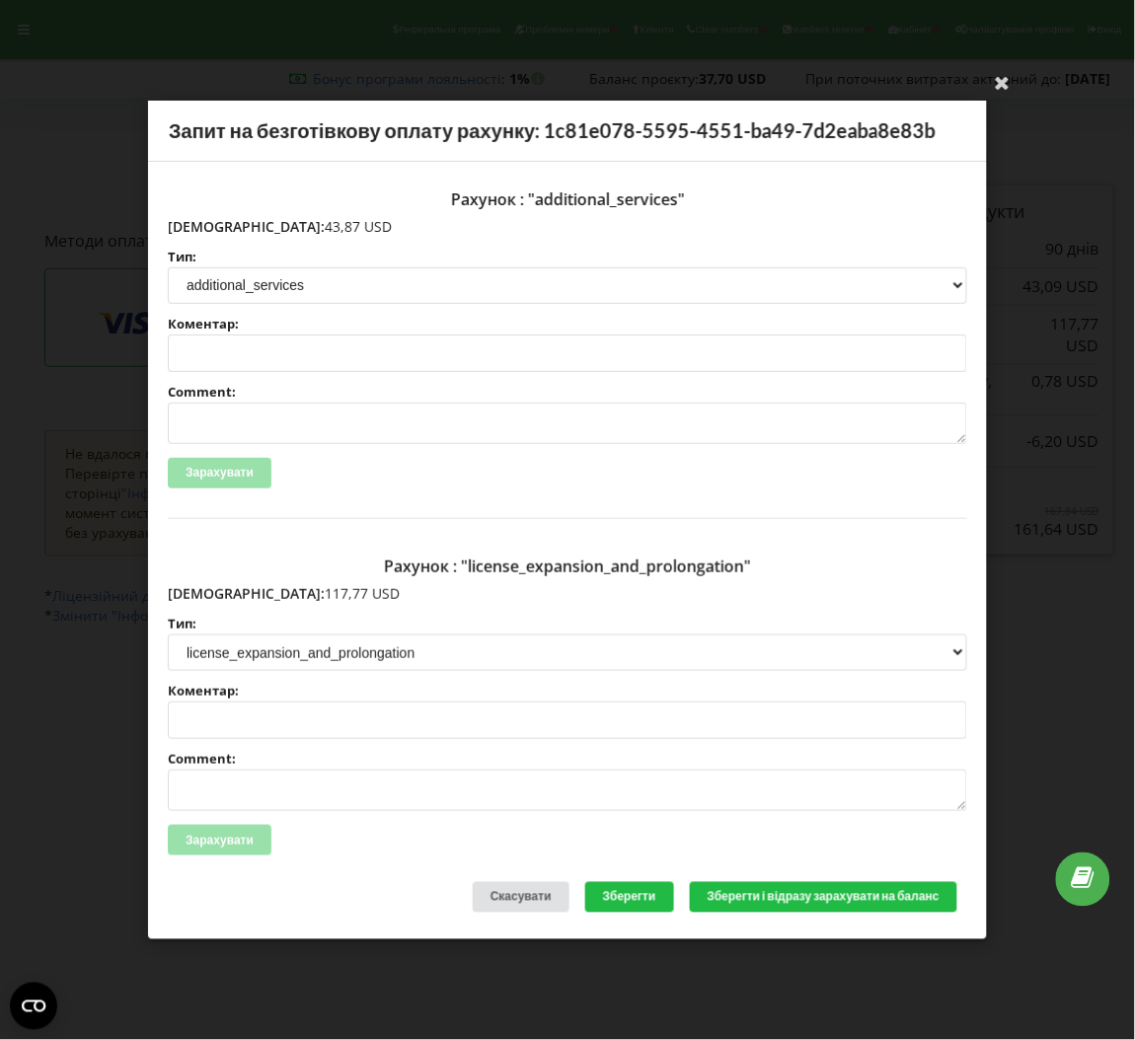
copy p "43,87 USD"
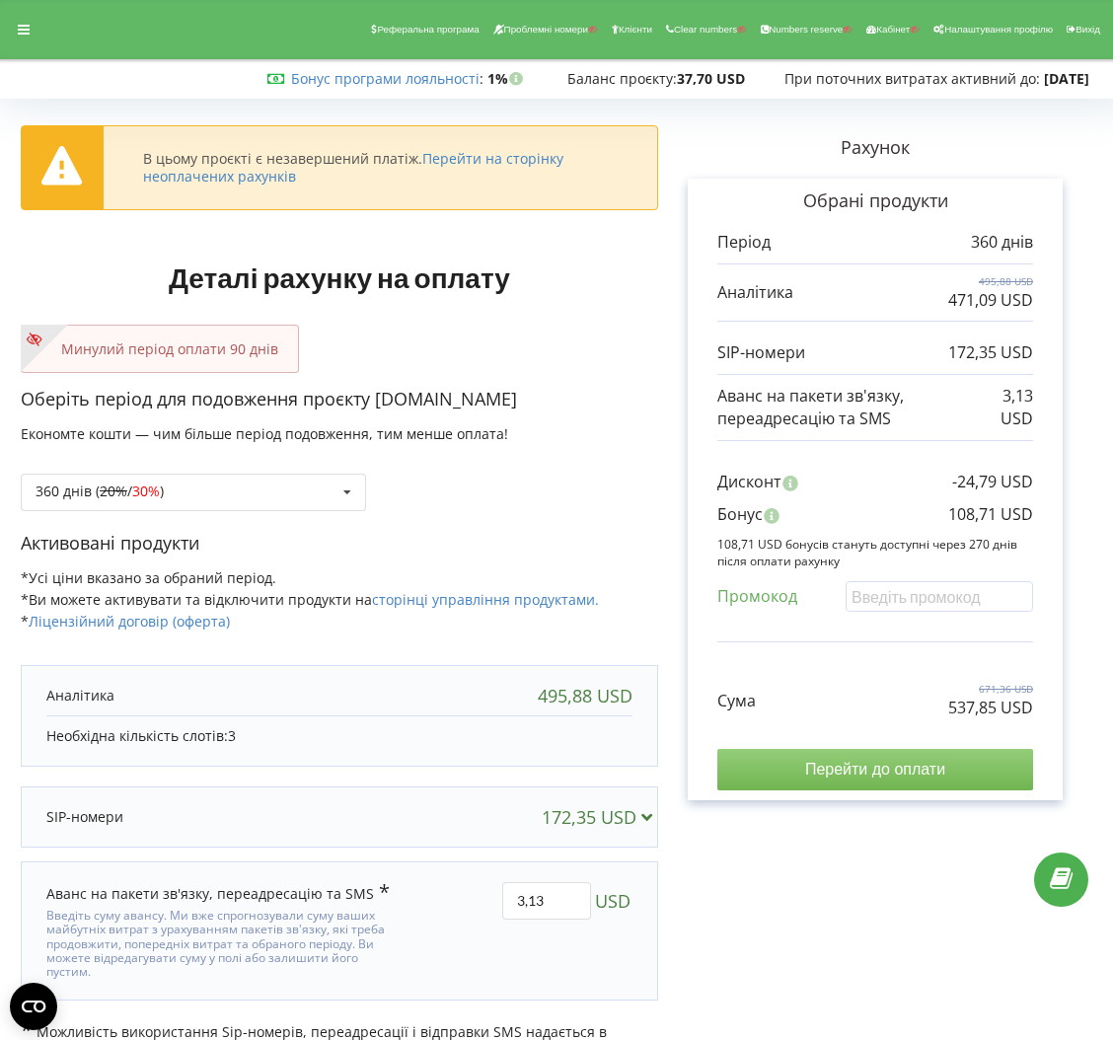
click at [869, 781] on input "Перейти до оплати" at bounding box center [875, 769] width 316 height 41
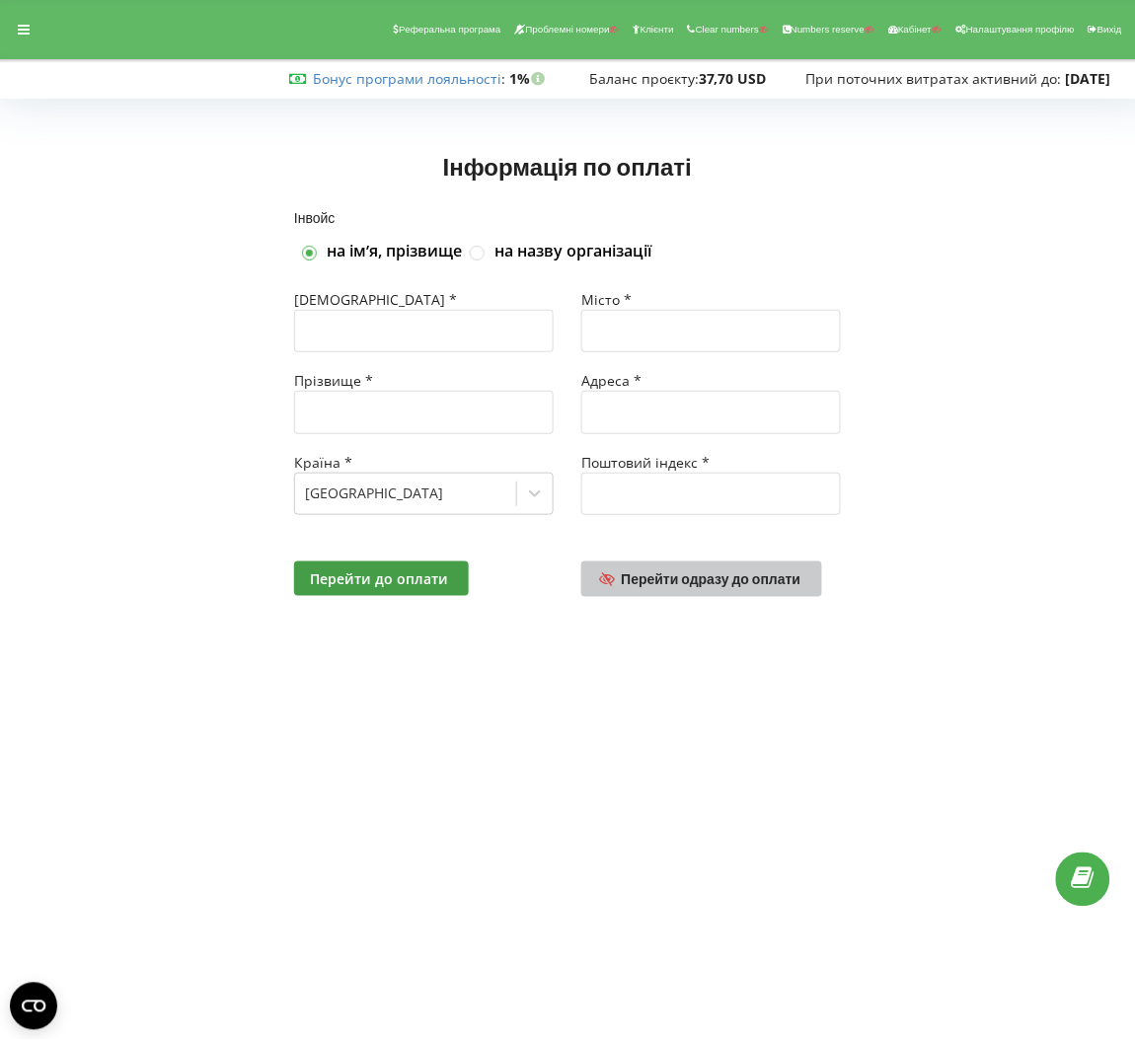
click at [694, 565] on link "Перейти одразу до оплати" at bounding box center [701, 579] width 241 height 36
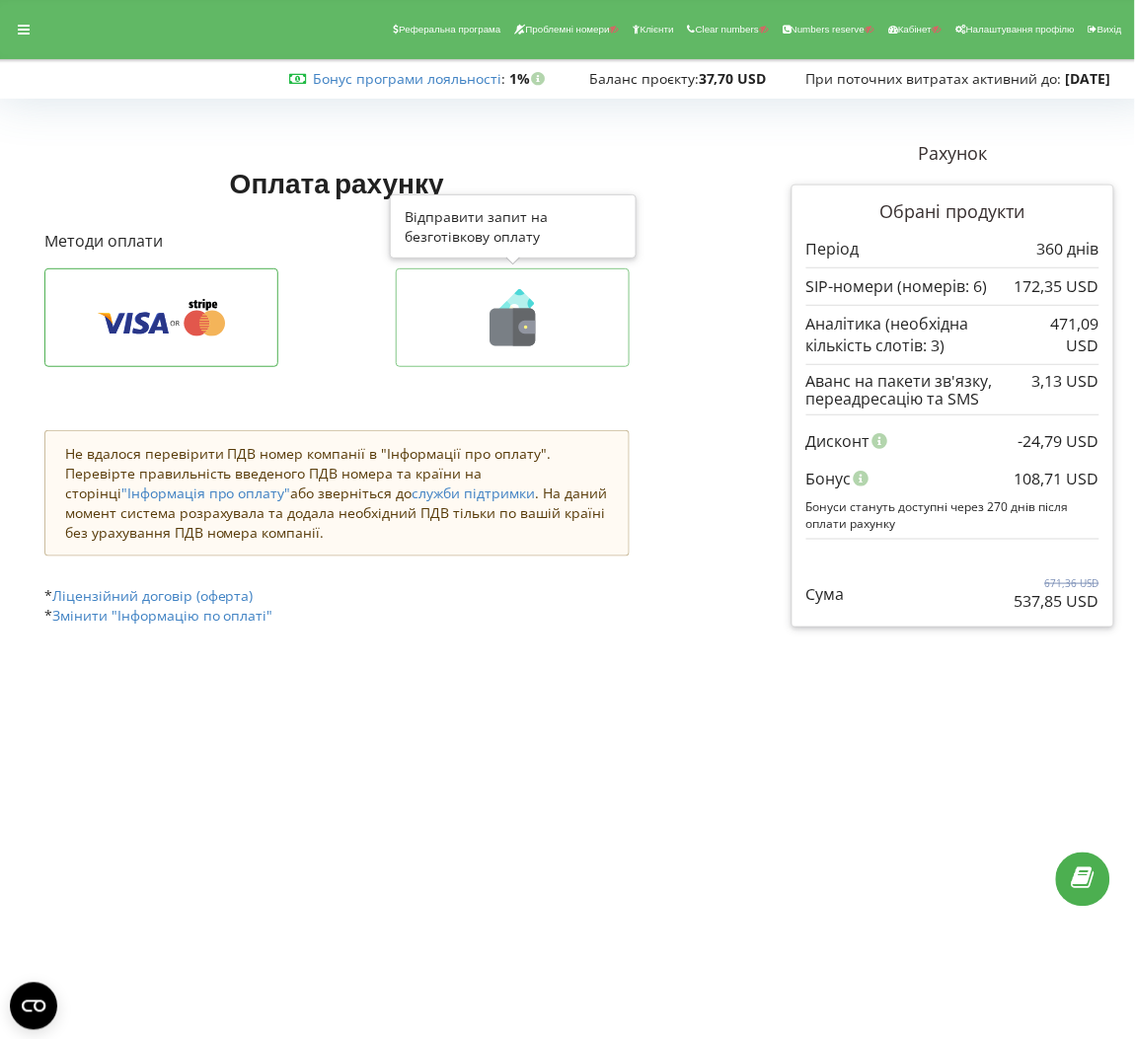
click at [514, 302] on icon at bounding box center [514, 308] width 31 height 31
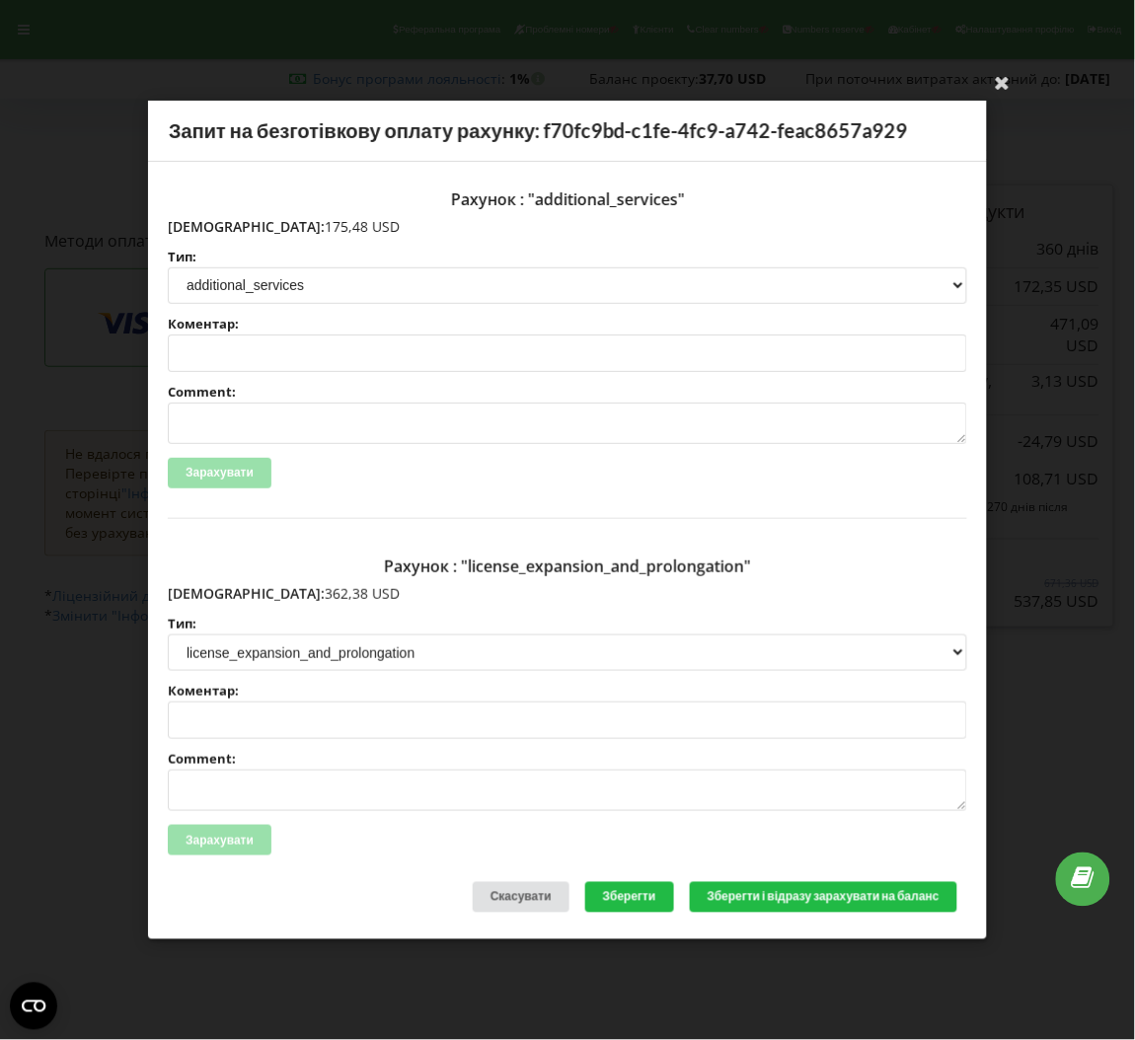
drag, startPoint x: 288, startPoint y: 595, endPoint x: 209, endPoint y: 591, distance: 79.0
click at [209, 591] on p "Сума: 362,38 USD" at bounding box center [567, 594] width 799 height 20
copy p "362,38 USD"
drag, startPoint x: 325, startPoint y: 227, endPoint x: 211, endPoint y: 225, distance: 113.5
click at [211, 225] on p "Сума: 175,48 USD" at bounding box center [567, 227] width 799 height 20
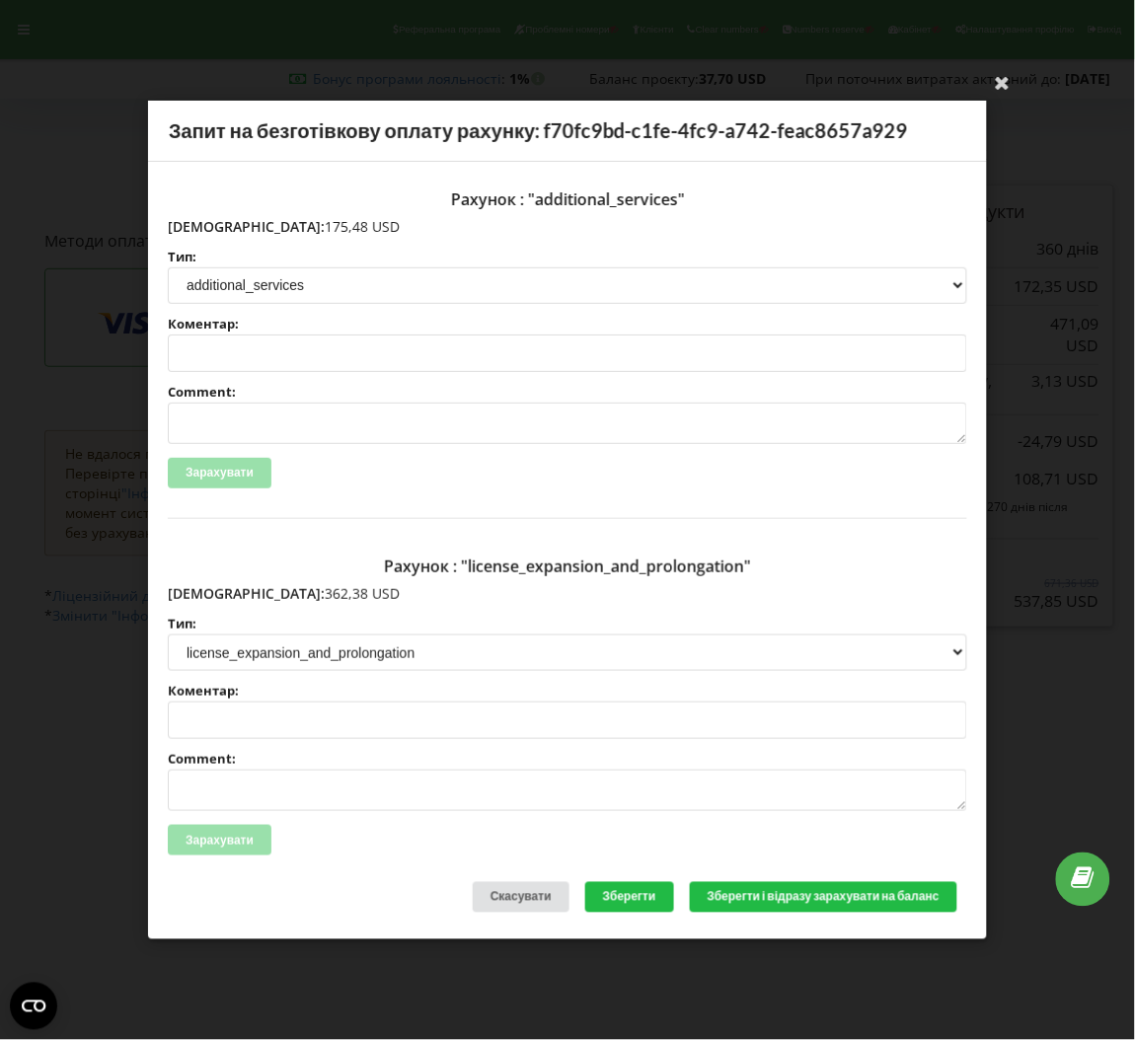
copy p "175,48 USD"
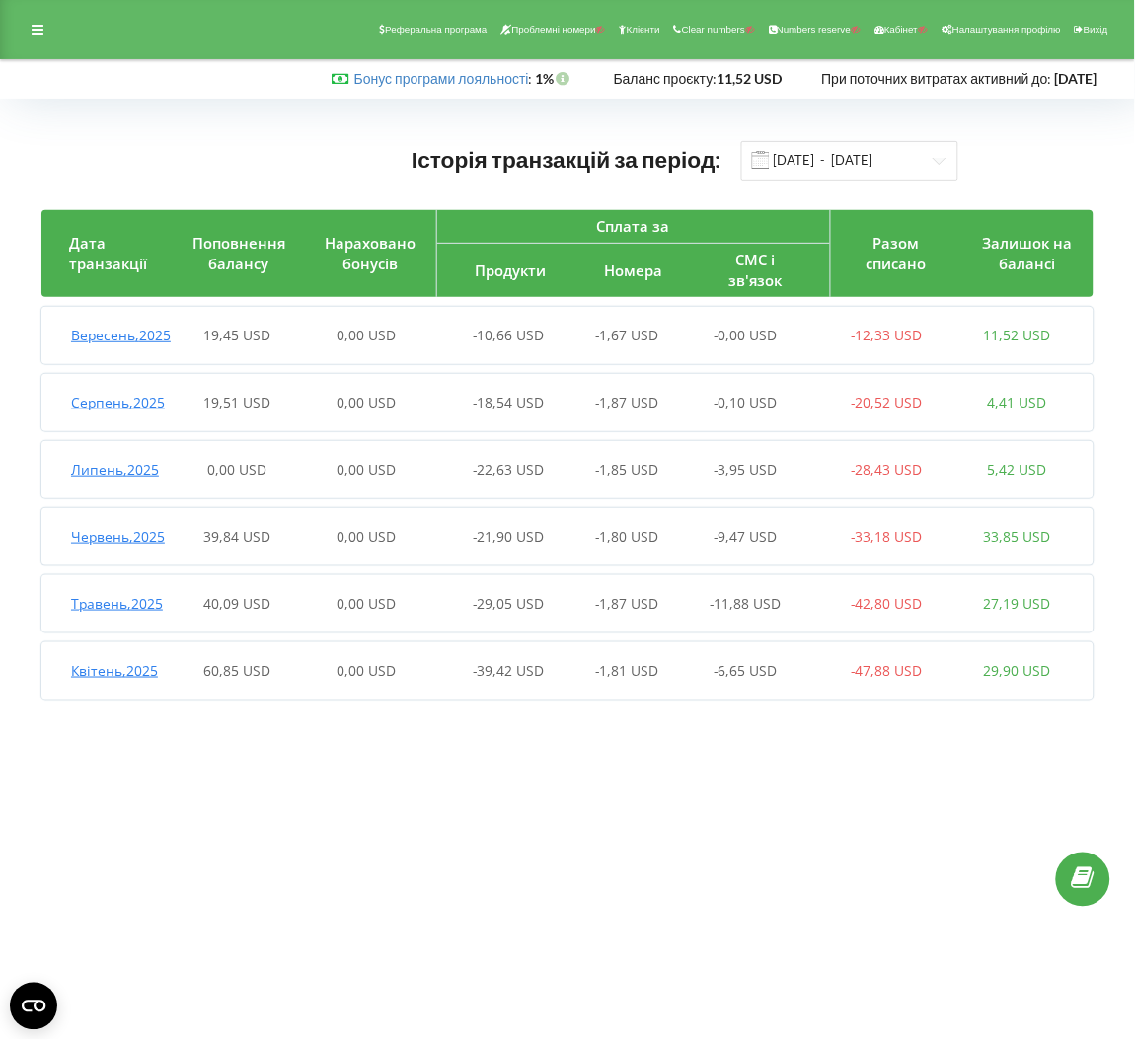
click at [324, 412] on div "0,00 USD" at bounding box center [367, 403] width 130 height 20
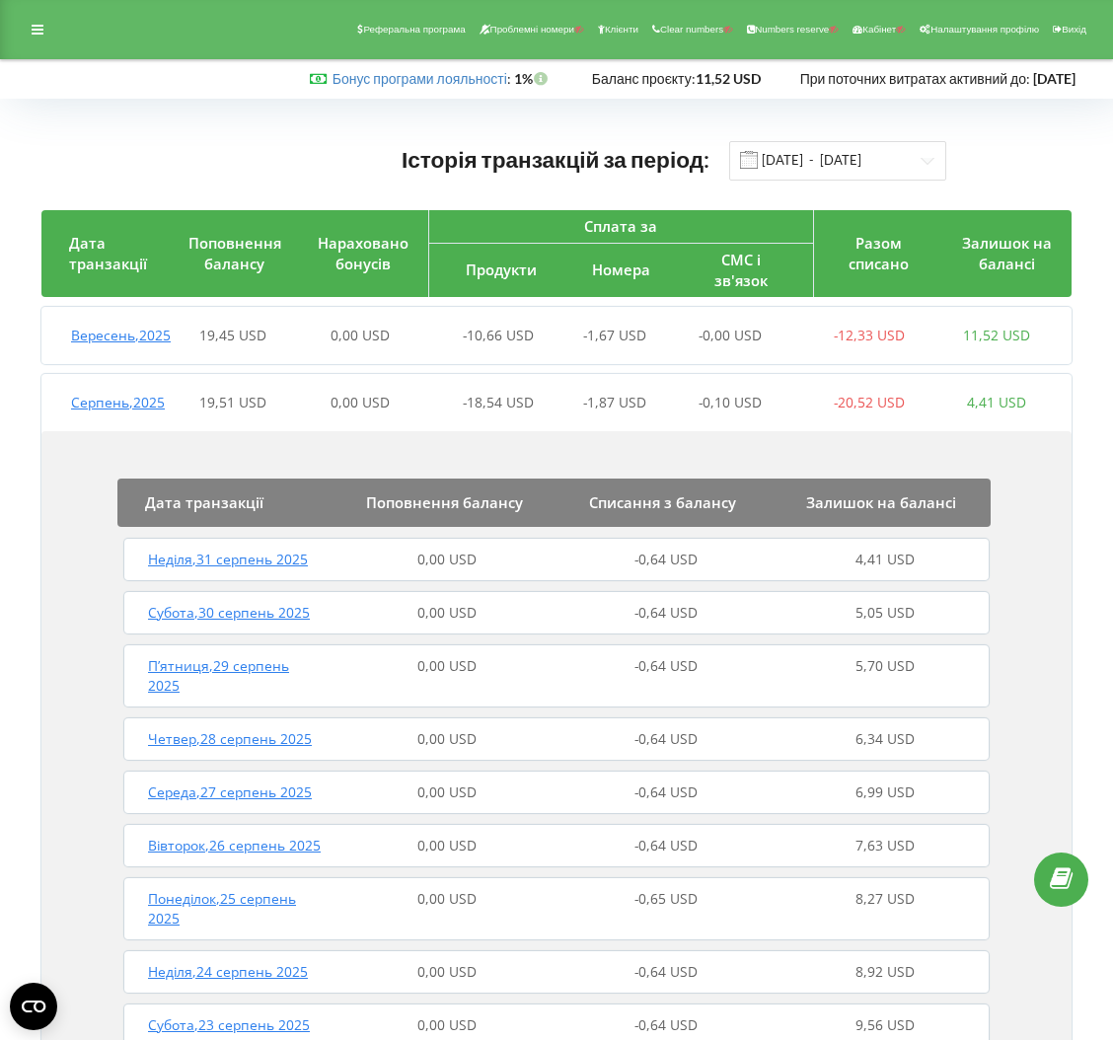
click at [252, 345] on div "19,45 USD" at bounding box center [232, 336] width 127 height 20
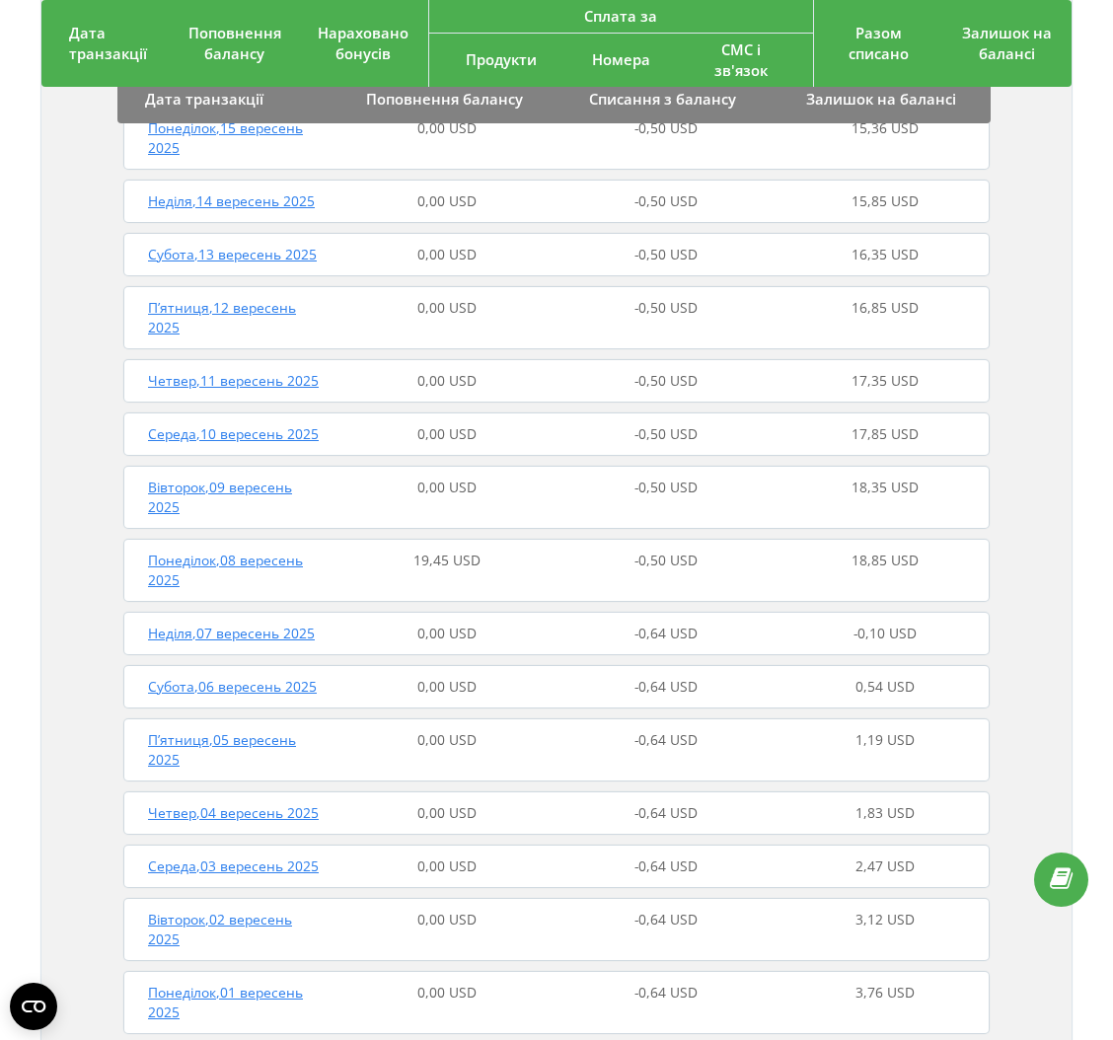
scroll to position [795, 0]
click at [364, 579] on div "19,45 USD" at bounding box center [446, 571] width 219 height 39
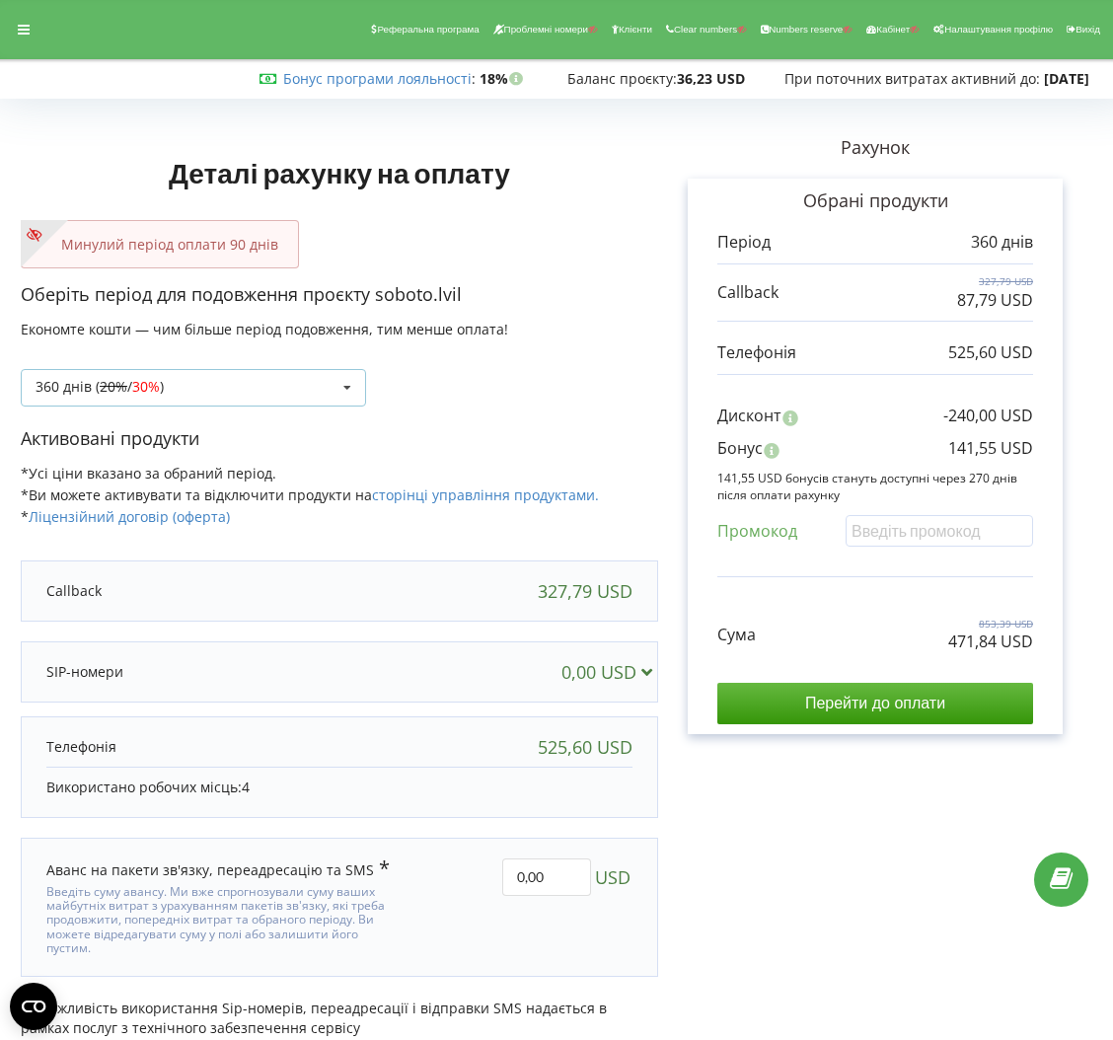
click at [254, 382] on div "360 днів ( 20% / 30% ) Поповнити баланс без подовження 20% / 30% 30% / 40%" at bounding box center [193, 387] width 345 height 37
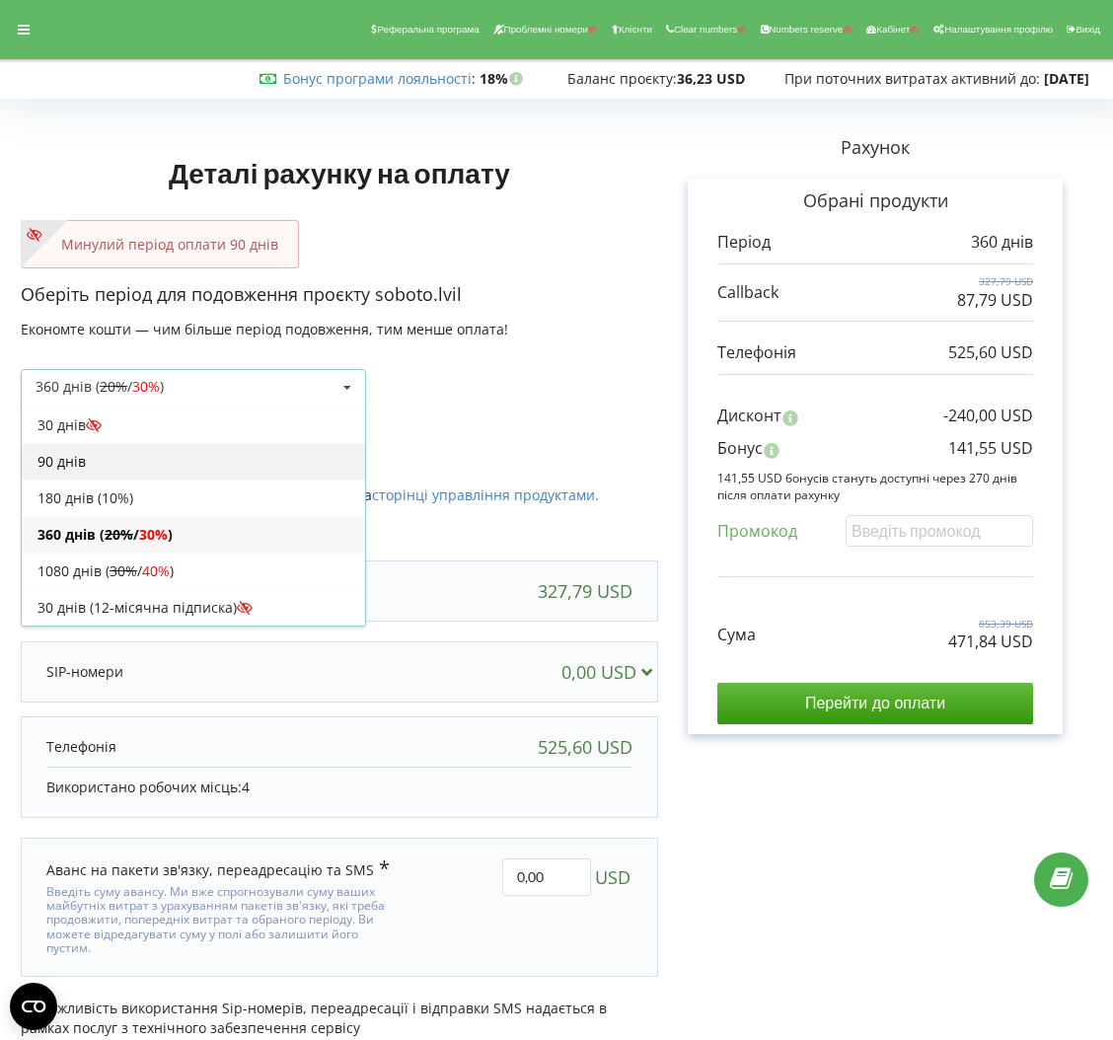
click at [216, 458] on div "90 днів" at bounding box center [193, 461] width 343 height 37
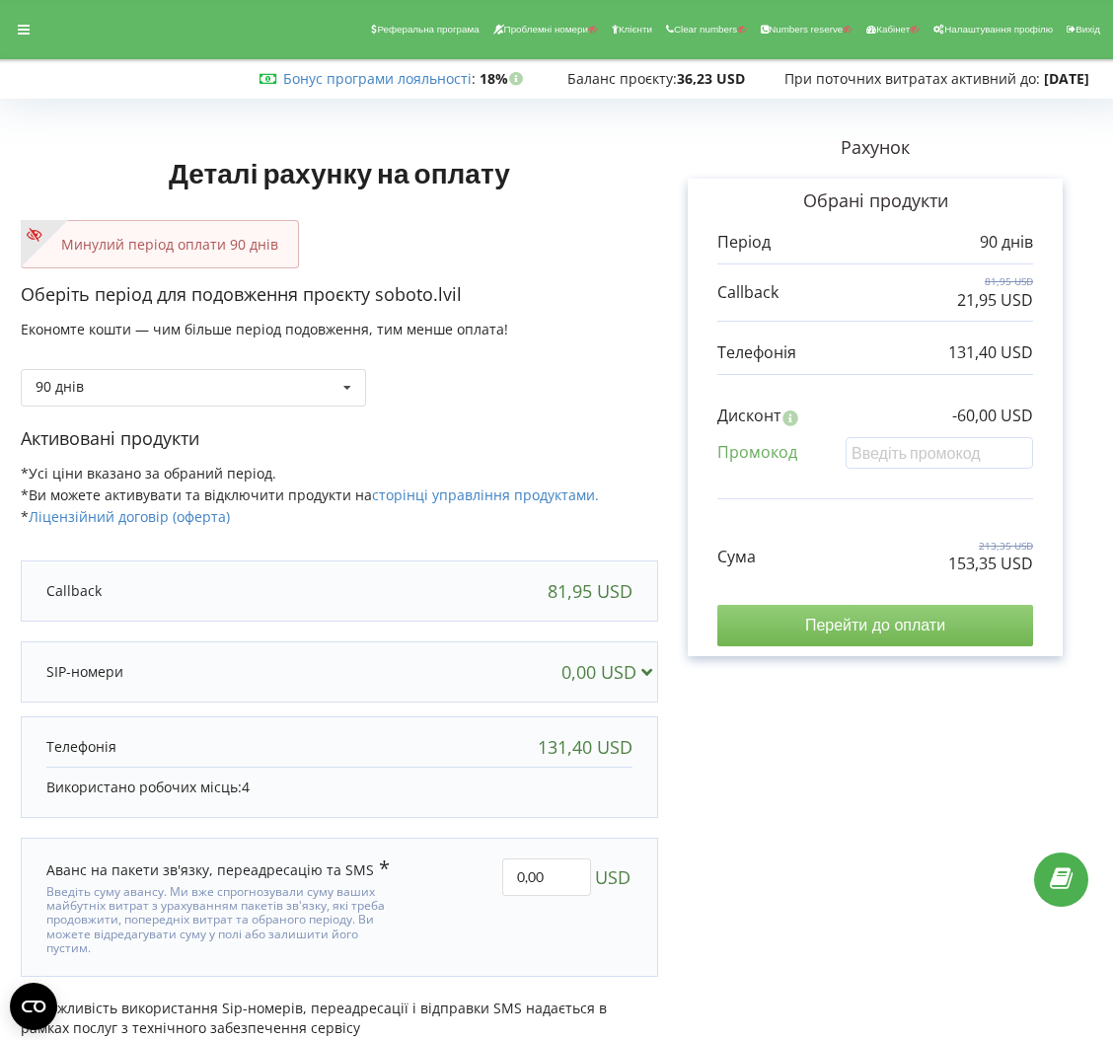
click at [773, 621] on input "Перейти до оплати" at bounding box center [875, 625] width 316 height 41
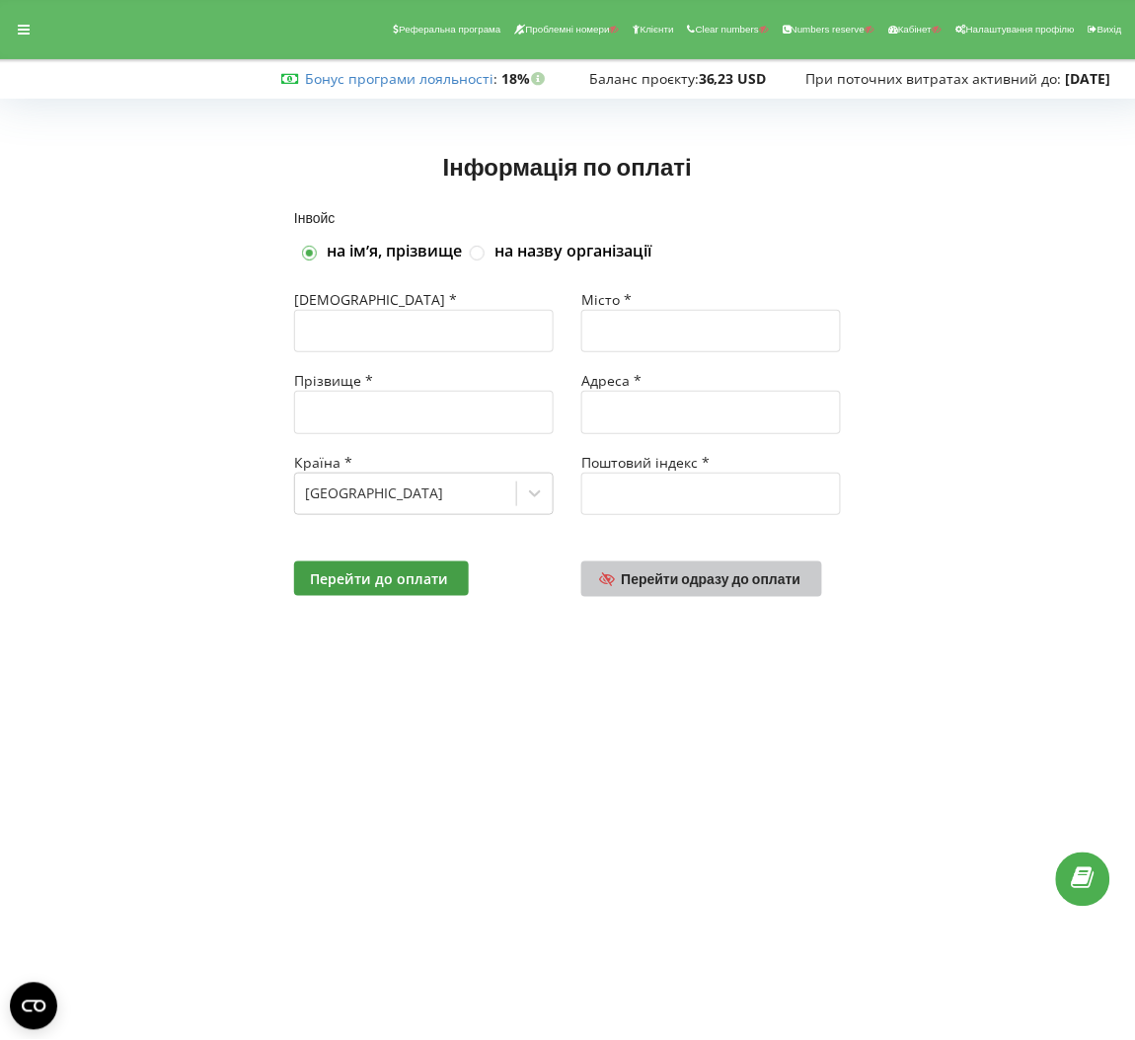
click at [725, 574] on span "Перейти одразу до оплати" at bounding box center [712, 578] width 180 height 17
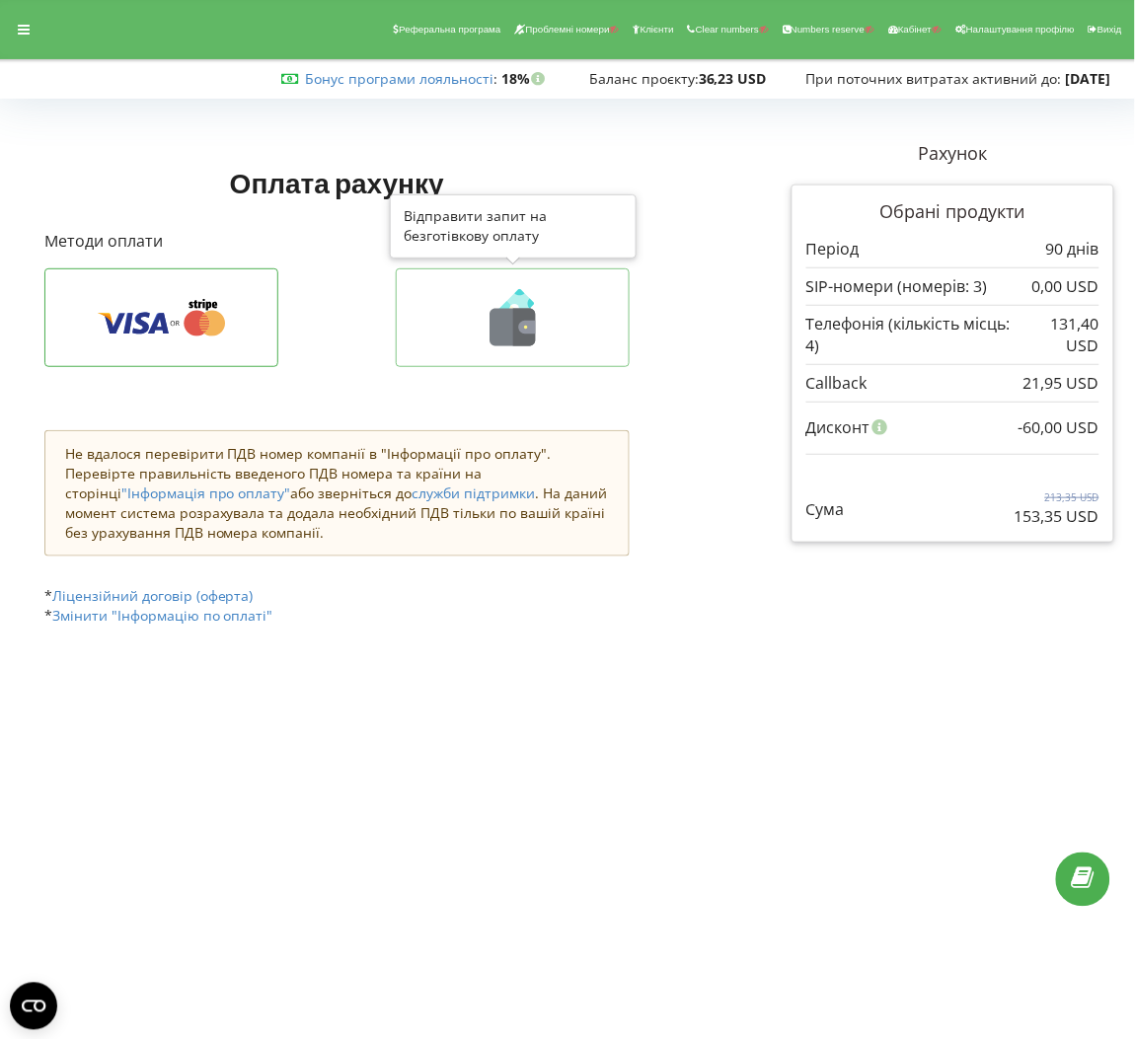
click at [516, 284] on button at bounding box center [513, 317] width 234 height 99
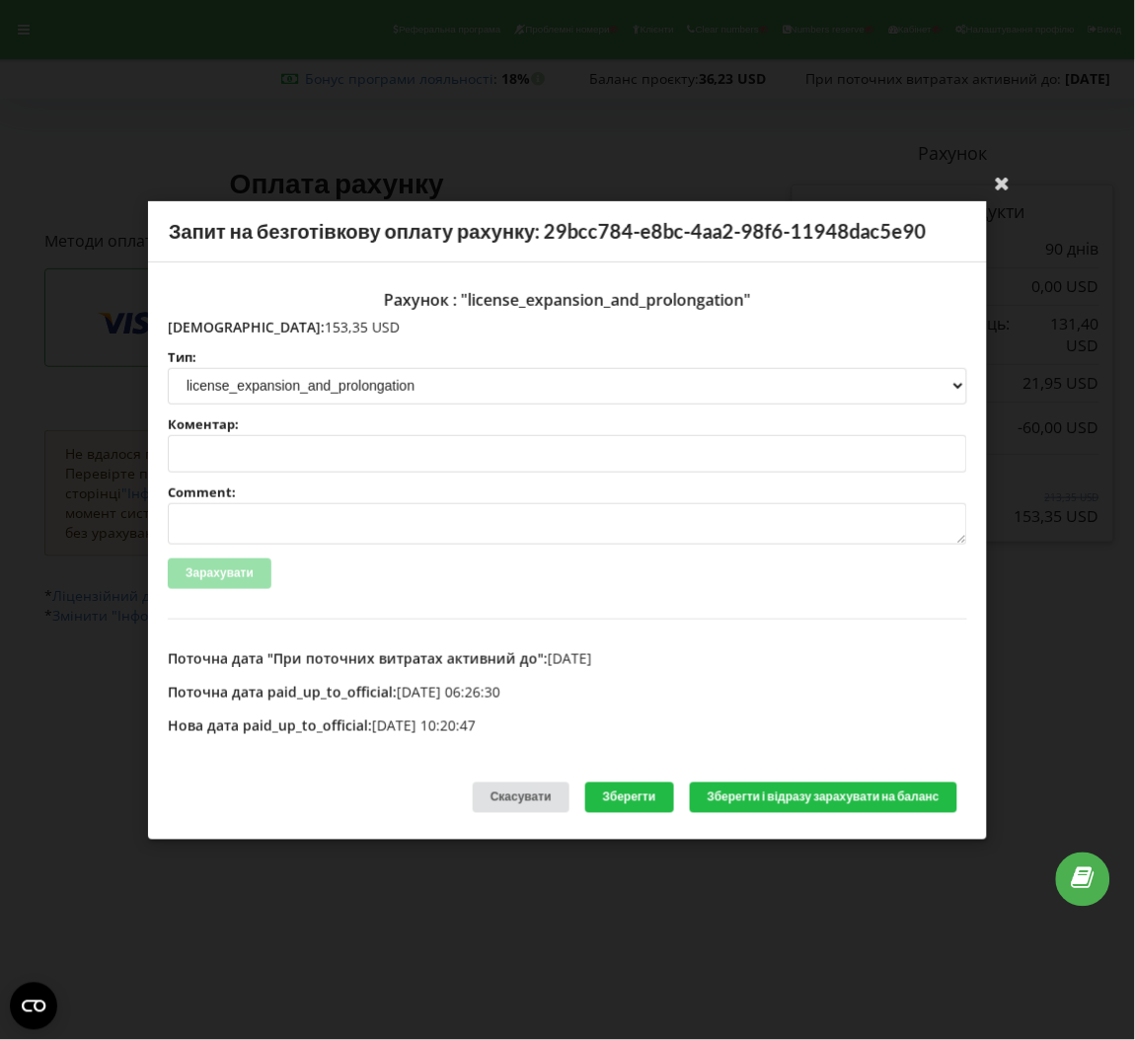
drag, startPoint x: 289, startPoint y: 331, endPoint x: 210, endPoint y: 330, distance: 78.9
click at [210, 330] on p "[DEMOGRAPHIC_DATA]: 153,35 USD" at bounding box center [567, 327] width 799 height 20
copy p "153,35 USD"
click at [614, 80] on div "Ваша електронна адреса успішно підтверджена Запит на безготівкову оплату рахунк…" at bounding box center [567, 520] width 1135 height 1040
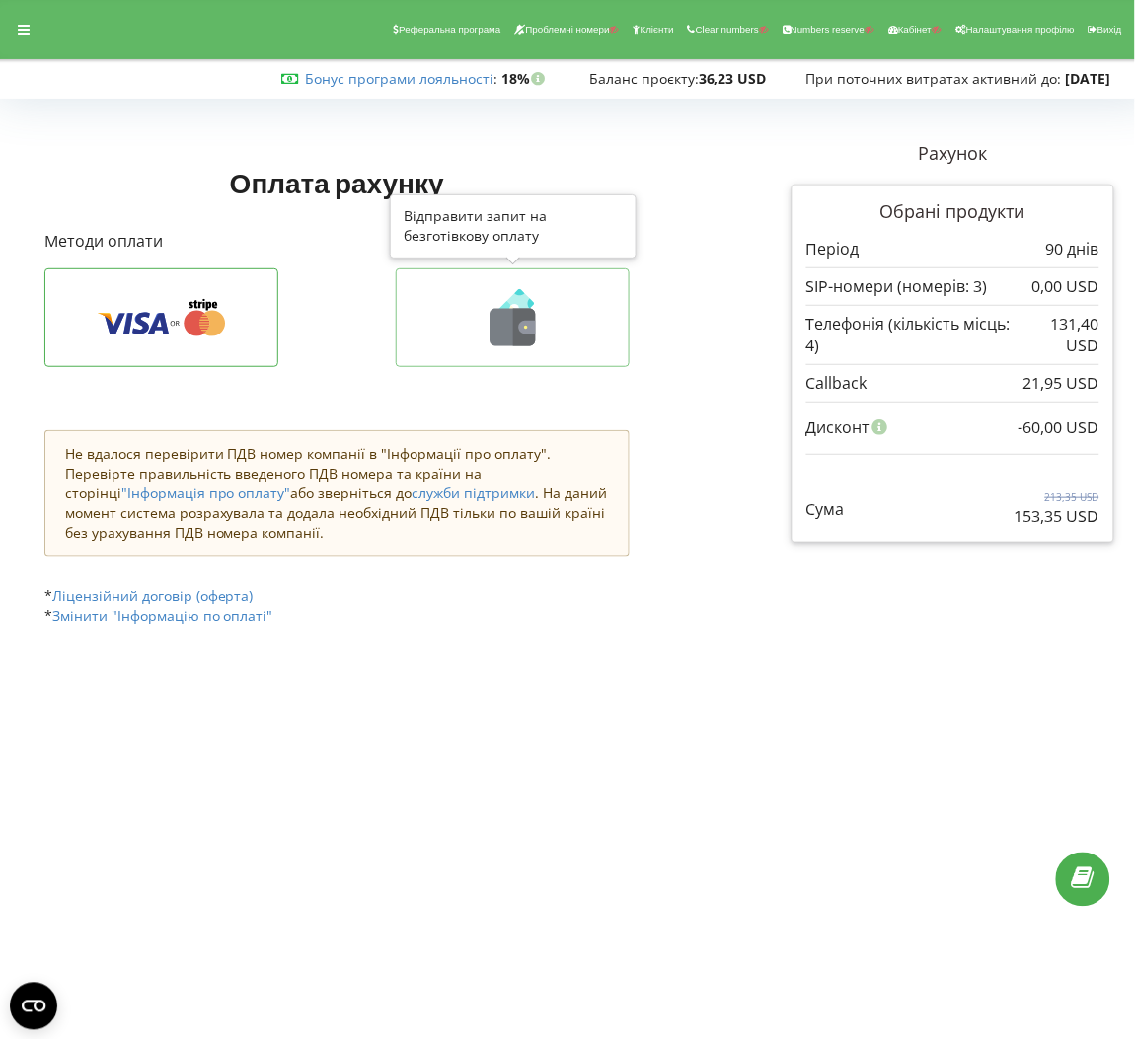
click at [472, 302] on icon at bounding box center [512, 317] width 192 height 57
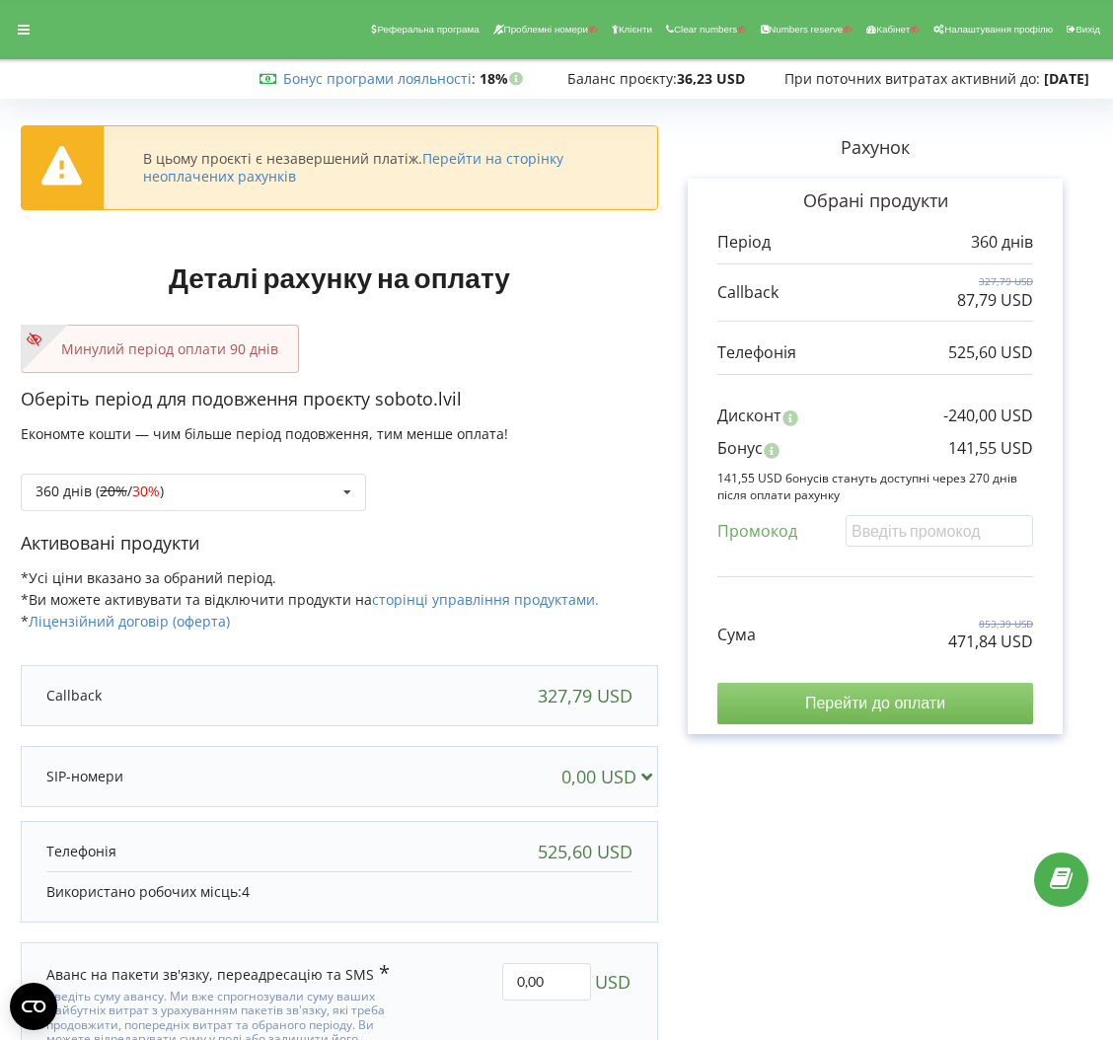
click at [828, 690] on input "Перейти до оплати" at bounding box center [875, 703] width 316 height 41
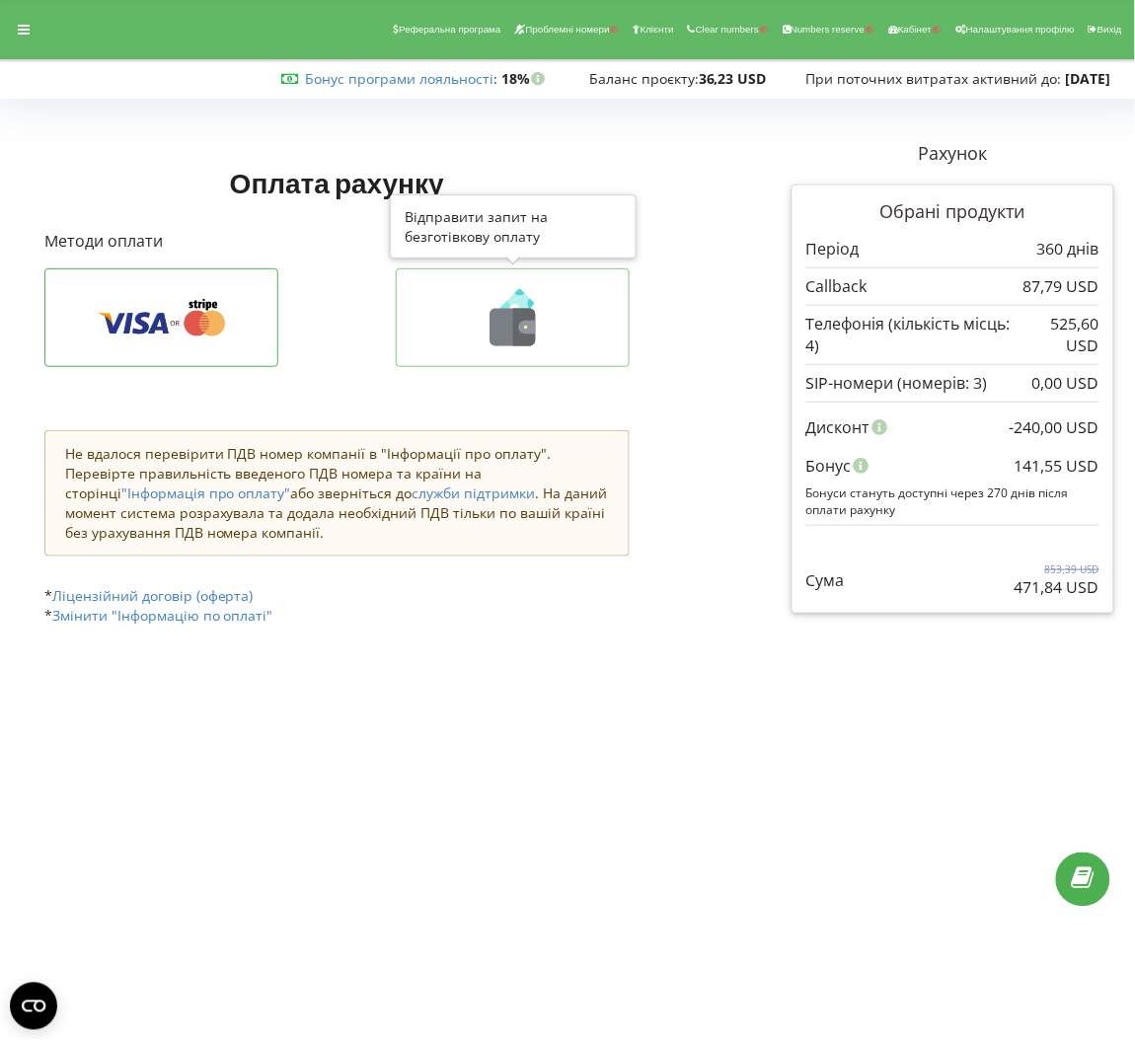
click at [567, 346] on button at bounding box center [513, 317] width 234 height 99
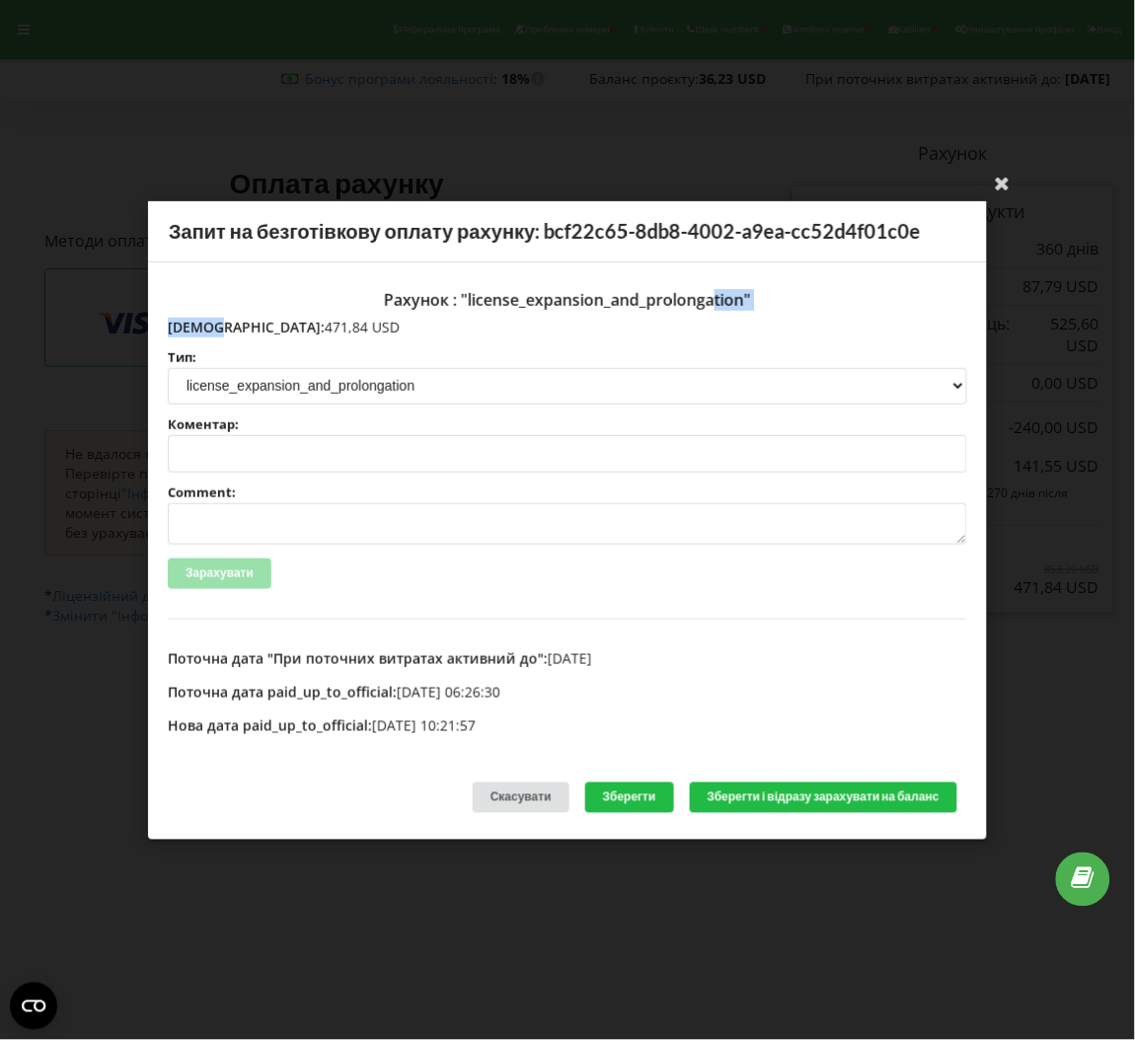
drag, startPoint x: 282, startPoint y: 314, endPoint x: 212, endPoint y: 324, distance: 70.8
click at [212, 324] on div "Рахунок : "license_expansion_and_prolongation" Сума: 471,84 USD Тип: license li…" at bounding box center [567, 449] width 799 height 337
click at [212, 324] on p "Сума: 471,84 USD" at bounding box center [567, 327] width 799 height 20
drag, startPoint x: 210, startPoint y: 330, endPoint x: 315, endPoint y: 330, distance: 104.6
click at [315, 330] on p "Сума: 471,84 USD" at bounding box center [567, 327] width 799 height 20
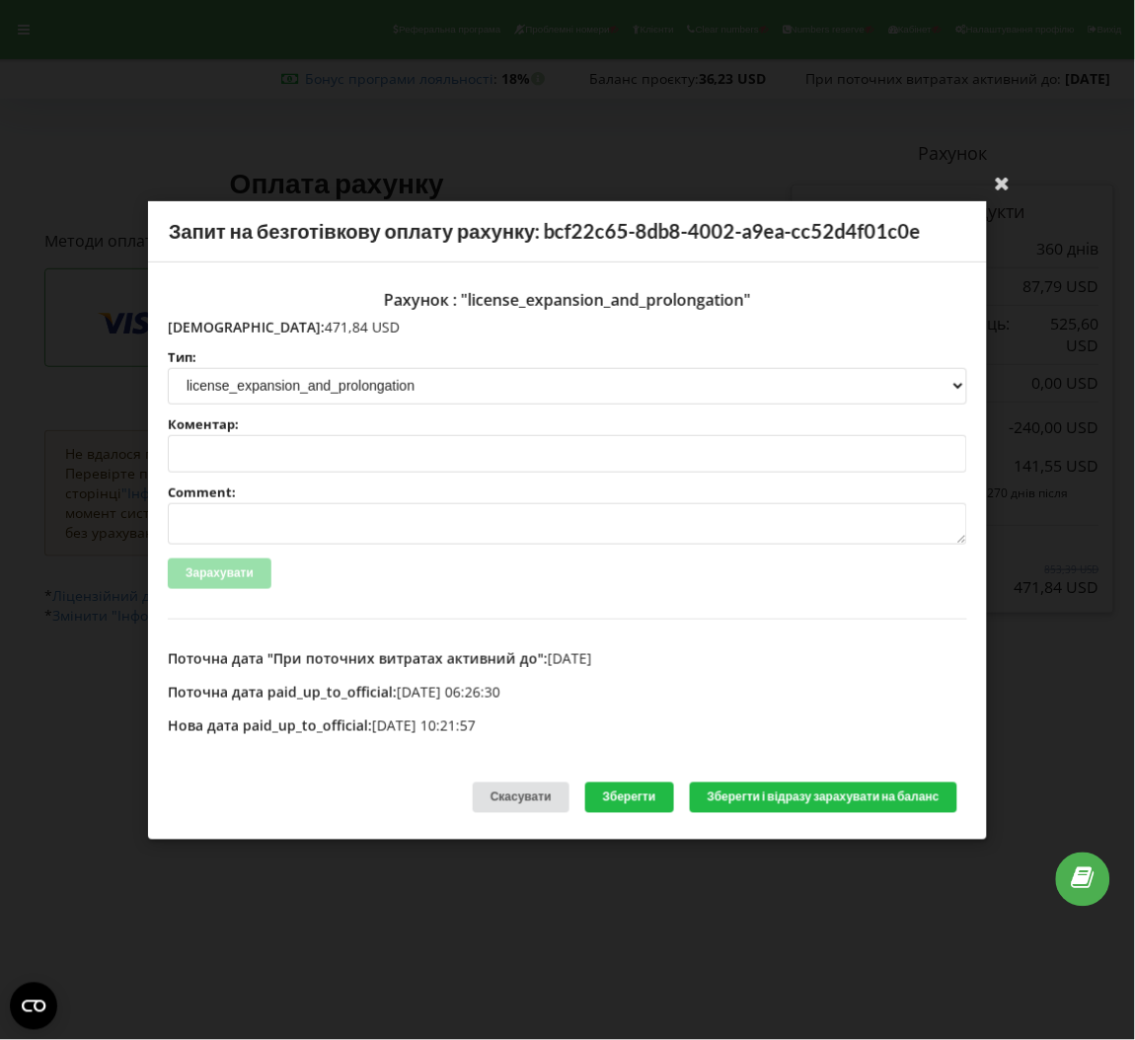
copy p "471,84 USD"
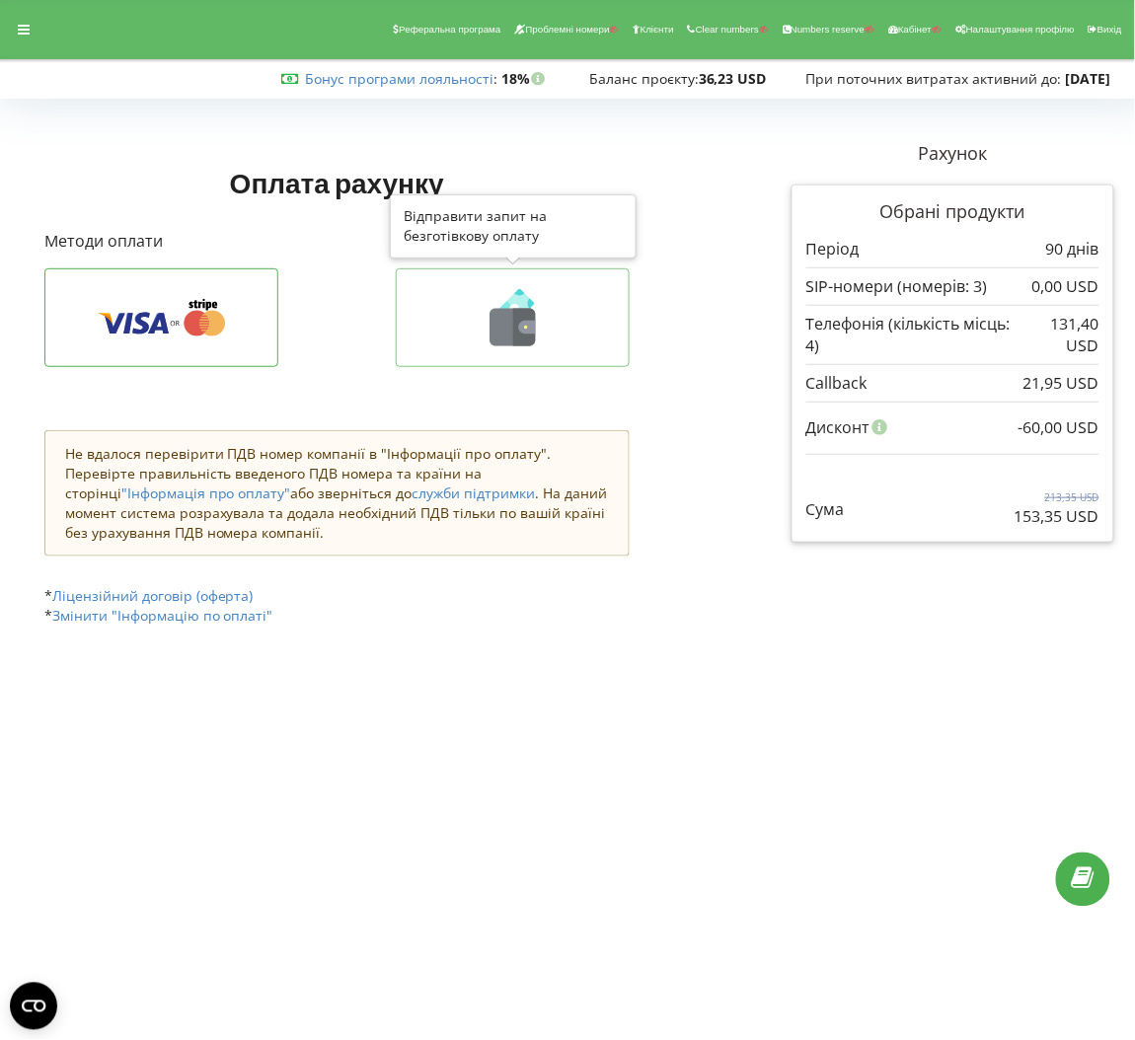
click at [554, 319] on icon at bounding box center [512, 317] width 192 height 57
